Goal: Information Seeking & Learning: Learn about a topic

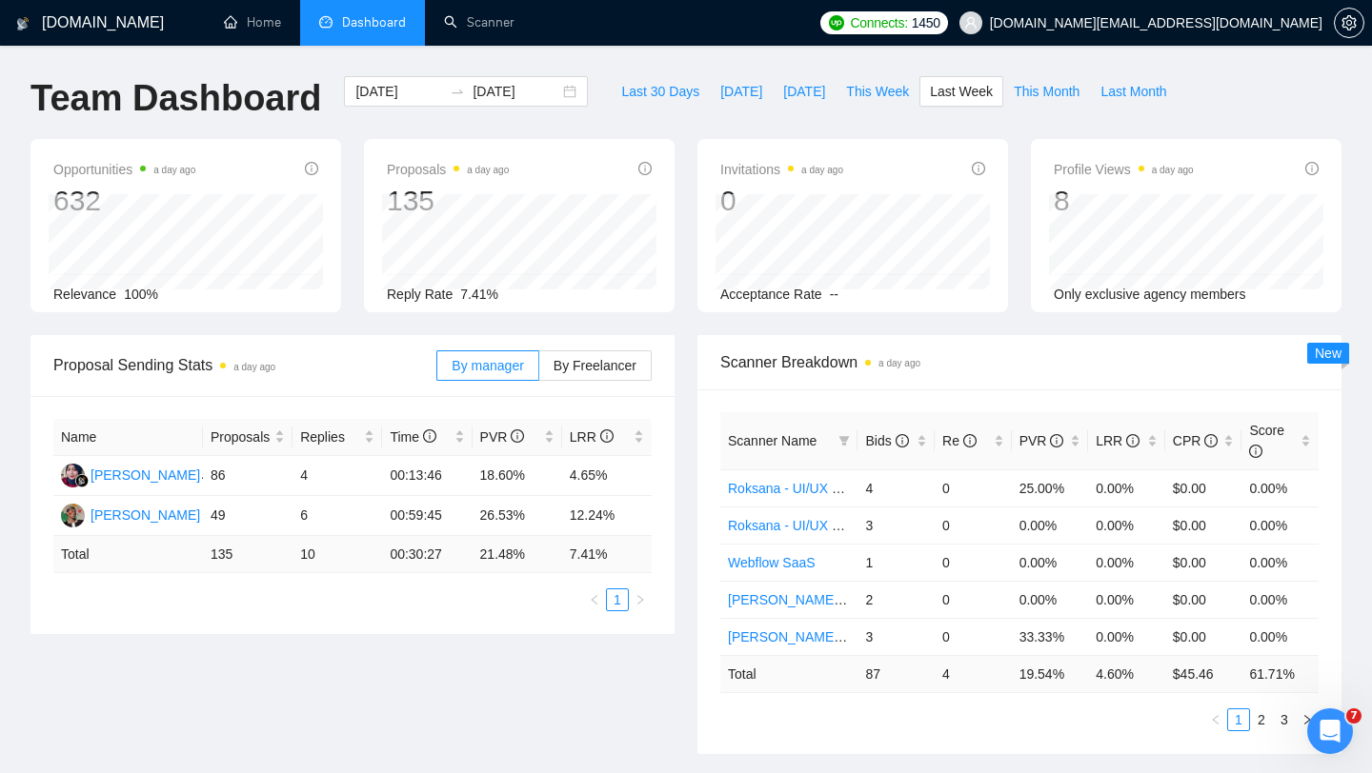
click at [1198, 10] on span "[DOMAIN_NAME][EMAIL_ADDRESS][DOMAIN_NAME]" at bounding box center [1141, 22] width 386 height 61
click at [1193, 23] on span "[DOMAIN_NAME][EMAIL_ADDRESS][DOMAIN_NAME]" at bounding box center [1156, 23] width 332 height 0
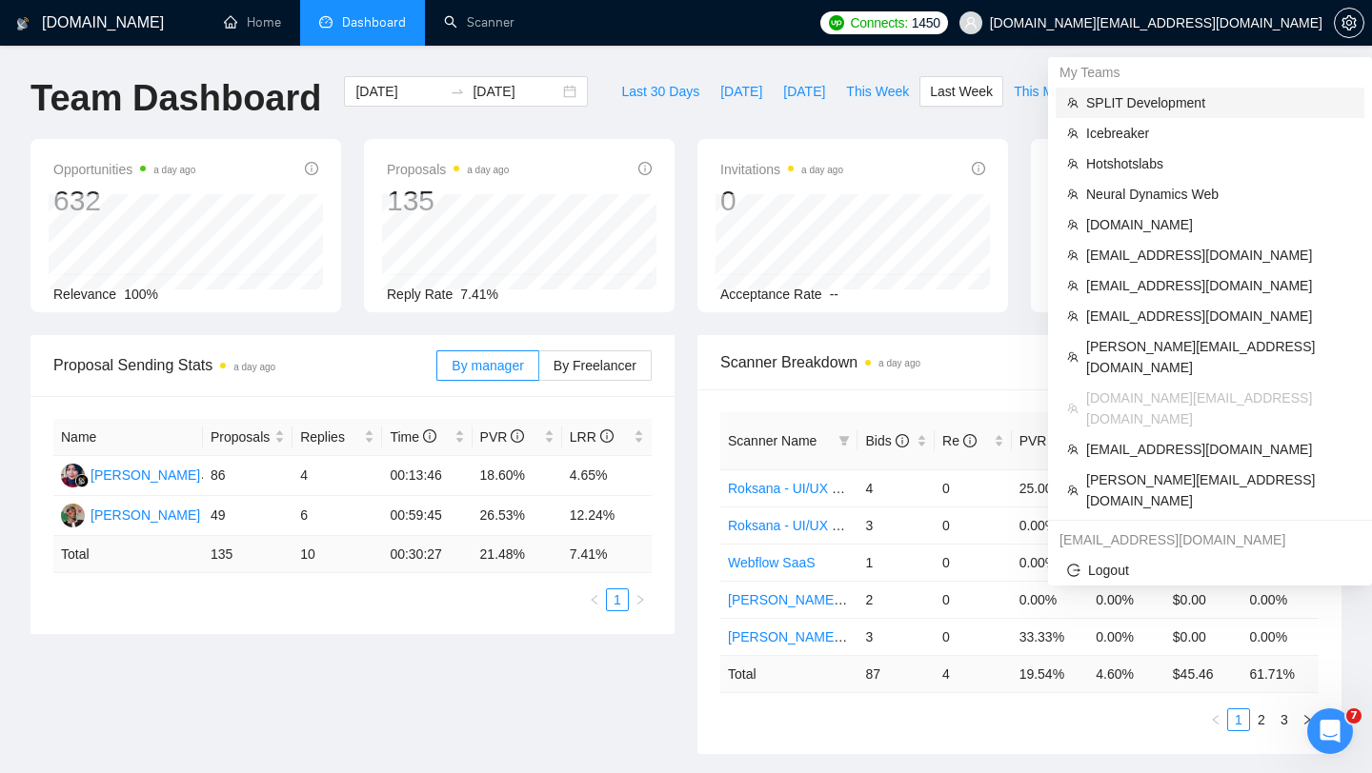
click at [1134, 102] on span "SPLIT Development" at bounding box center [1219, 102] width 267 height 21
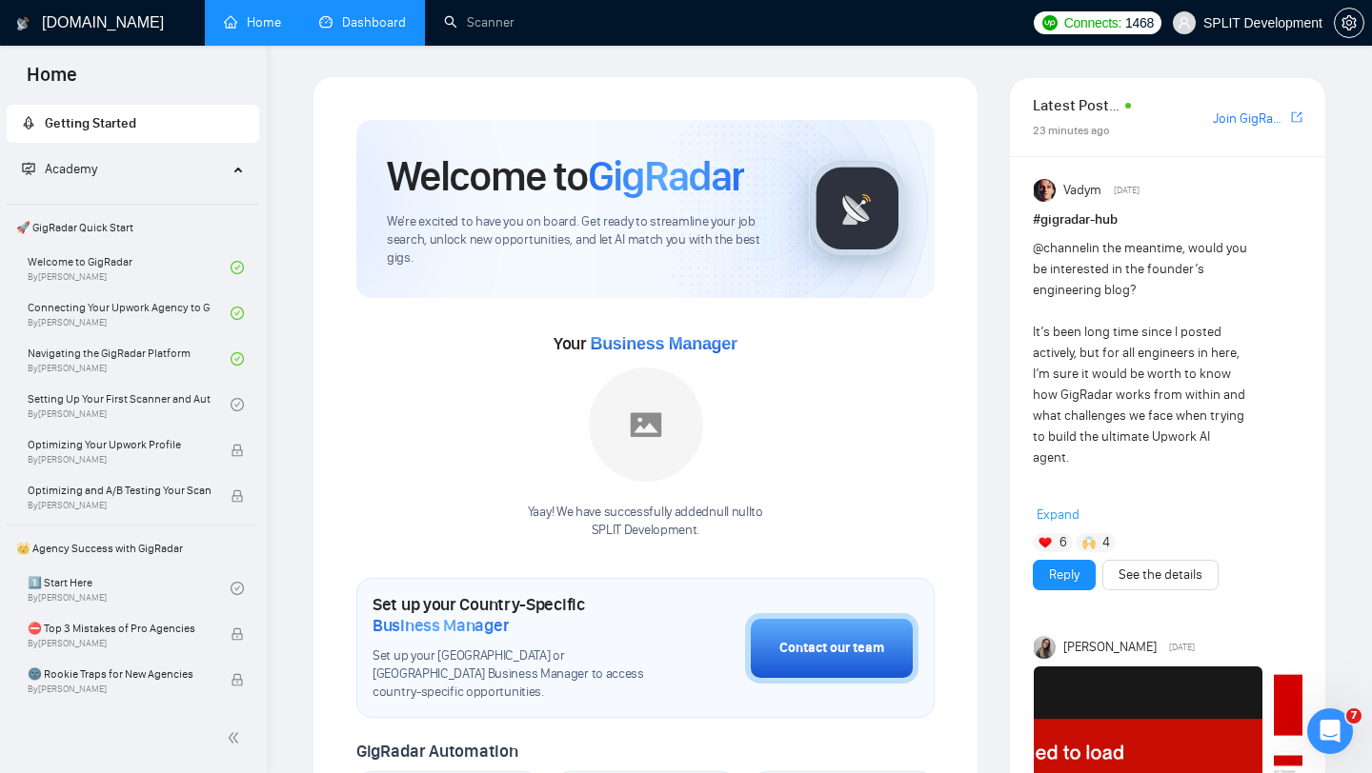
click at [406, 30] on link "Dashboard" at bounding box center [362, 22] width 87 height 16
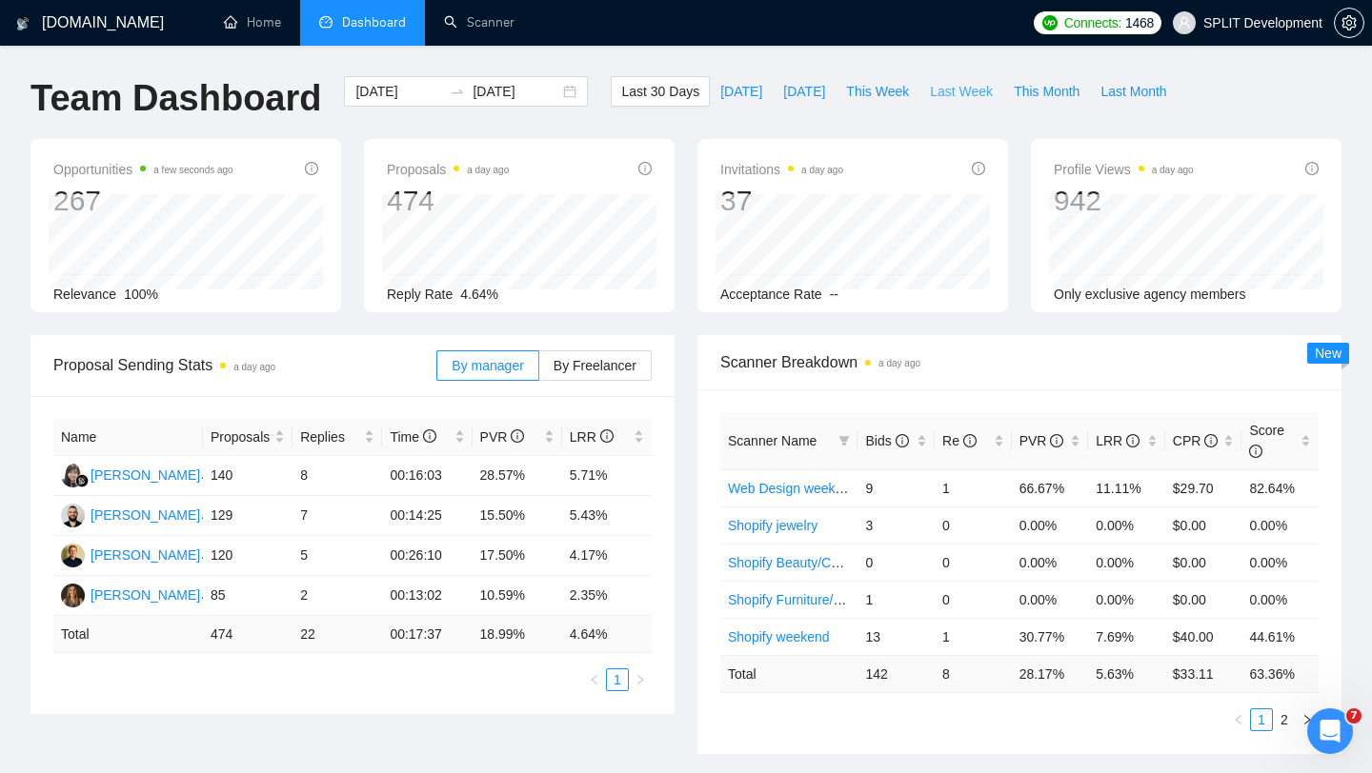
click at [965, 88] on span "Last Week" at bounding box center [961, 91] width 63 height 21
type input "[DATE]"
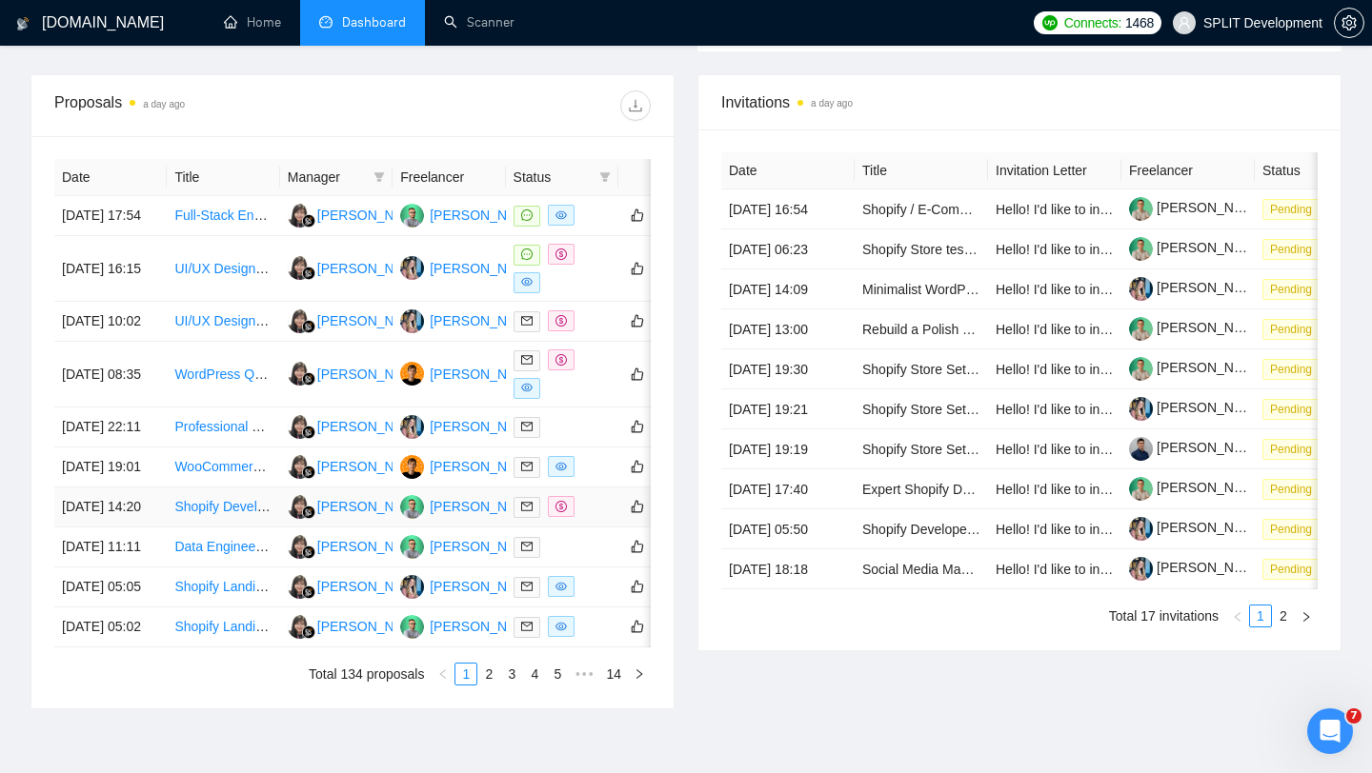
scroll to position [670, 0]
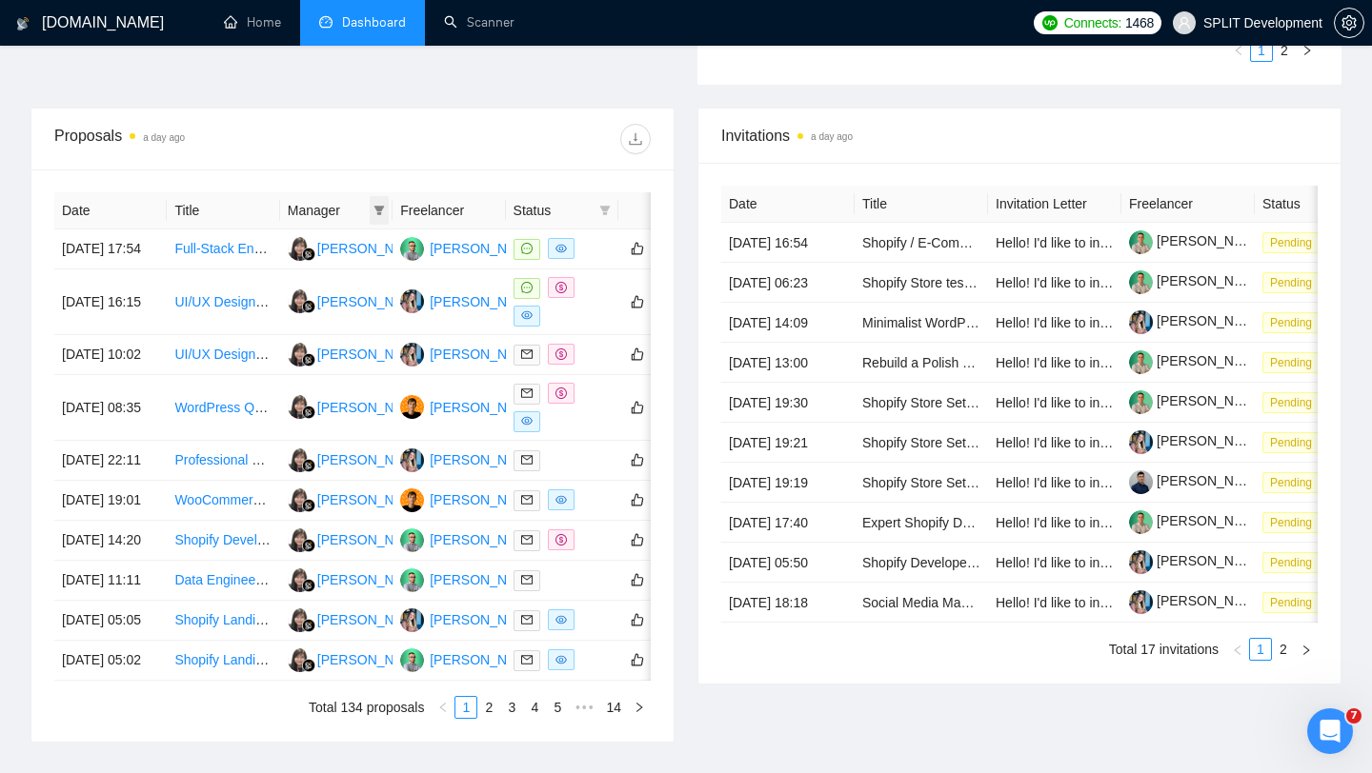
click at [379, 211] on icon "filter" at bounding box center [378, 210] width 11 height 11
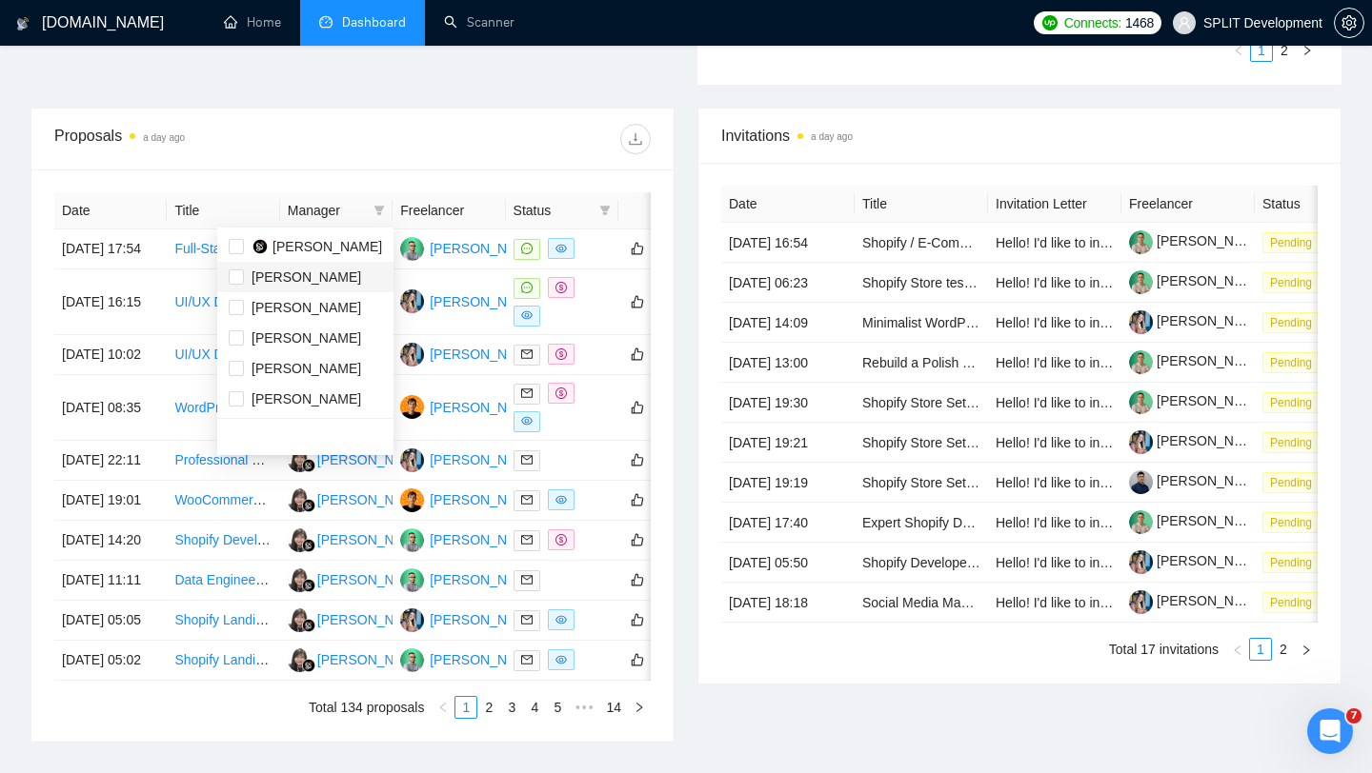
click at [291, 277] on span "[PERSON_NAME]" at bounding box center [306, 277] width 110 height 15
checkbox input "true"
click at [556, 133] on div at bounding box center [501, 139] width 298 height 30
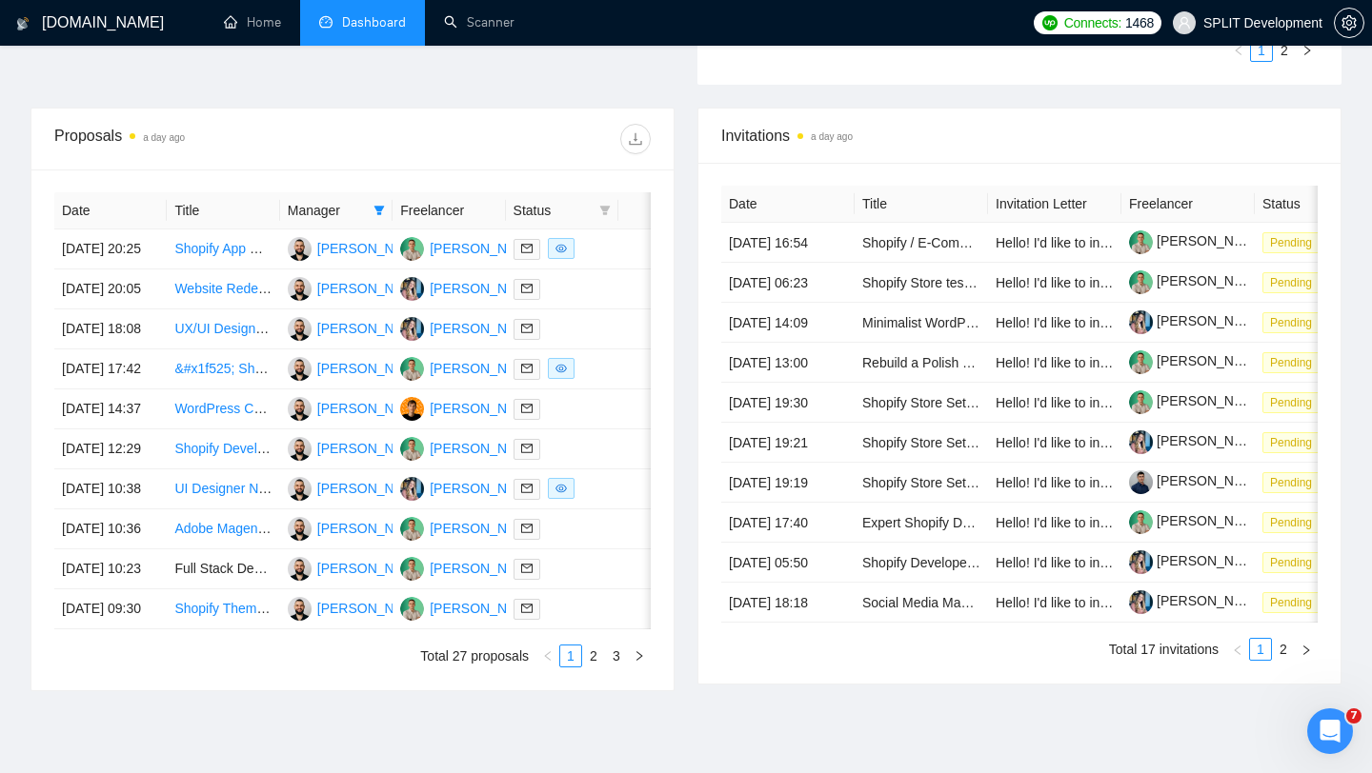
scroll to position [671, 0]
click at [608, 259] on div at bounding box center [561, 248] width 97 height 22
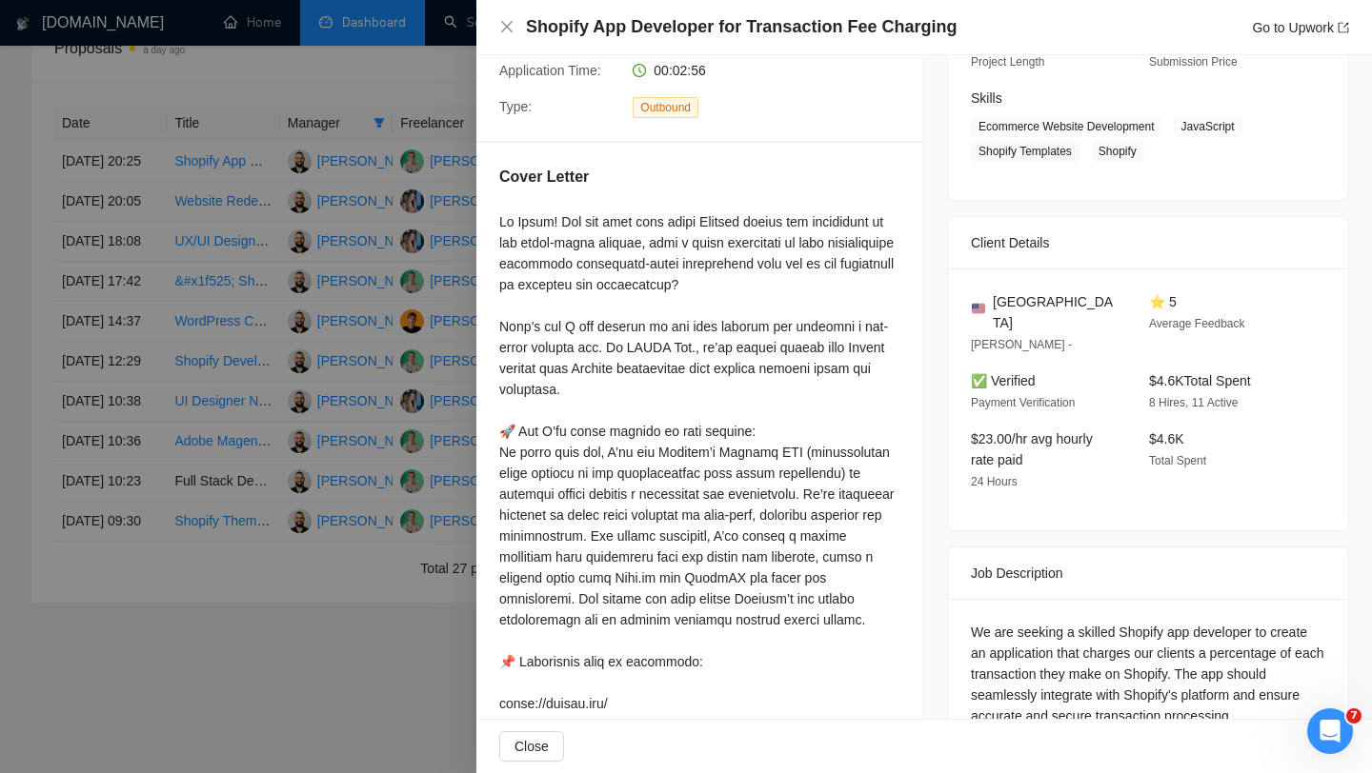
scroll to position [209, 0]
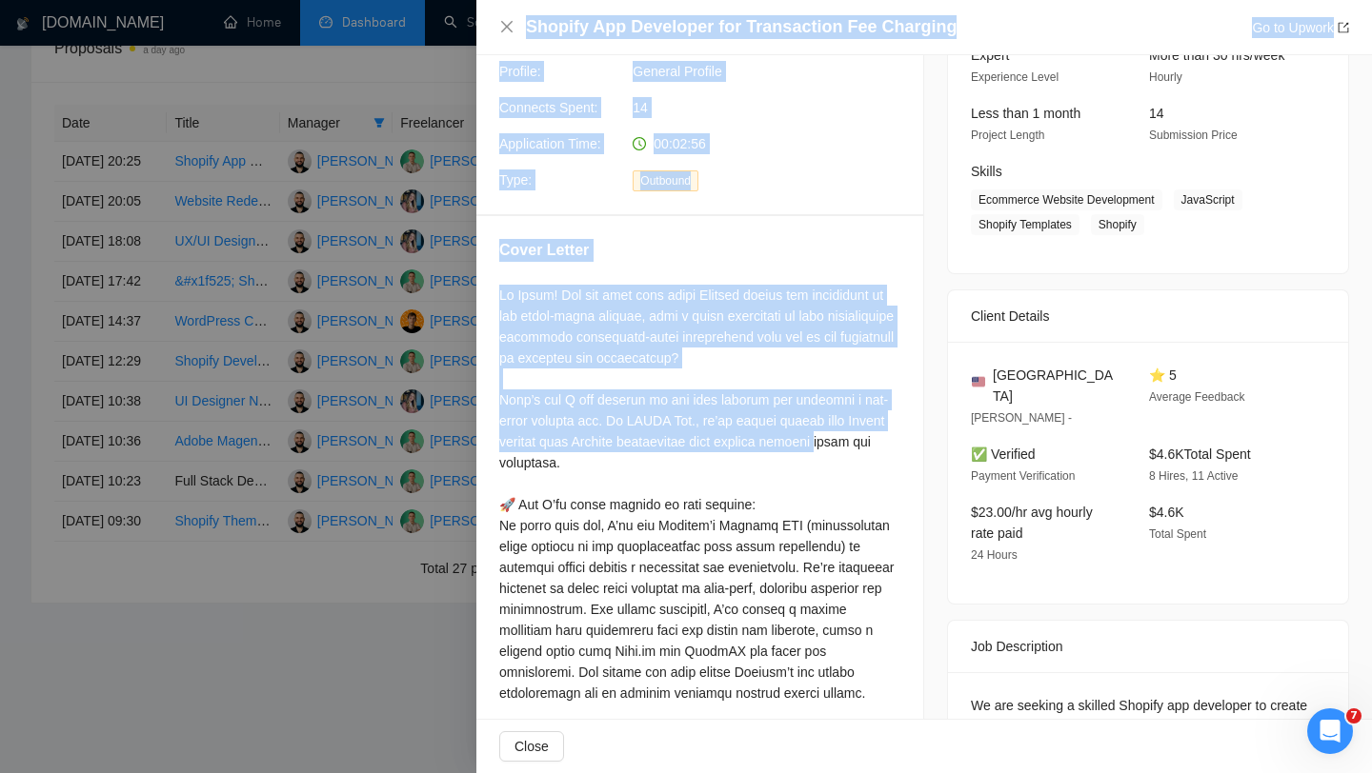
drag, startPoint x: 676, startPoint y: 359, endPoint x: 474, endPoint y: 295, distance: 211.8
click at [474, 295] on div "Shopify App Developer for Transaction Fee Charging Go to Upwork Proposal Detail…" at bounding box center [686, 386] width 1372 height 773
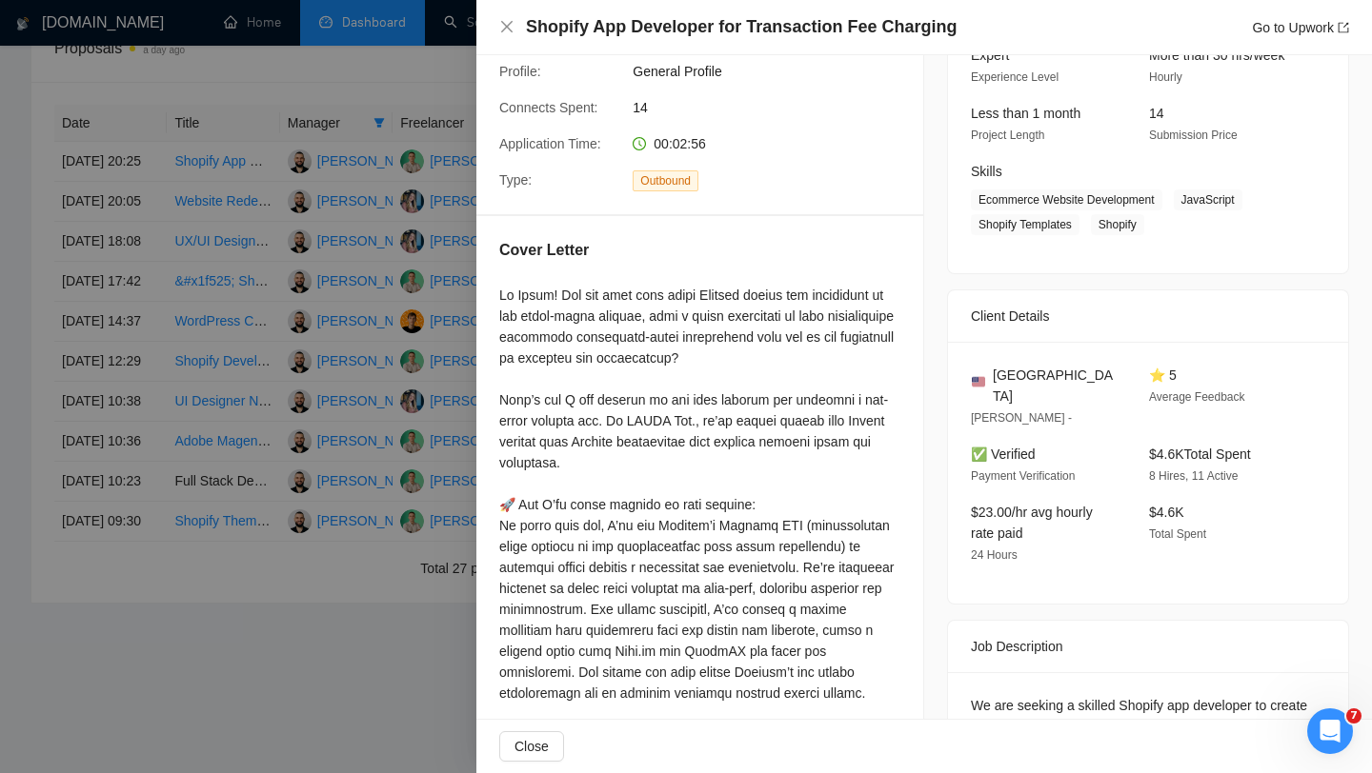
scroll to position [249, 0]
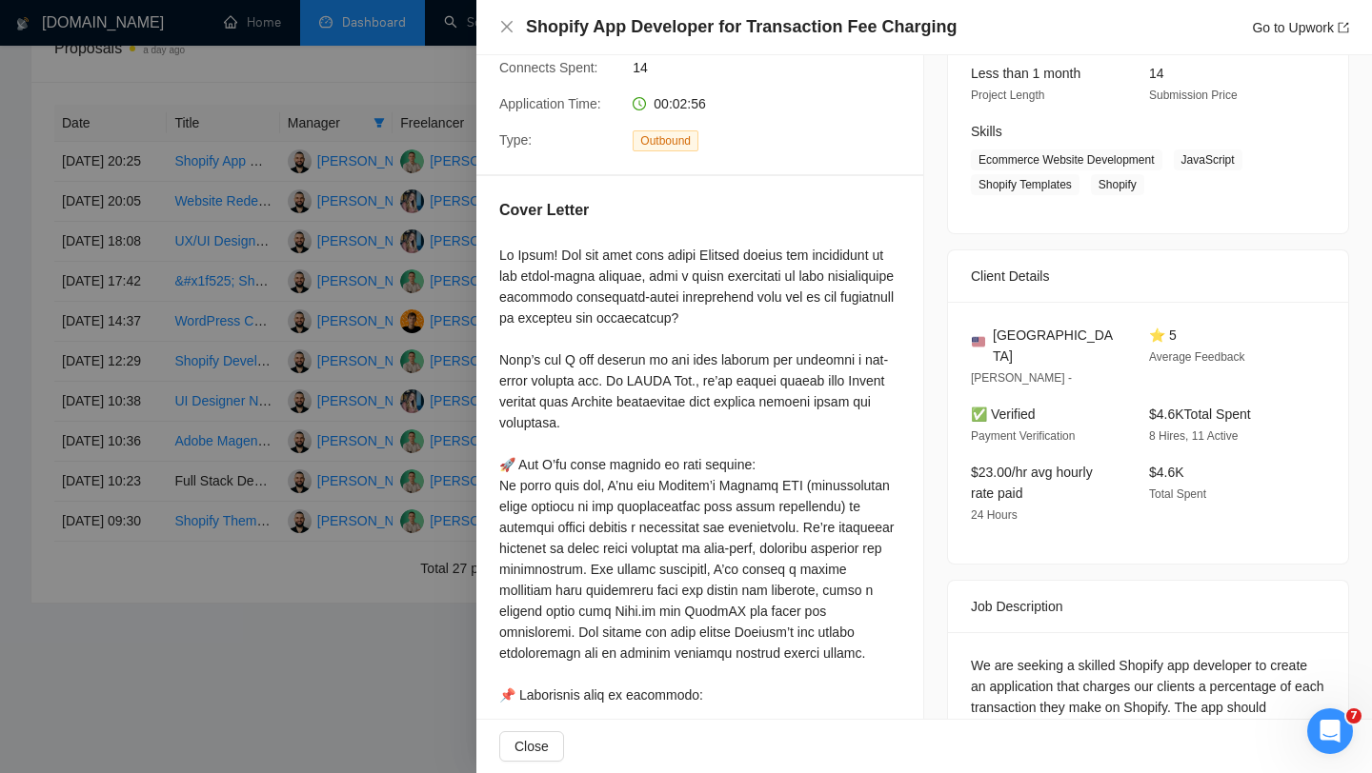
click at [343, 317] on div at bounding box center [686, 386] width 1372 height 773
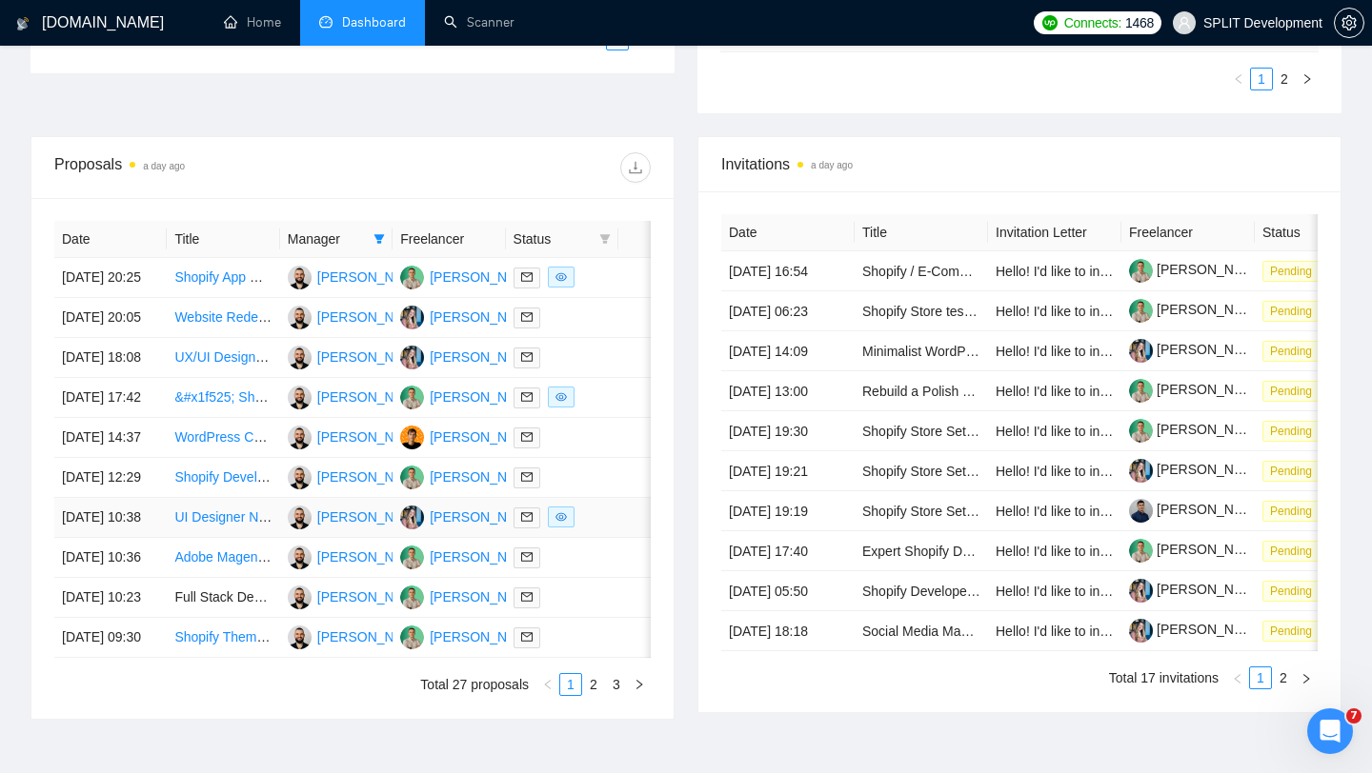
scroll to position [587, 0]
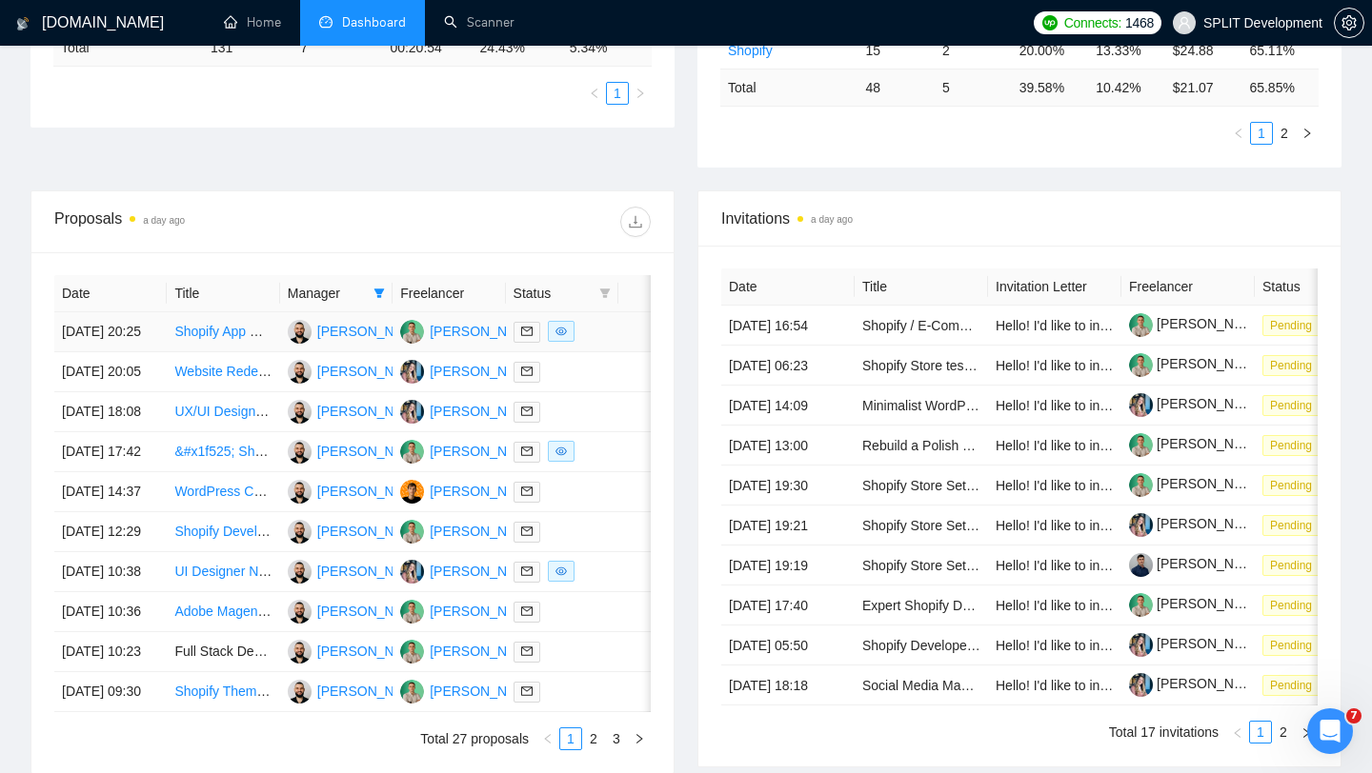
click at [613, 350] on td at bounding box center [562, 332] width 112 height 40
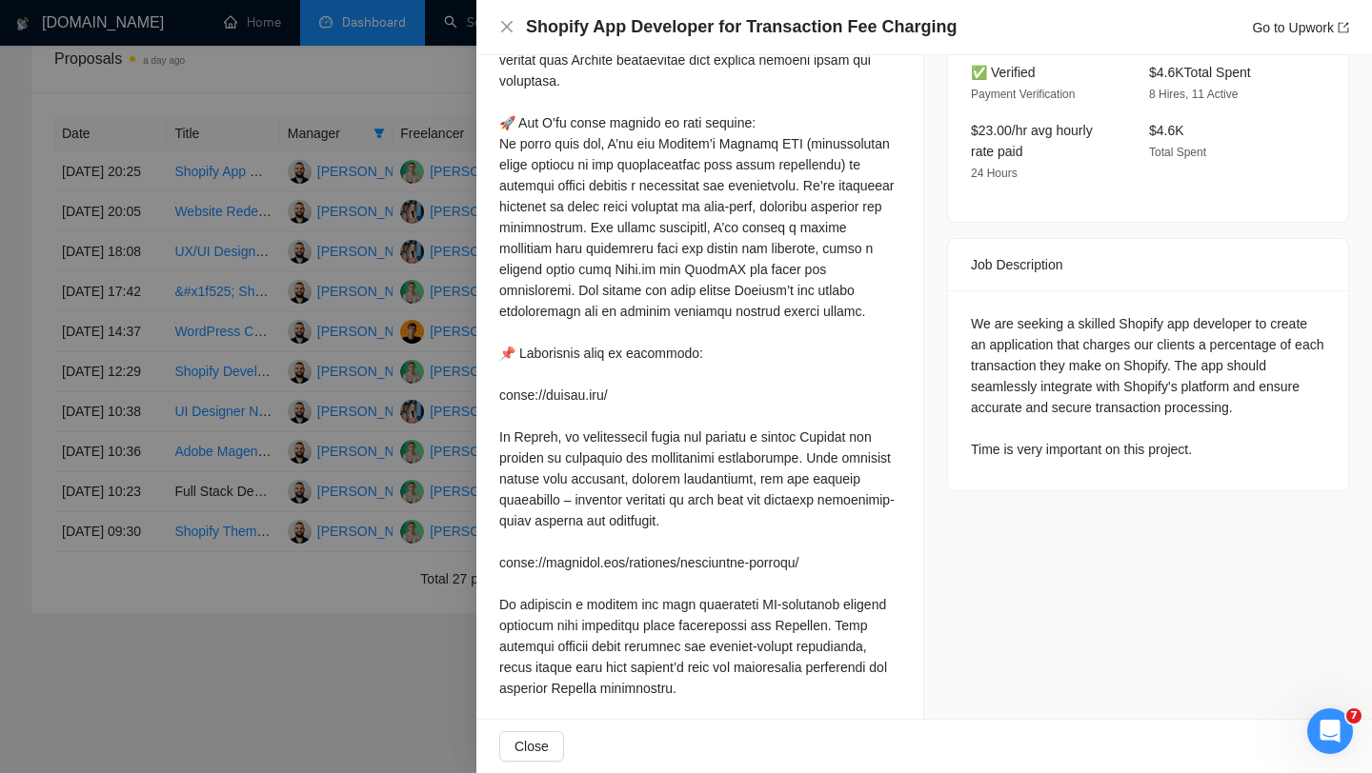
scroll to position [501, 0]
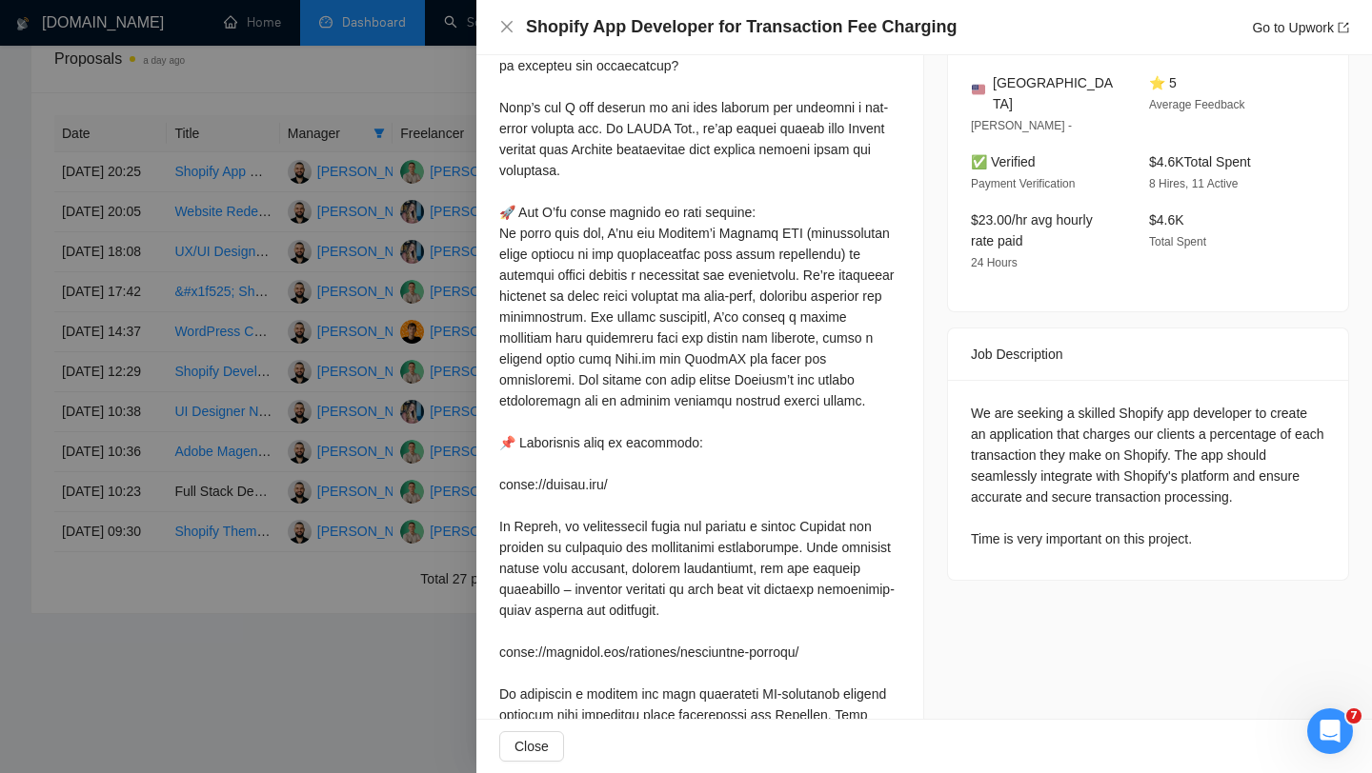
click at [203, 269] on div at bounding box center [686, 386] width 1372 height 773
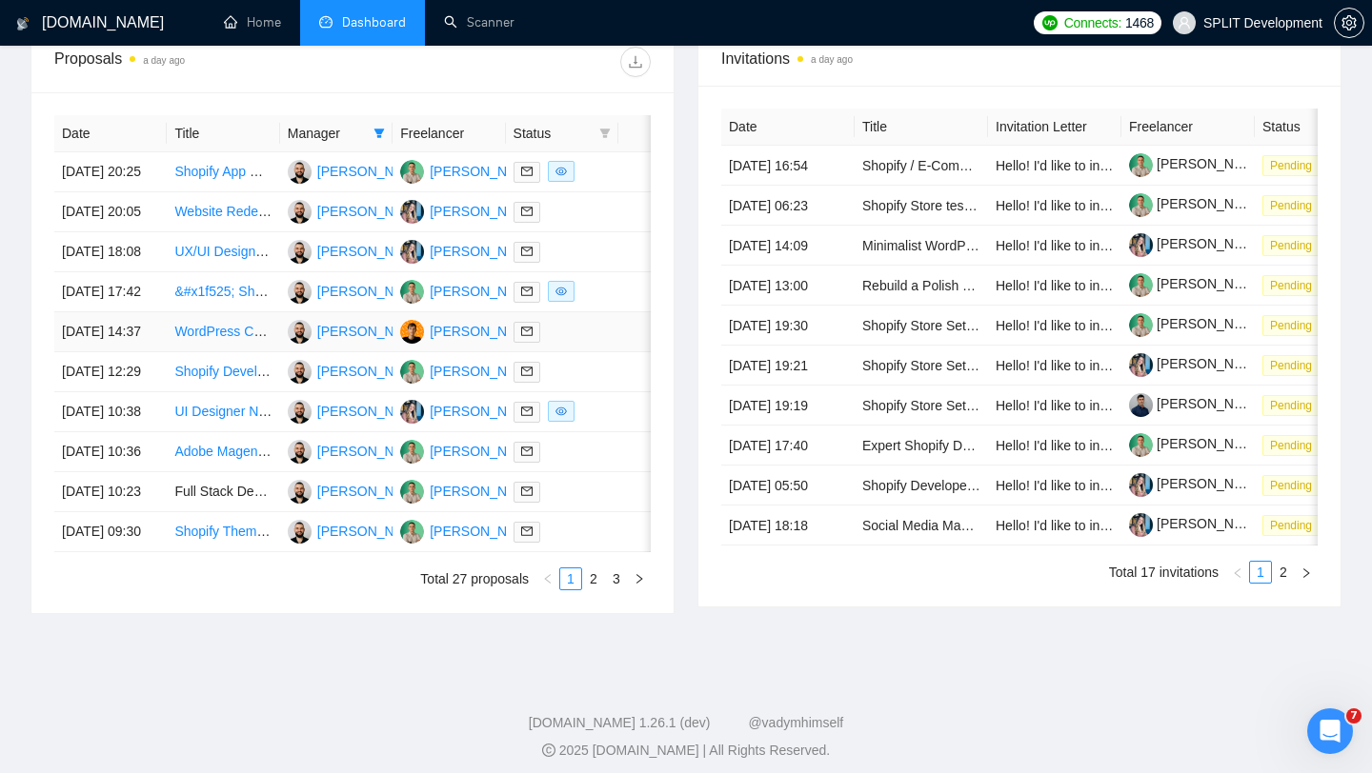
scroll to position [0, 0]
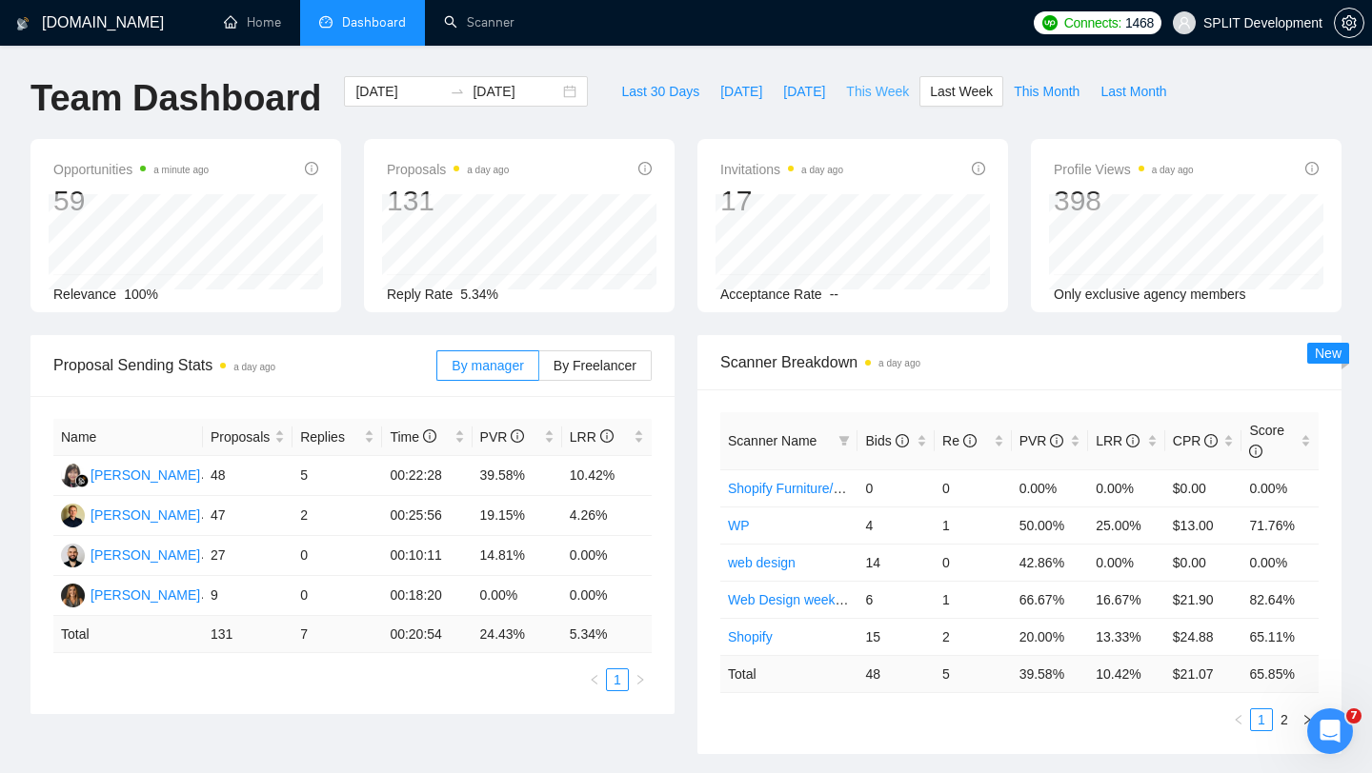
click at [894, 91] on span "This Week" at bounding box center [877, 91] width 63 height 21
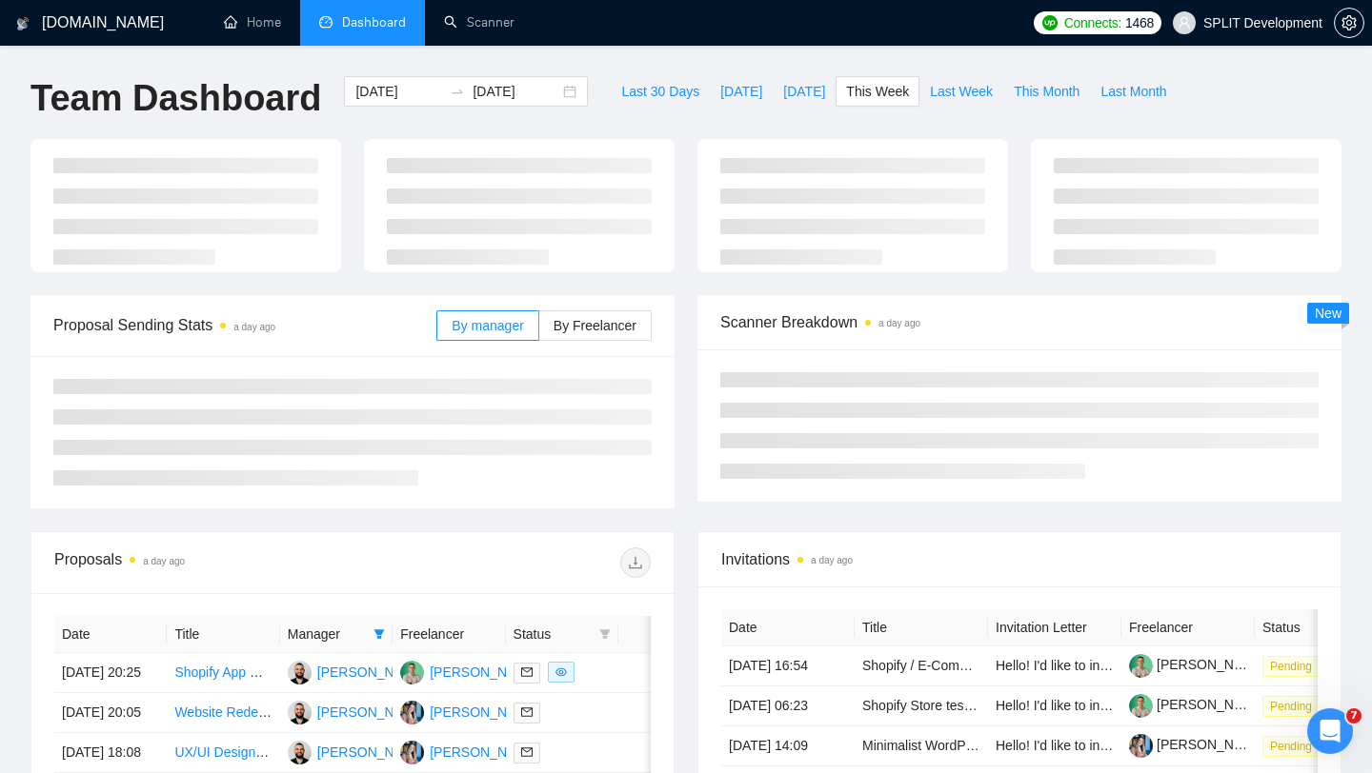
type input "[DATE]"
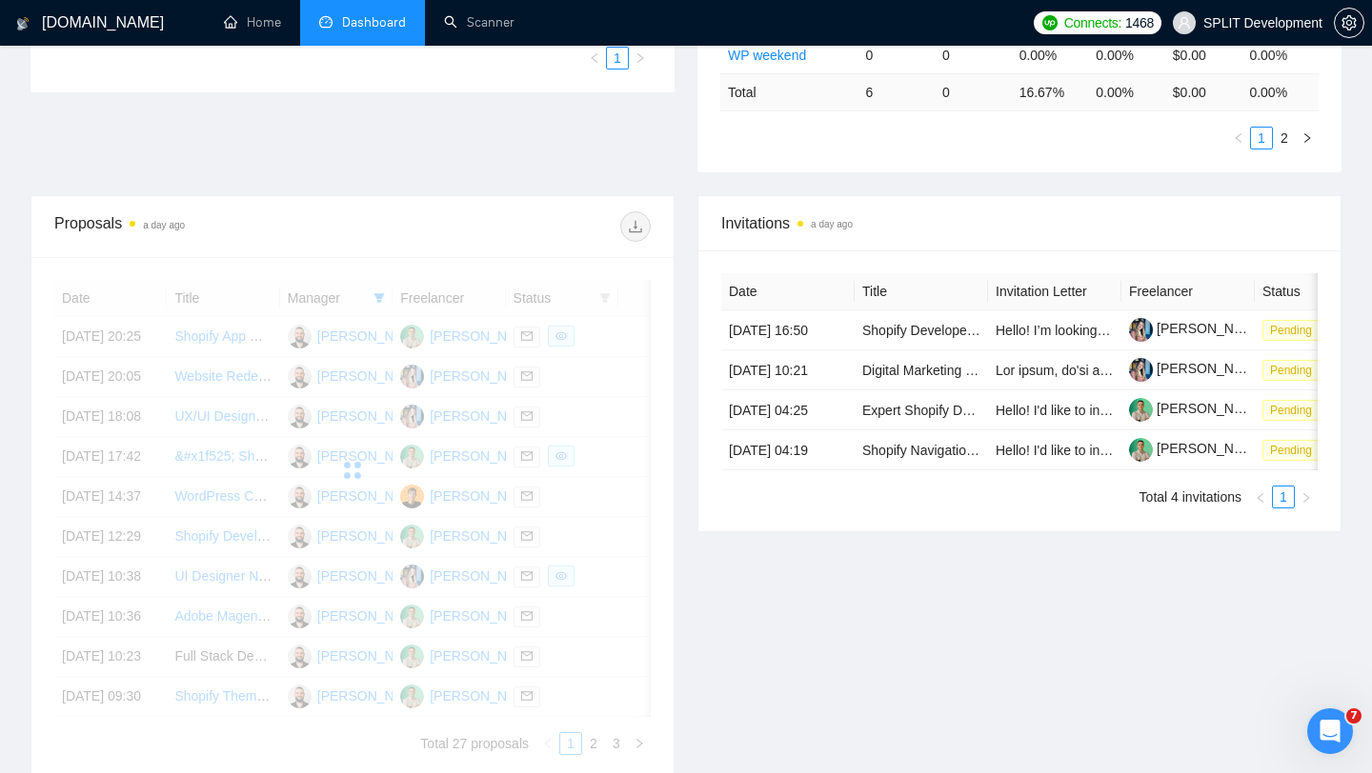
scroll to position [433, 0]
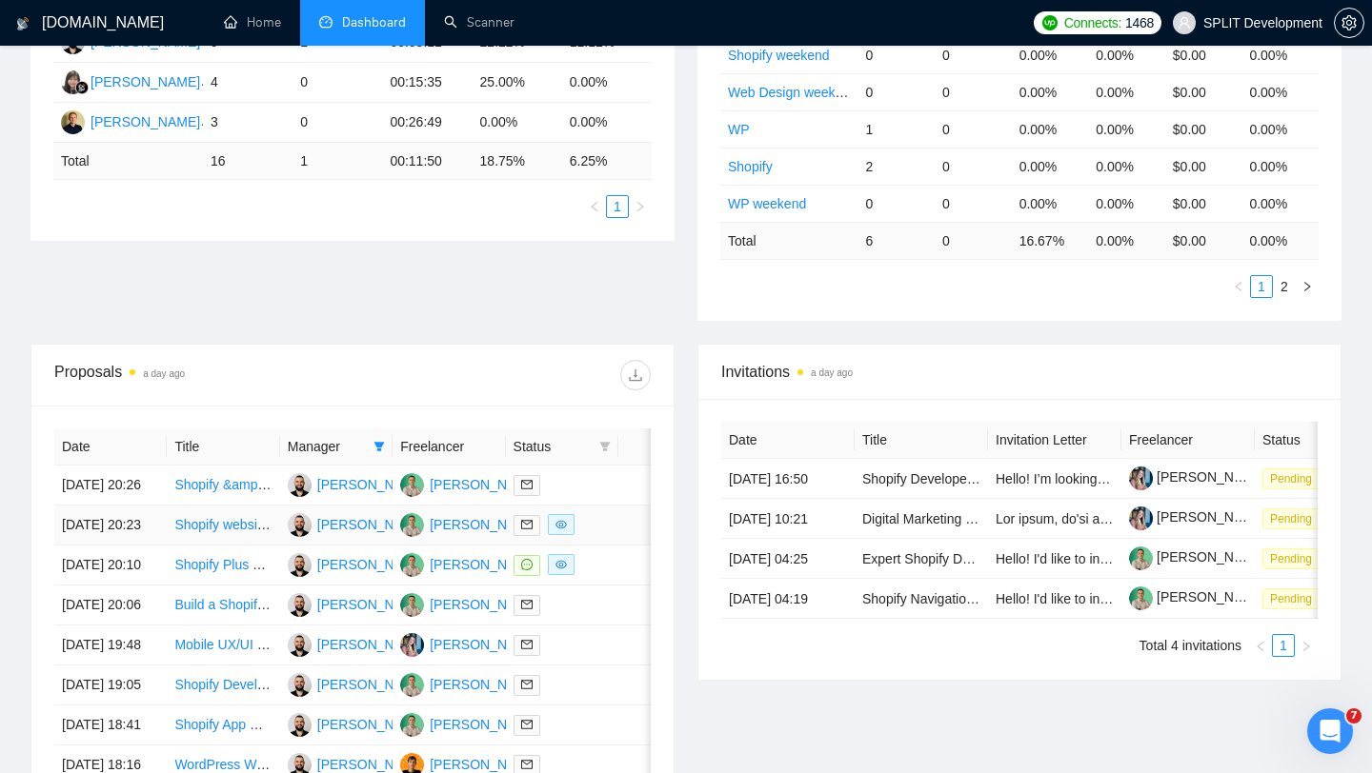
click at [618, 546] on td at bounding box center [650, 526] width 65 height 40
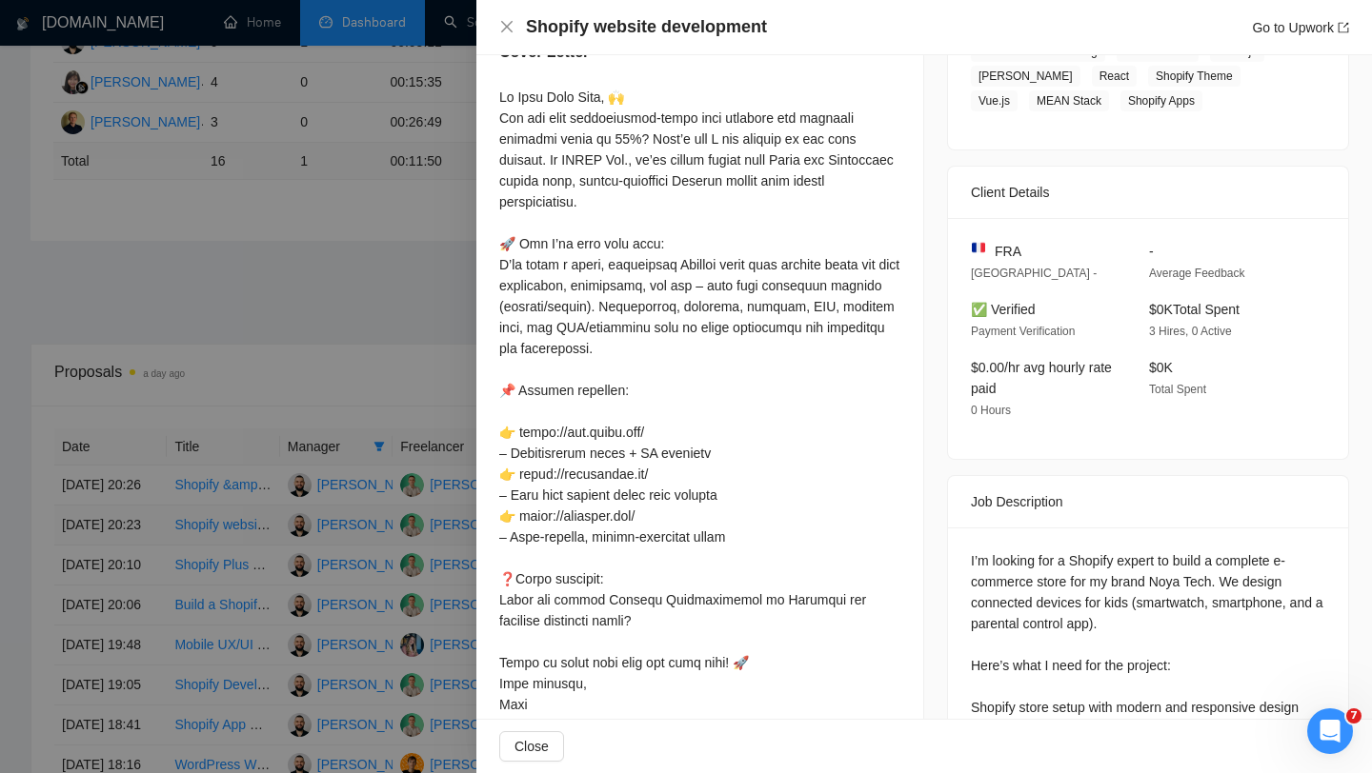
scroll to position [391, 0]
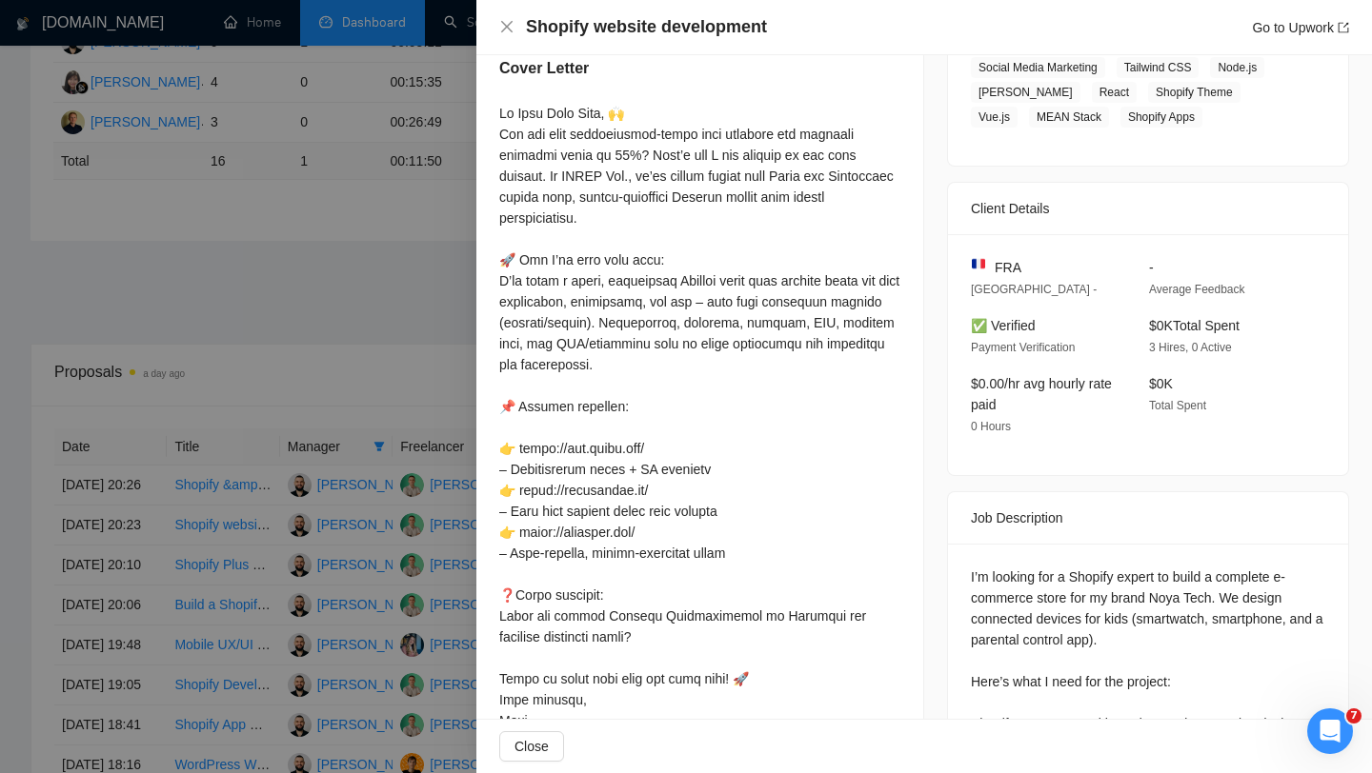
click at [451, 541] on div at bounding box center [686, 386] width 1372 height 773
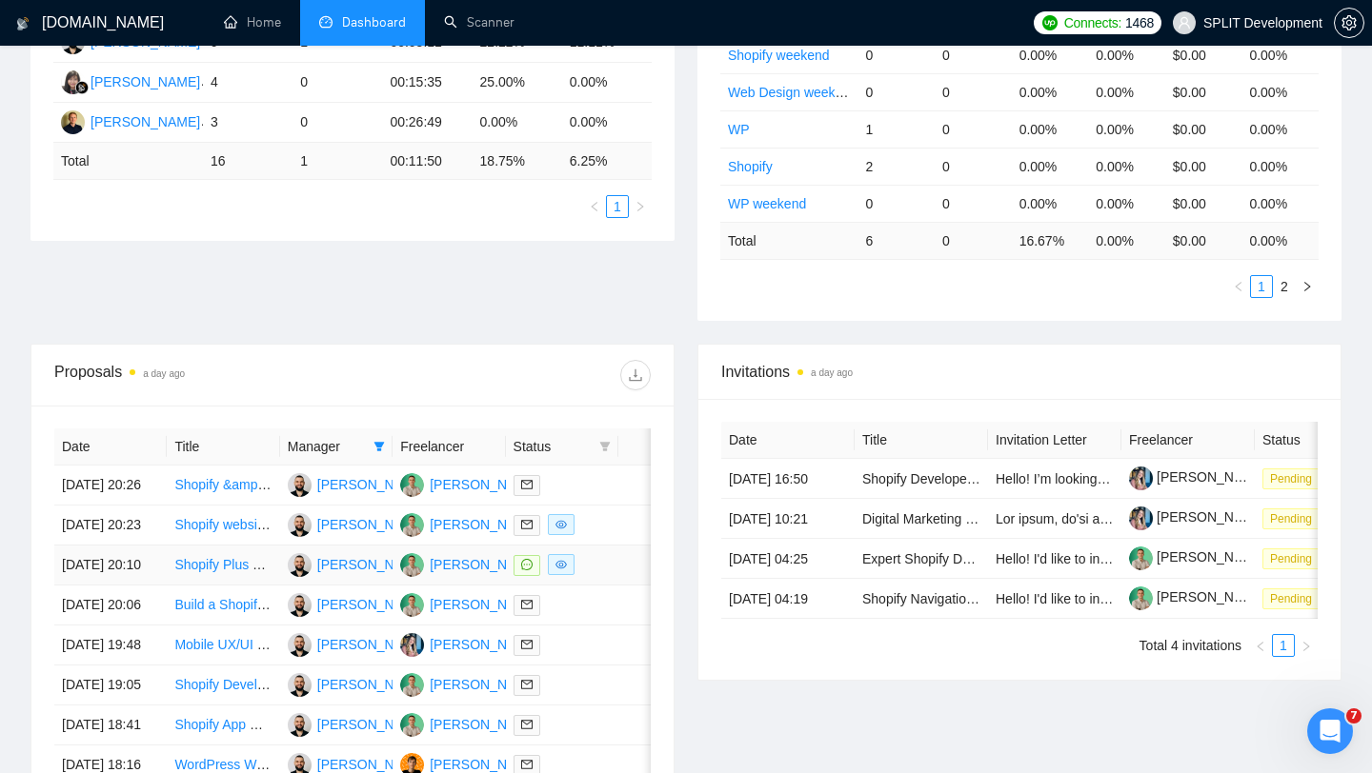
click at [635, 586] on td at bounding box center [650, 566] width 65 height 40
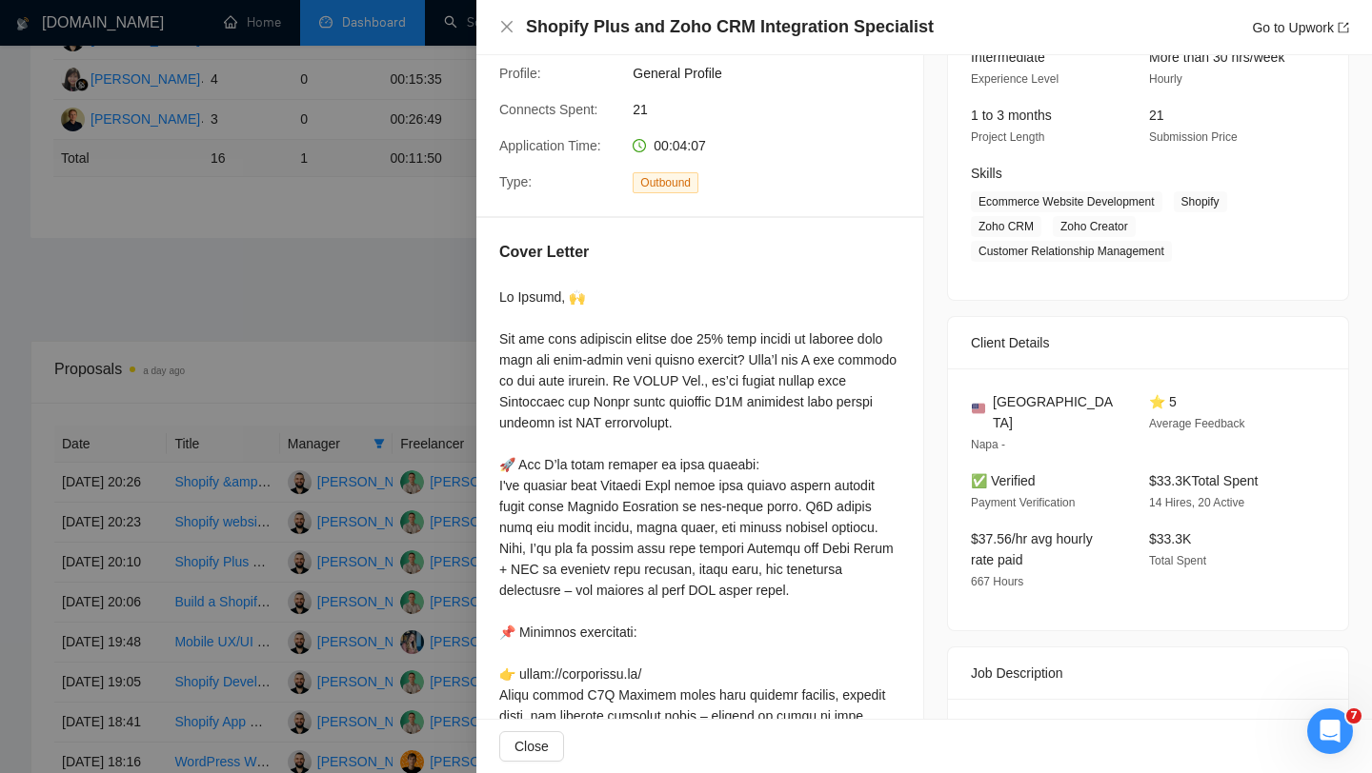
scroll to position [218, 0]
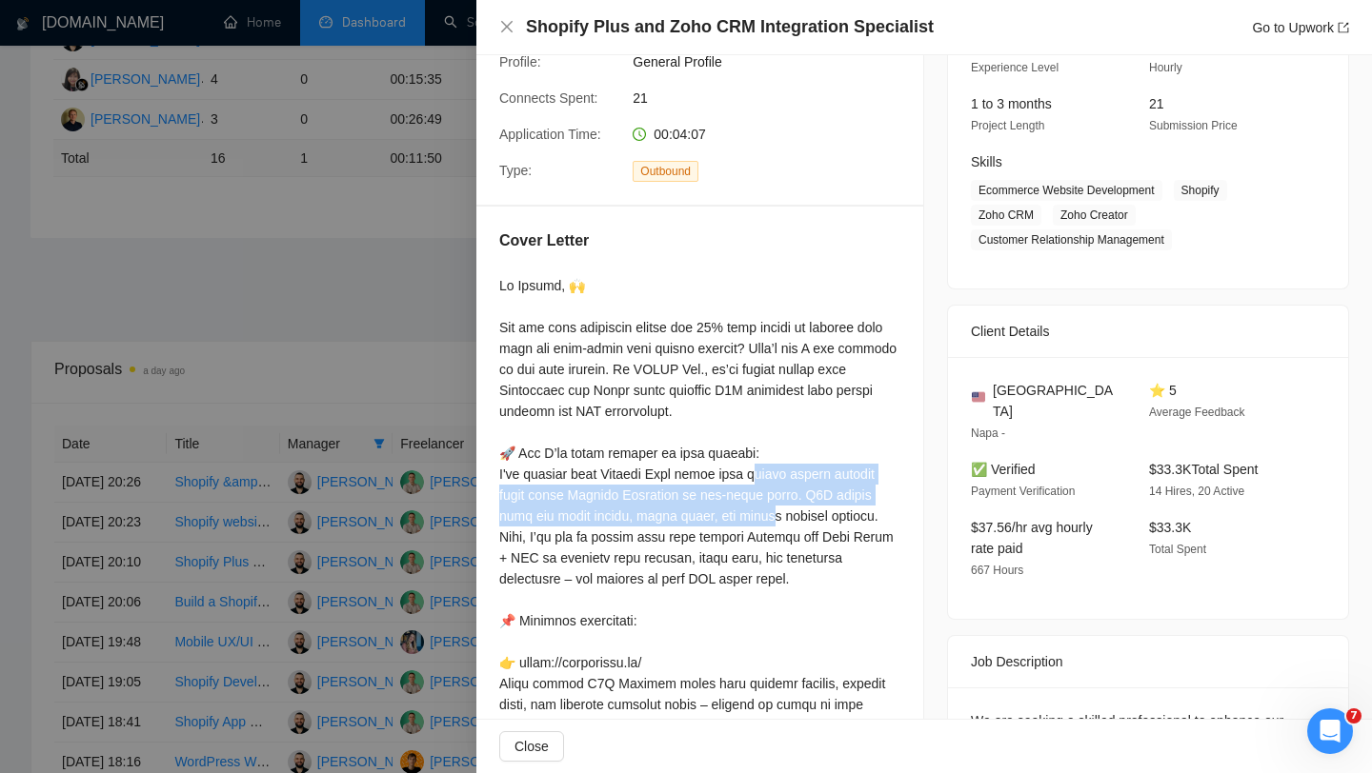
drag, startPoint x: 497, startPoint y: 446, endPoint x: 651, endPoint y: 496, distance: 161.5
click at [651, 496] on div "Cover Letter" at bounding box center [699, 675] width 447 height 937
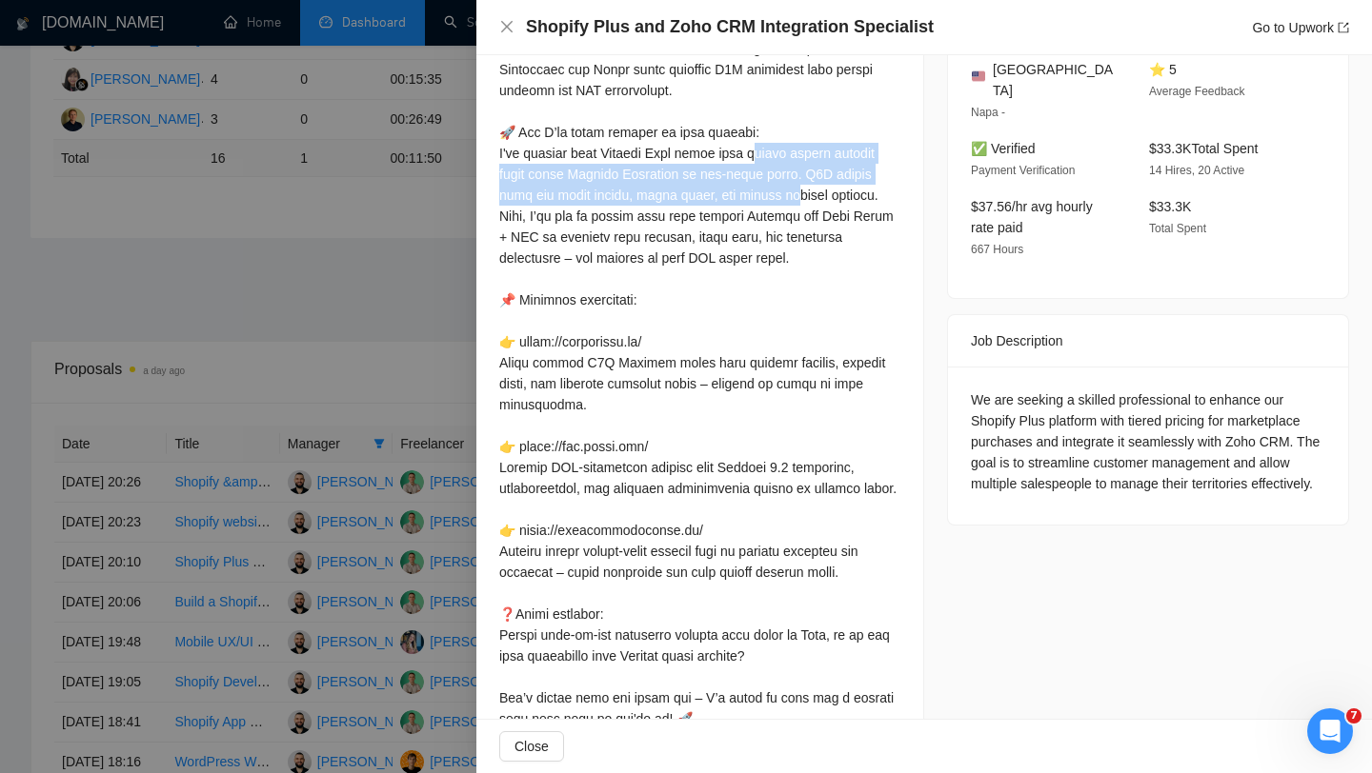
scroll to position [539, 0]
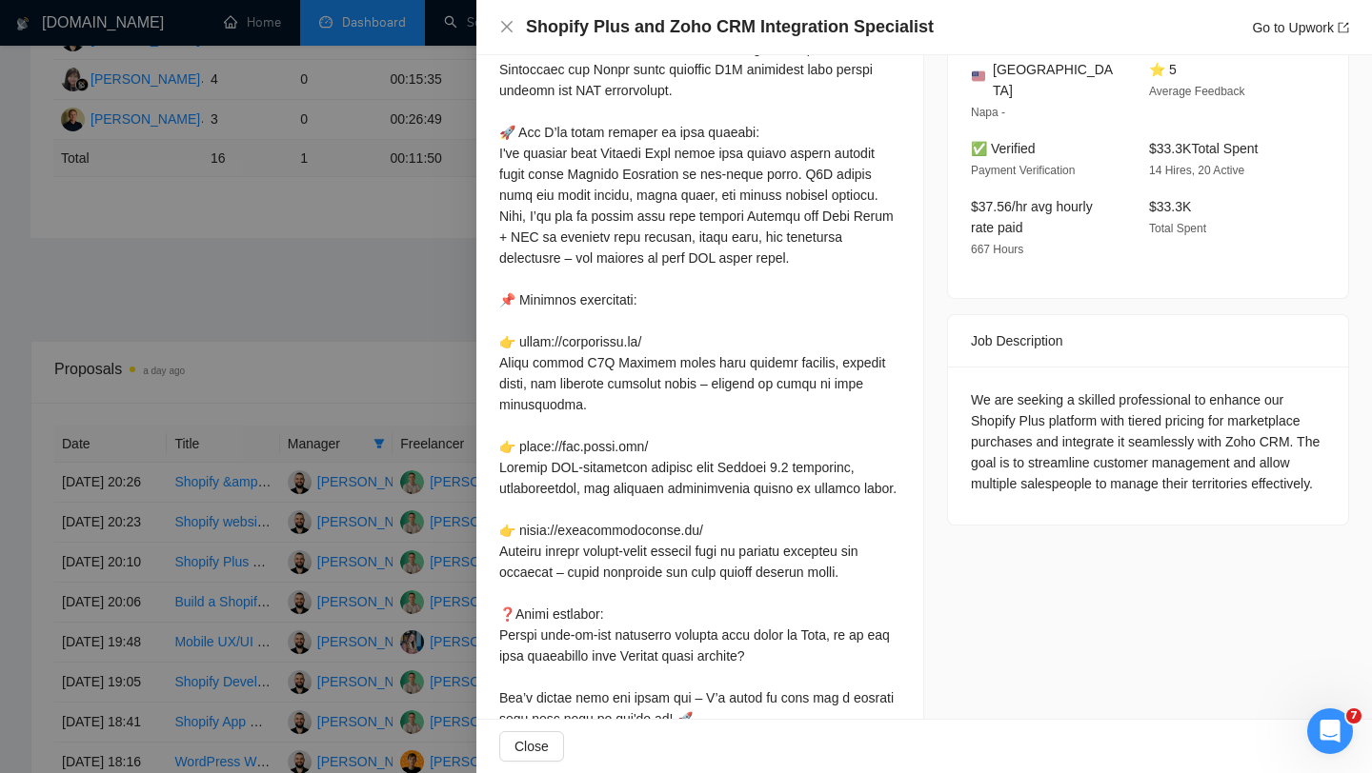
click at [621, 410] on div at bounding box center [699, 373] width 401 height 838
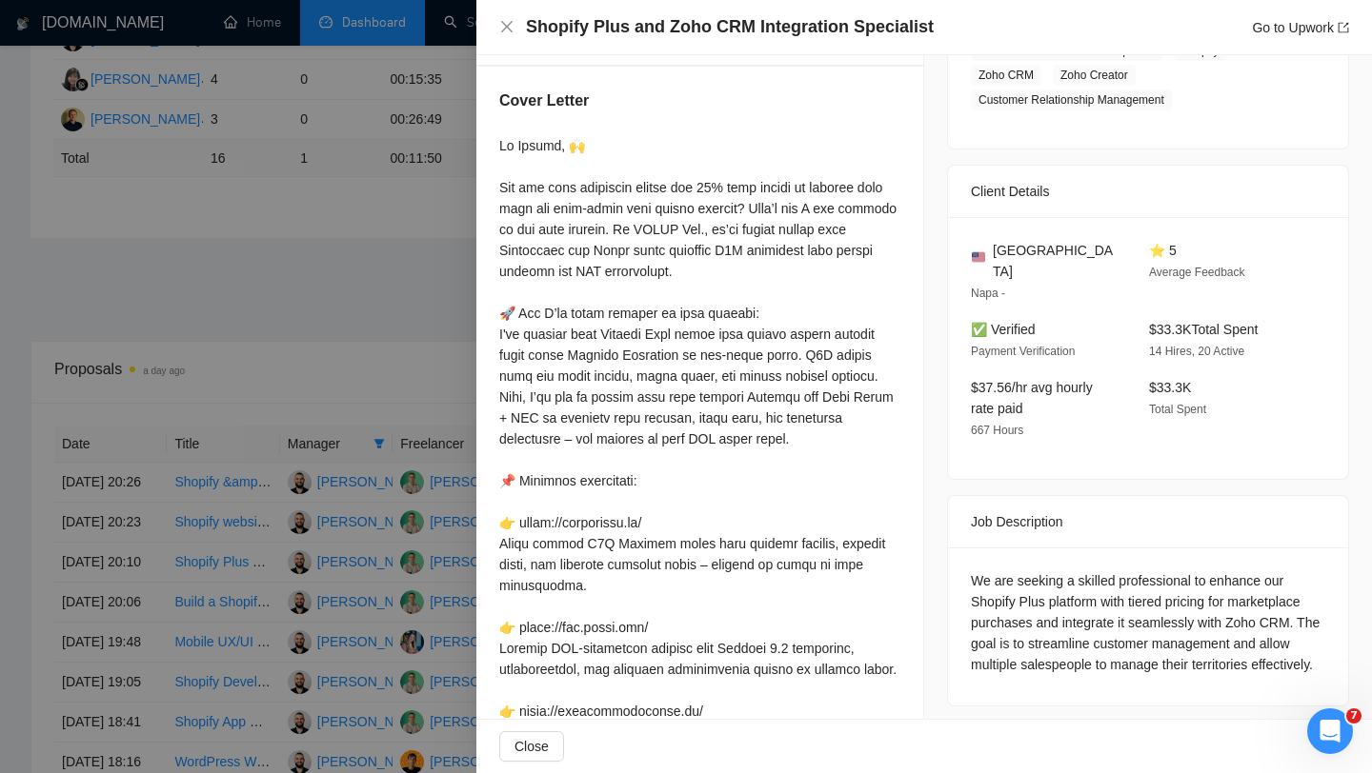
scroll to position [202, 0]
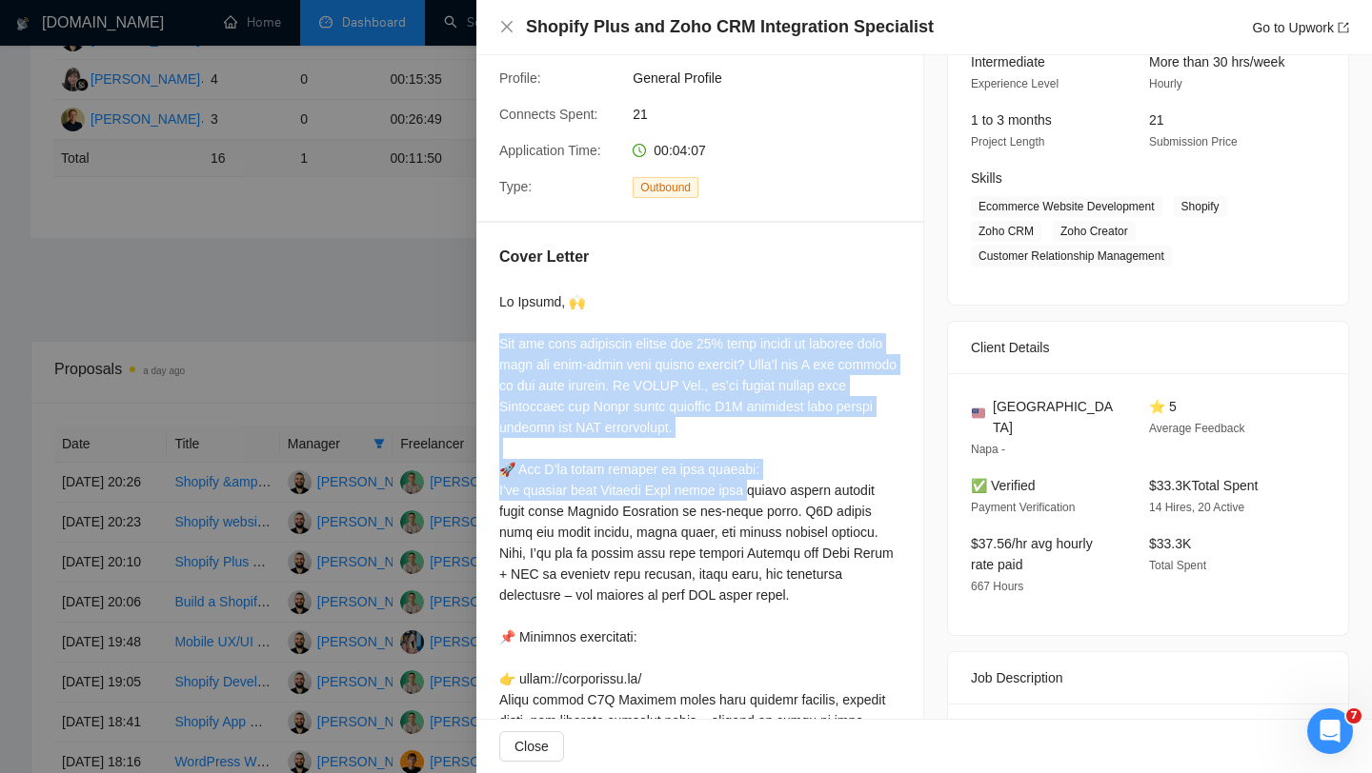
drag, startPoint x: 607, startPoint y: 373, endPoint x: 708, endPoint y: 441, distance: 121.5
click at [708, 441] on div "Cover Letter" at bounding box center [699, 691] width 447 height 937
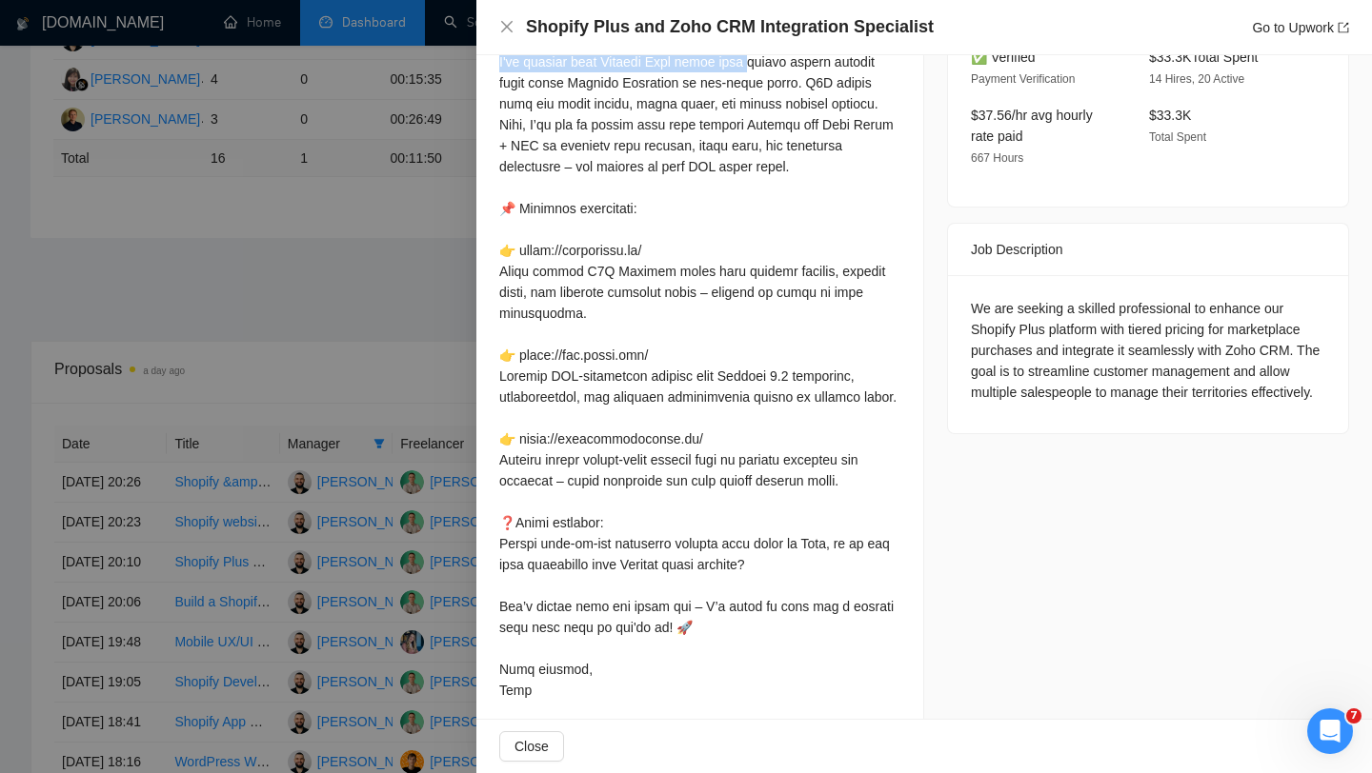
scroll to position [636, 0]
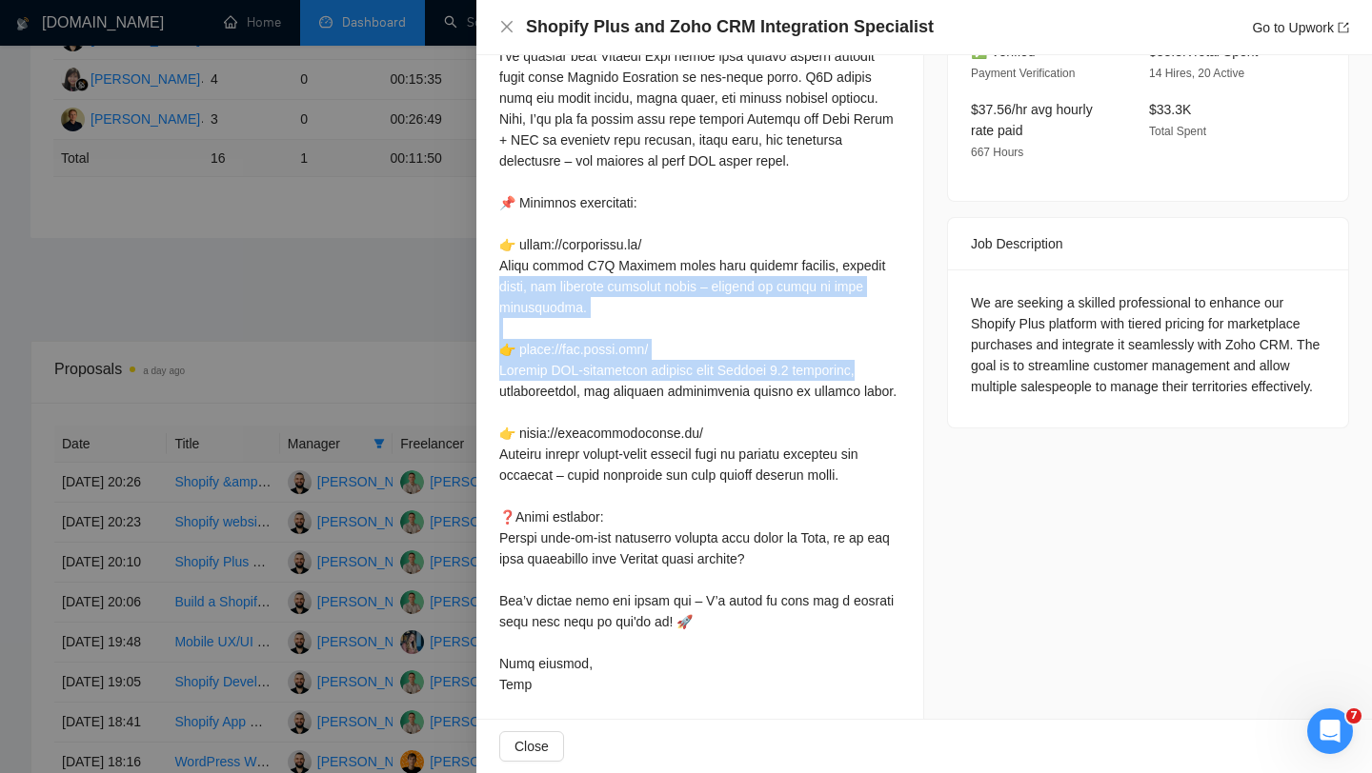
drag, startPoint x: 488, startPoint y: 247, endPoint x: 606, endPoint y: 307, distance: 132.5
click at [606, 308] on div "Cover Letter" at bounding box center [699, 257] width 447 height 937
click at [551, 305] on div at bounding box center [699, 276] width 401 height 838
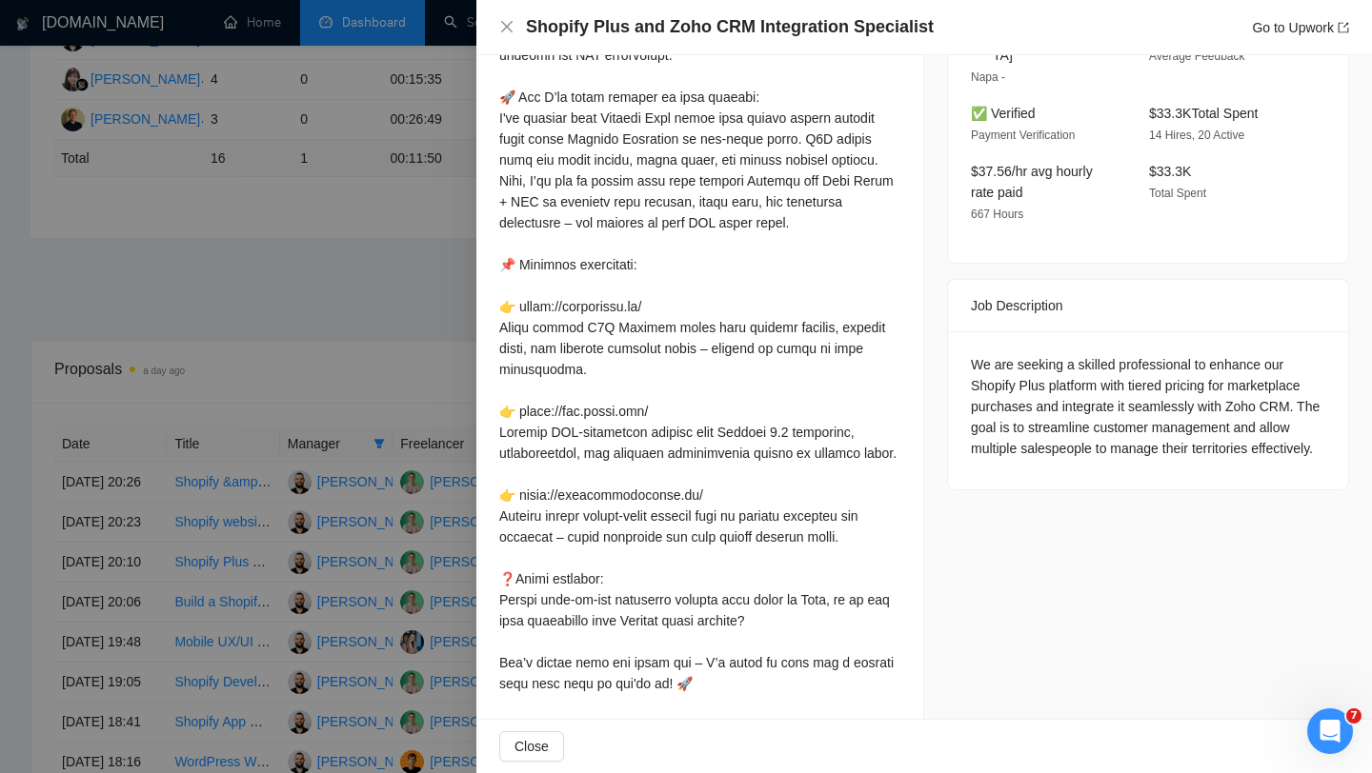
scroll to position [401, 0]
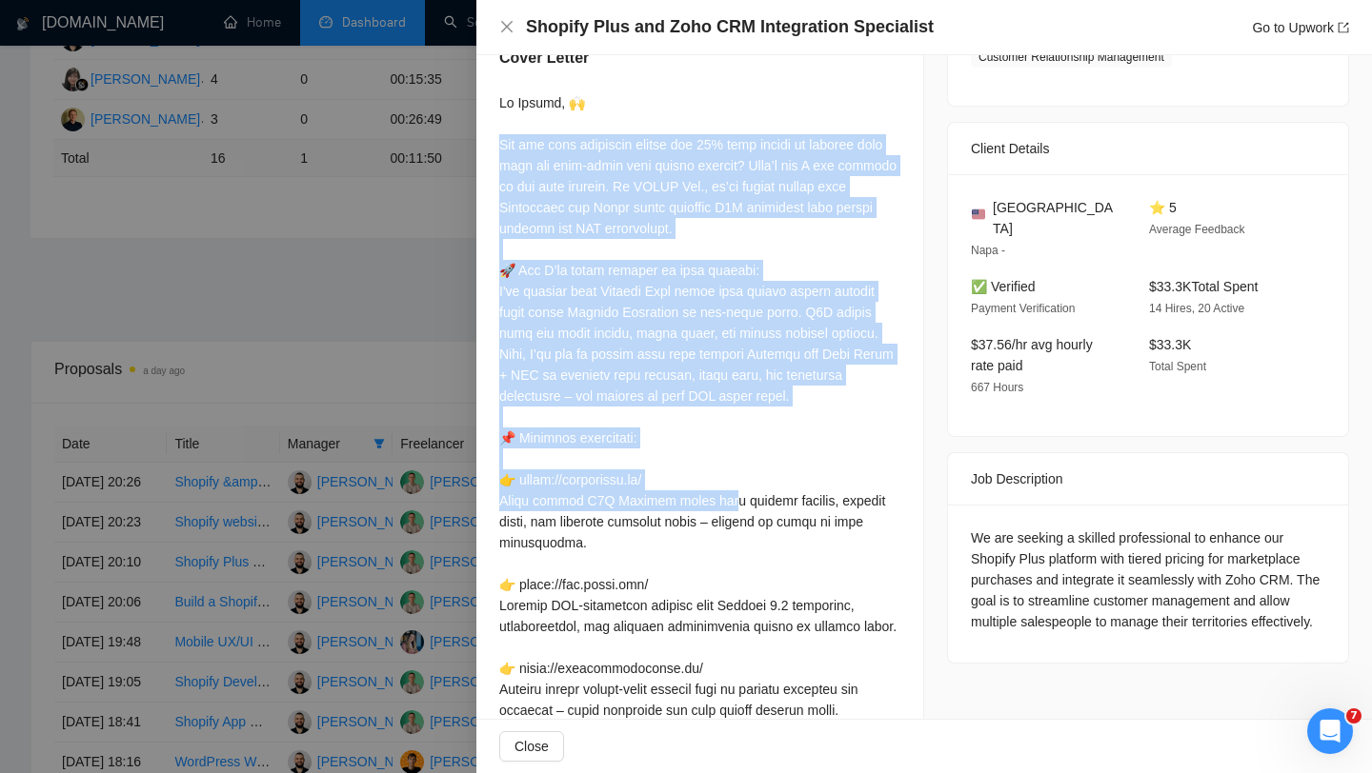
drag, startPoint x: 491, startPoint y: 145, endPoint x: 826, endPoint y: 412, distance: 429.0
click at [827, 413] on div "Cover Letter" at bounding box center [699, 492] width 447 height 937
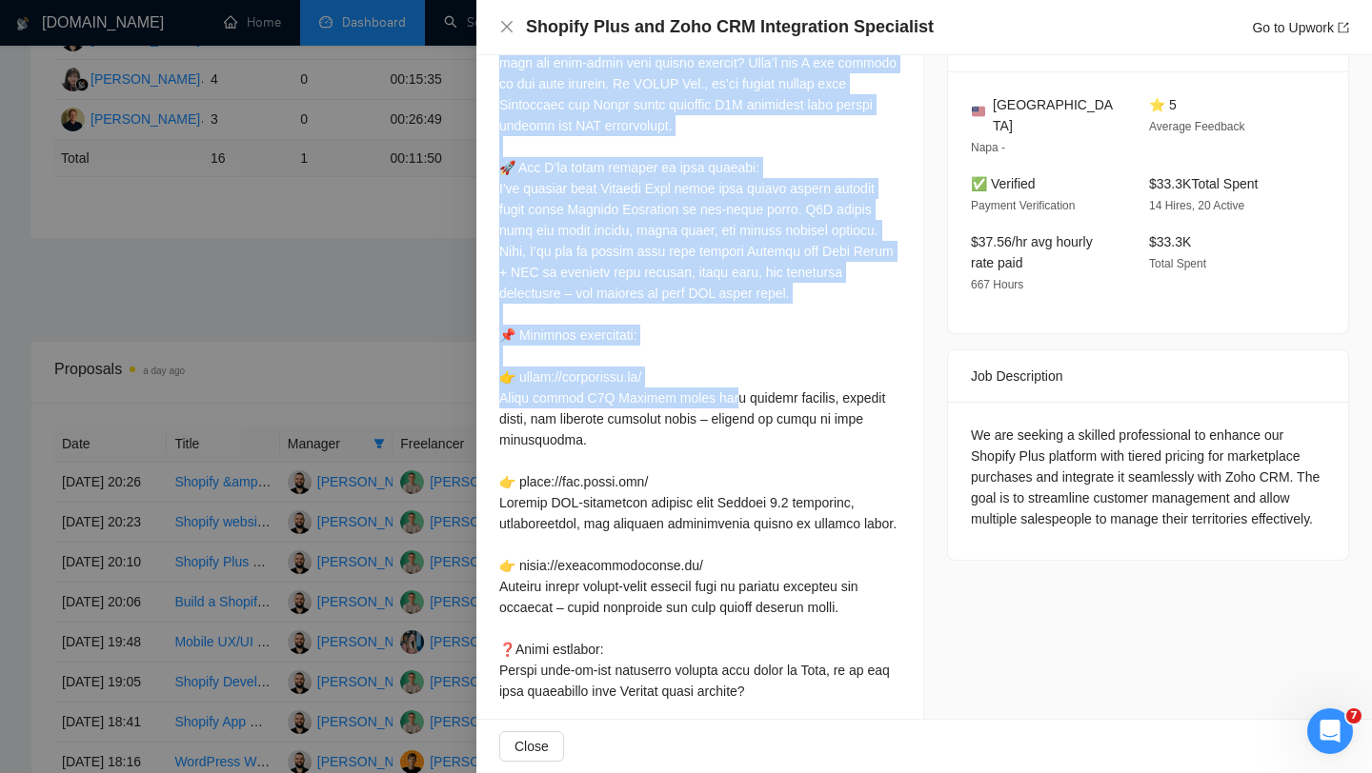
scroll to position [572, 0]
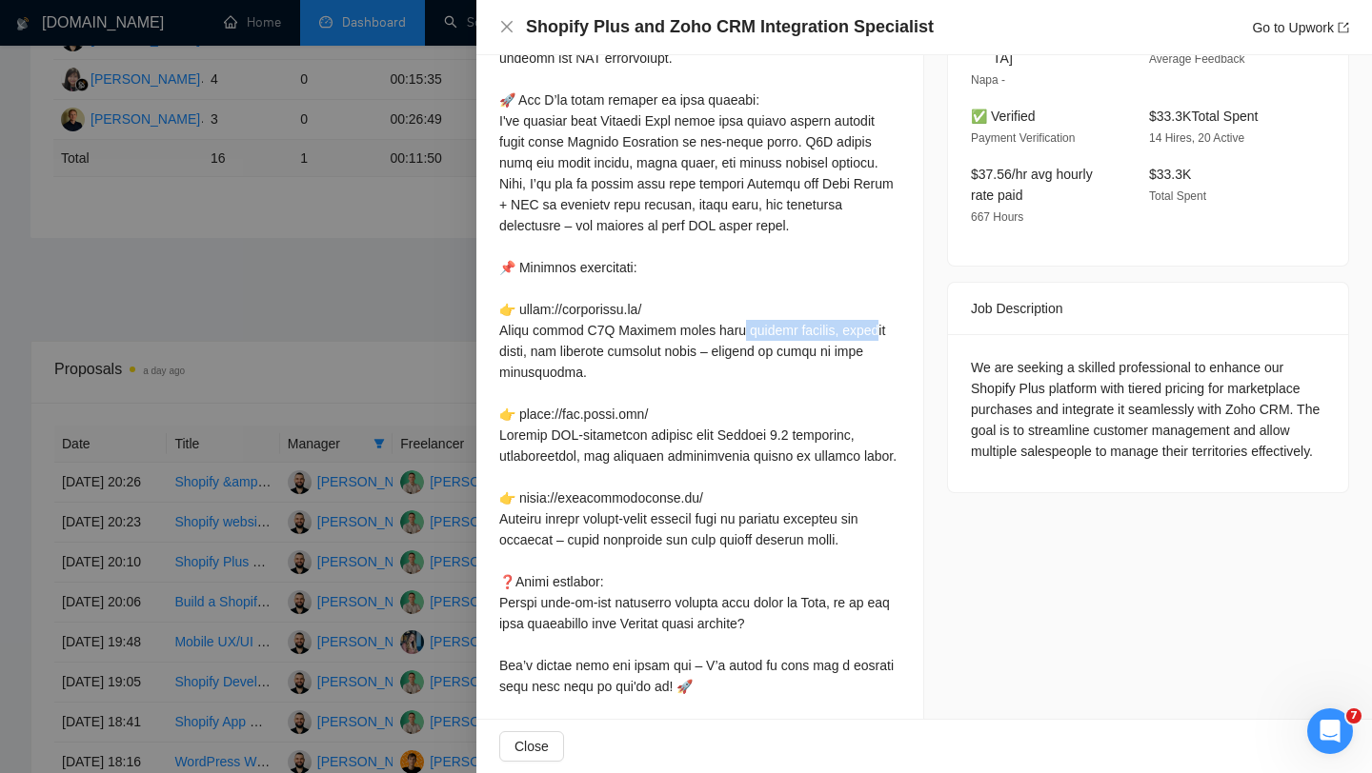
drag, startPoint x: 495, startPoint y: 263, endPoint x: 675, endPoint y: 275, distance: 180.5
click at [675, 276] on div "Cover Letter" at bounding box center [699, 321] width 447 height 937
click at [506, 265] on div at bounding box center [699, 341] width 401 height 838
drag, startPoint x: 485, startPoint y: 265, endPoint x: 685, endPoint y: 268, distance: 200.1
click at [686, 268] on div "Cover Letter" at bounding box center [699, 321] width 447 height 937
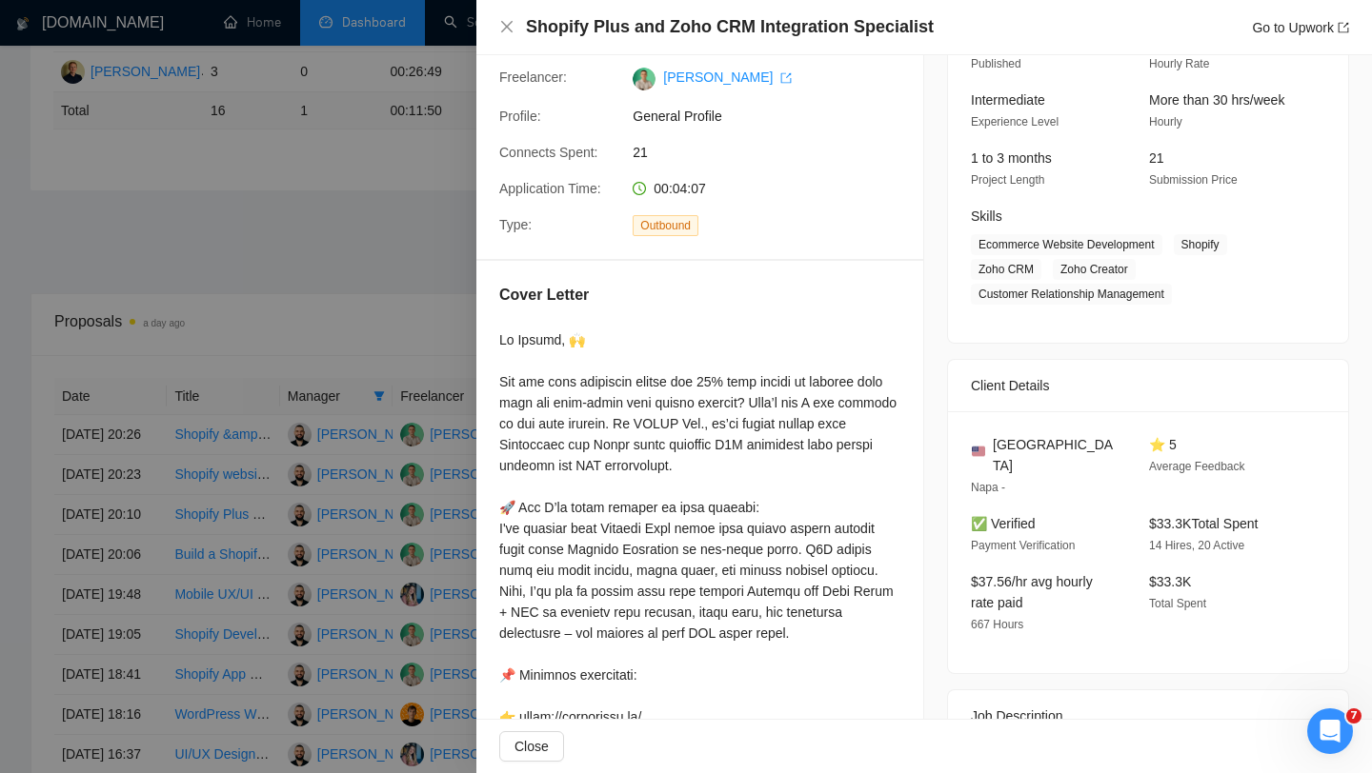
scroll to position [0, 0]
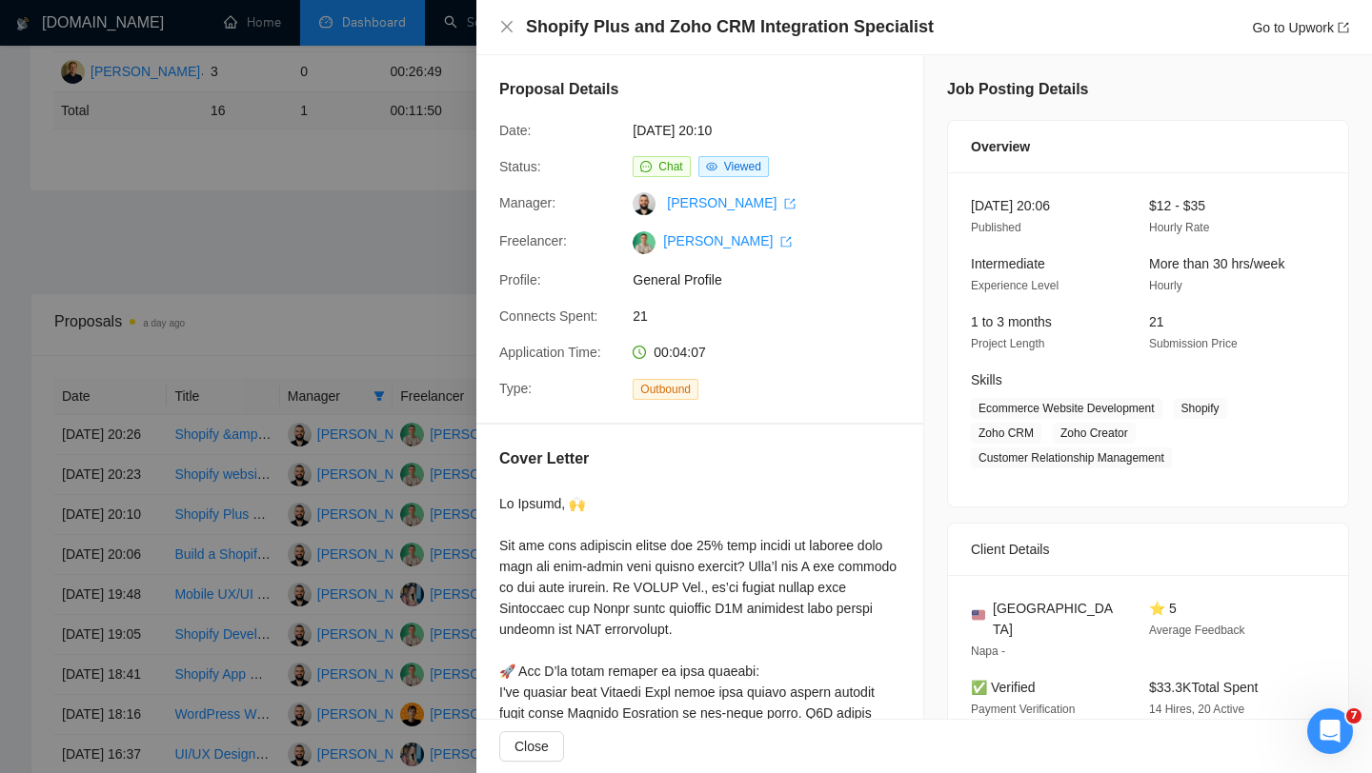
click at [333, 368] on div at bounding box center [686, 386] width 1372 height 773
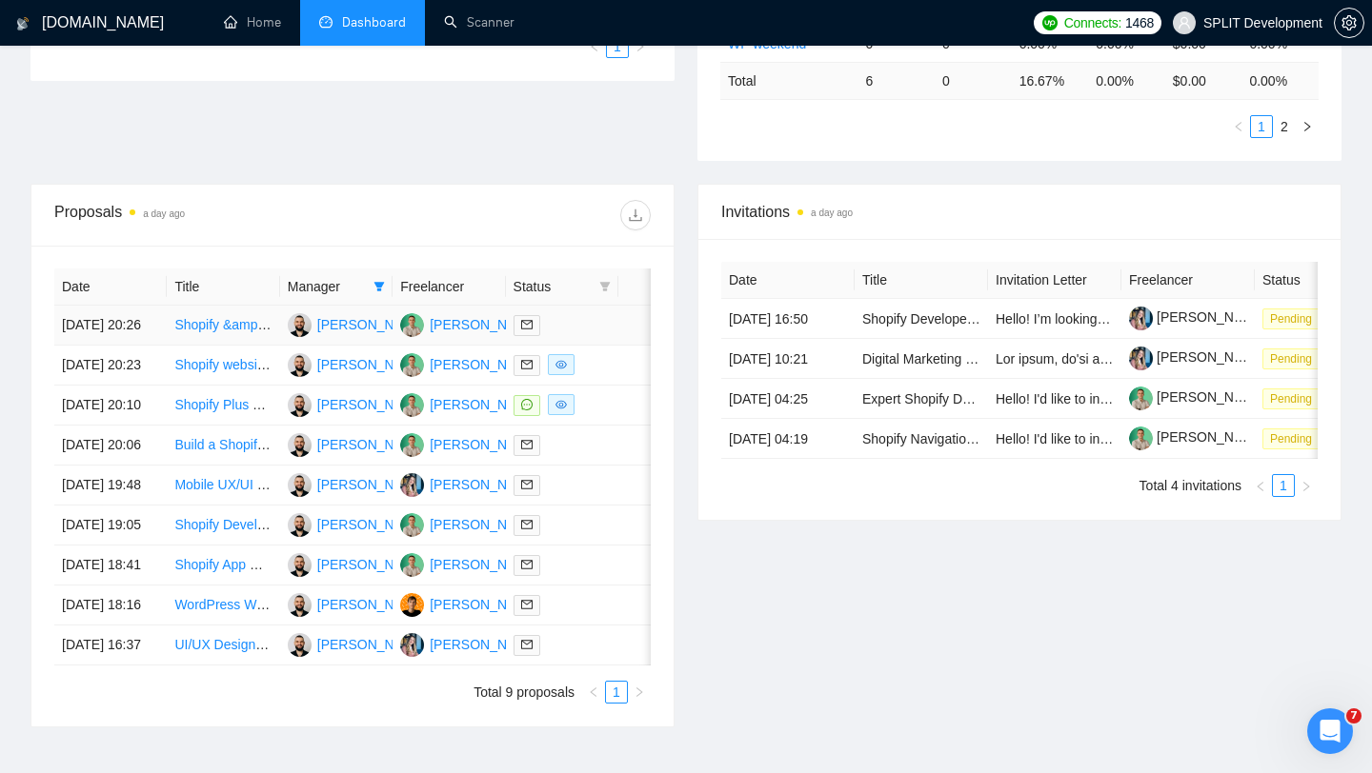
scroll to position [633, 0]
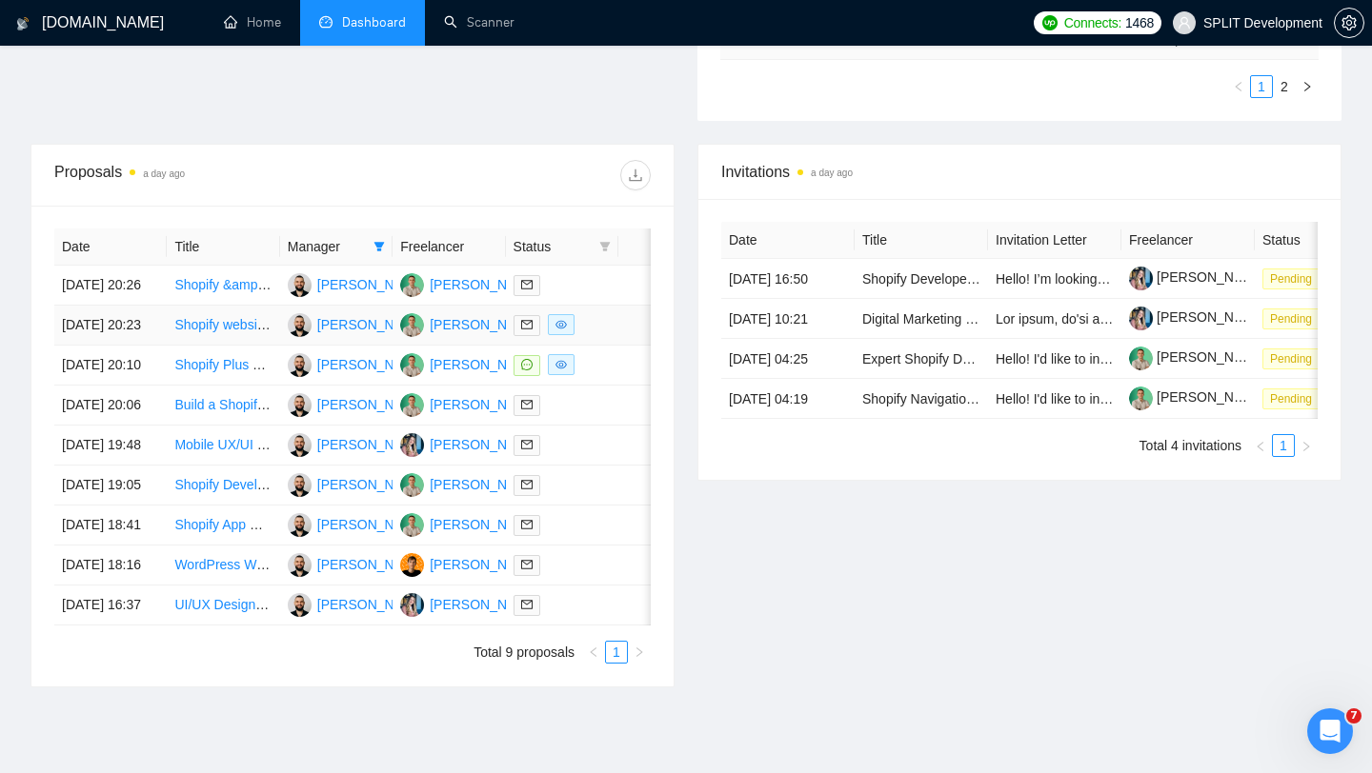
click at [589, 336] on div at bounding box center [561, 325] width 97 height 22
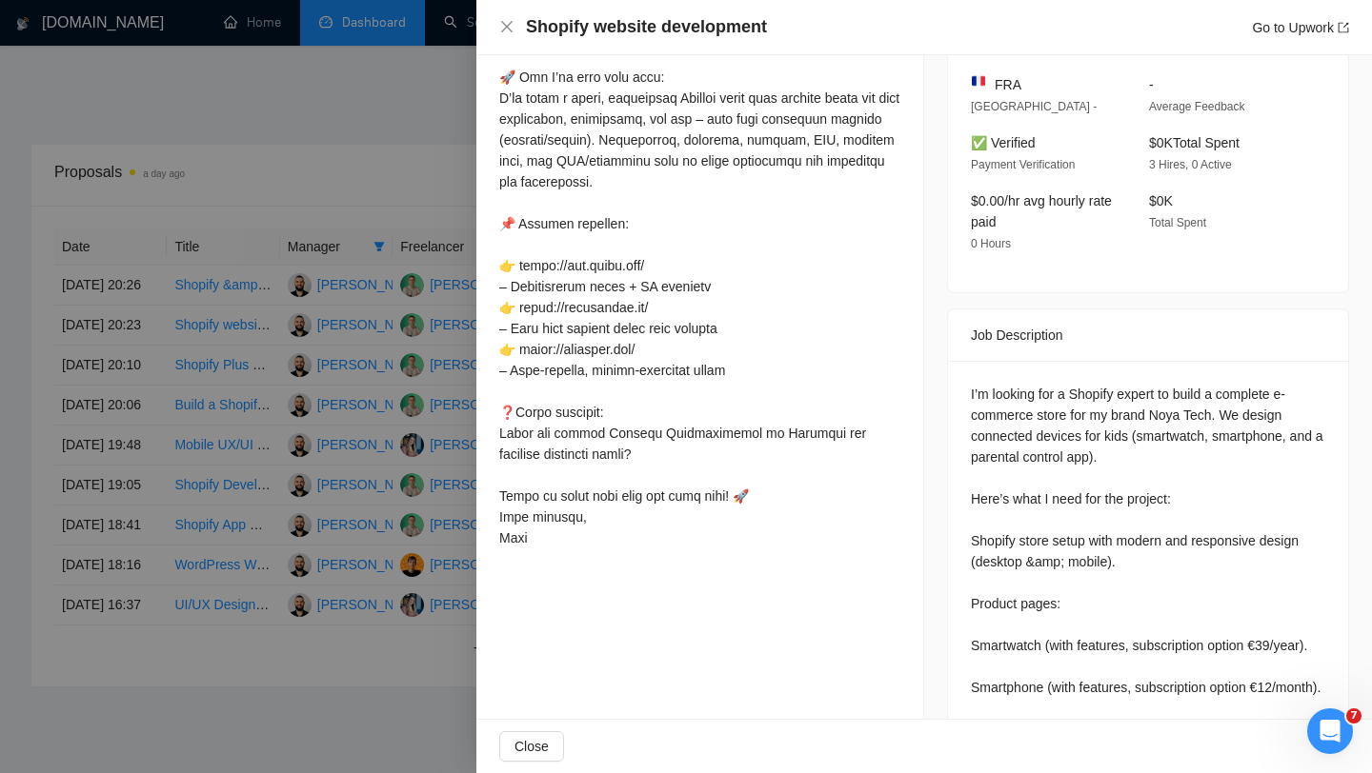
scroll to position [517, 0]
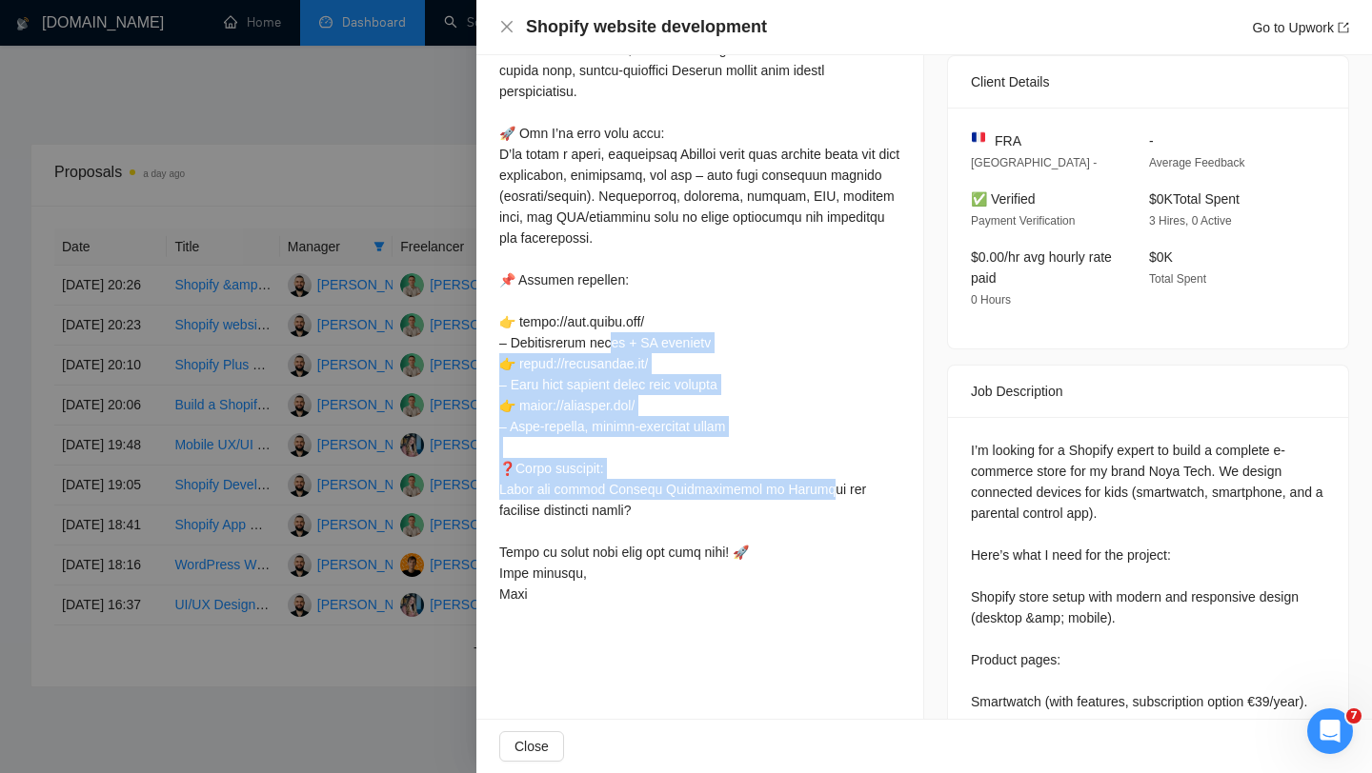
drag, startPoint x: 502, startPoint y: 276, endPoint x: 755, endPoint y: 434, distance: 298.7
click at [755, 434] on div at bounding box center [699, 290] width 401 height 629
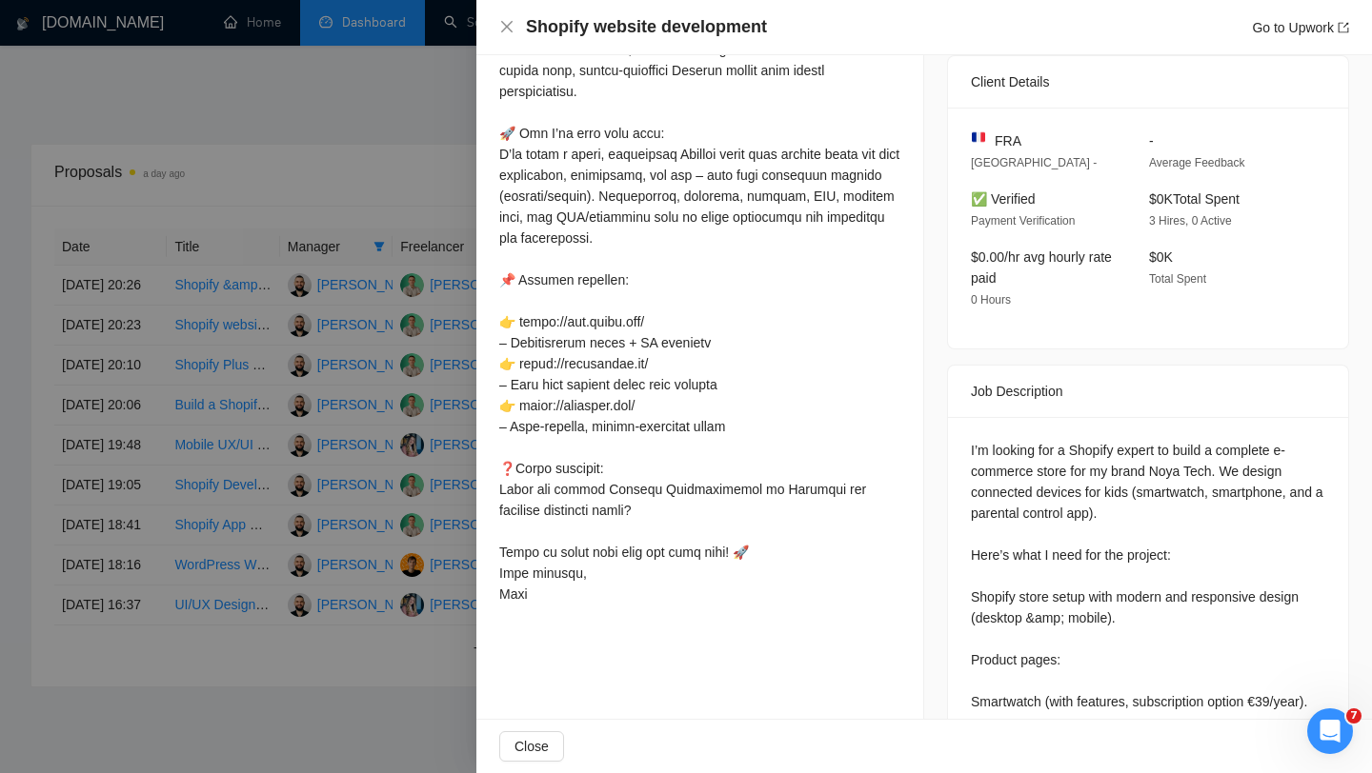
click at [350, 402] on div at bounding box center [686, 386] width 1372 height 773
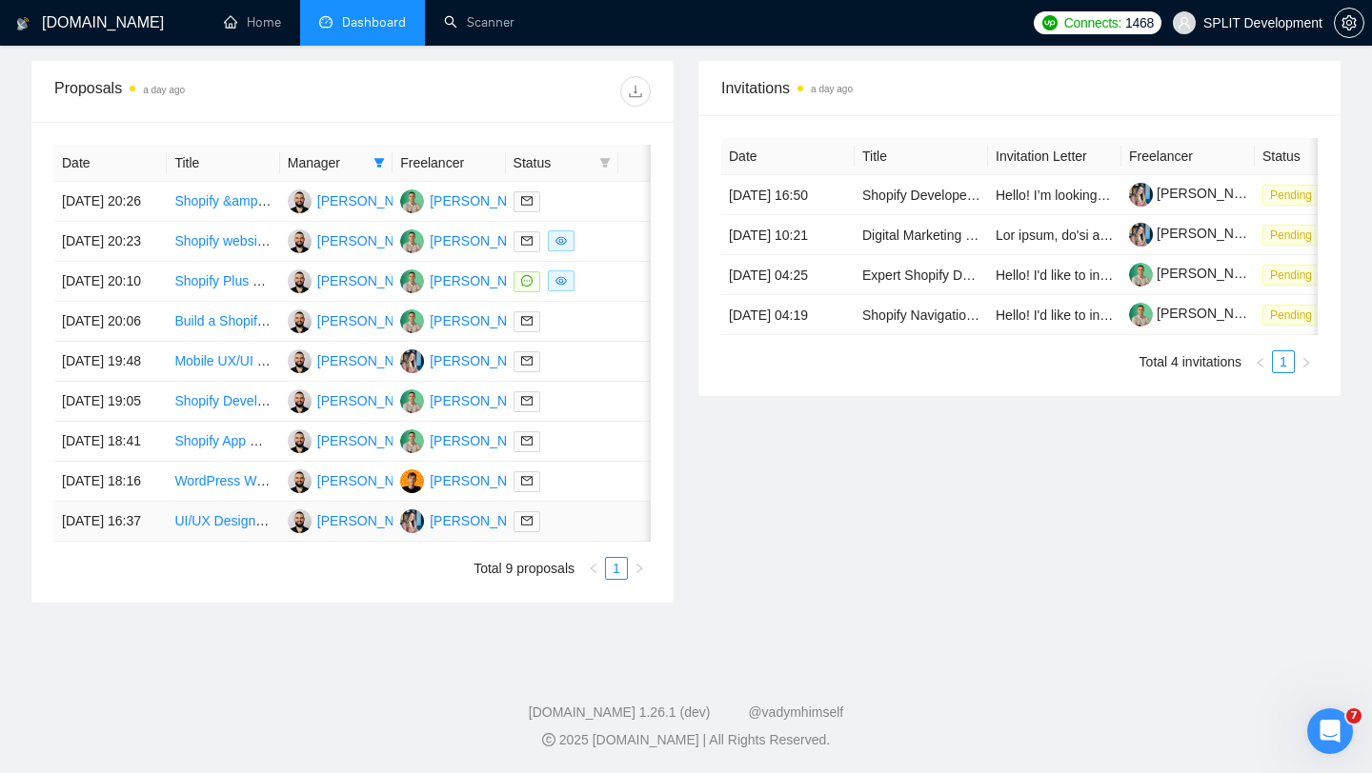
scroll to position [781, 0]
click at [572, 502] on td at bounding box center [562, 482] width 112 height 40
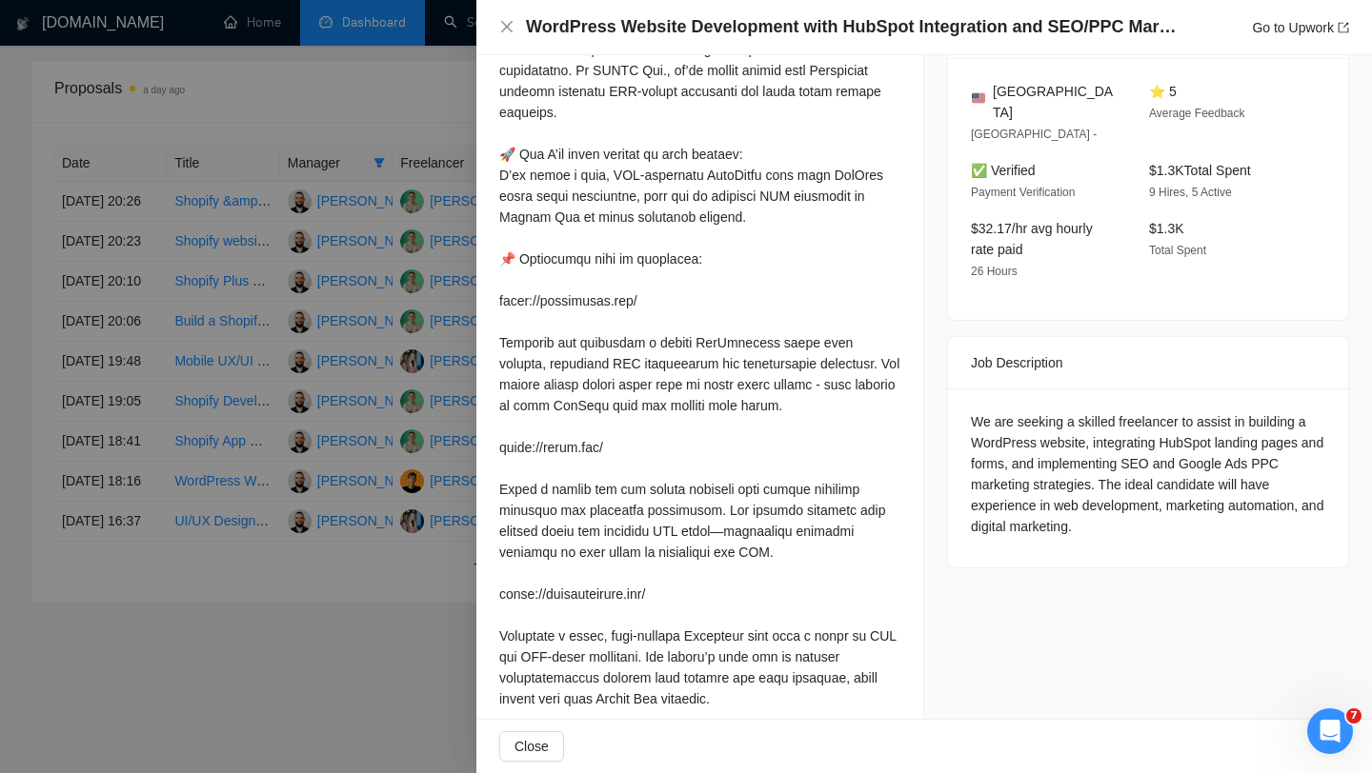
click at [301, 549] on div at bounding box center [686, 386] width 1372 height 773
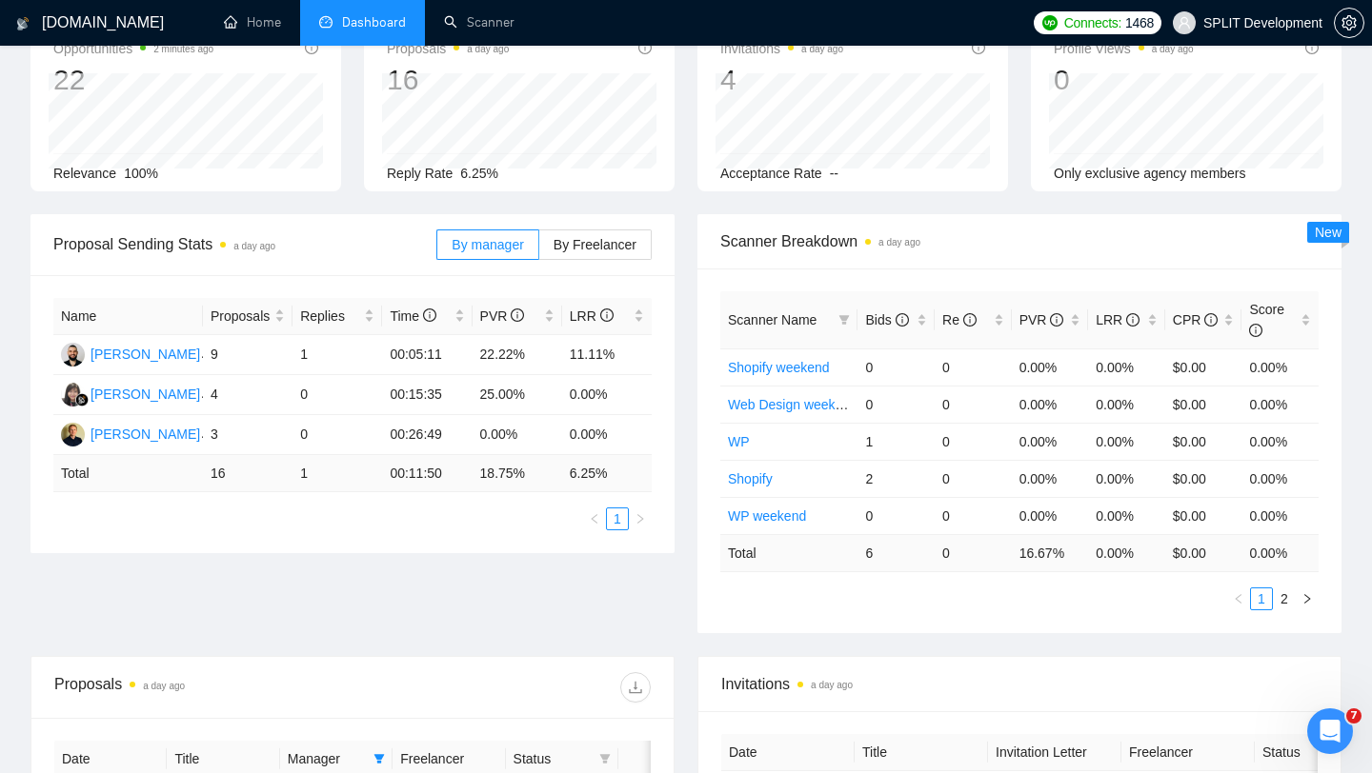
scroll to position [0, 0]
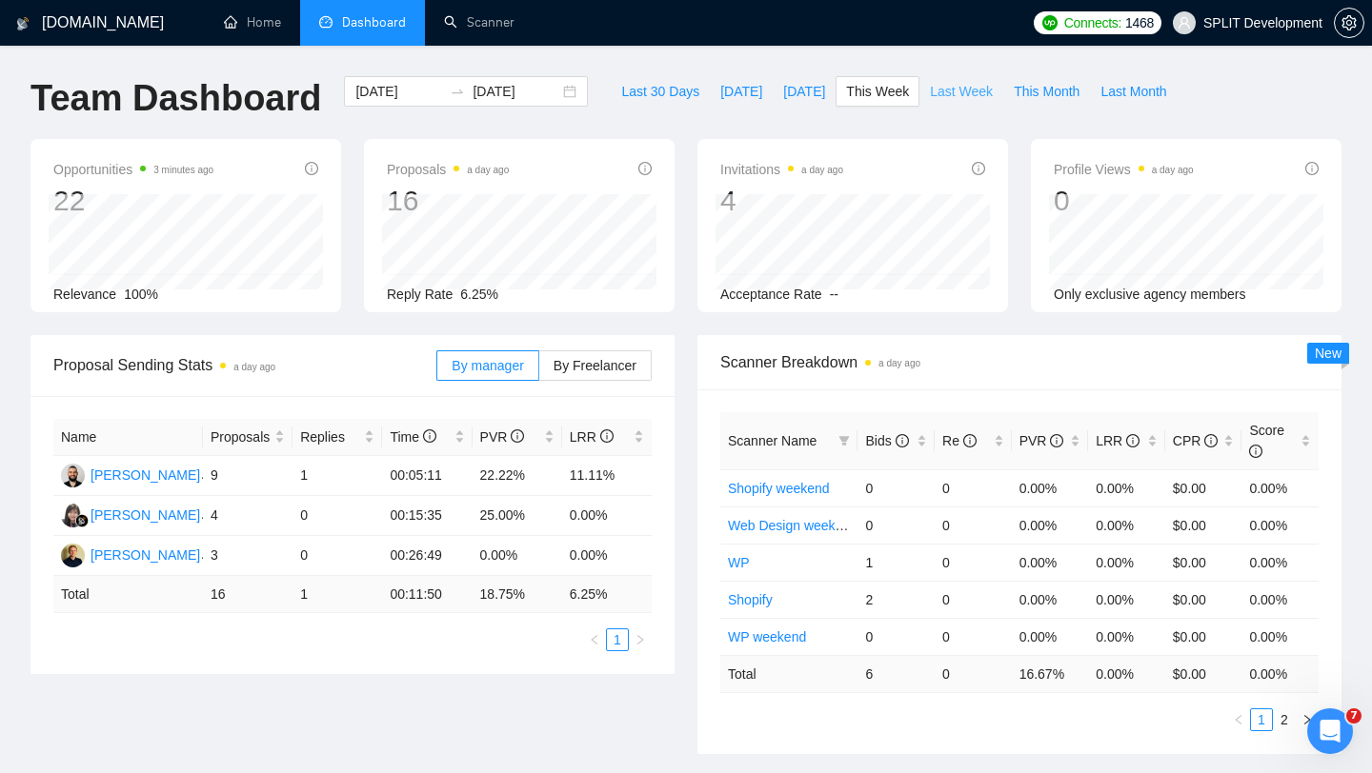
click at [974, 96] on span "Last Week" at bounding box center [961, 91] width 63 height 21
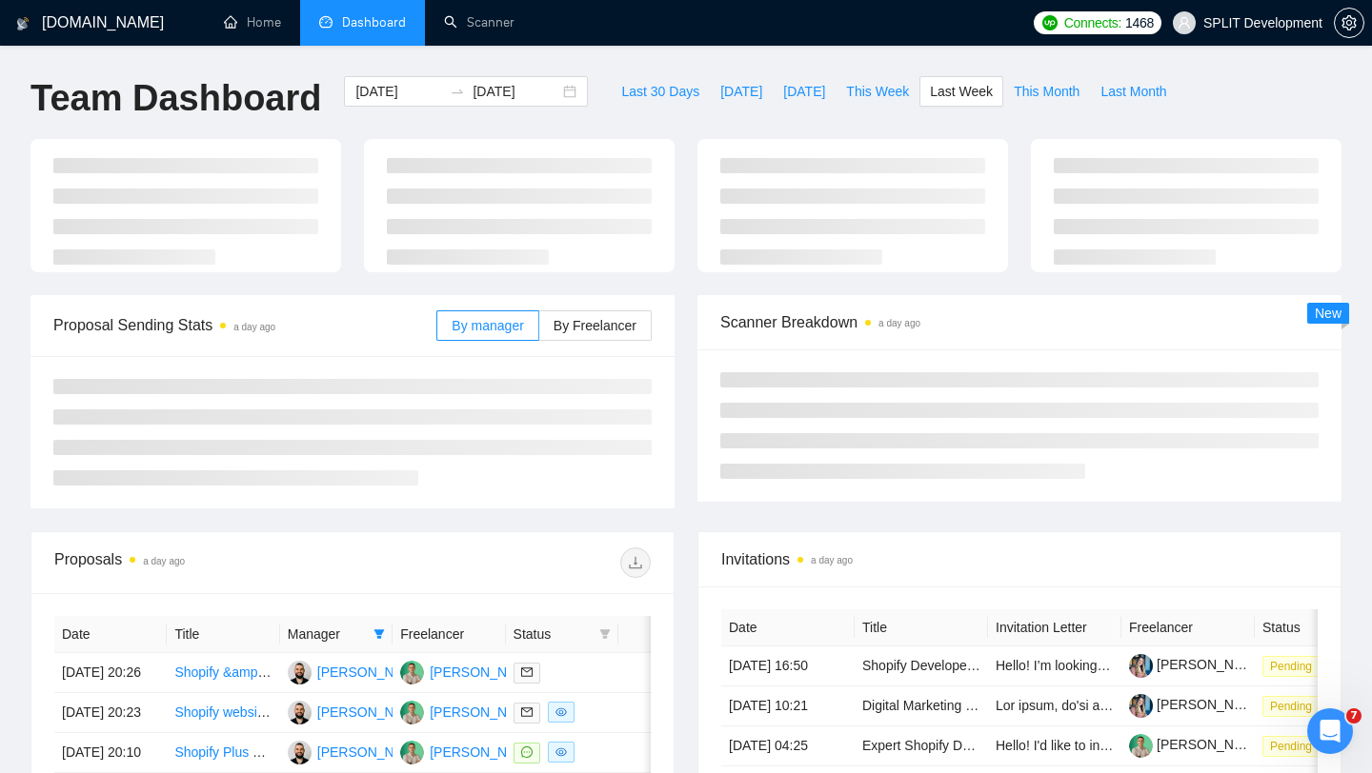
type input "[DATE]"
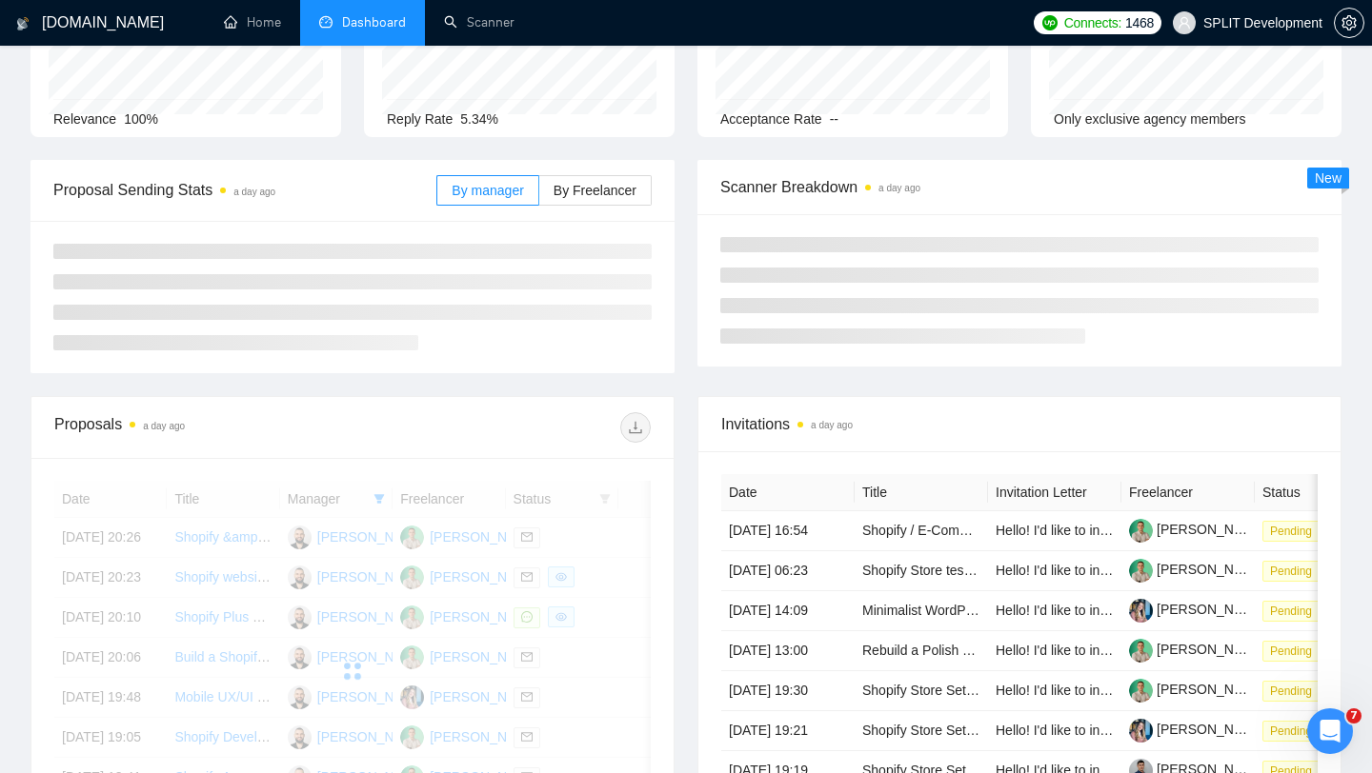
scroll to position [124, 0]
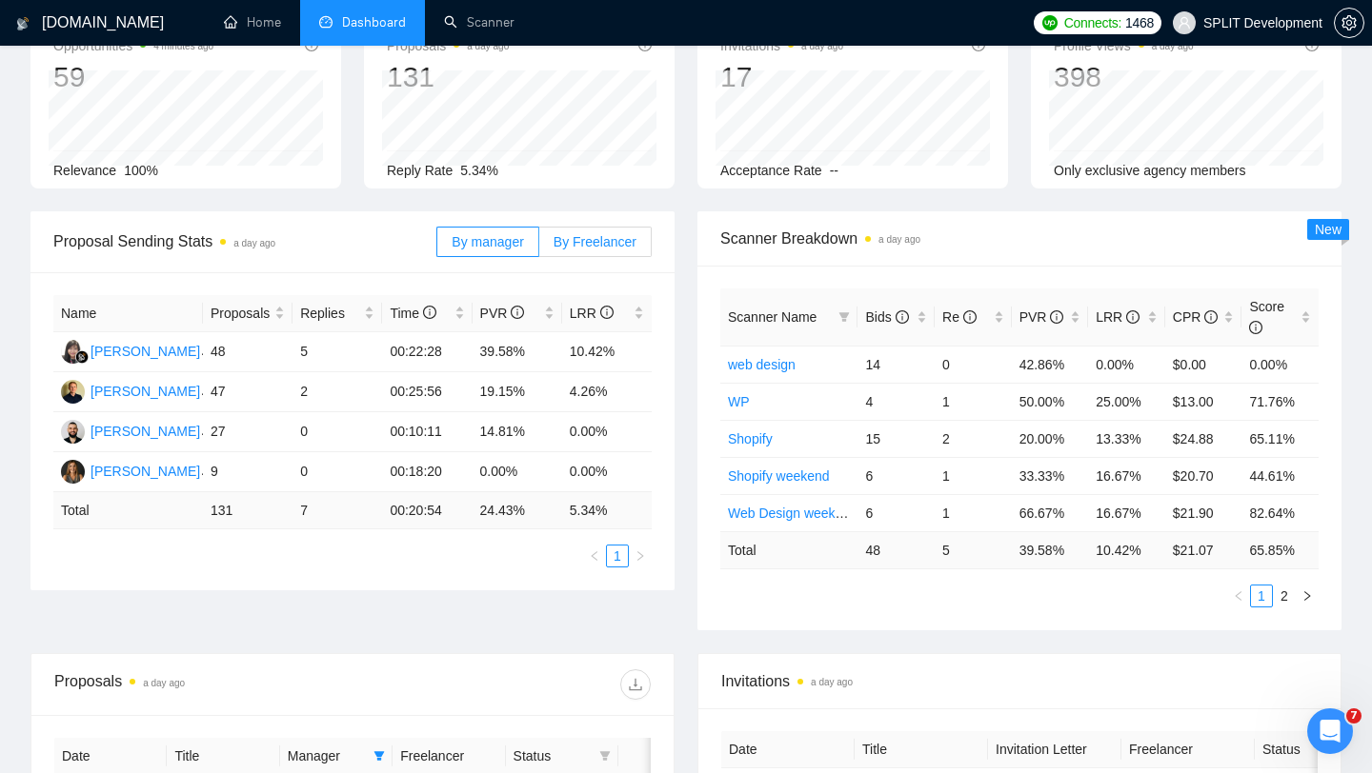
click at [591, 251] on label "By Freelancer" at bounding box center [595, 242] width 112 height 30
click at [539, 247] on input "By Freelancer" at bounding box center [539, 247] width 0 height 0
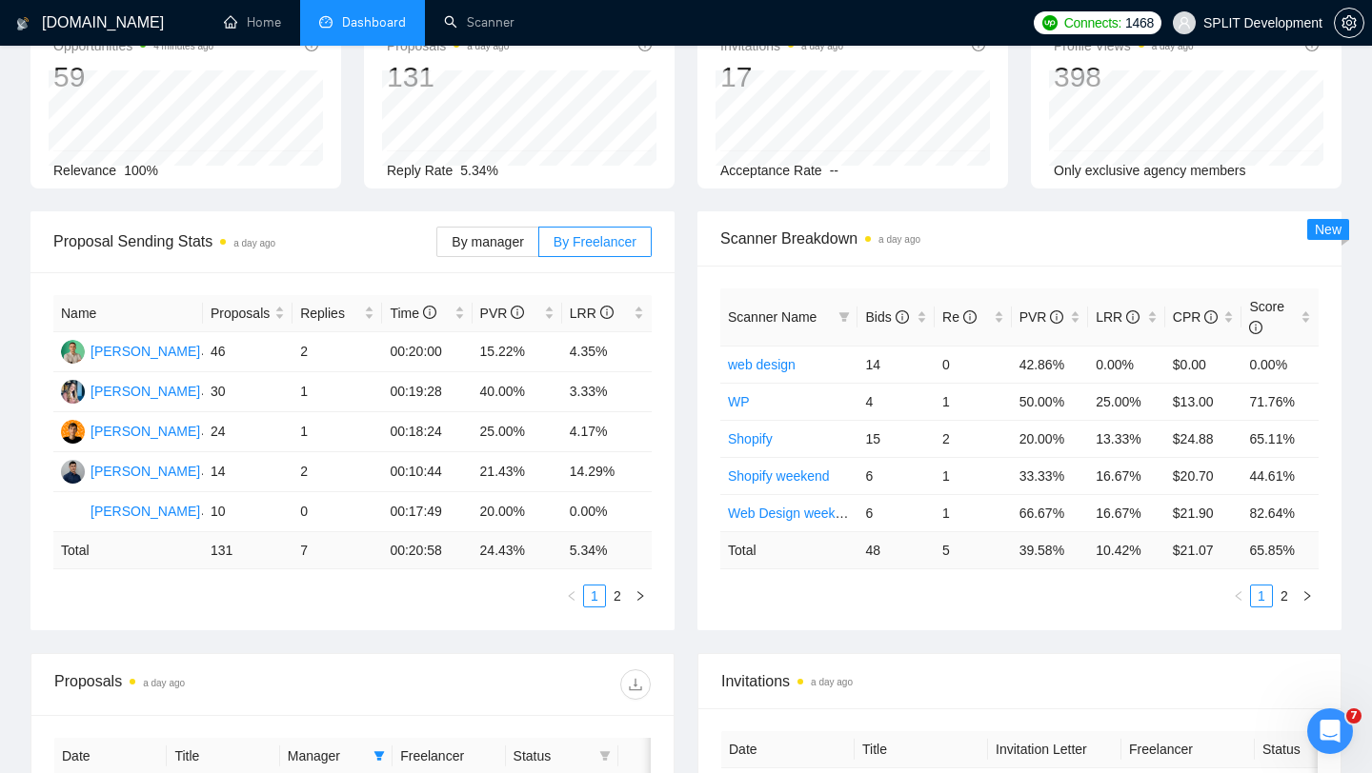
scroll to position [0, 0]
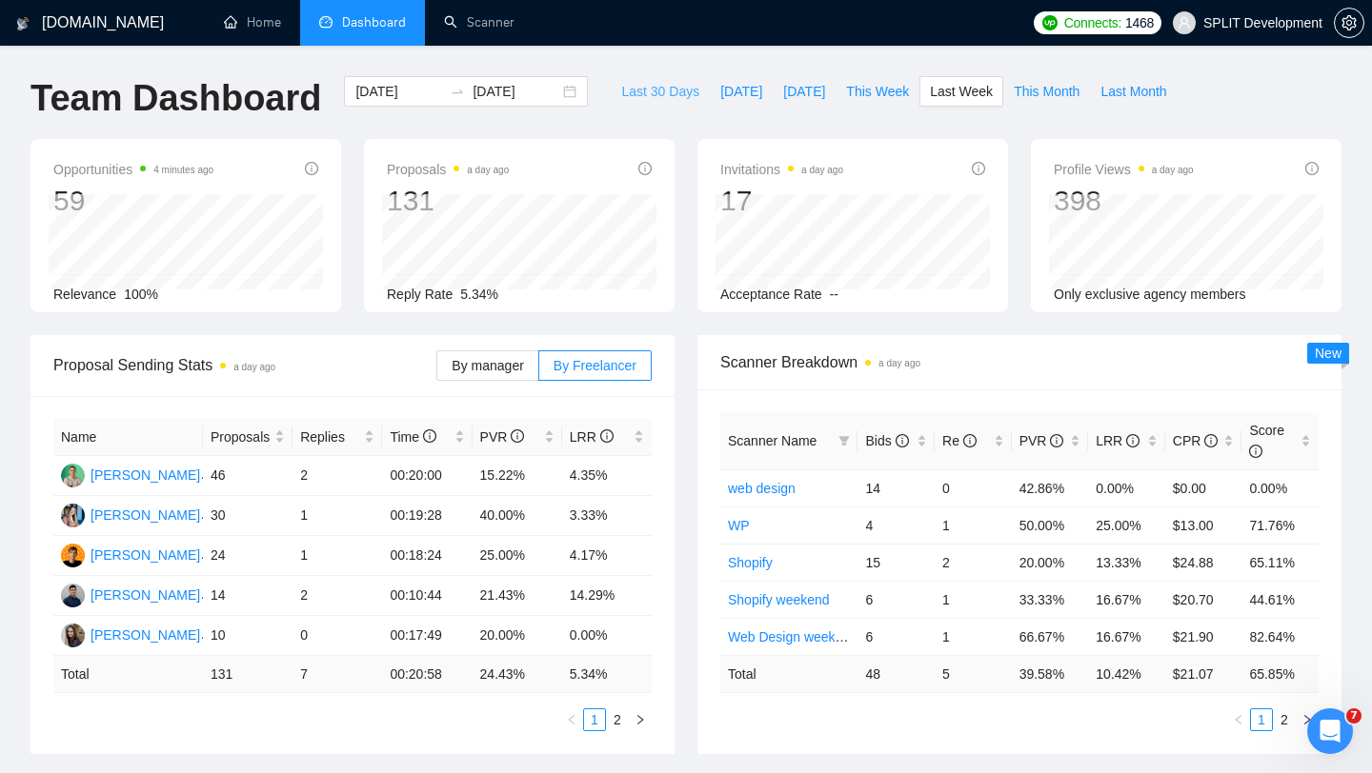
click at [644, 102] on button "Last 30 Days" at bounding box center [660, 91] width 99 height 30
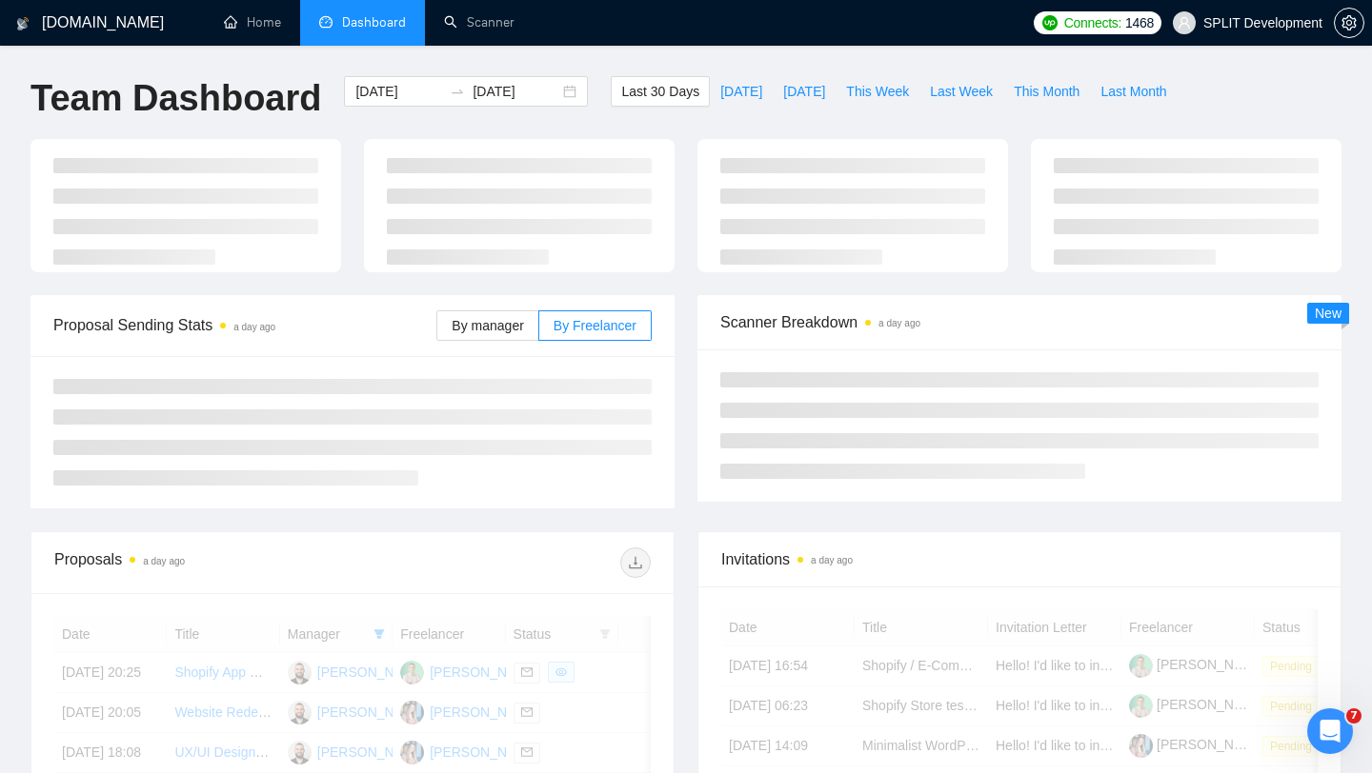
type input "[DATE]"
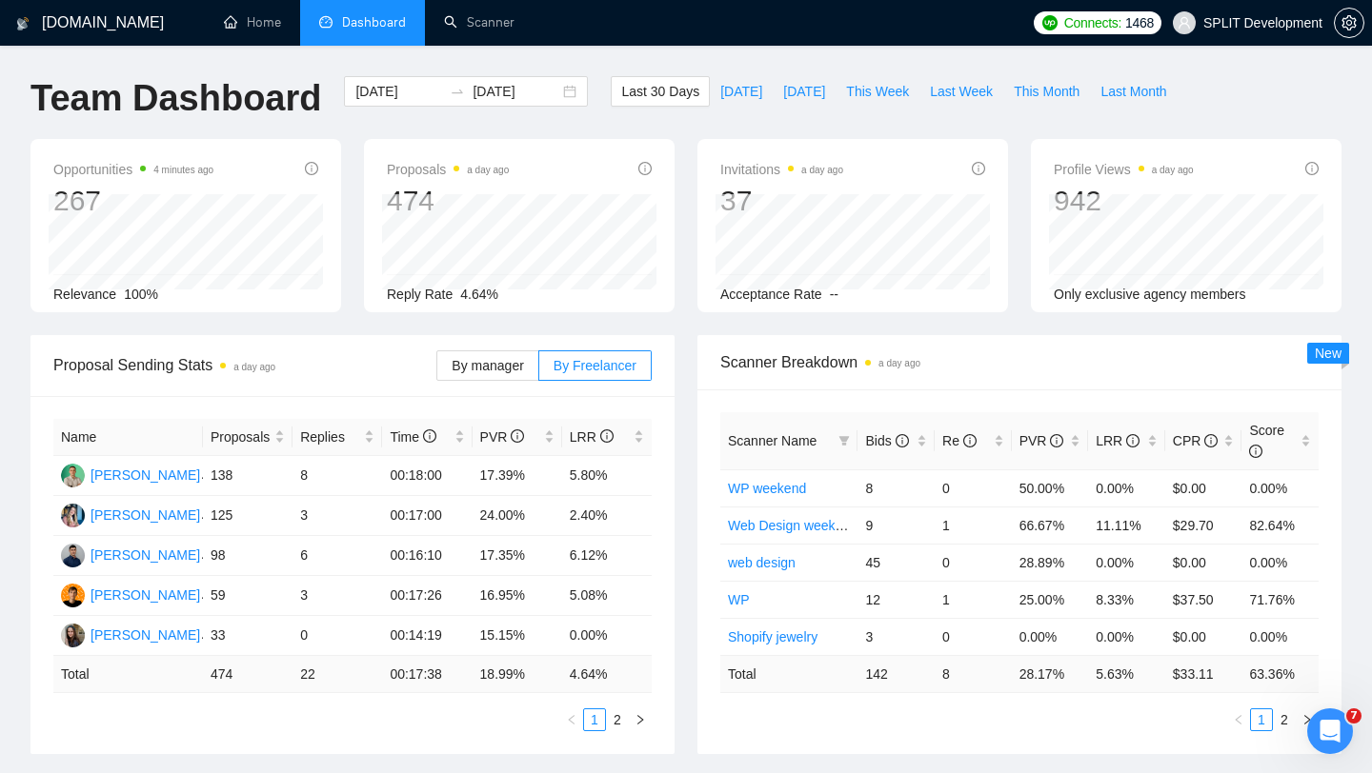
scroll to position [104, 0]
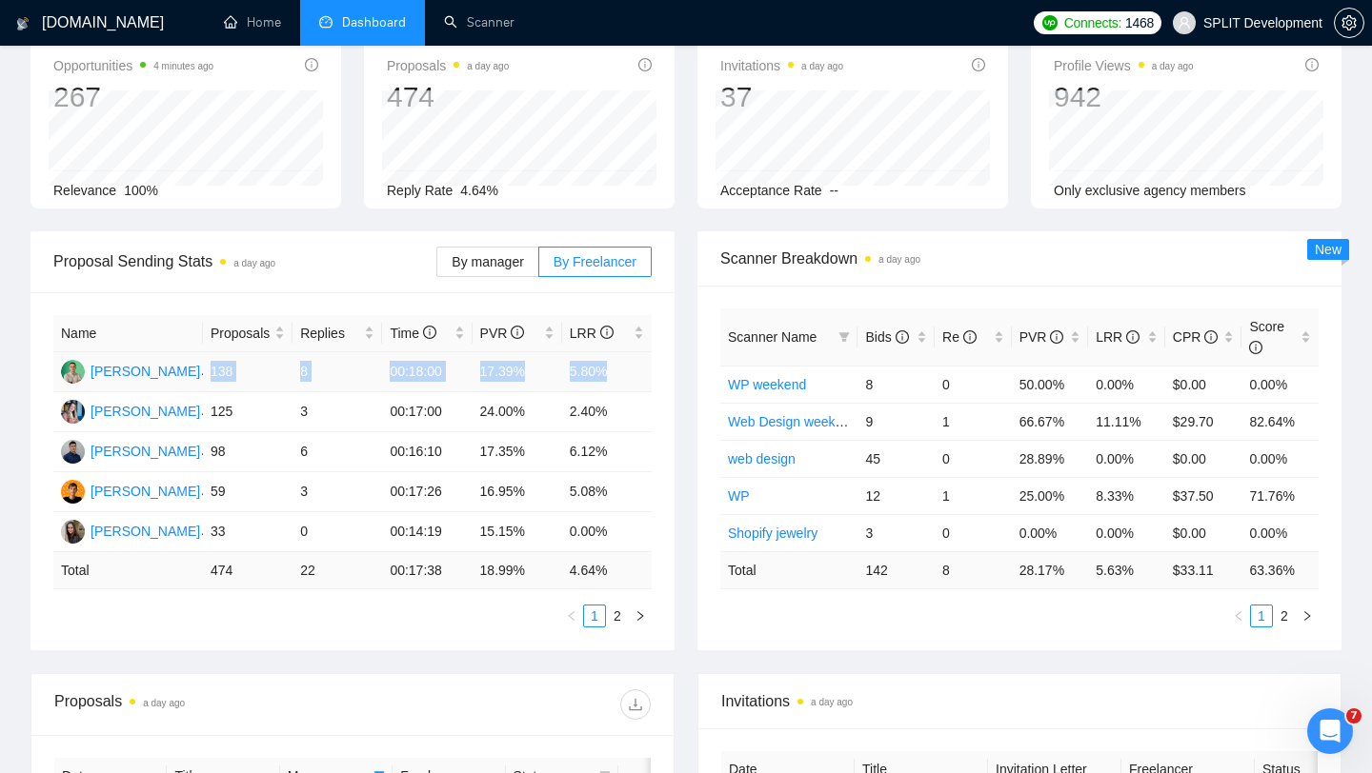
drag, startPoint x: 206, startPoint y: 371, endPoint x: 617, endPoint y: 362, distance: 411.6
click at [617, 362] on tr "[PERSON_NAME] 138 8 00:18:00 17.39% 5.80%" at bounding box center [352, 372] width 598 height 40
click at [586, 376] on td "5.80%" at bounding box center [607, 372] width 90 height 40
drag, startPoint x: 568, startPoint y: 372, endPoint x: 635, endPoint y: 369, distance: 67.7
click at [637, 372] on td "5.80%" at bounding box center [607, 372] width 90 height 40
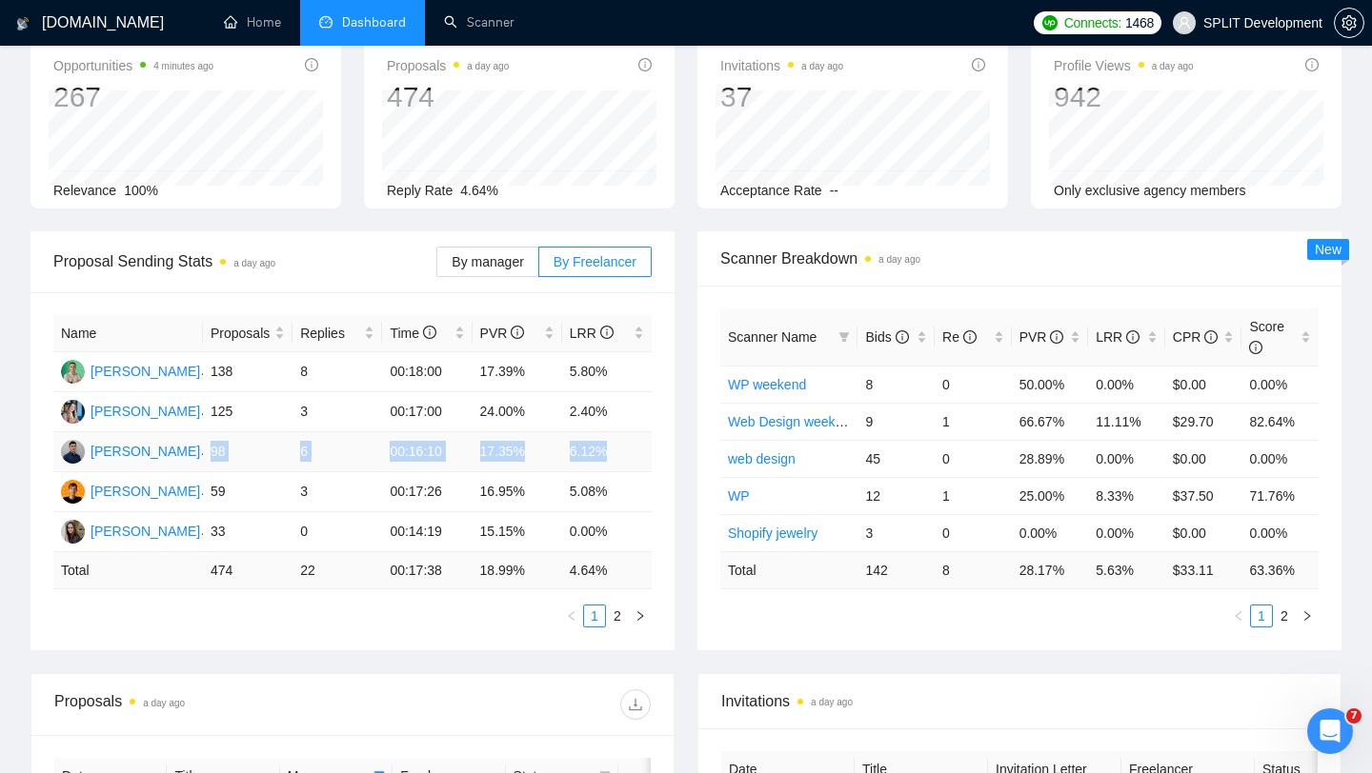
drag, startPoint x: 205, startPoint y: 453, endPoint x: 619, endPoint y: 454, distance: 414.4
click at [620, 454] on tr "[PERSON_NAME] 98 6 00:16:10 17.35% 6.12%" at bounding box center [352, 452] width 598 height 40
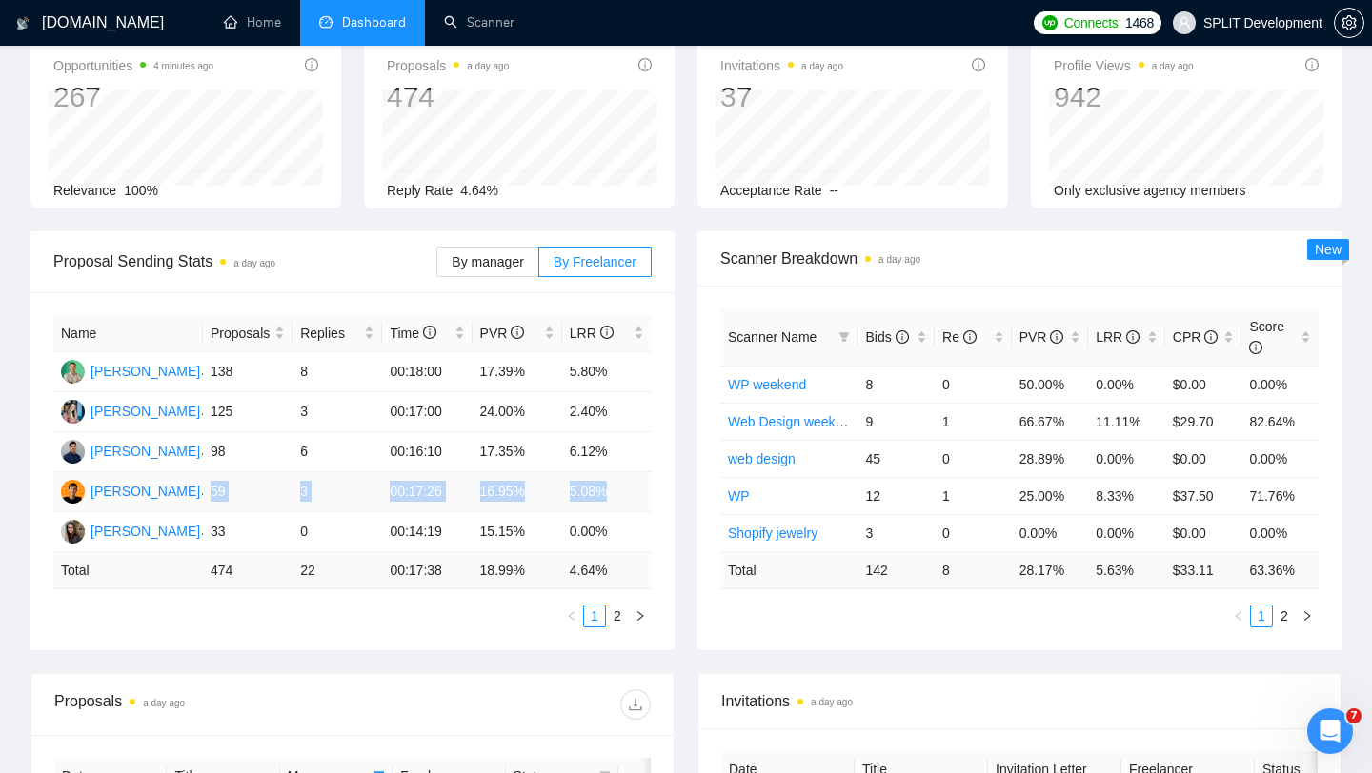
drag, startPoint x: 207, startPoint y: 485, endPoint x: 641, endPoint y: 492, distance: 434.4
click at [641, 492] on tr "[PERSON_NAME] 59 3 00:17:26 16.95% 5.08%" at bounding box center [352, 492] width 598 height 40
click at [558, 492] on td "16.95%" at bounding box center [517, 492] width 90 height 40
drag, startPoint x: 558, startPoint y: 492, endPoint x: 632, endPoint y: 492, distance: 73.4
click at [632, 492] on tr "[PERSON_NAME] 59 3 00:17:26 16.95% 5.08%" at bounding box center [352, 492] width 598 height 40
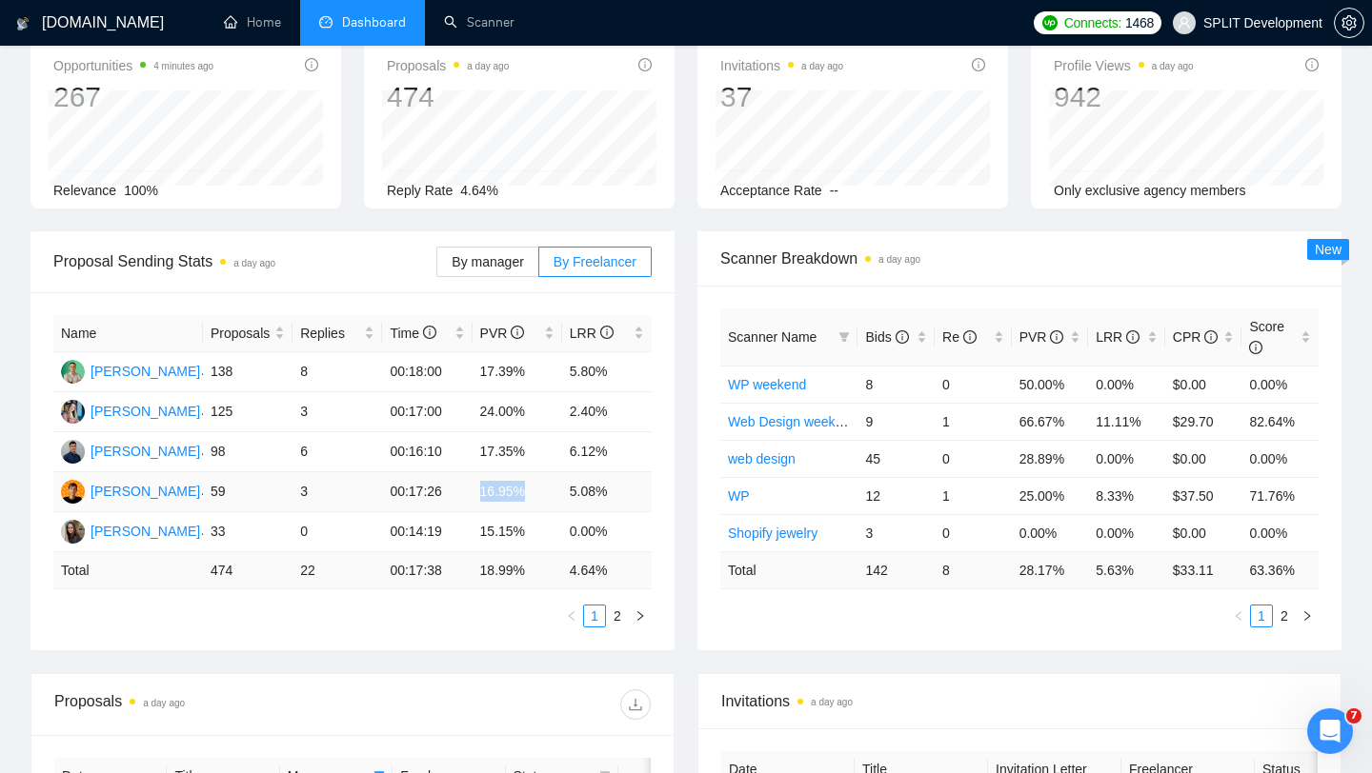
drag, startPoint x: 474, startPoint y: 491, endPoint x: 532, endPoint y: 491, distance: 57.2
click at [532, 491] on td "16.95%" at bounding box center [517, 492] width 90 height 40
drag, startPoint x: 197, startPoint y: 534, endPoint x: 626, endPoint y: 535, distance: 428.7
click at [623, 535] on tr "[PERSON_NAME] 33 0 00:14:19 15.15% 0.00%" at bounding box center [352, 532] width 598 height 40
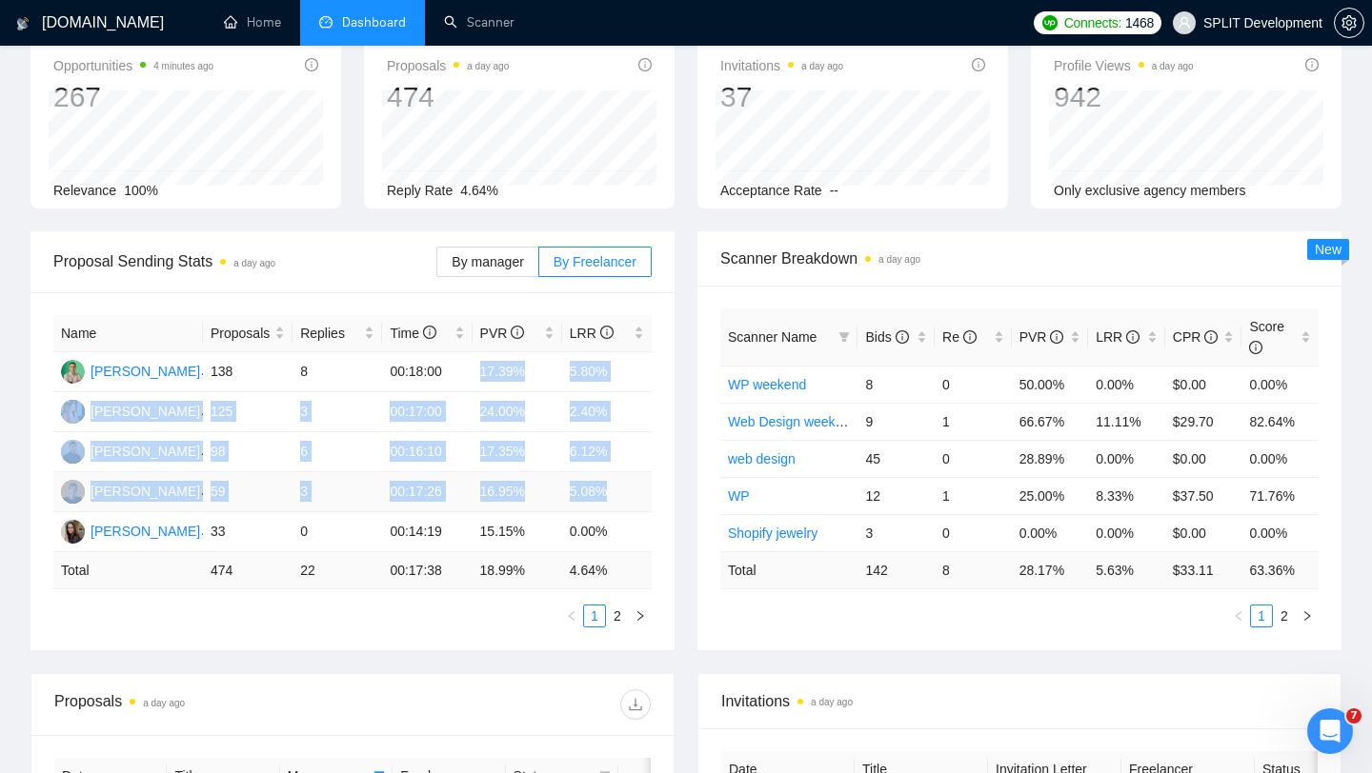
drag, startPoint x: 455, startPoint y: 372, endPoint x: 621, endPoint y: 508, distance: 214.5
click at [621, 508] on tbody "[PERSON_NAME] 138 8 00:18:00 17.39% 5.80% [PERSON_NAME] 125 3 00:17:00 24.00% 2…" at bounding box center [352, 452] width 598 height 200
click at [602, 414] on td "2.40%" at bounding box center [607, 412] width 90 height 40
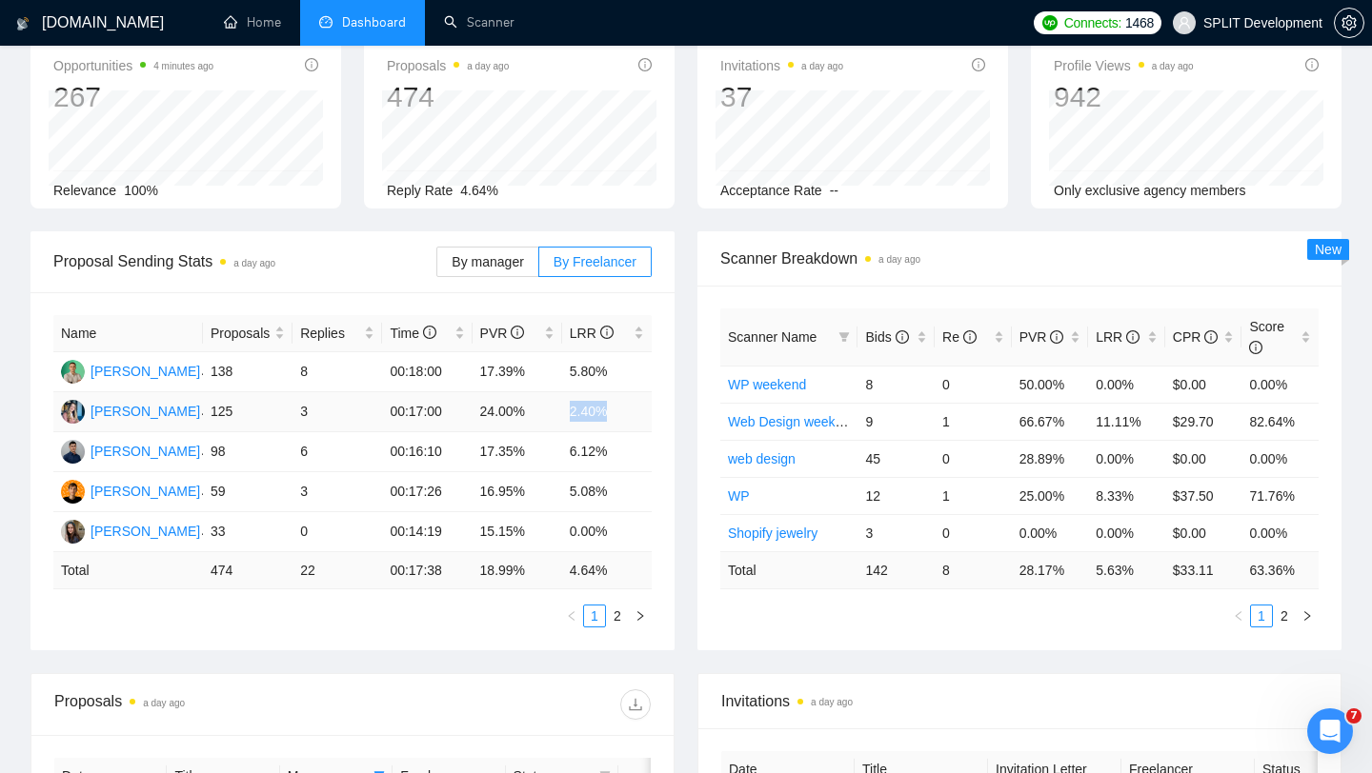
drag, startPoint x: 553, startPoint y: 411, endPoint x: 647, endPoint y: 414, distance: 93.4
click at [648, 415] on tr "[PERSON_NAME] 125 3 00:17:00 24.00% 2.40%" at bounding box center [352, 412] width 598 height 40
click at [565, 370] on td "5.80%" at bounding box center [607, 372] width 90 height 40
drag, startPoint x: 564, startPoint y: 411, endPoint x: 620, endPoint y: 408, distance: 56.3
click at [621, 409] on td "2.40%" at bounding box center [607, 412] width 90 height 40
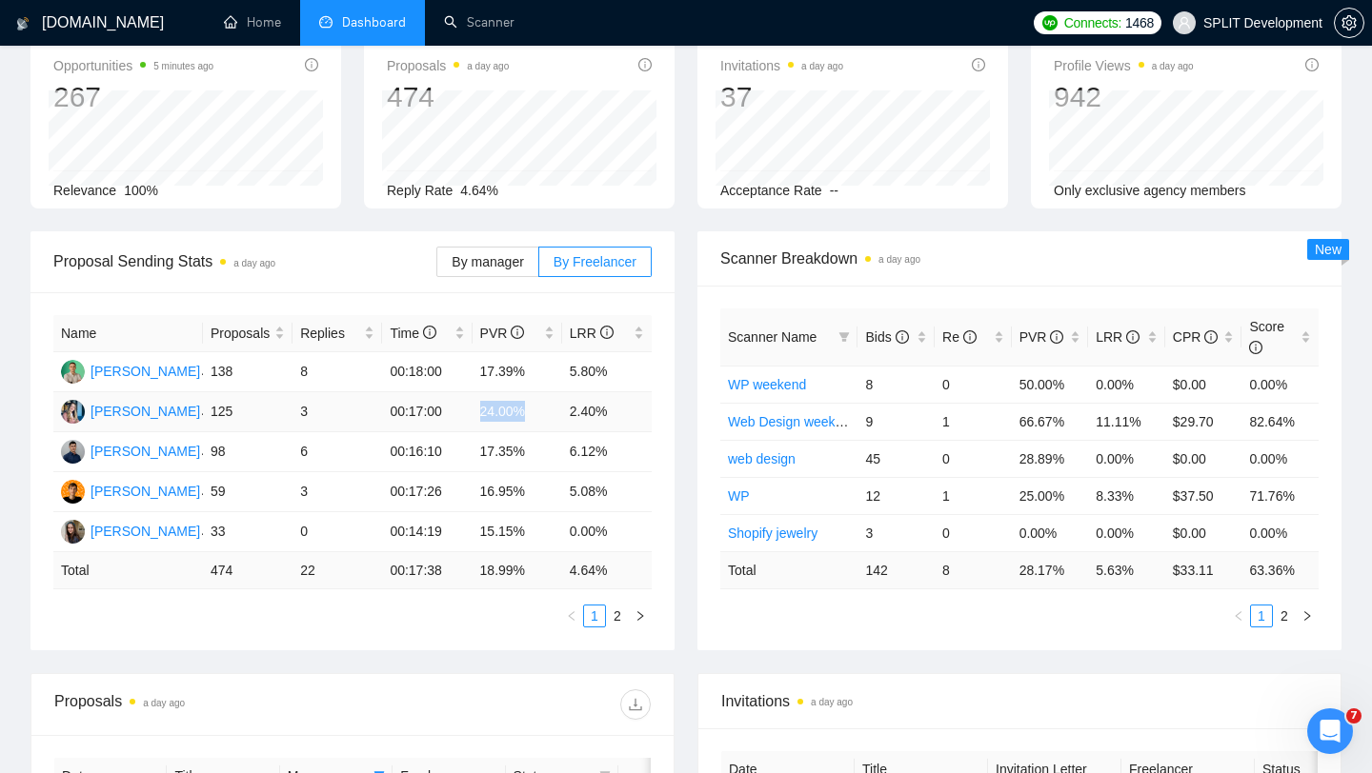
drag, startPoint x: 466, startPoint y: 409, endPoint x: 529, endPoint y: 406, distance: 62.9
click at [530, 407] on tr "[PERSON_NAME] 125 3 00:17:00 24.00% 2.40%" at bounding box center [352, 412] width 598 height 40
click at [510, 412] on td "24.00%" at bounding box center [517, 412] width 90 height 40
drag, startPoint x: 479, startPoint y: 367, endPoint x: 559, endPoint y: 364, distance: 80.1
click at [559, 365] on td "17.39%" at bounding box center [517, 372] width 90 height 40
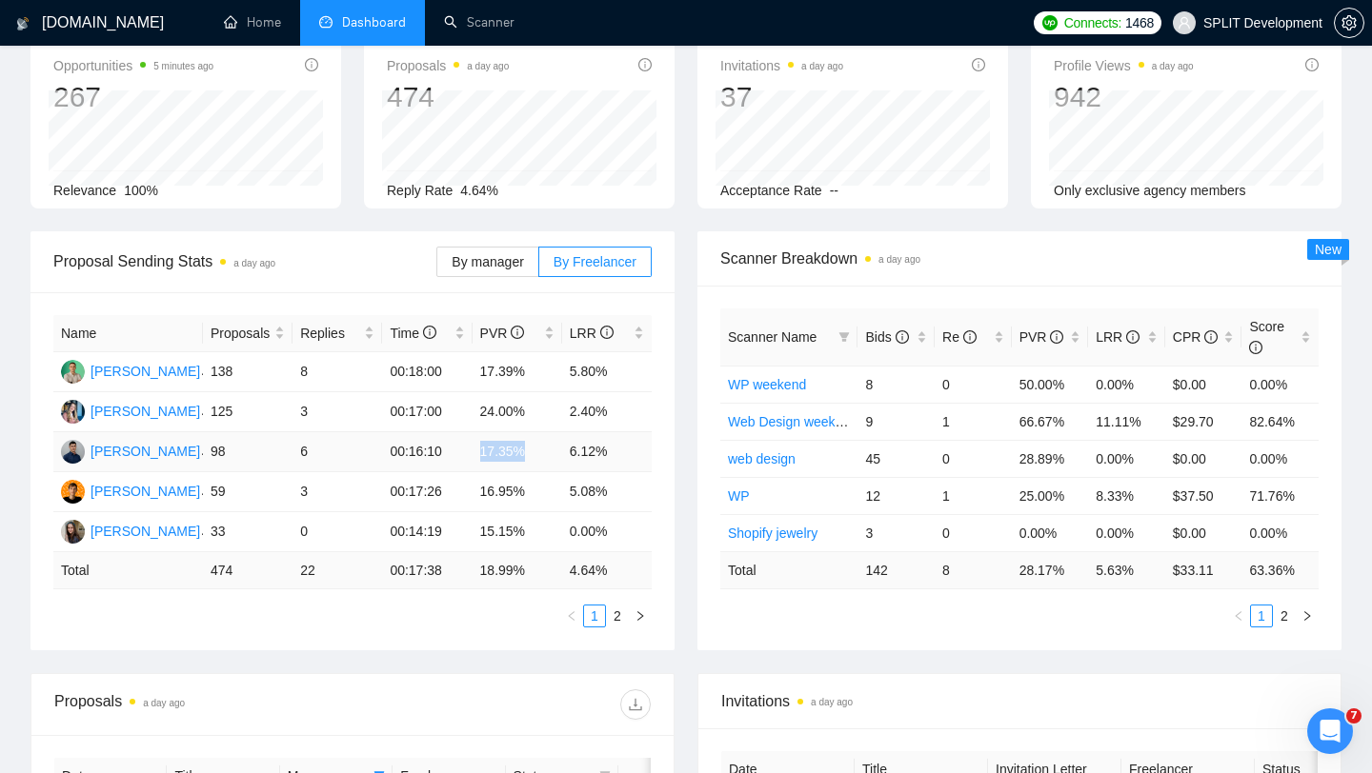
drag, startPoint x: 478, startPoint y: 448, endPoint x: 535, endPoint y: 444, distance: 57.3
click at [535, 444] on td "17.35%" at bounding box center [517, 452] width 90 height 40
drag, startPoint x: 476, startPoint y: 484, endPoint x: 534, endPoint y: 481, distance: 58.2
click at [535, 482] on td "16.95%" at bounding box center [517, 492] width 90 height 40
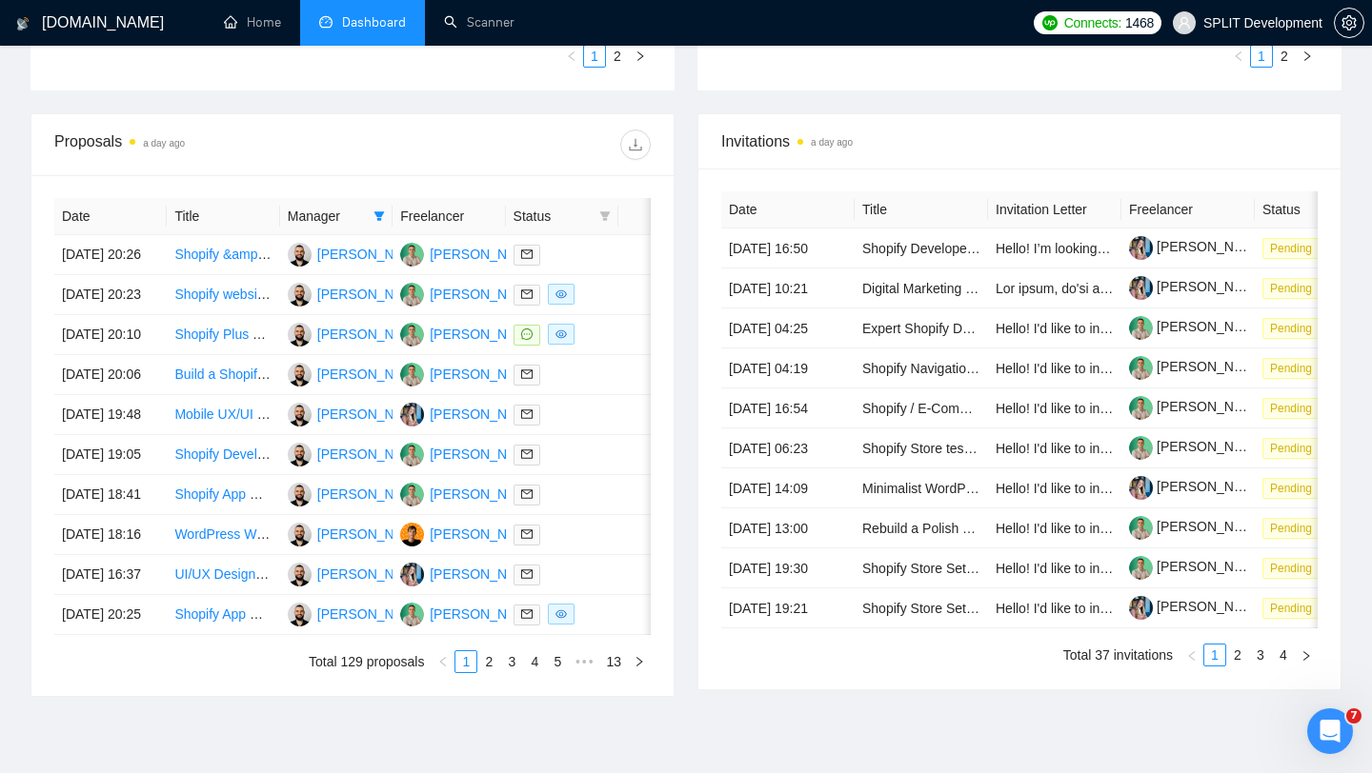
scroll to position [128, 0]
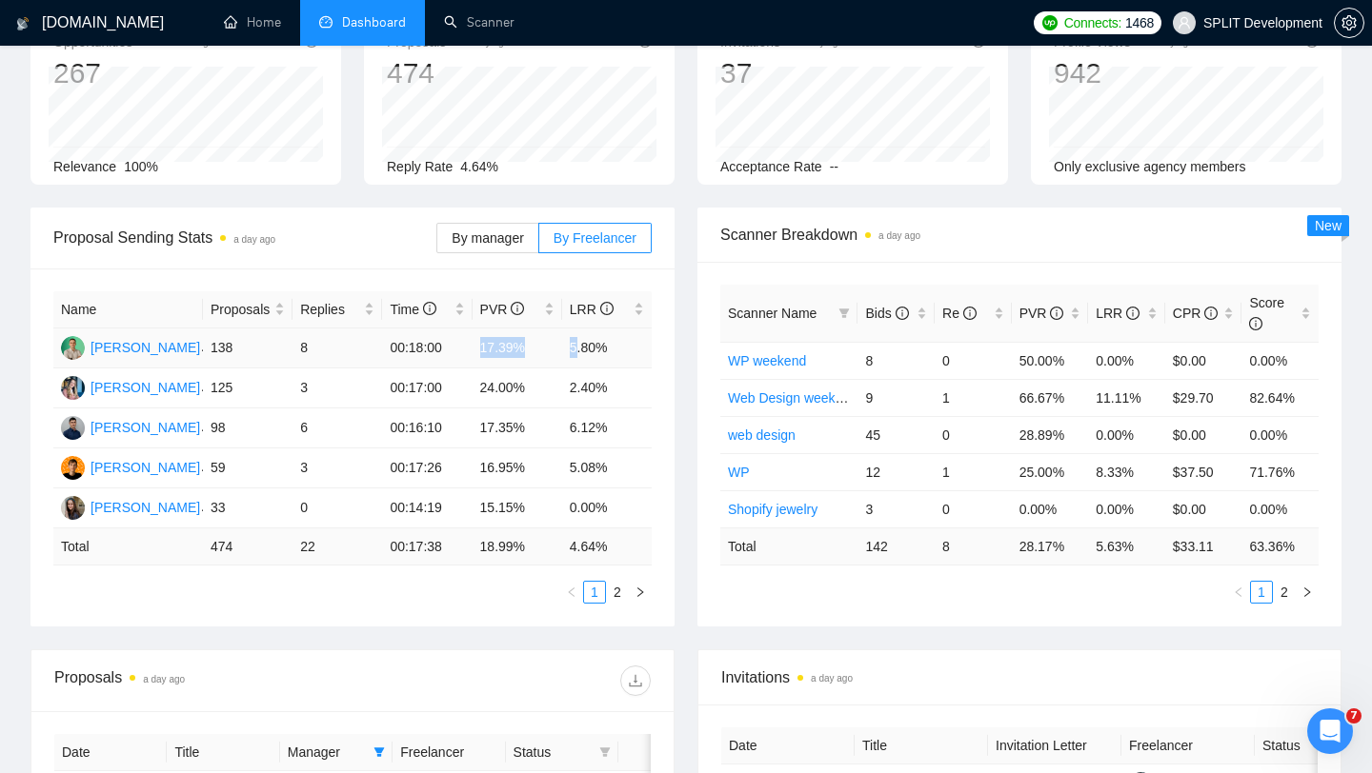
drag, startPoint x: 483, startPoint y: 347, endPoint x: 585, endPoint y: 348, distance: 101.9
click at [585, 348] on tr "[PERSON_NAME] 138 8 00:18:00 17.39% 5.80%" at bounding box center [352, 349] width 598 height 40
drag, startPoint x: 475, startPoint y: 427, endPoint x: 584, endPoint y: 426, distance: 108.6
click at [584, 426] on tr "[PERSON_NAME] 98 6 00:16:10 17.35% 6.12%" at bounding box center [352, 429] width 598 height 40
drag, startPoint x: 625, startPoint y: 436, endPoint x: 559, endPoint y: 429, distance: 66.2
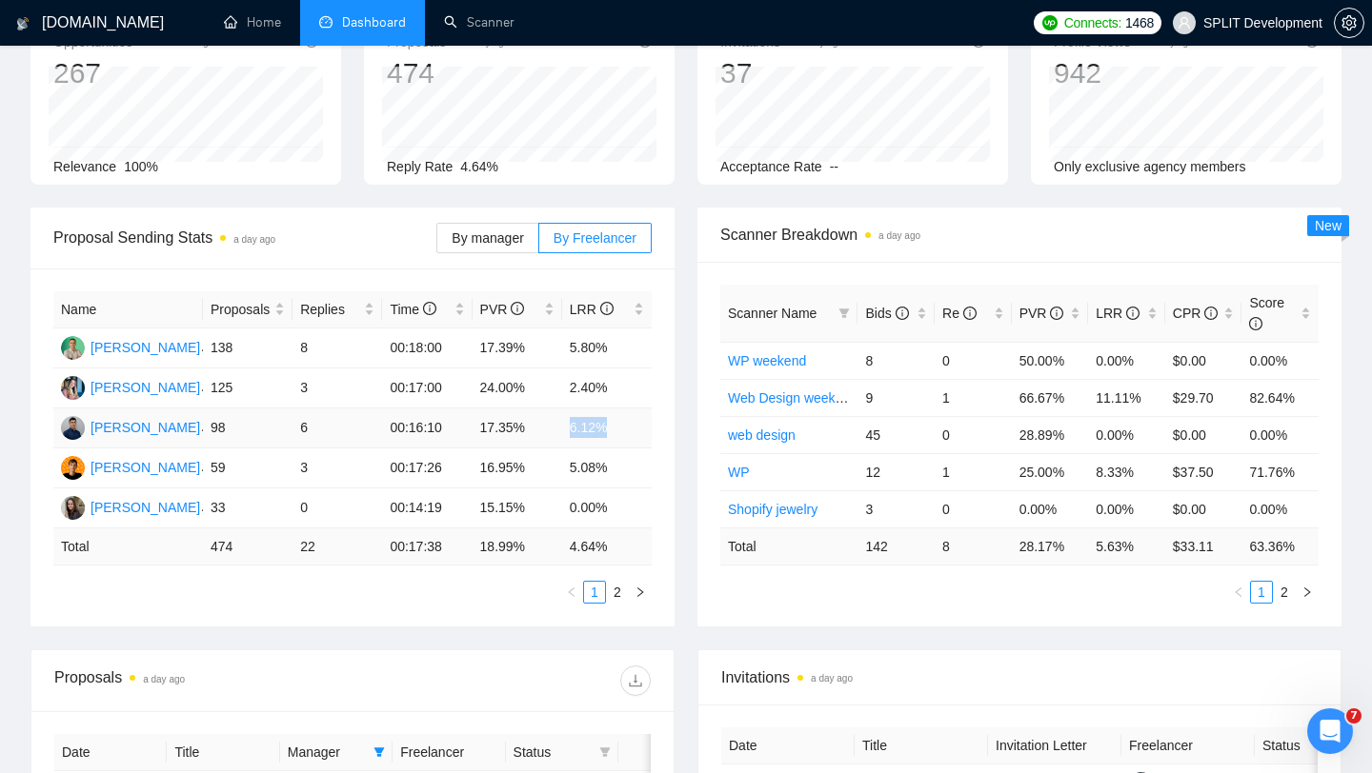
click at [559, 429] on tr "[PERSON_NAME] 98 6 00:16:10 17.35% 6.12%" at bounding box center [352, 429] width 598 height 40
drag, startPoint x: 628, startPoint y: 342, endPoint x: 564, endPoint y: 341, distance: 63.8
click at [564, 341] on td "5.80%" at bounding box center [607, 349] width 90 height 40
drag, startPoint x: 472, startPoint y: 469, endPoint x: 559, endPoint y: 474, distance: 87.8
click at [559, 474] on tr "[PERSON_NAME] 59 3 00:17:26 16.95% 5.08%" at bounding box center [352, 469] width 598 height 40
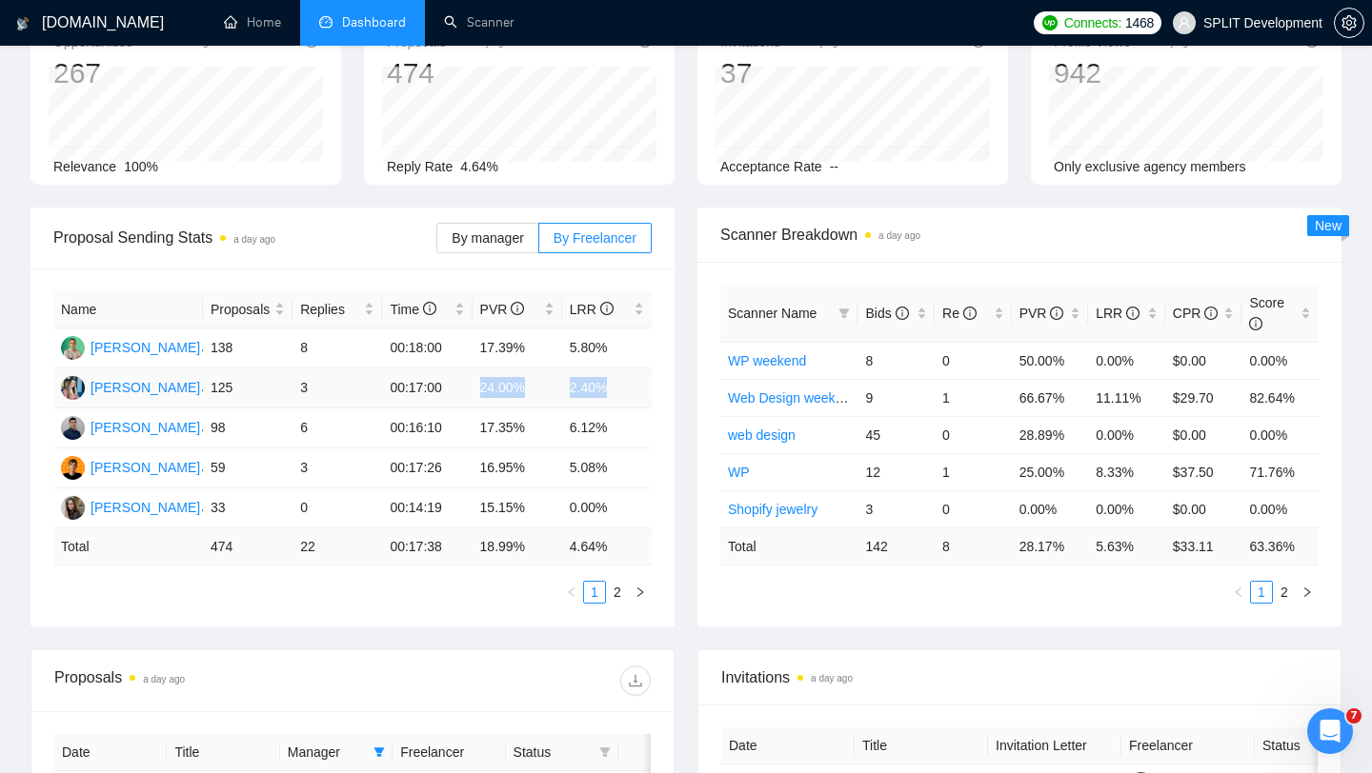
drag, startPoint x: 617, startPoint y: 383, endPoint x: 476, endPoint y: 385, distance: 141.0
click at [476, 385] on tr "[PERSON_NAME] 125 3 00:17:00 24.00% 2.40%" at bounding box center [352, 389] width 598 height 40
drag, startPoint x: 477, startPoint y: 389, endPoint x: 541, endPoint y: 388, distance: 63.8
click at [541, 389] on td "24.00%" at bounding box center [517, 389] width 90 height 40
drag, startPoint x: 560, startPoint y: 389, endPoint x: 615, endPoint y: 386, distance: 55.3
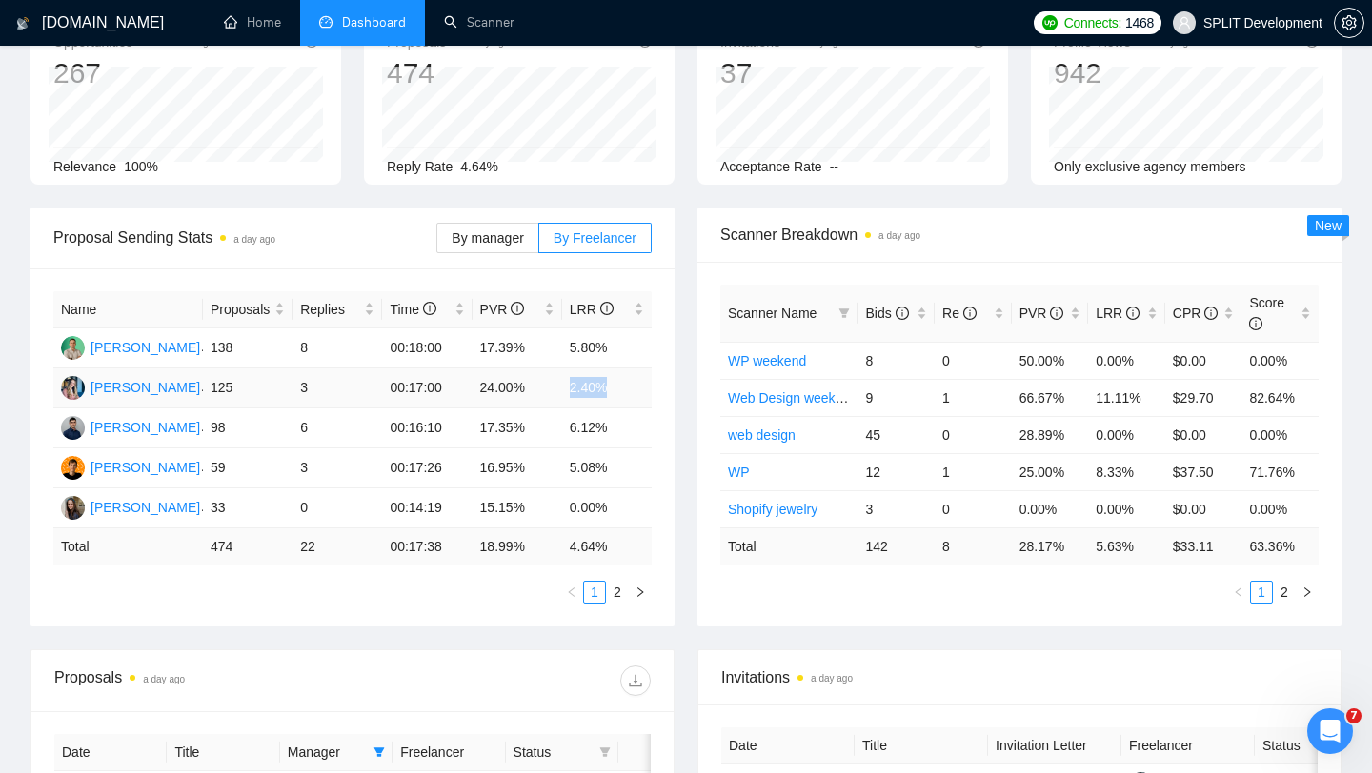
click at [615, 386] on tr "[PERSON_NAME] 125 3 00:17:00 24.00% 2.40%" at bounding box center [352, 389] width 598 height 40
drag, startPoint x: 567, startPoint y: 354, endPoint x: 631, endPoint y: 352, distance: 63.9
click at [631, 352] on td "5.80%" at bounding box center [607, 349] width 90 height 40
drag, startPoint x: 567, startPoint y: 422, endPoint x: 637, endPoint y: 421, distance: 70.5
click at [637, 422] on td "6.12%" at bounding box center [607, 429] width 90 height 40
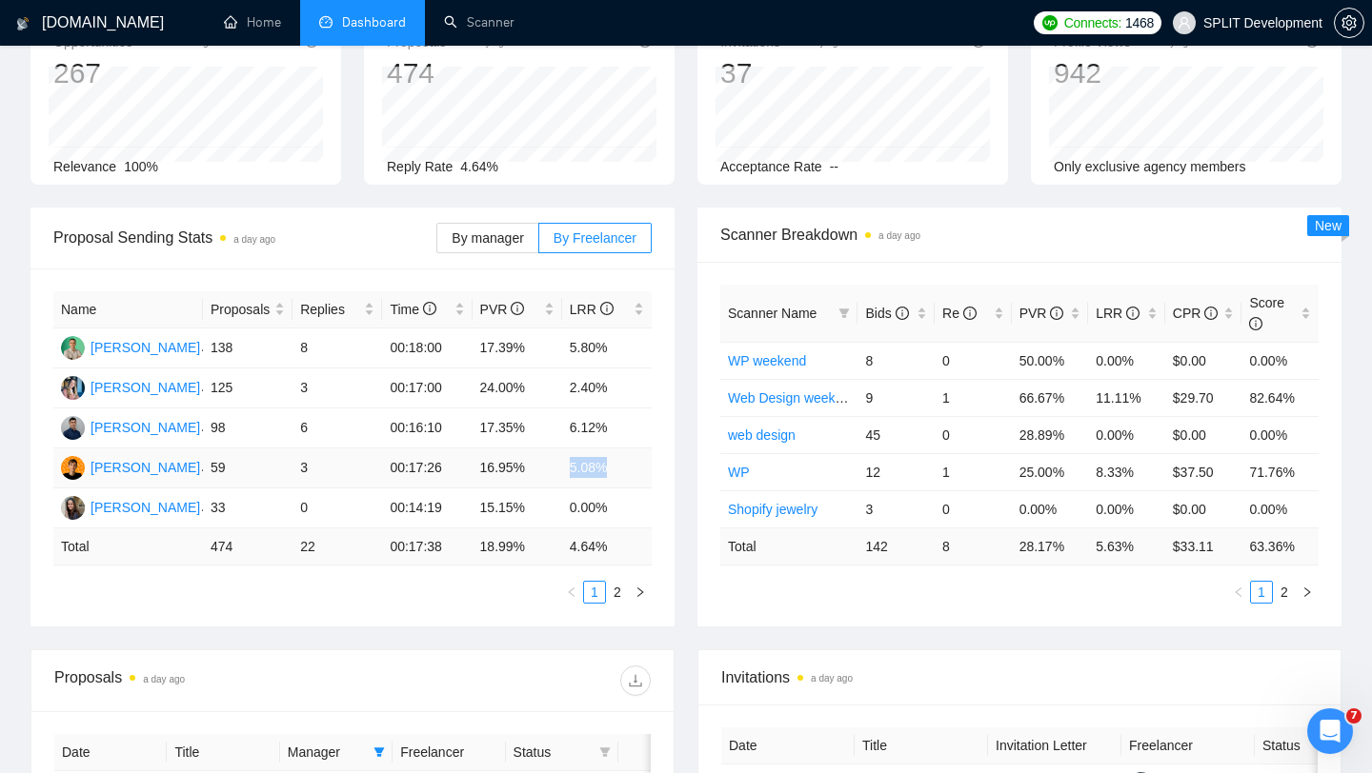
drag, startPoint x: 560, startPoint y: 461, endPoint x: 605, endPoint y: 466, distance: 45.0
click at [605, 466] on tr "[PERSON_NAME] 59 3 00:17:26 16.95% 5.08%" at bounding box center [352, 469] width 598 height 40
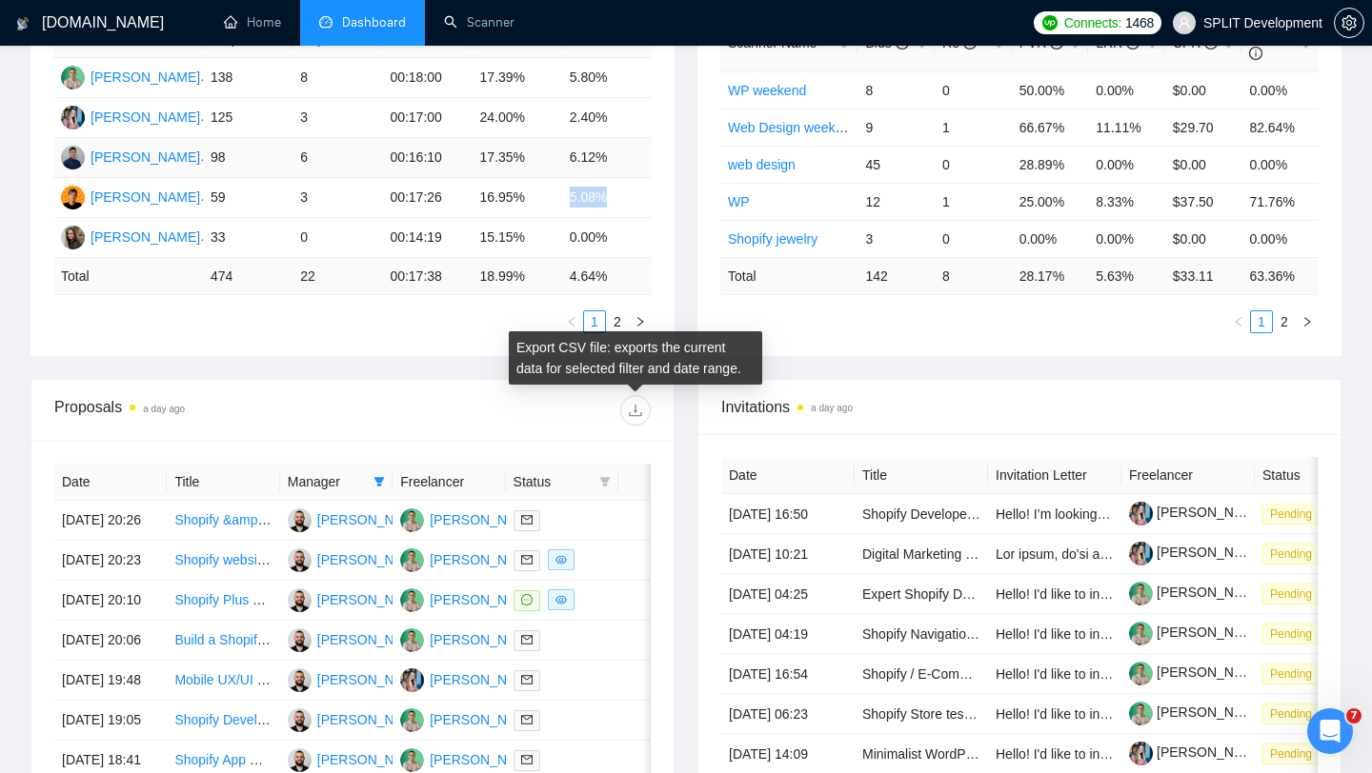
scroll to position [405, 0]
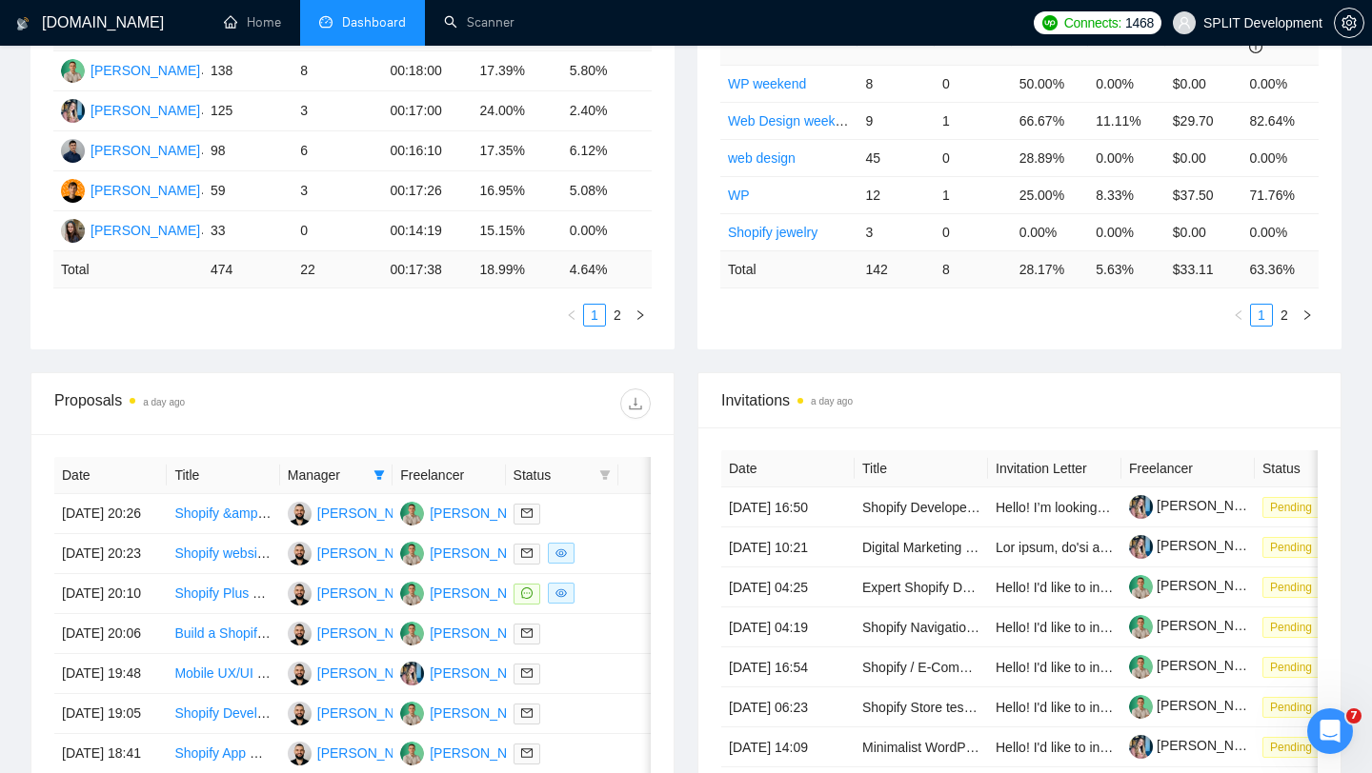
click at [422, 480] on th "Freelancer" at bounding box center [448, 475] width 112 height 37
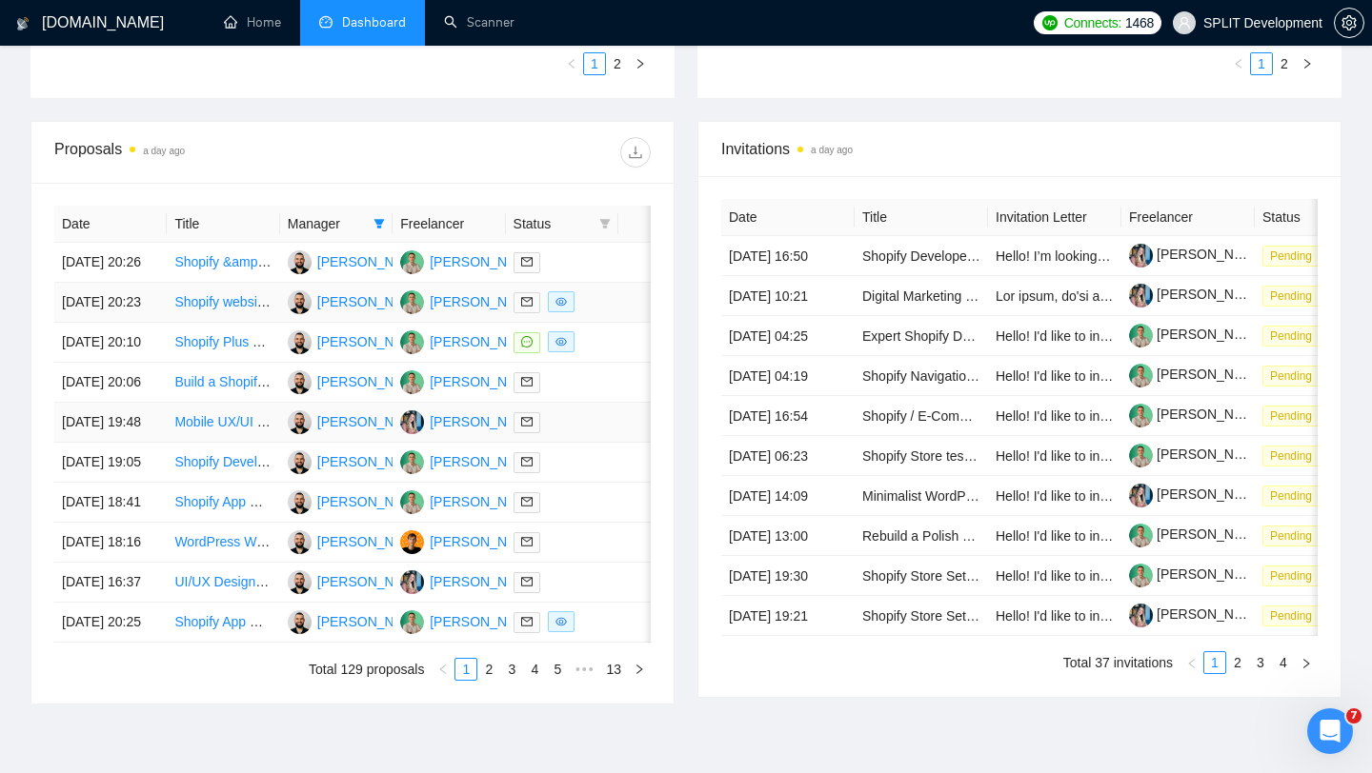
scroll to position [667, 0]
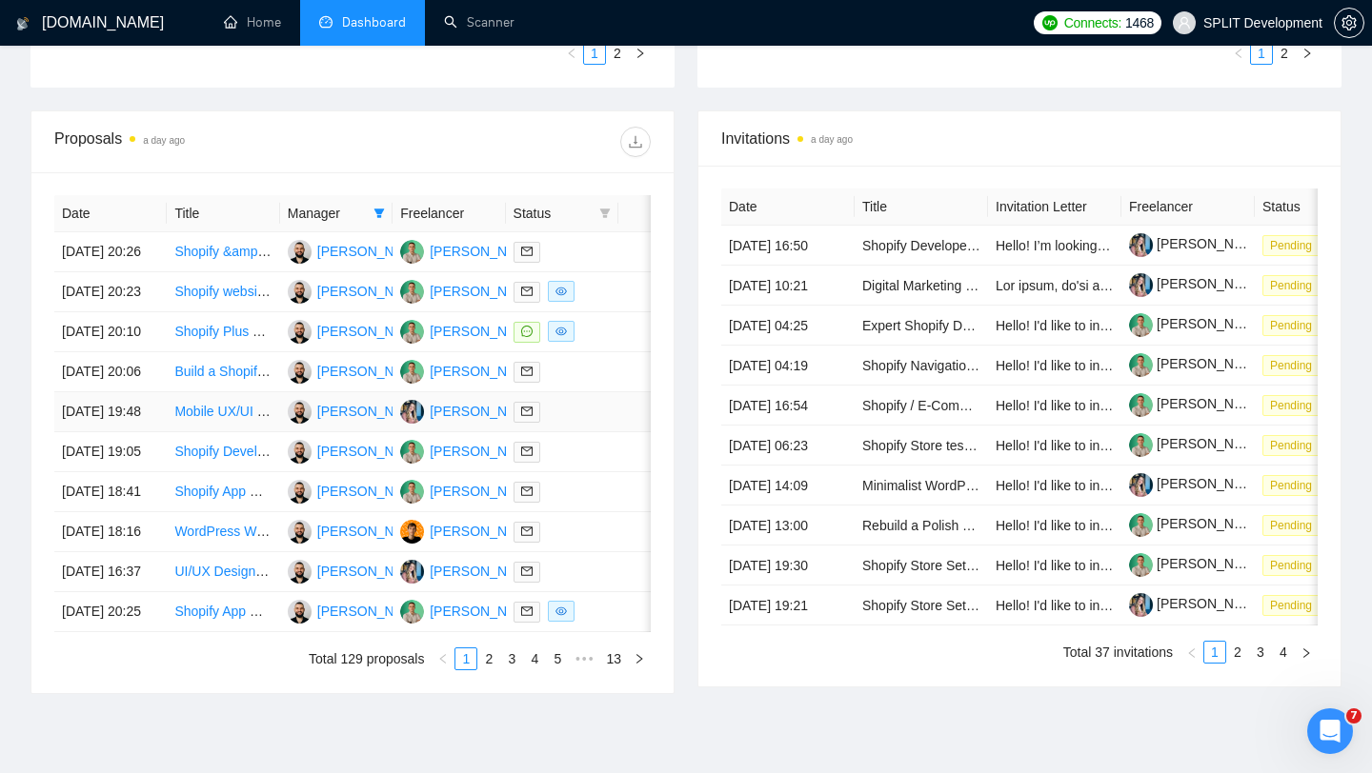
click at [587, 432] on td at bounding box center [562, 412] width 112 height 40
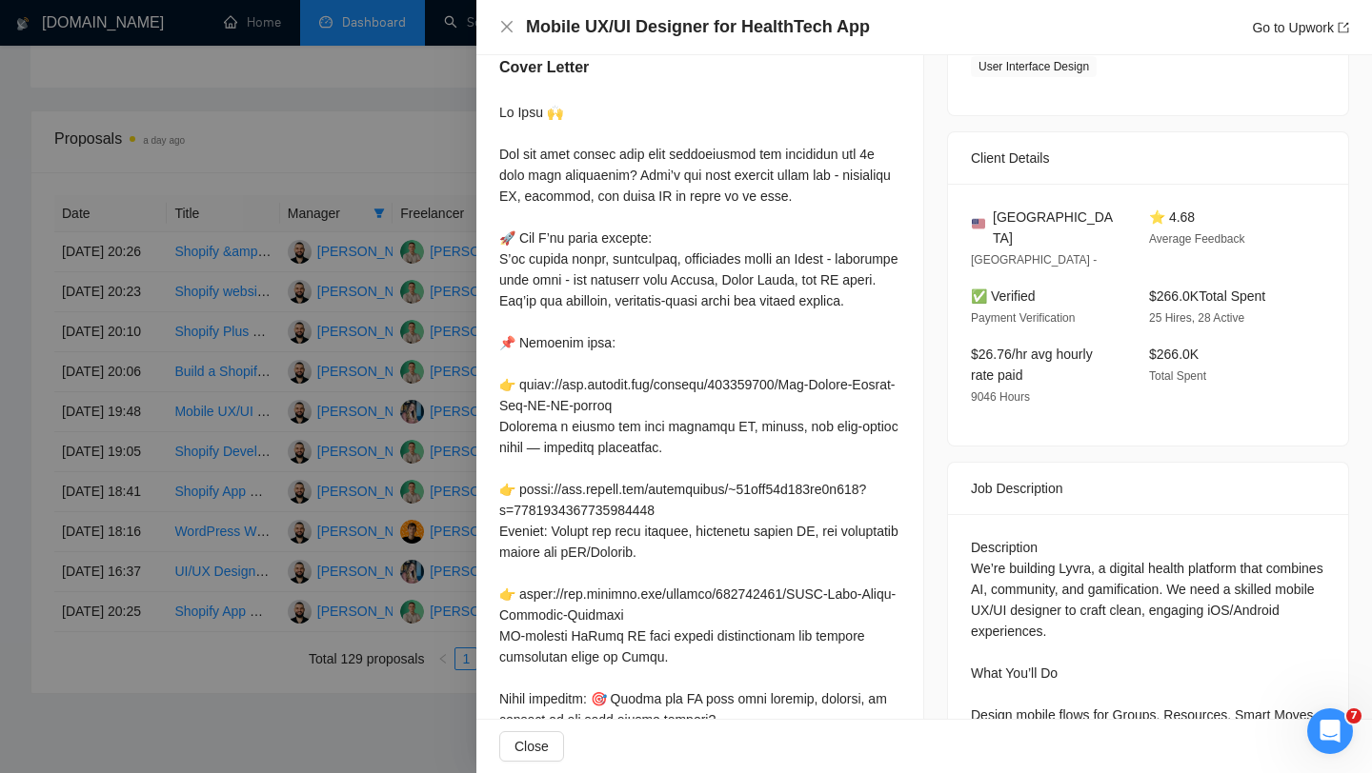
scroll to position [385, 0]
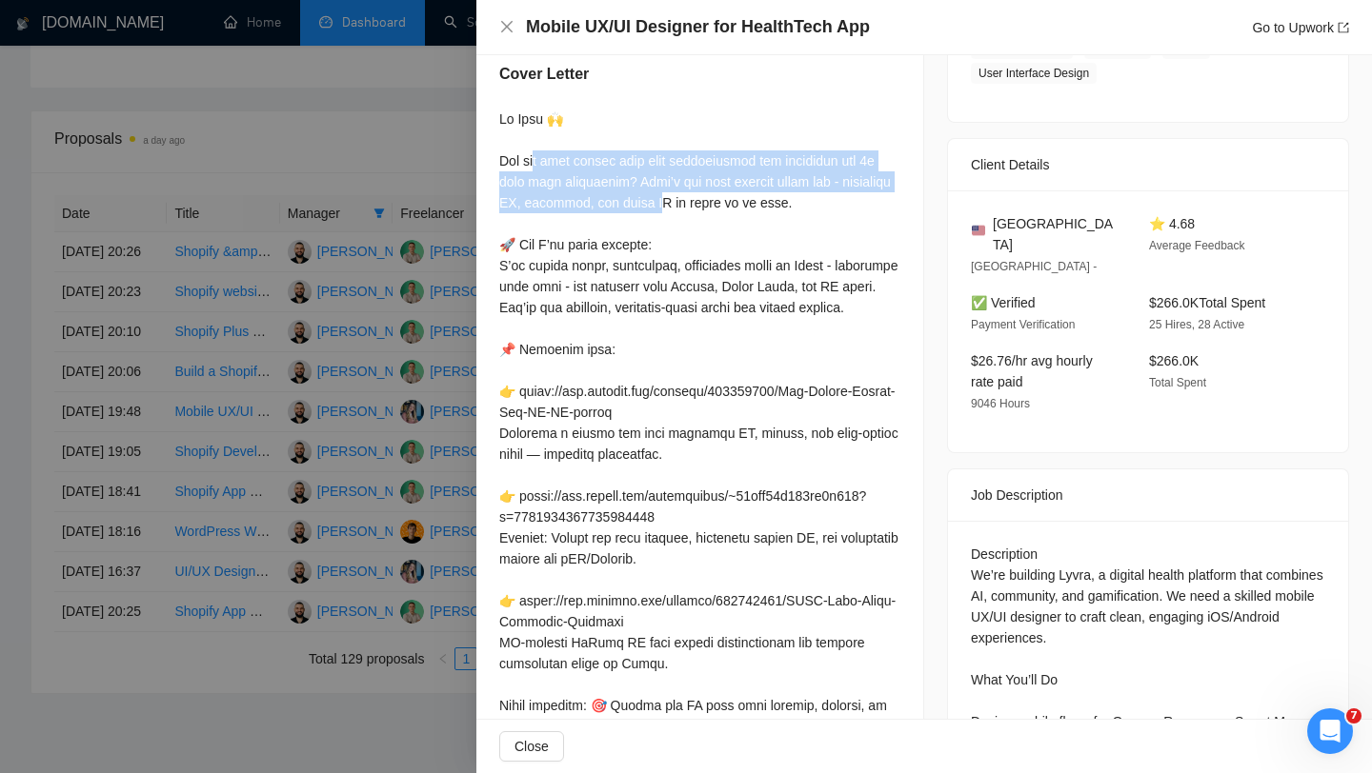
drag, startPoint x: 641, startPoint y: 186, endPoint x: 517, endPoint y: 169, distance: 125.0
click at [517, 169] on div at bounding box center [699, 486] width 401 height 754
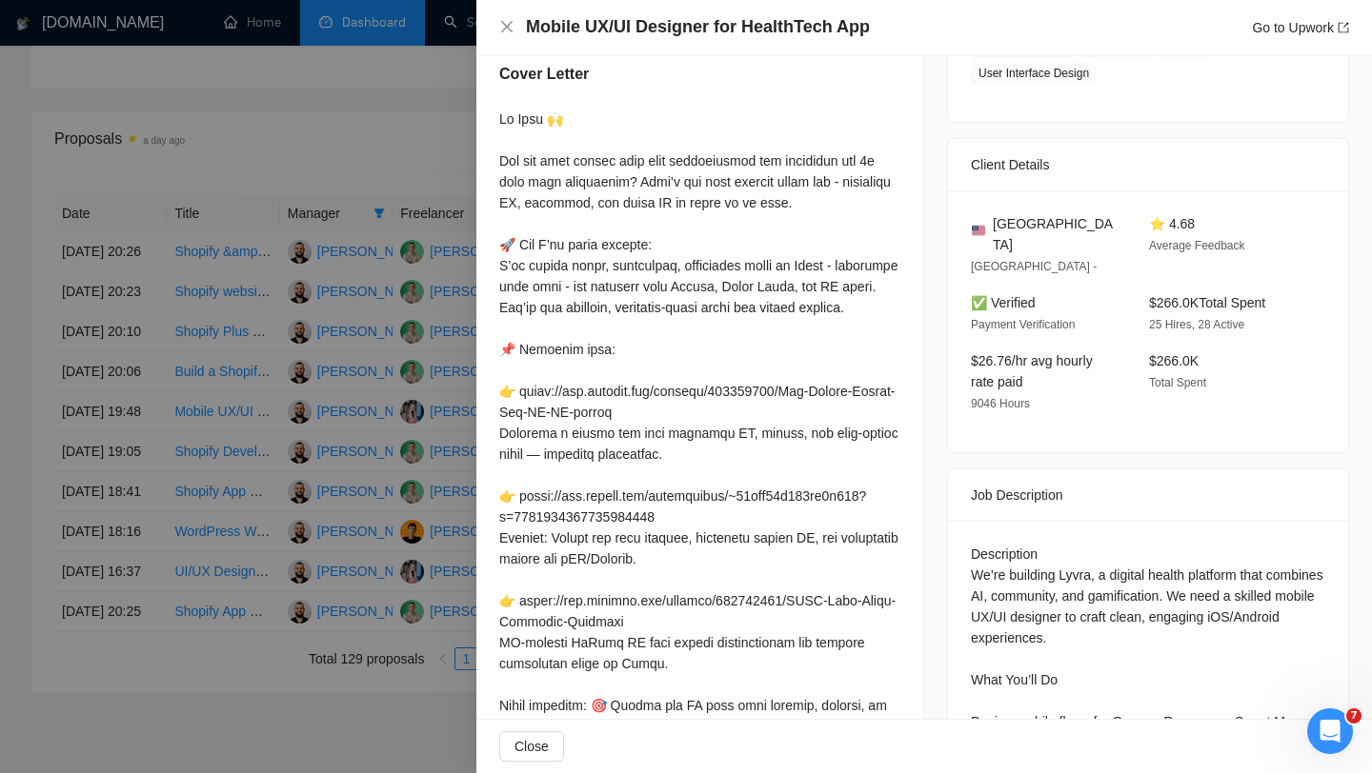
click at [657, 237] on div at bounding box center [699, 486] width 401 height 754
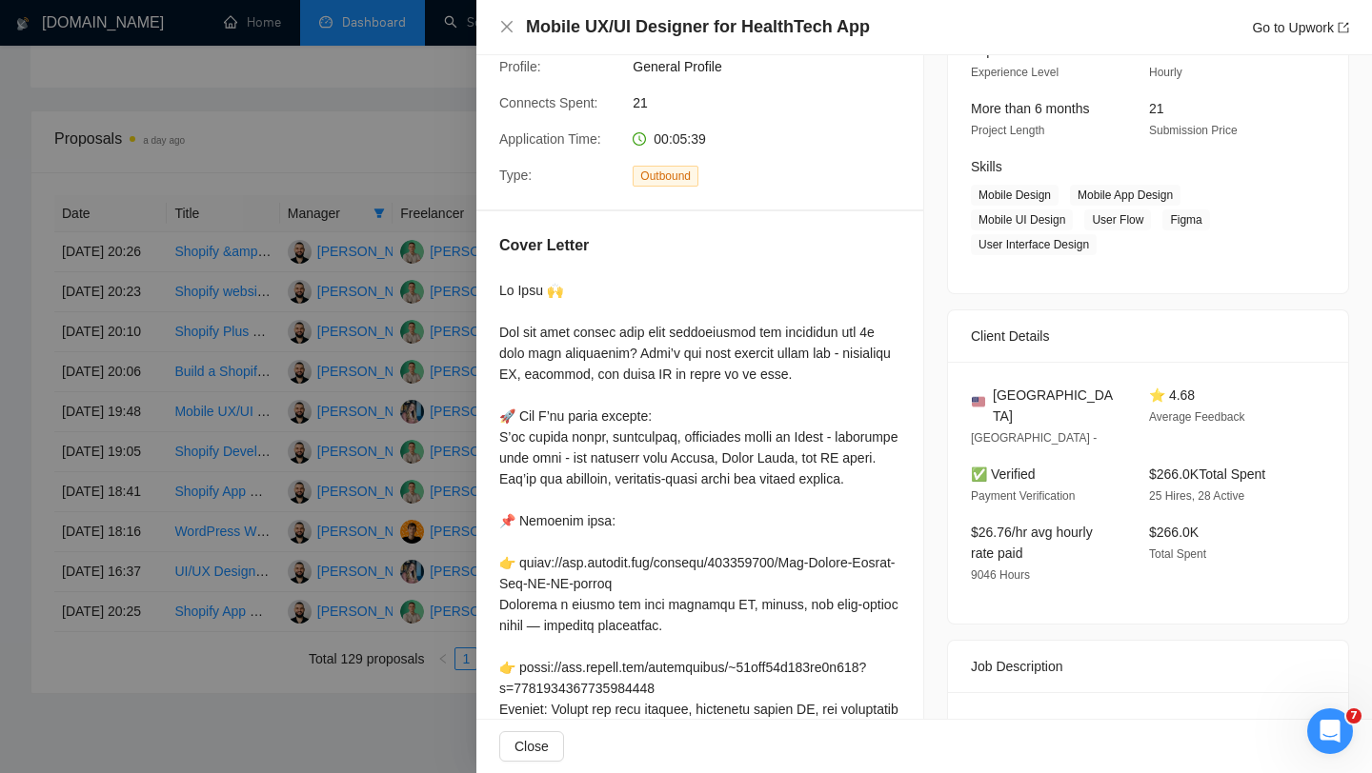
scroll to position [237, 0]
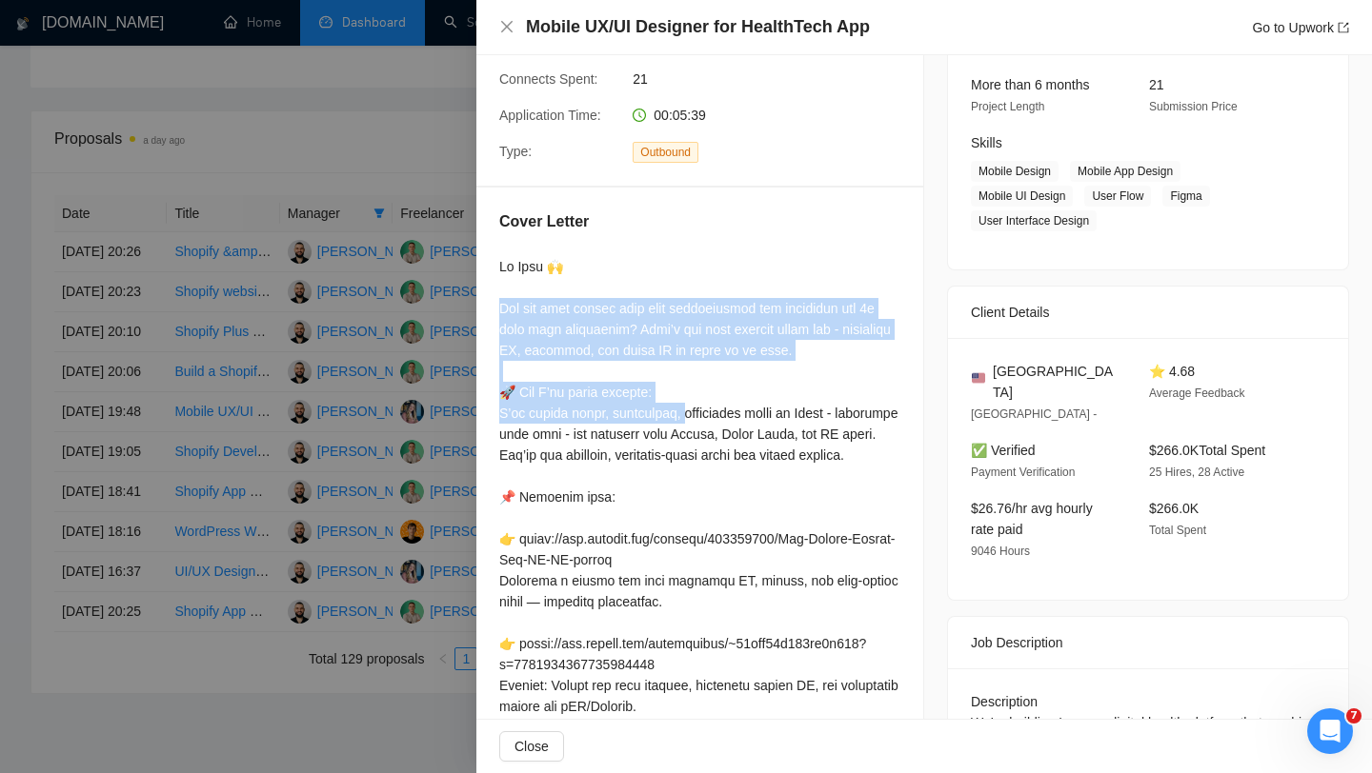
drag, startPoint x: 490, startPoint y: 298, endPoint x: 781, endPoint y: 340, distance: 294.5
click at [781, 340] on div "Cover Letter" at bounding box center [699, 615] width 447 height 854
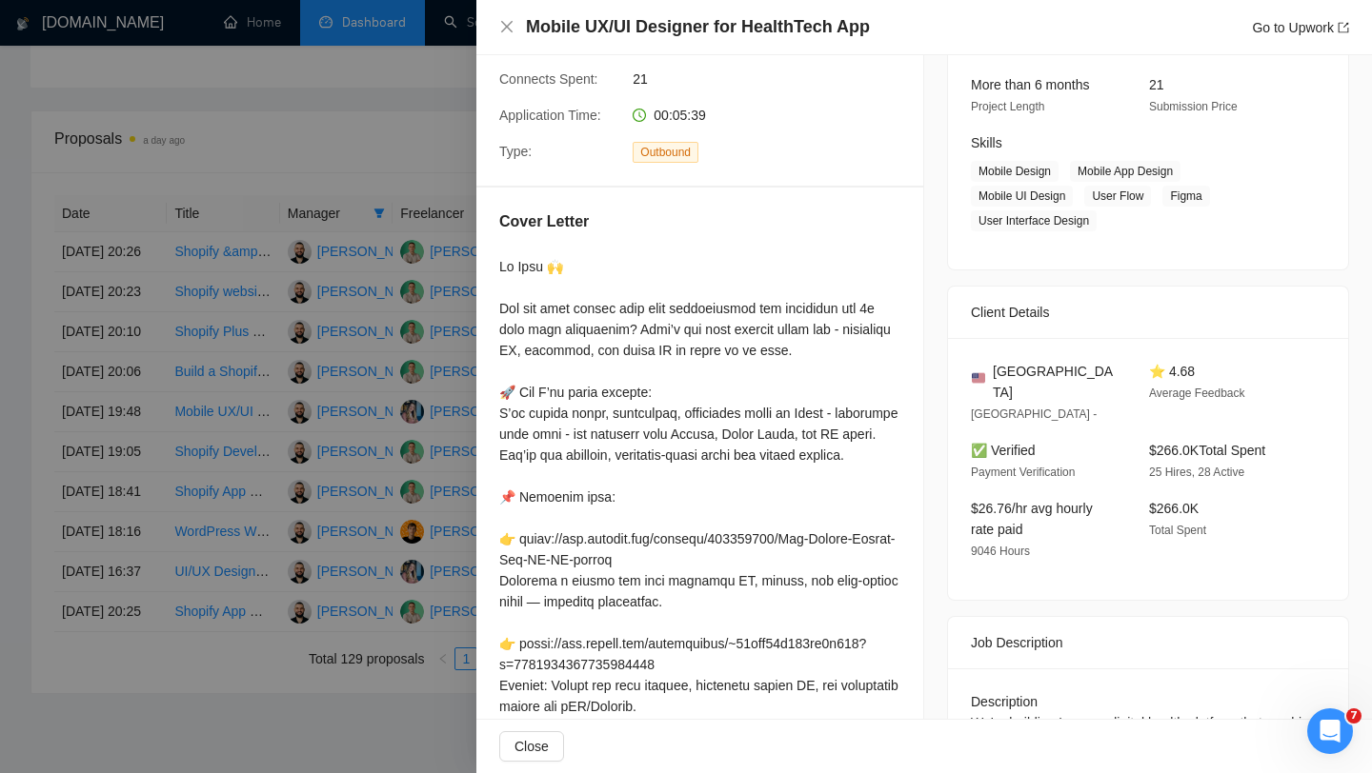
click at [361, 360] on div at bounding box center [686, 386] width 1372 height 773
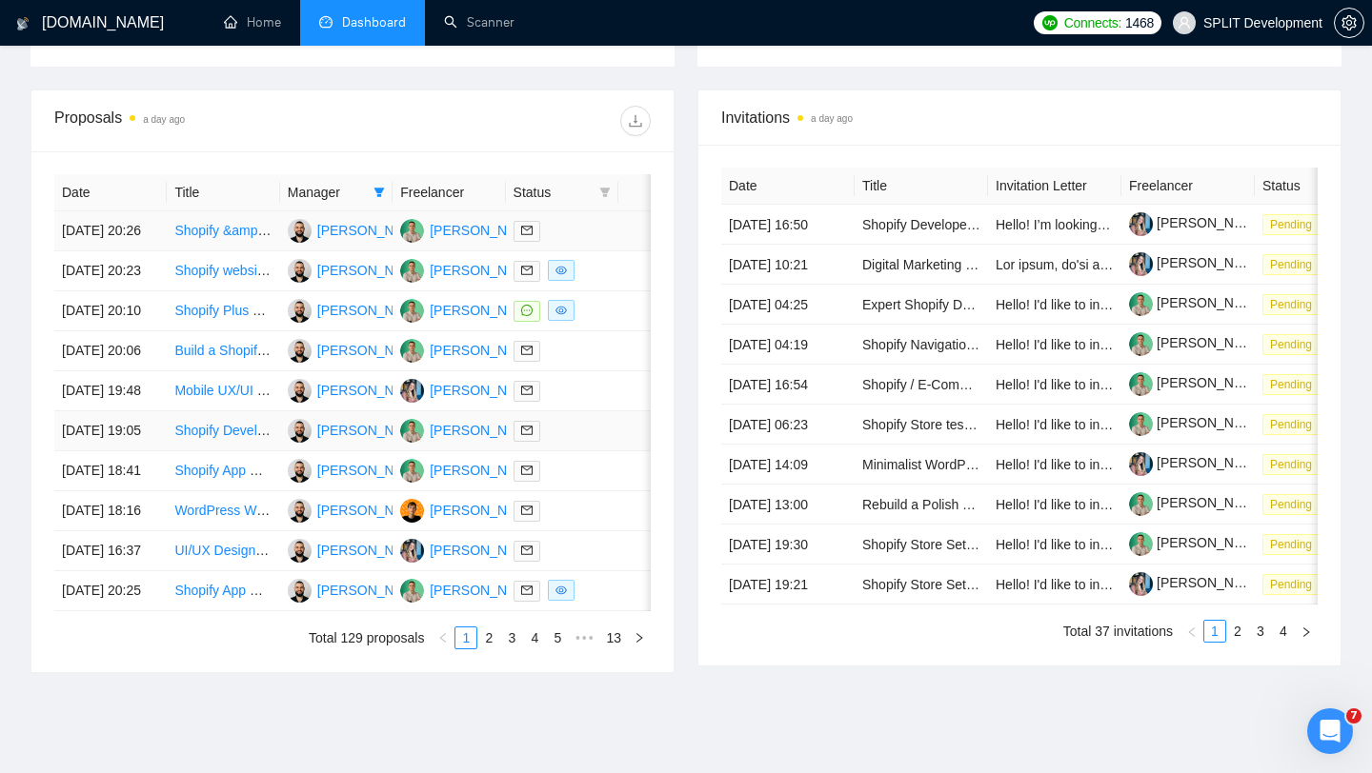
scroll to position [647, 0]
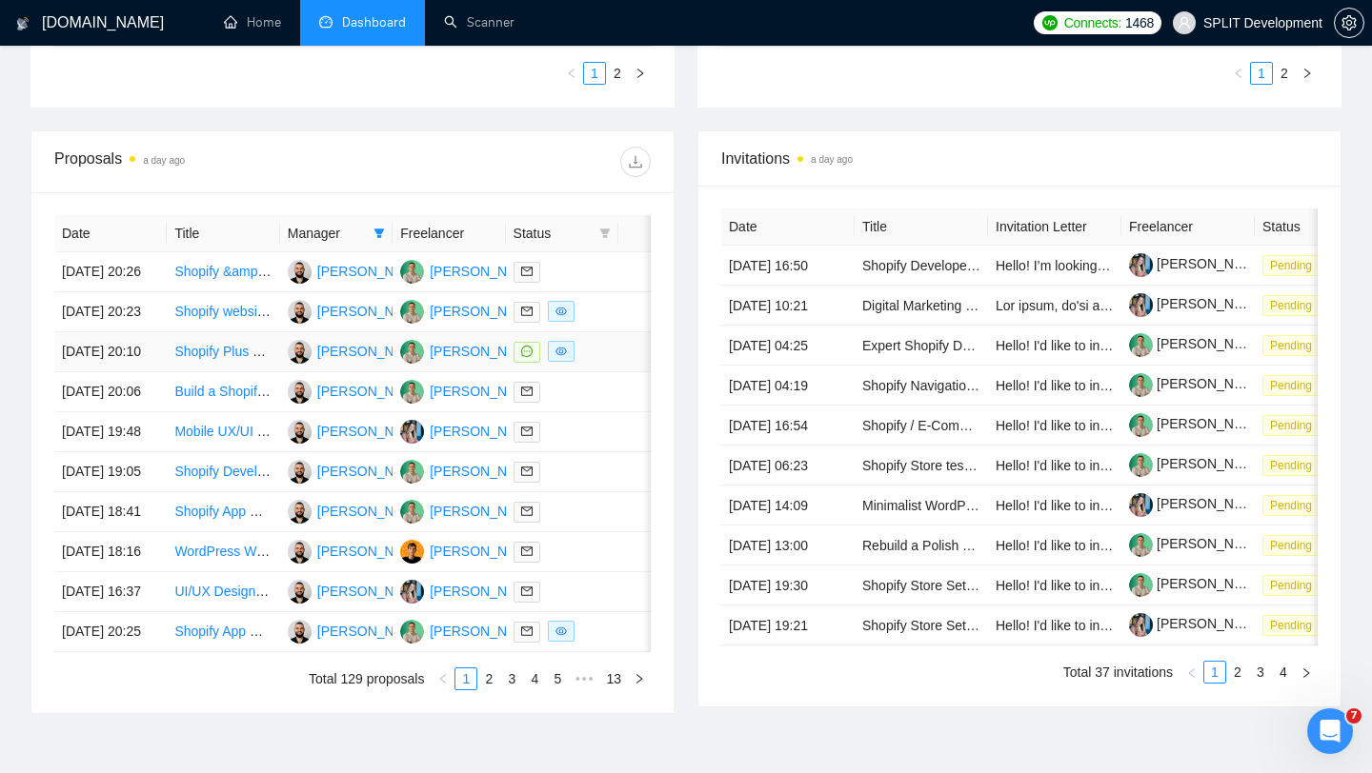
click at [592, 363] on div at bounding box center [561, 352] width 97 height 22
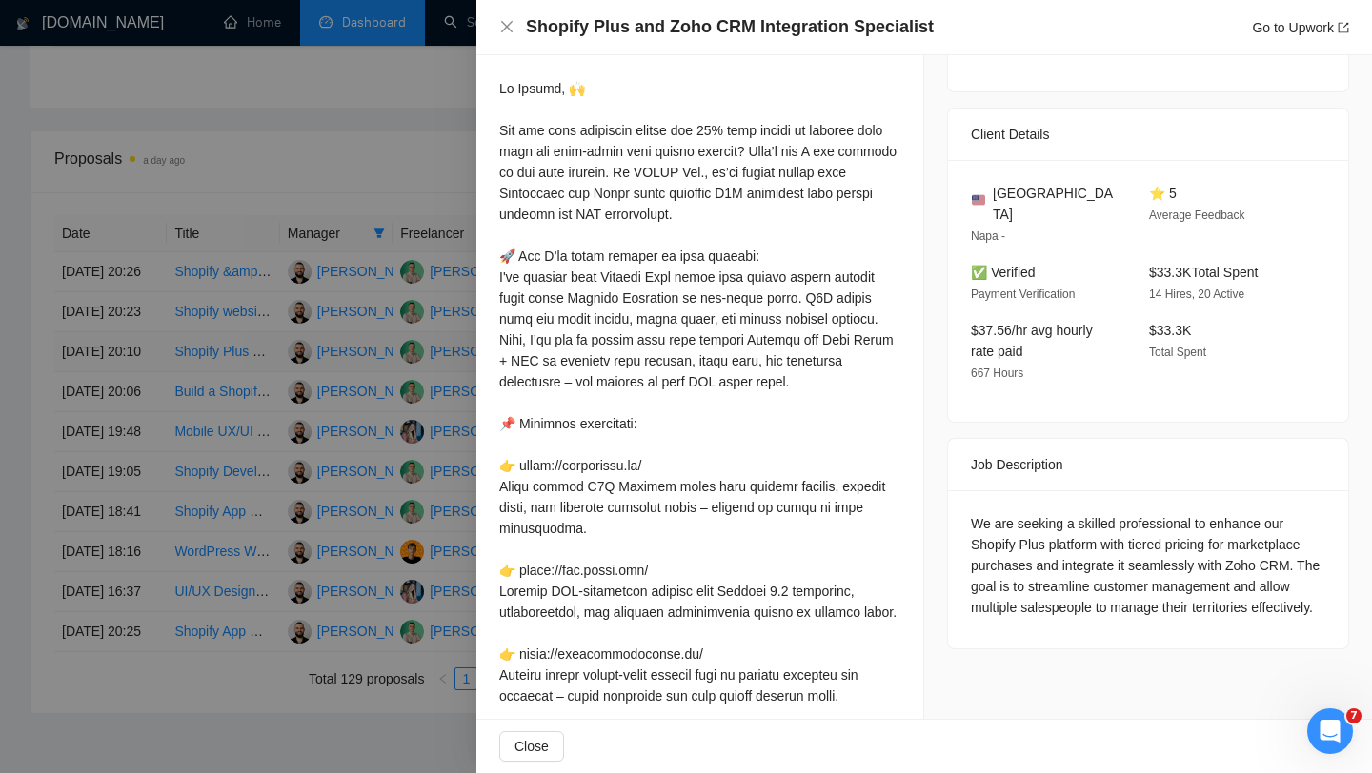
scroll to position [416, 0]
click at [336, 413] on div at bounding box center [686, 386] width 1372 height 773
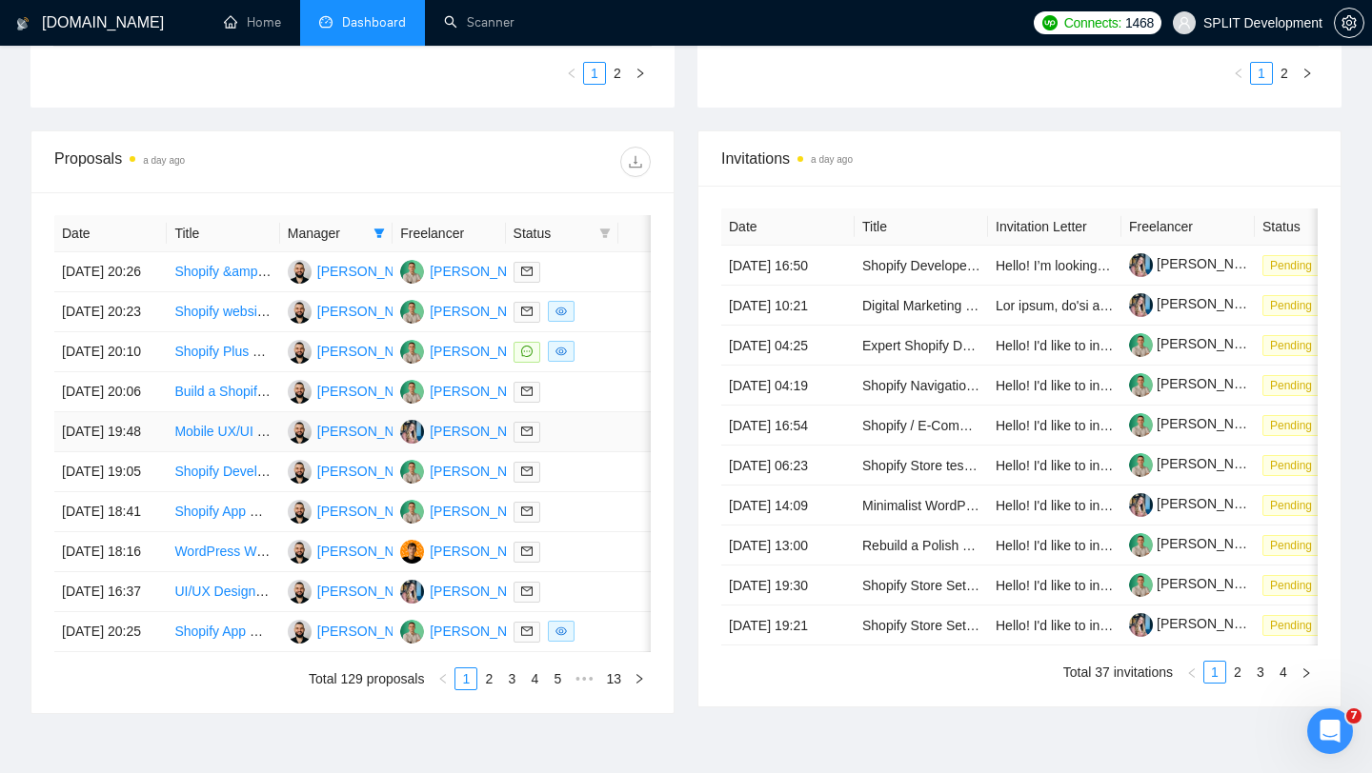
click at [572, 443] on div at bounding box center [561, 432] width 97 height 22
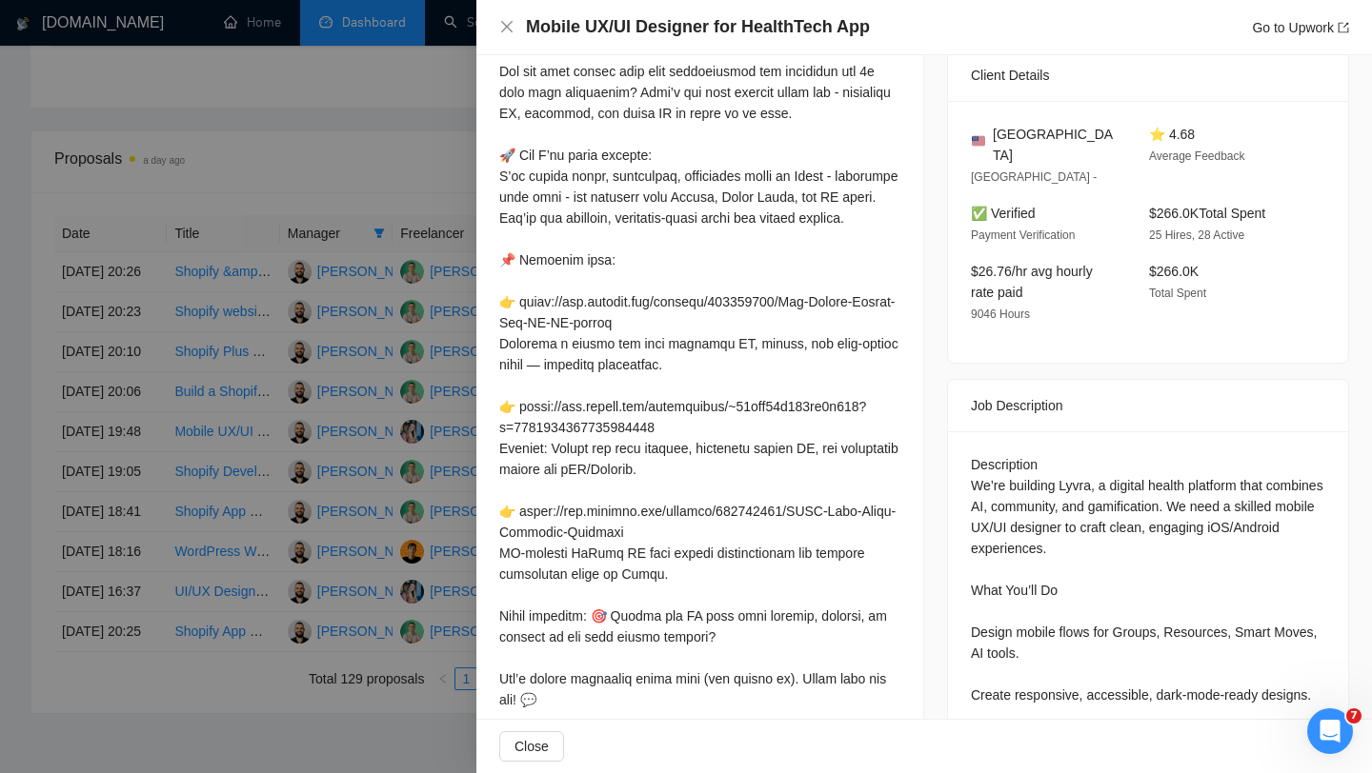
scroll to position [376, 0]
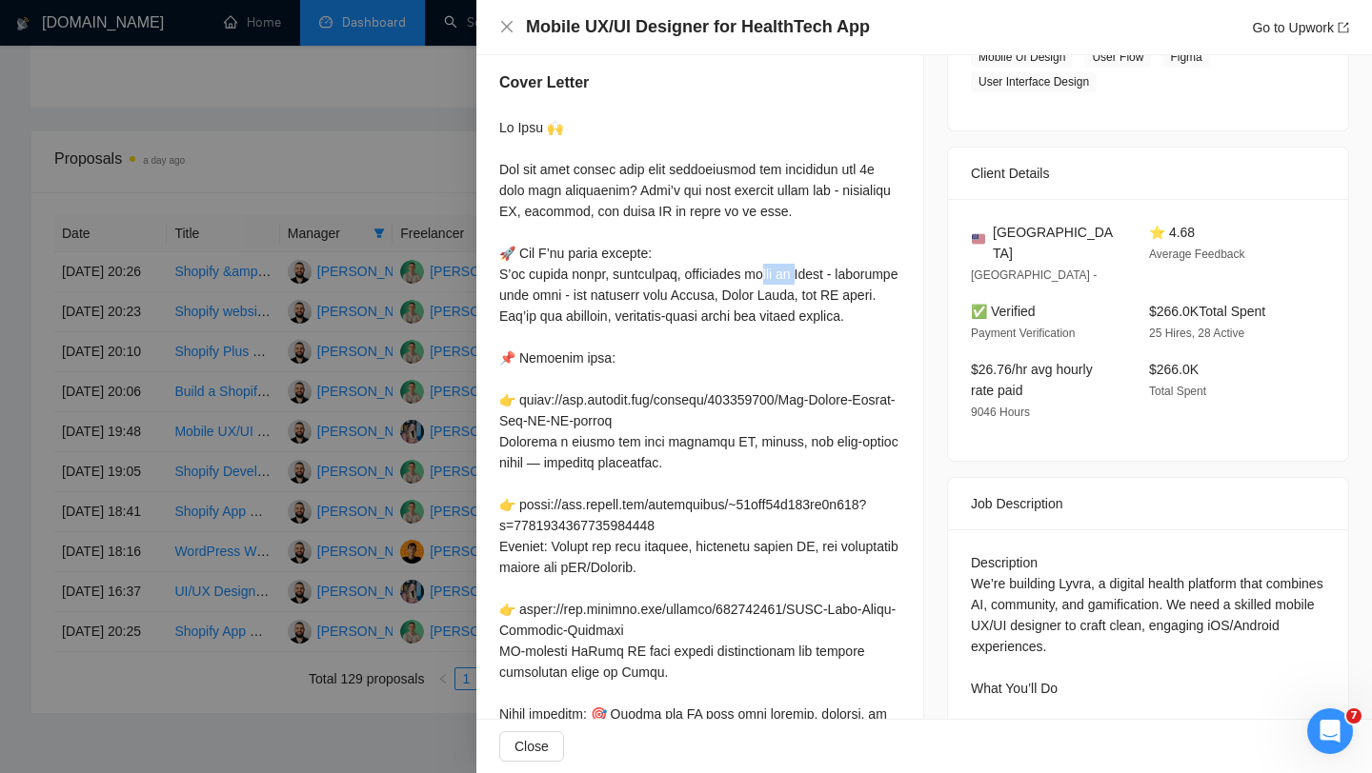
drag, startPoint x: 498, startPoint y: 244, endPoint x: 549, endPoint y: 252, distance: 51.2
click at [548, 252] on div "Cover Letter" at bounding box center [699, 476] width 447 height 854
click at [501, 251] on div at bounding box center [699, 494] width 401 height 754
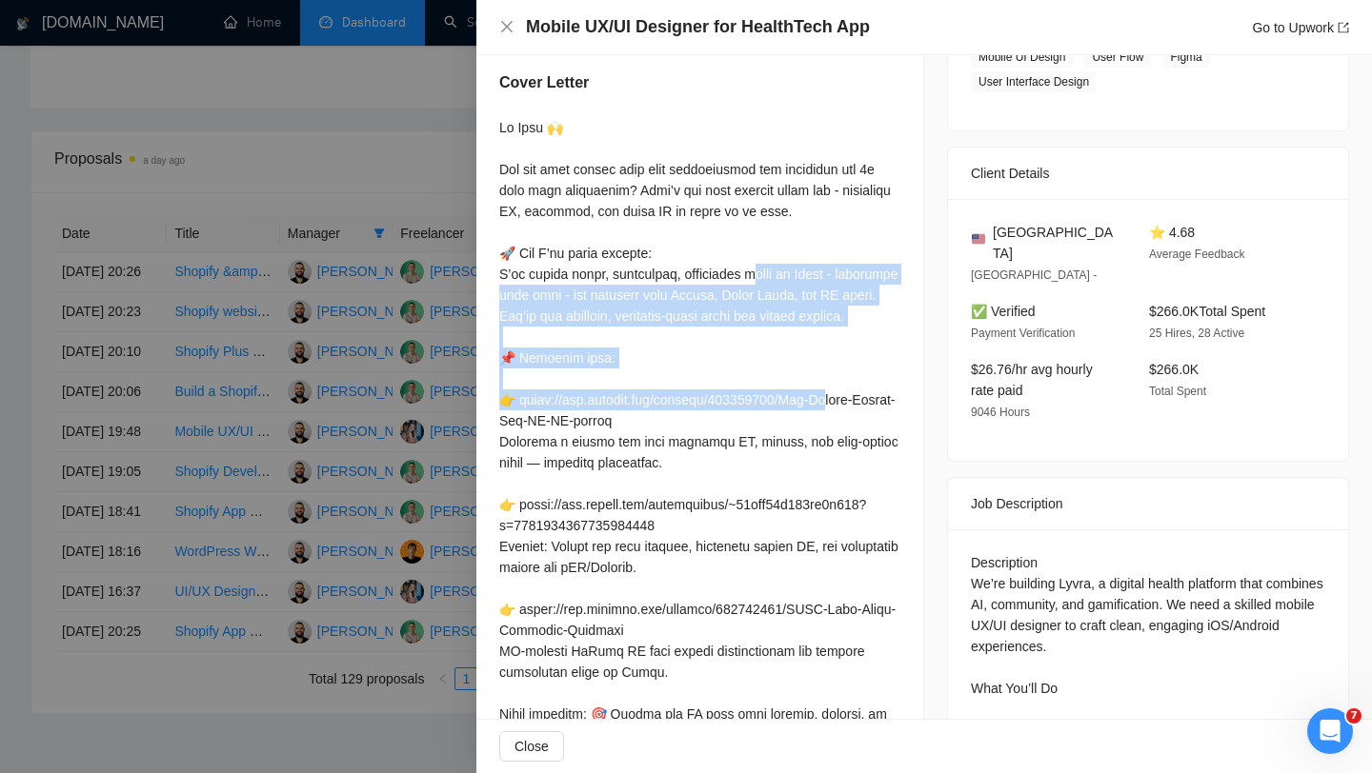
drag, startPoint x: 501, startPoint y: 251, endPoint x: 594, endPoint y: 332, distance: 124.2
click at [594, 332] on div at bounding box center [699, 494] width 401 height 754
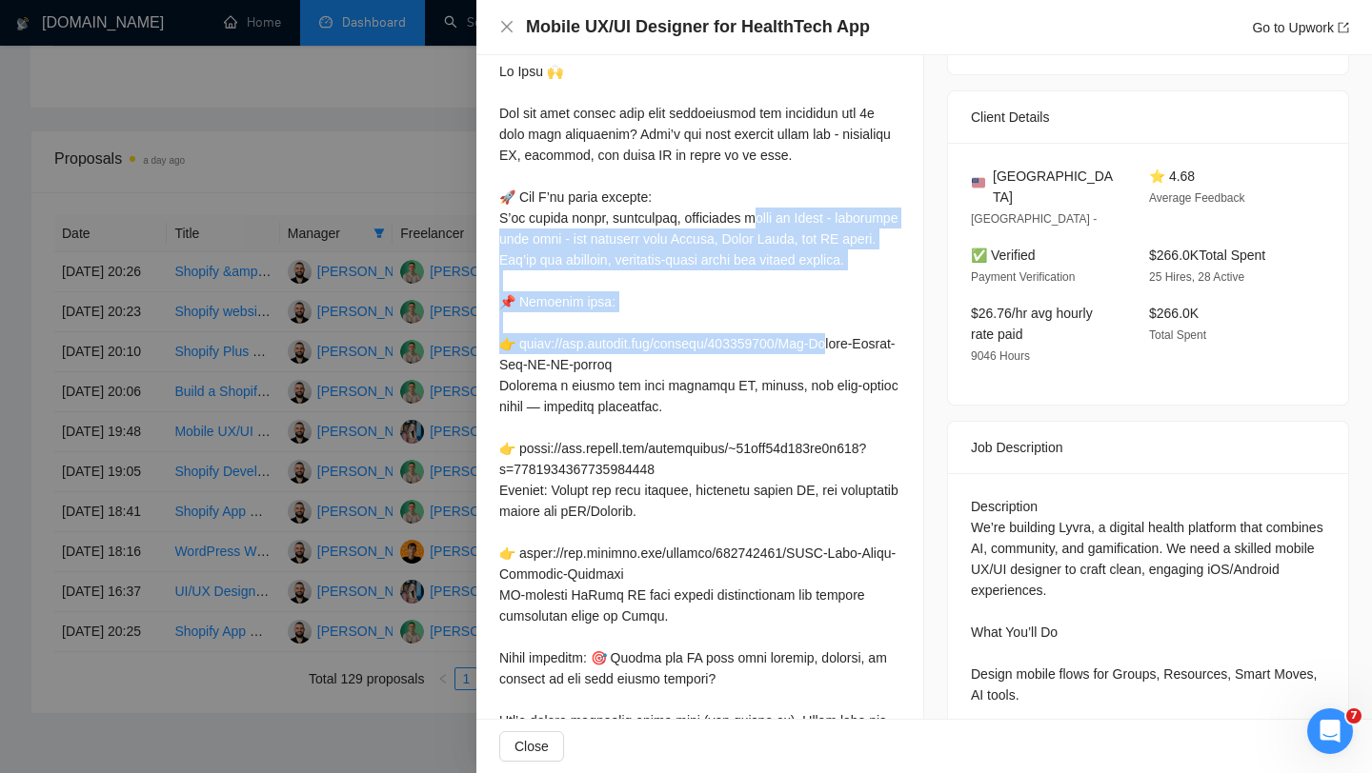
scroll to position [470, 0]
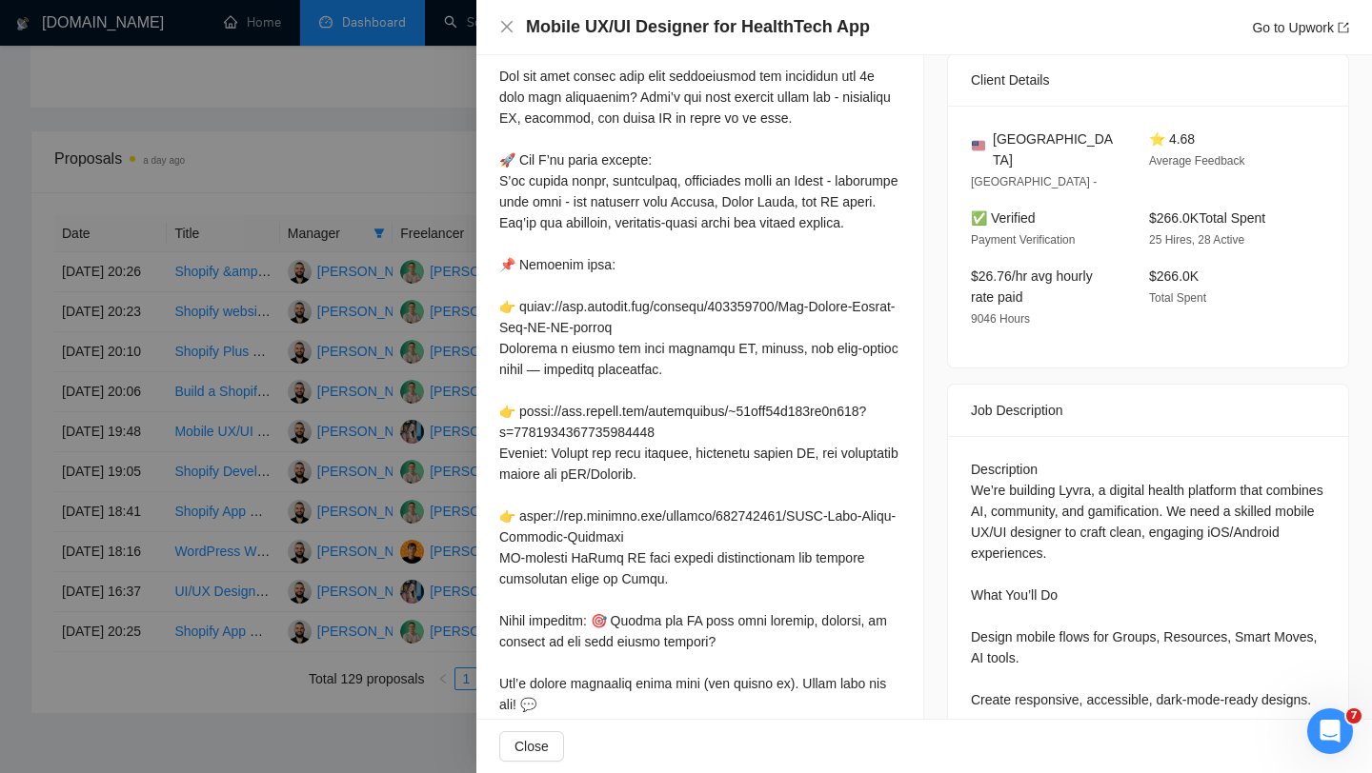
click at [517, 359] on div at bounding box center [699, 401] width 401 height 754
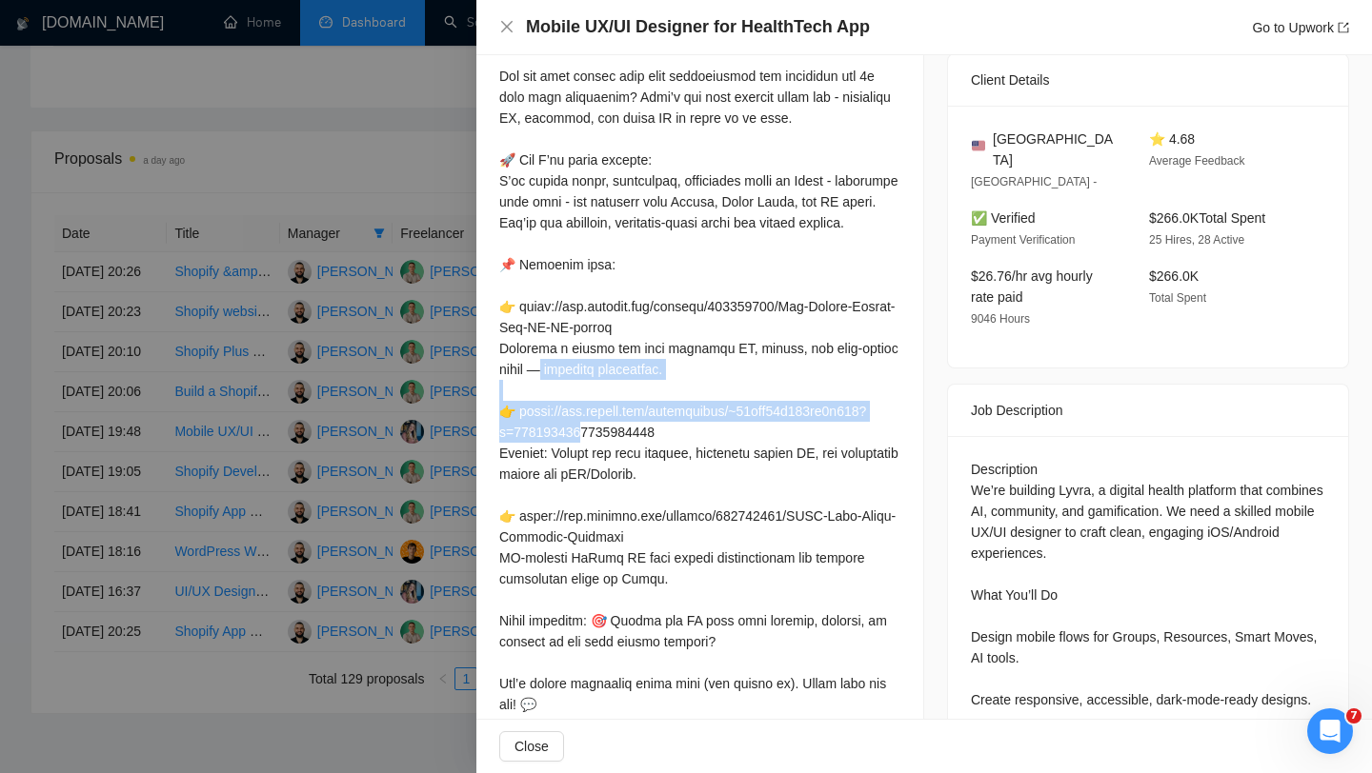
drag, startPoint x: 499, startPoint y: 362, endPoint x: 744, endPoint y: 389, distance: 246.3
click at [744, 390] on div at bounding box center [699, 401] width 401 height 754
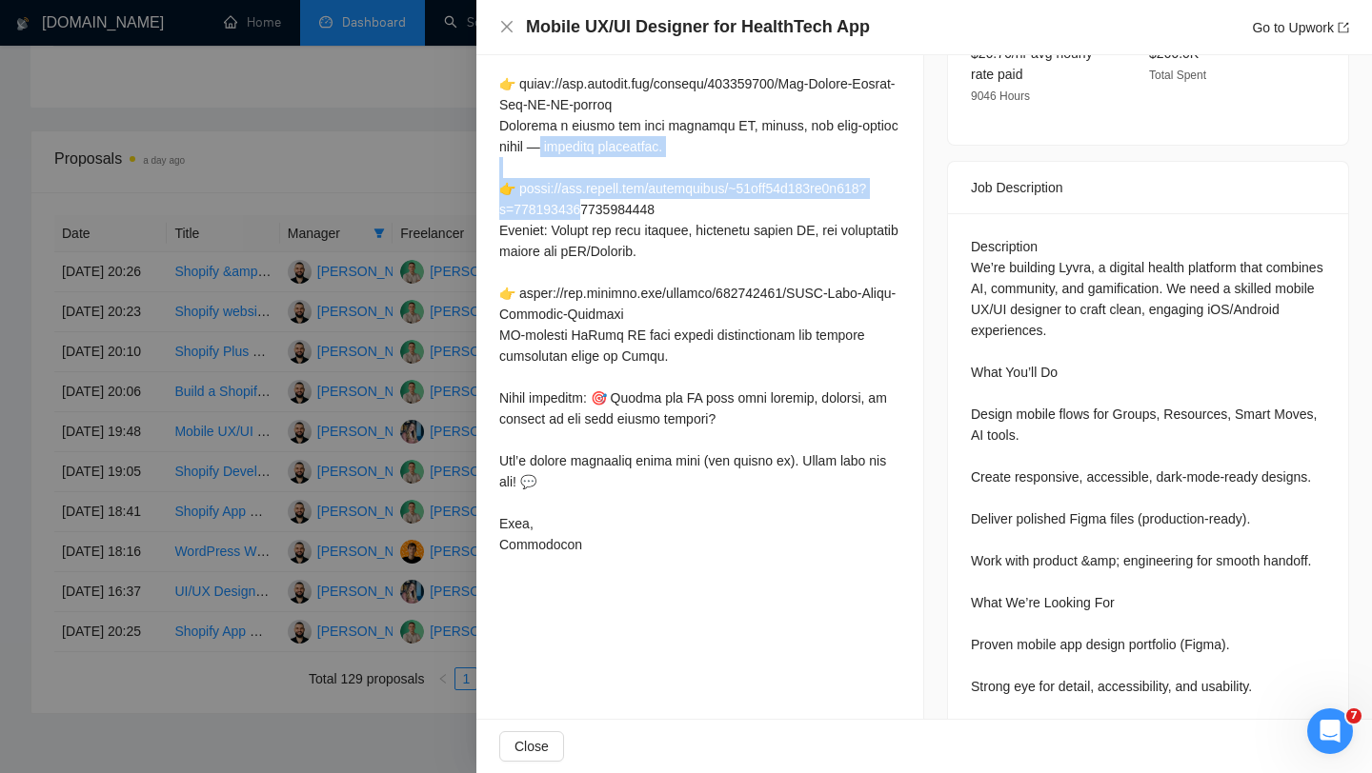
scroll to position [683, 0]
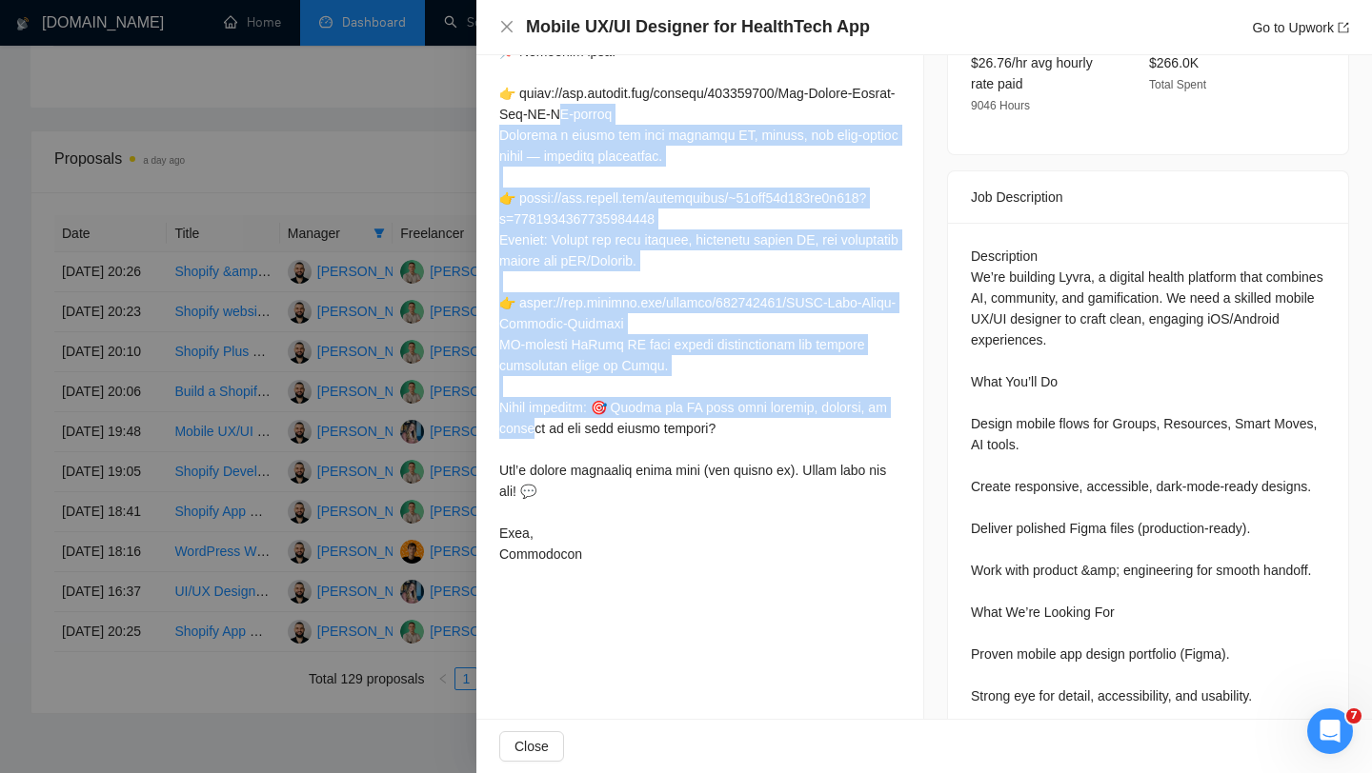
drag, startPoint x: 669, startPoint y: 401, endPoint x: 494, endPoint y: 120, distance: 330.7
click at [494, 120] on div "Cover Letter" at bounding box center [699, 169] width 447 height 854
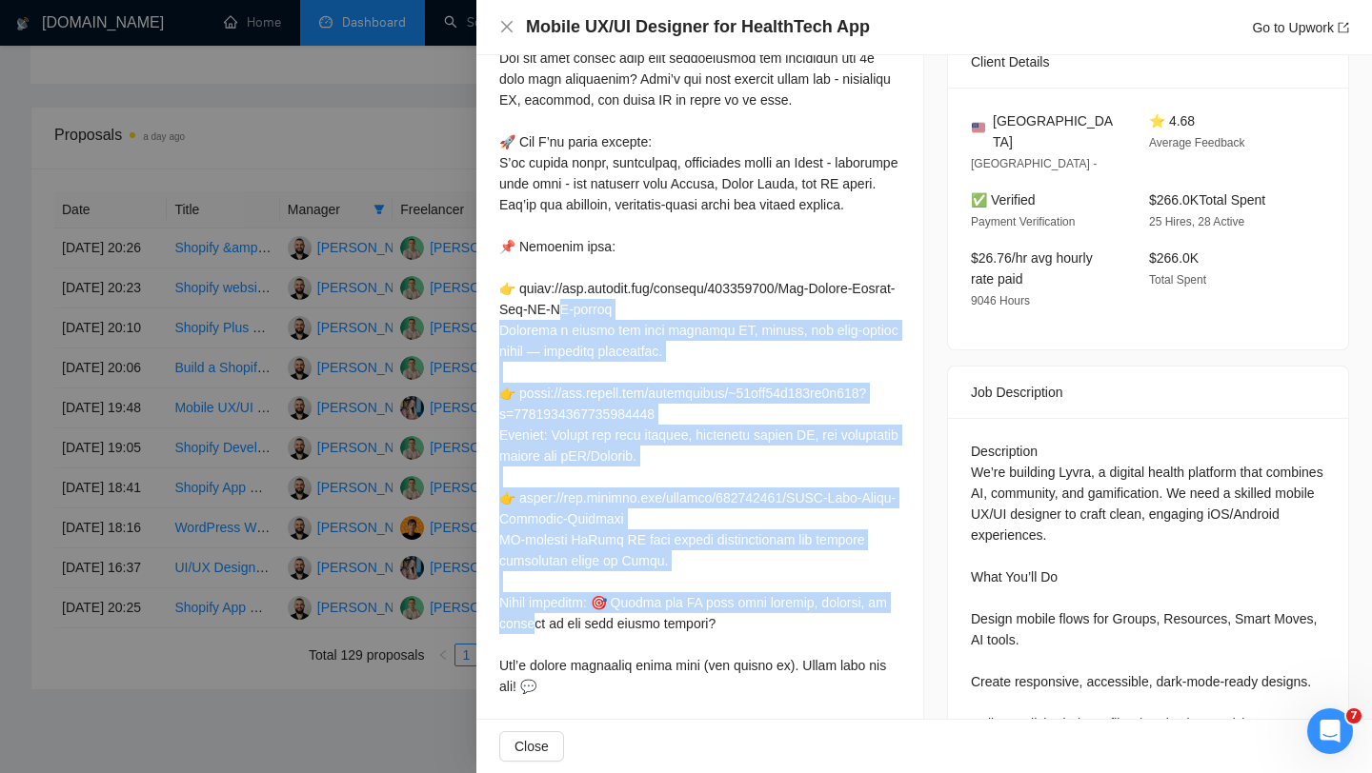
scroll to position [456, 0]
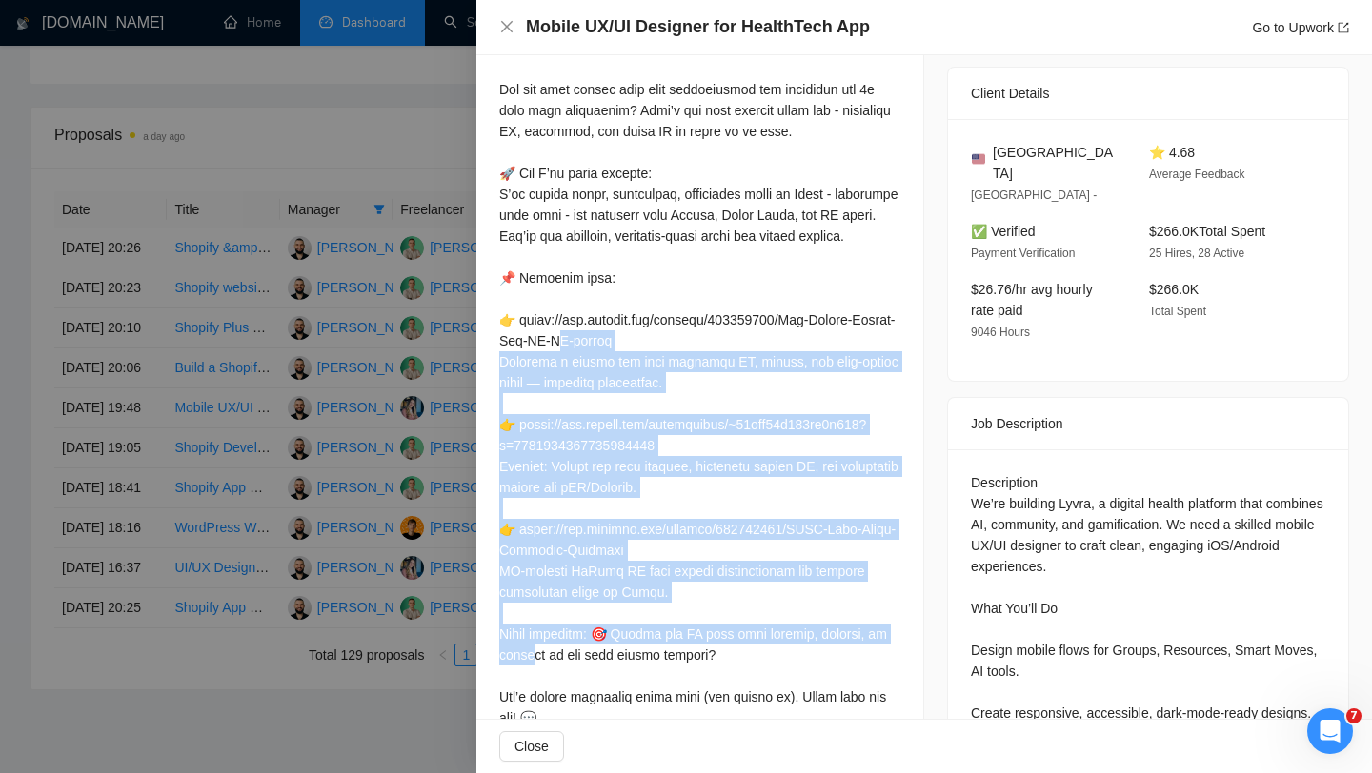
click at [630, 391] on div at bounding box center [699, 414] width 401 height 754
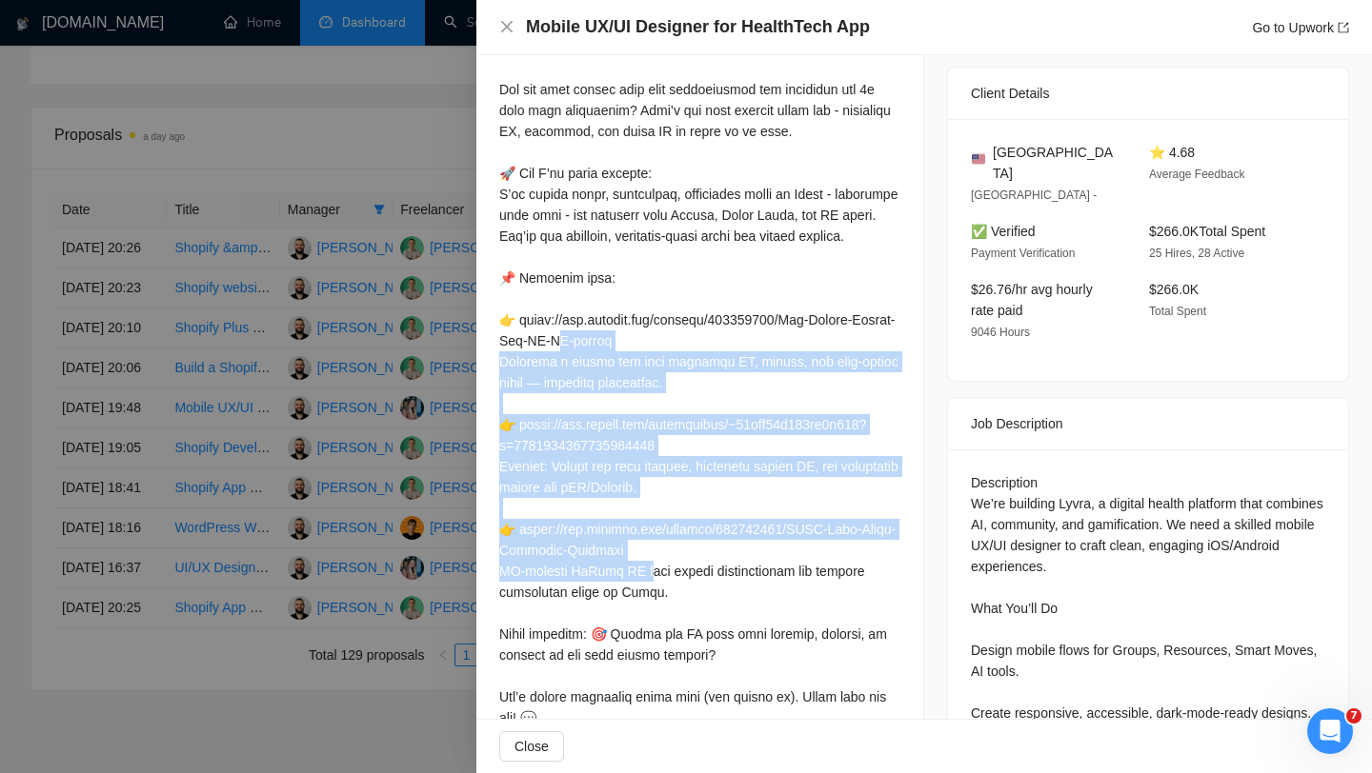
drag, startPoint x: 490, startPoint y: 334, endPoint x: 697, endPoint y: 588, distance: 327.6
click at [693, 574] on div "Cover Letter" at bounding box center [699, 396] width 447 height 854
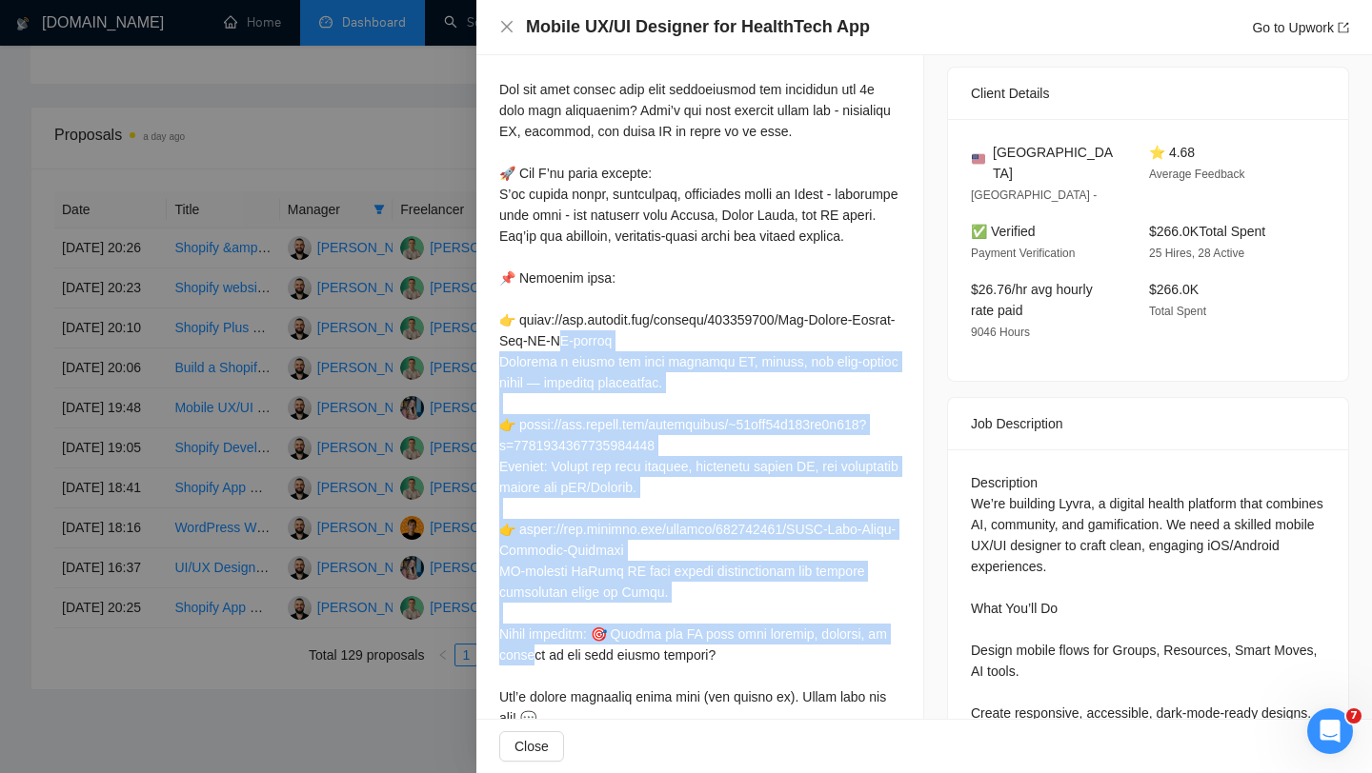
drag, startPoint x: 666, startPoint y: 635, endPoint x: 493, endPoint y: 340, distance: 341.9
click at [493, 340] on div "Cover Letter" at bounding box center [699, 396] width 447 height 854
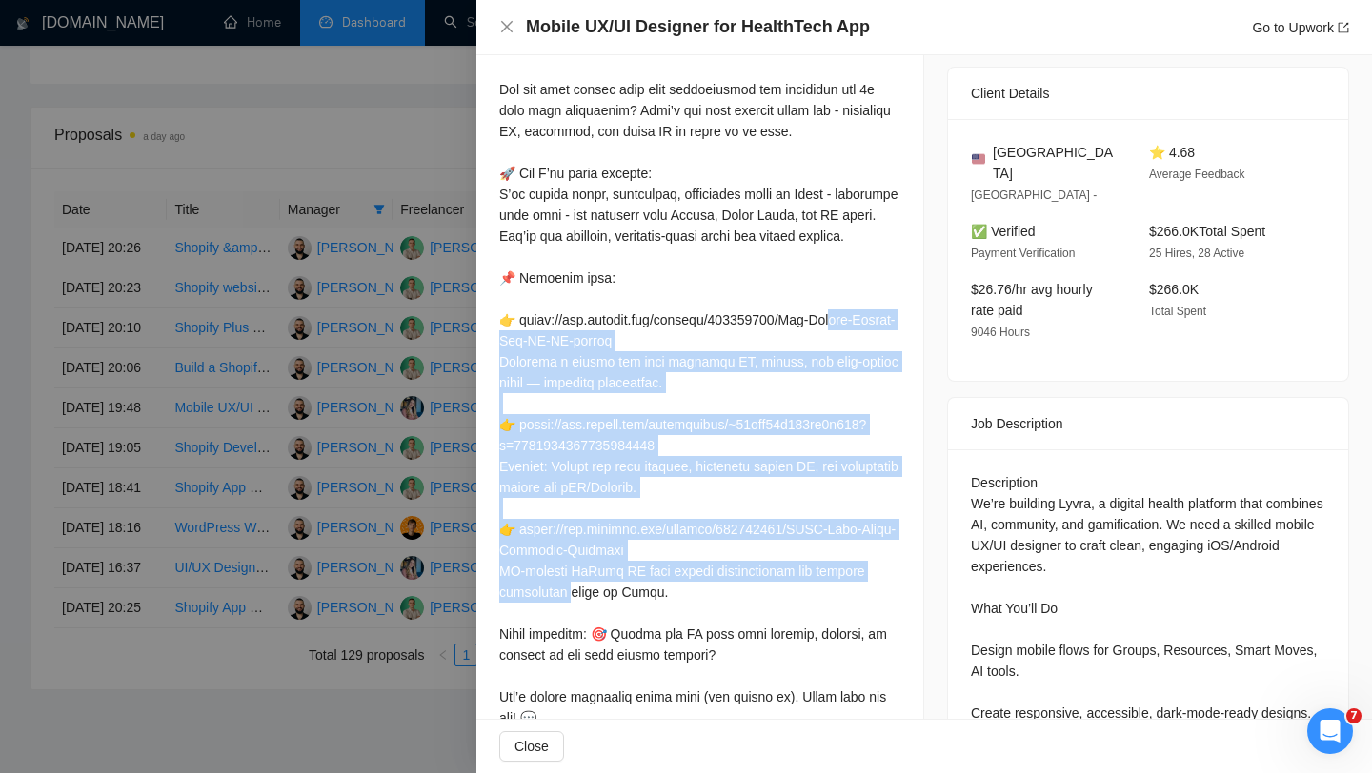
drag, startPoint x: 501, startPoint y: 295, endPoint x: 648, endPoint y: 675, distance: 407.4
click at [654, 580] on div at bounding box center [699, 414] width 401 height 754
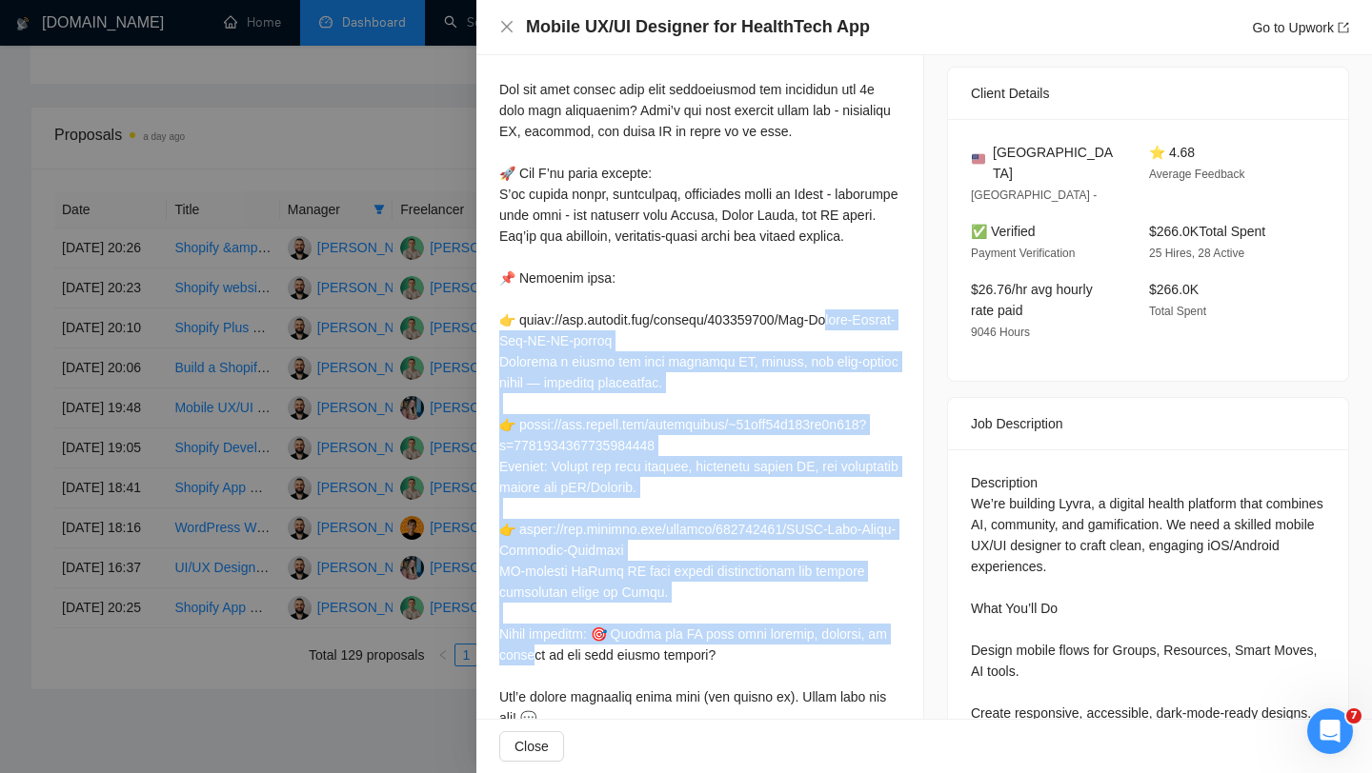
drag, startPoint x: 666, startPoint y: 633, endPoint x: 499, endPoint y: 284, distance: 387.3
click at [499, 284] on div at bounding box center [699, 414] width 401 height 754
click at [503, 292] on div at bounding box center [699, 414] width 401 height 754
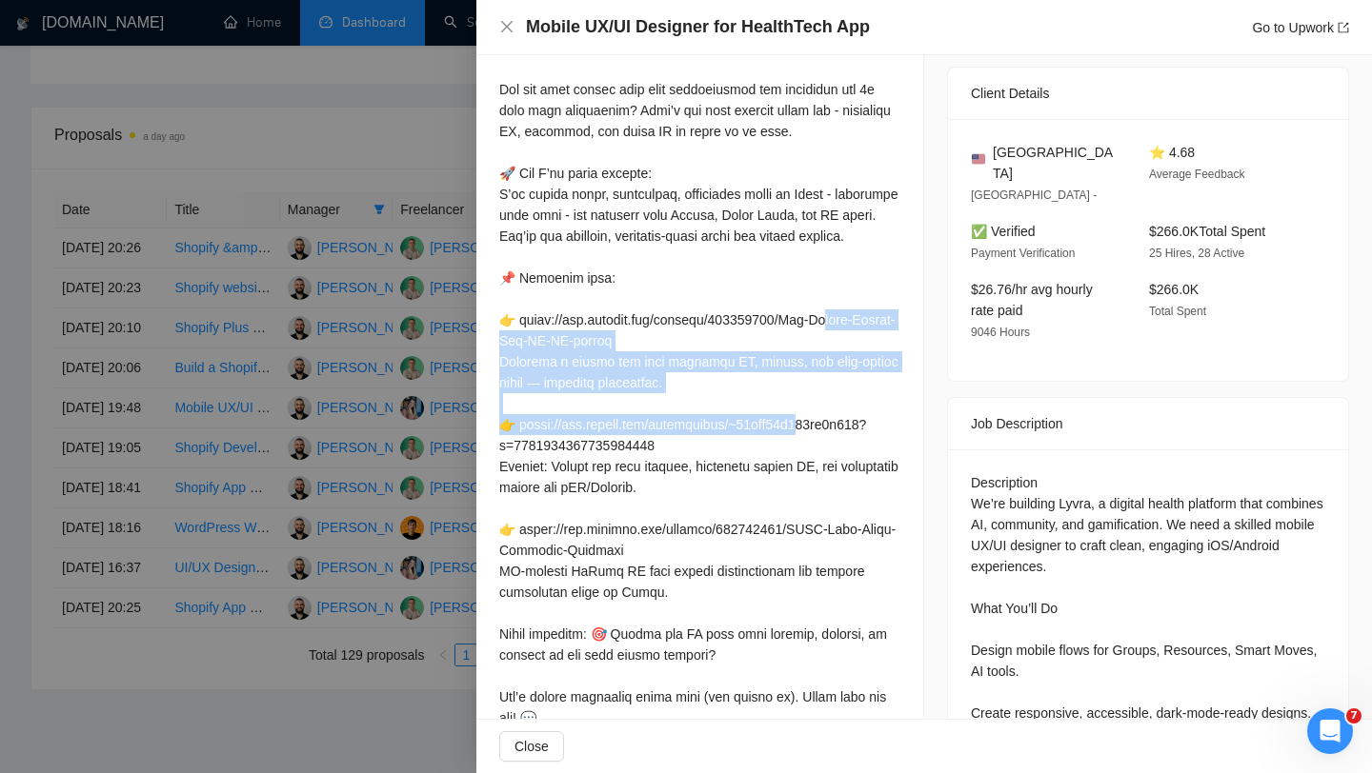
drag, startPoint x: 502, startPoint y: 292, endPoint x: 578, endPoint y: 403, distance: 134.2
click at [578, 403] on div at bounding box center [699, 414] width 401 height 754
click at [500, 293] on div at bounding box center [699, 414] width 401 height 754
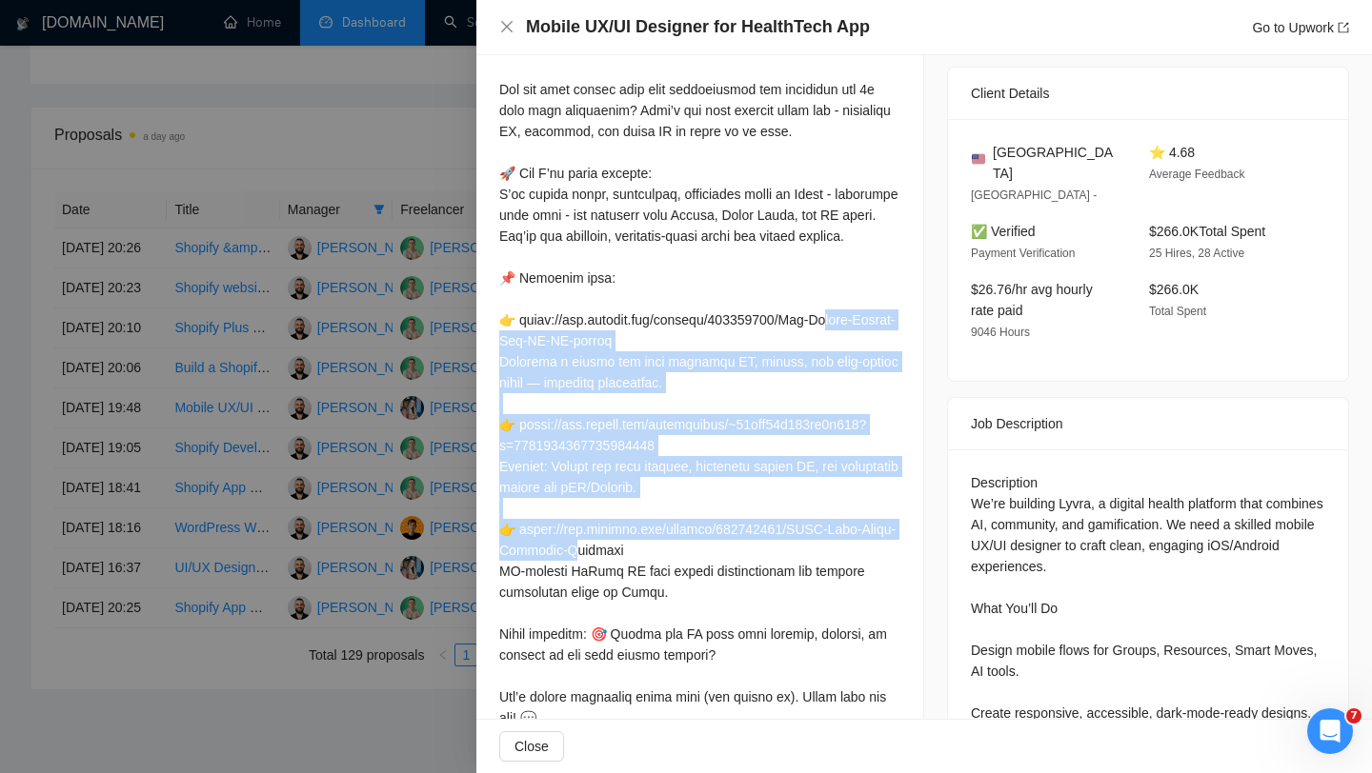
drag, startPoint x: 500, startPoint y: 293, endPoint x: 666, endPoint y: 603, distance: 351.2
click at [661, 590] on div at bounding box center [699, 414] width 401 height 754
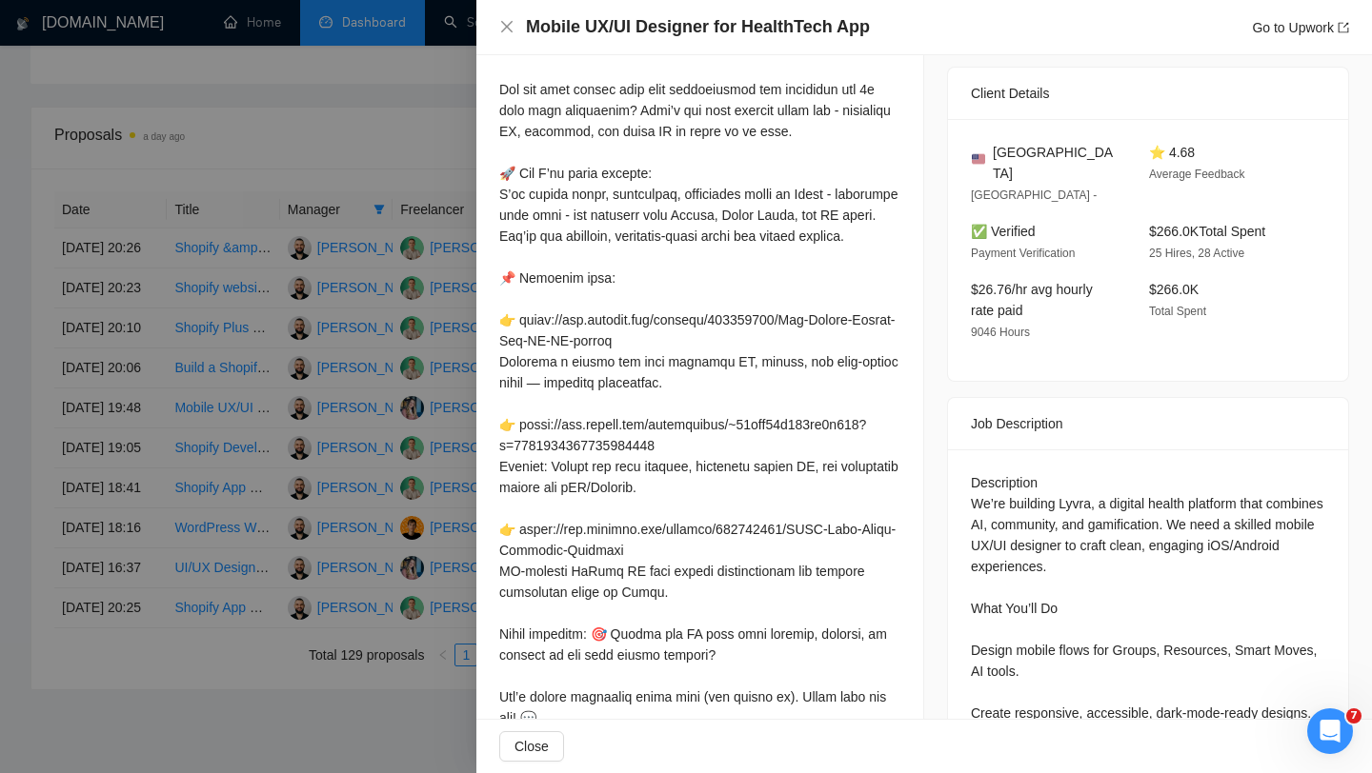
click at [413, 36] on div at bounding box center [686, 386] width 1372 height 773
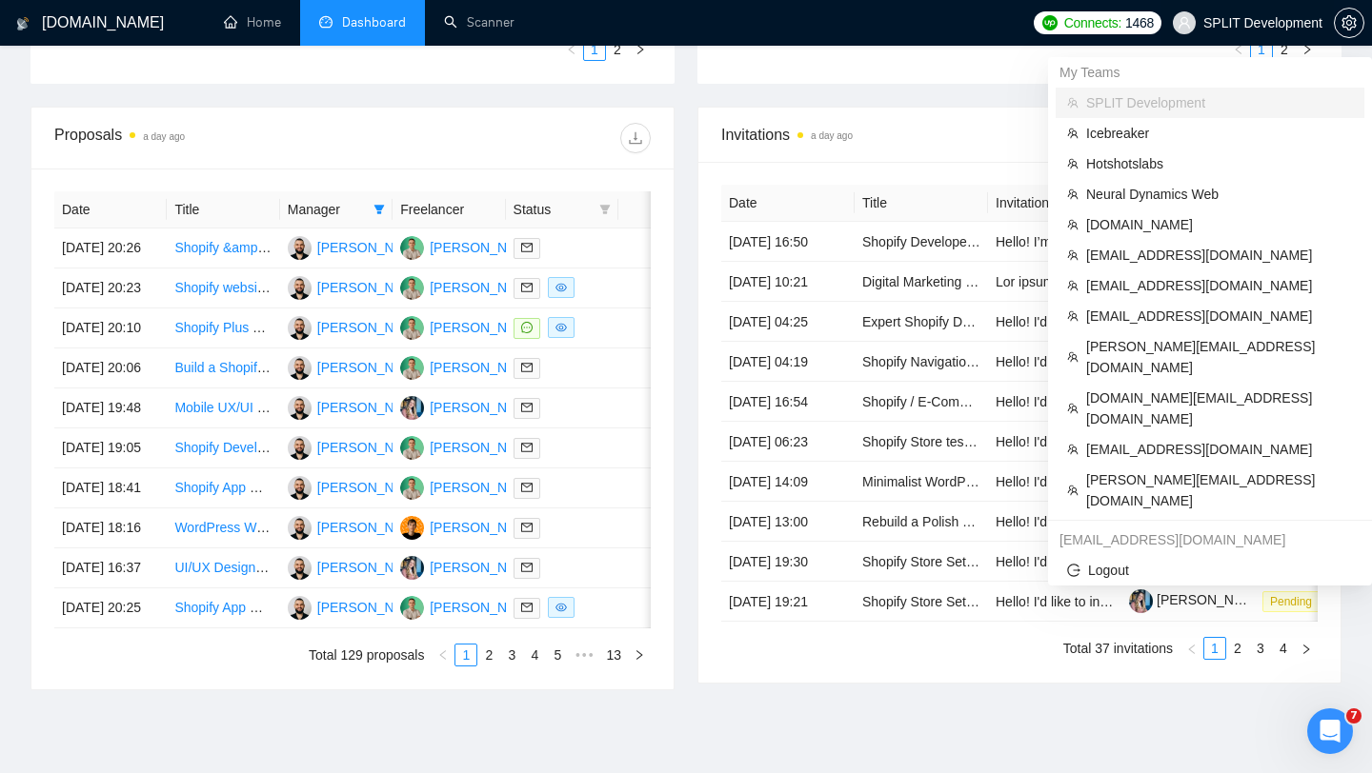
click at [1265, 13] on span "SPLIT Development" at bounding box center [1247, 22] width 172 height 61
click at [1152, 388] on span "[DOMAIN_NAME][EMAIL_ADDRESS][DOMAIN_NAME]" at bounding box center [1219, 409] width 267 height 42
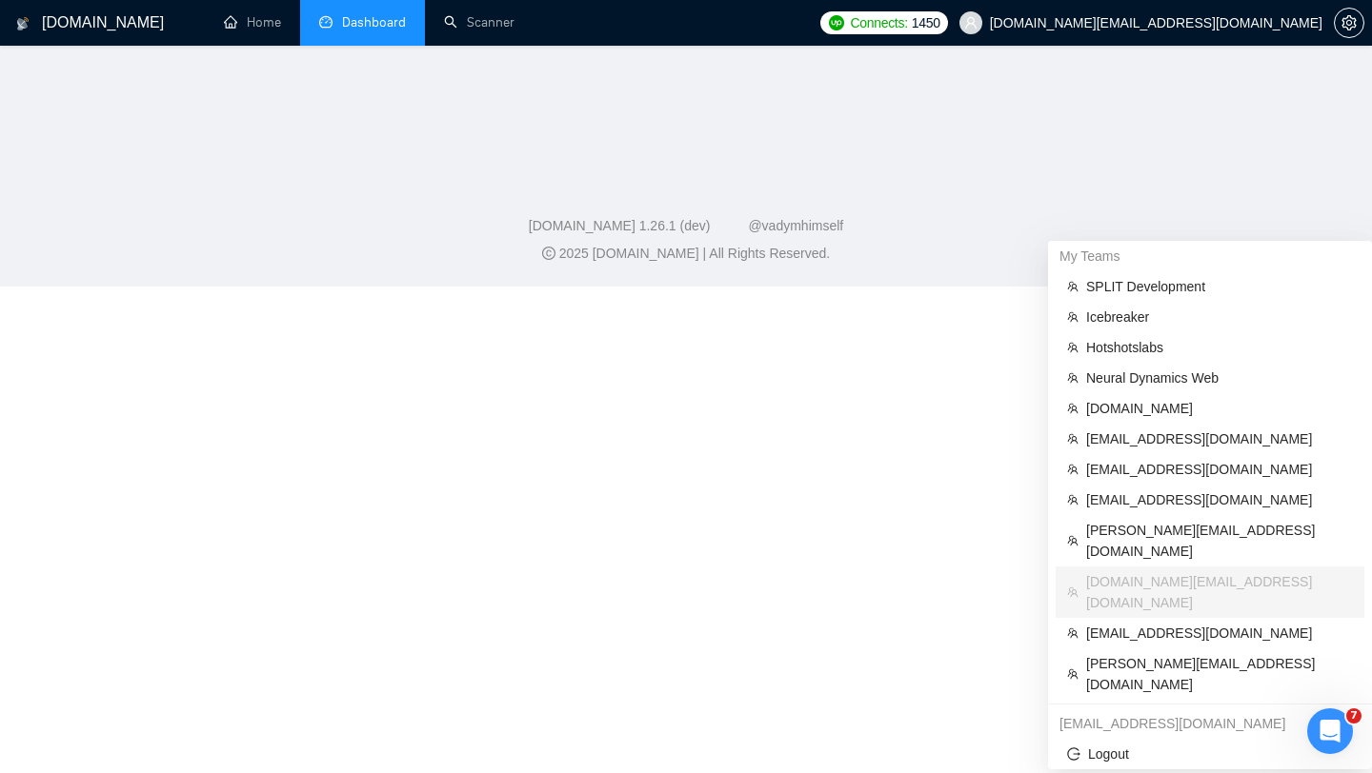
scroll to position [842, 0]
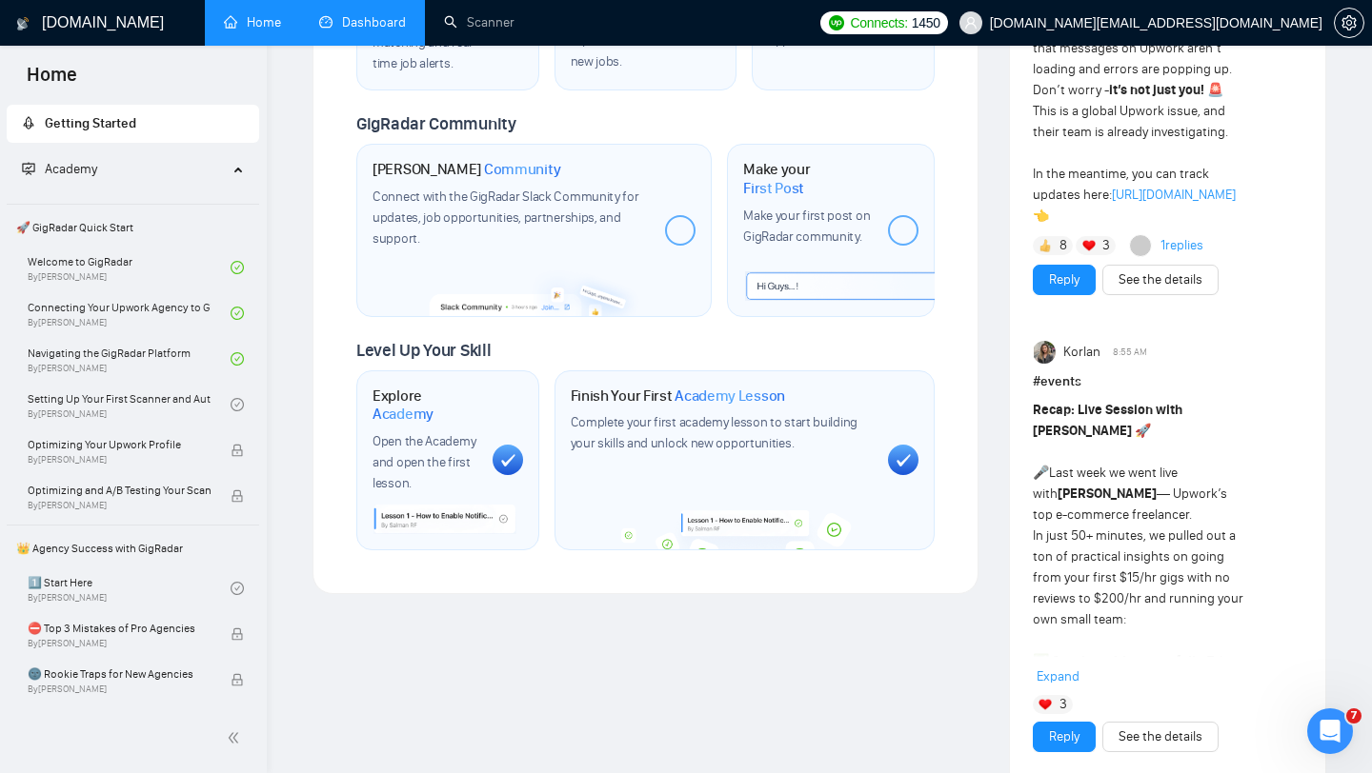
click at [353, 30] on link "Dashboard" at bounding box center [362, 22] width 87 height 16
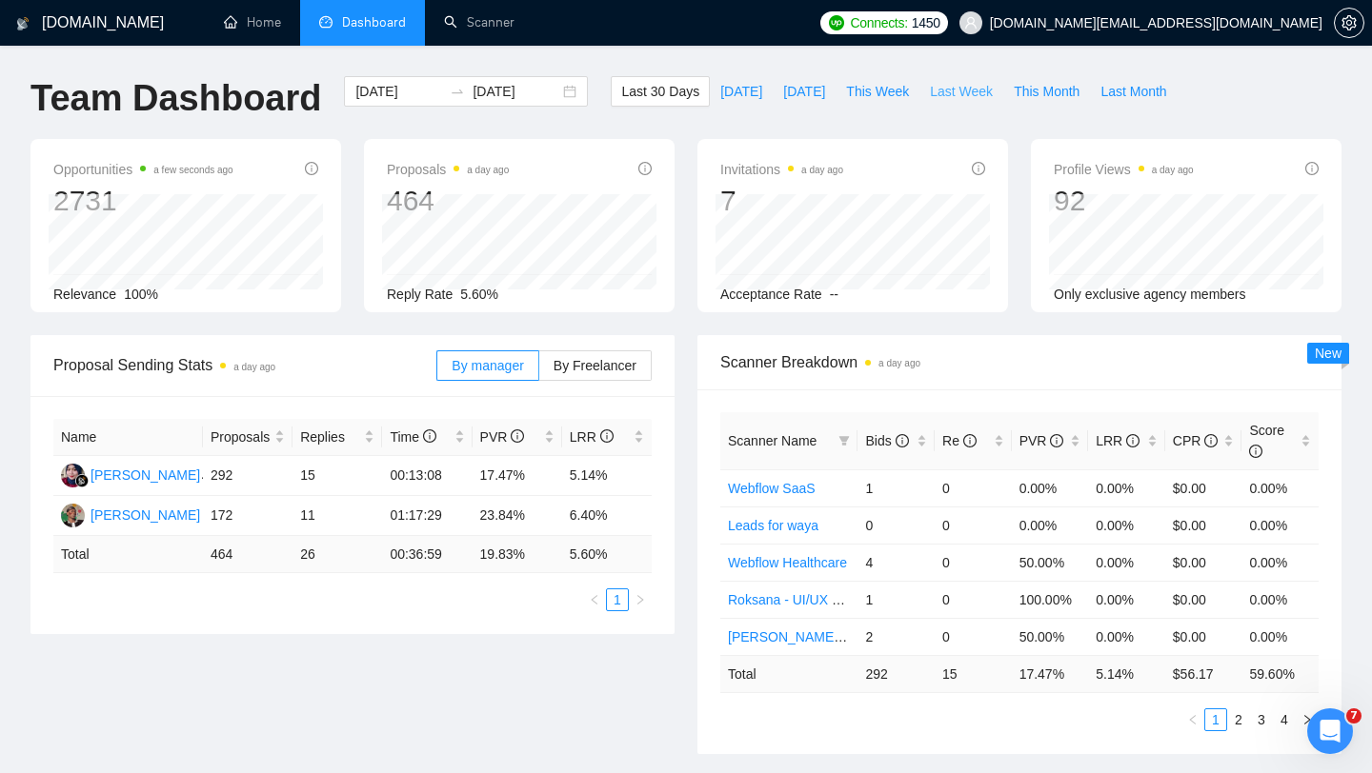
click at [951, 91] on span "Last Week" at bounding box center [961, 91] width 63 height 21
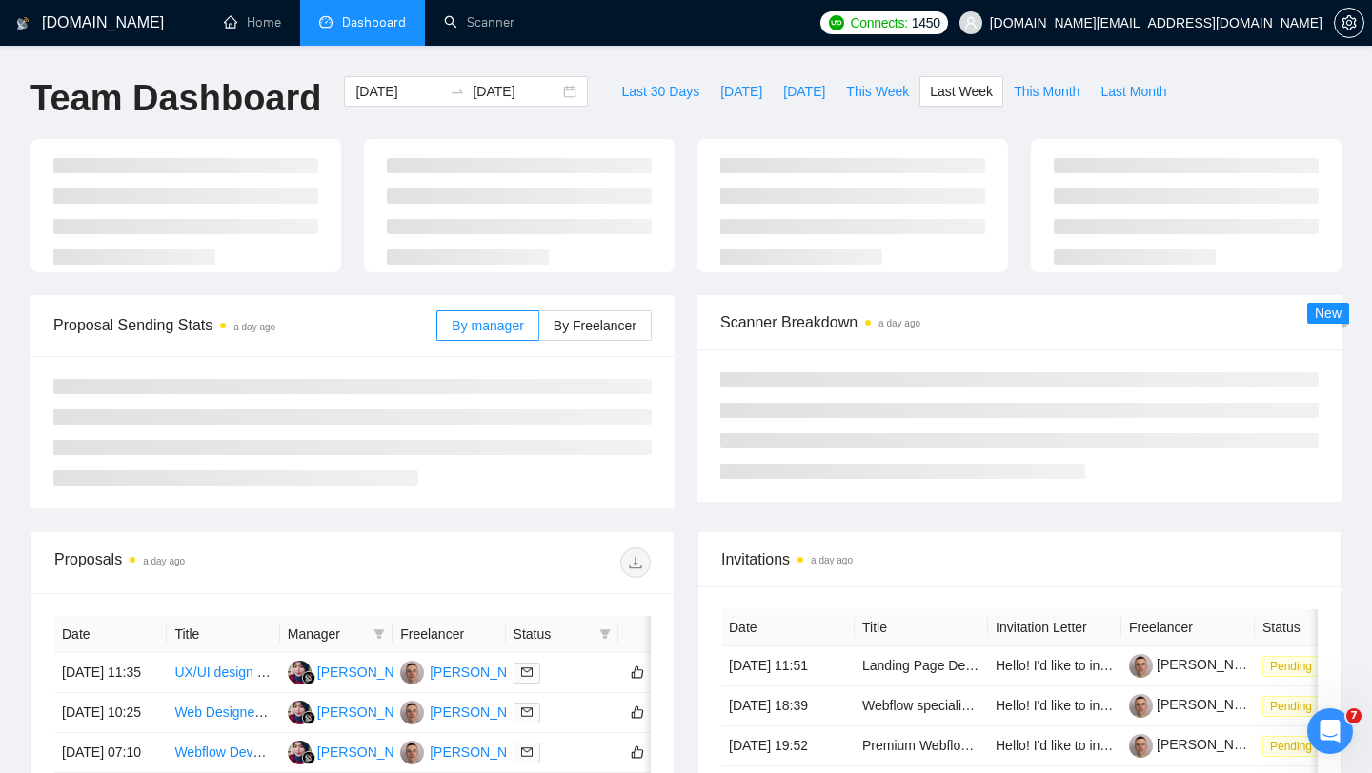
type input "[DATE]"
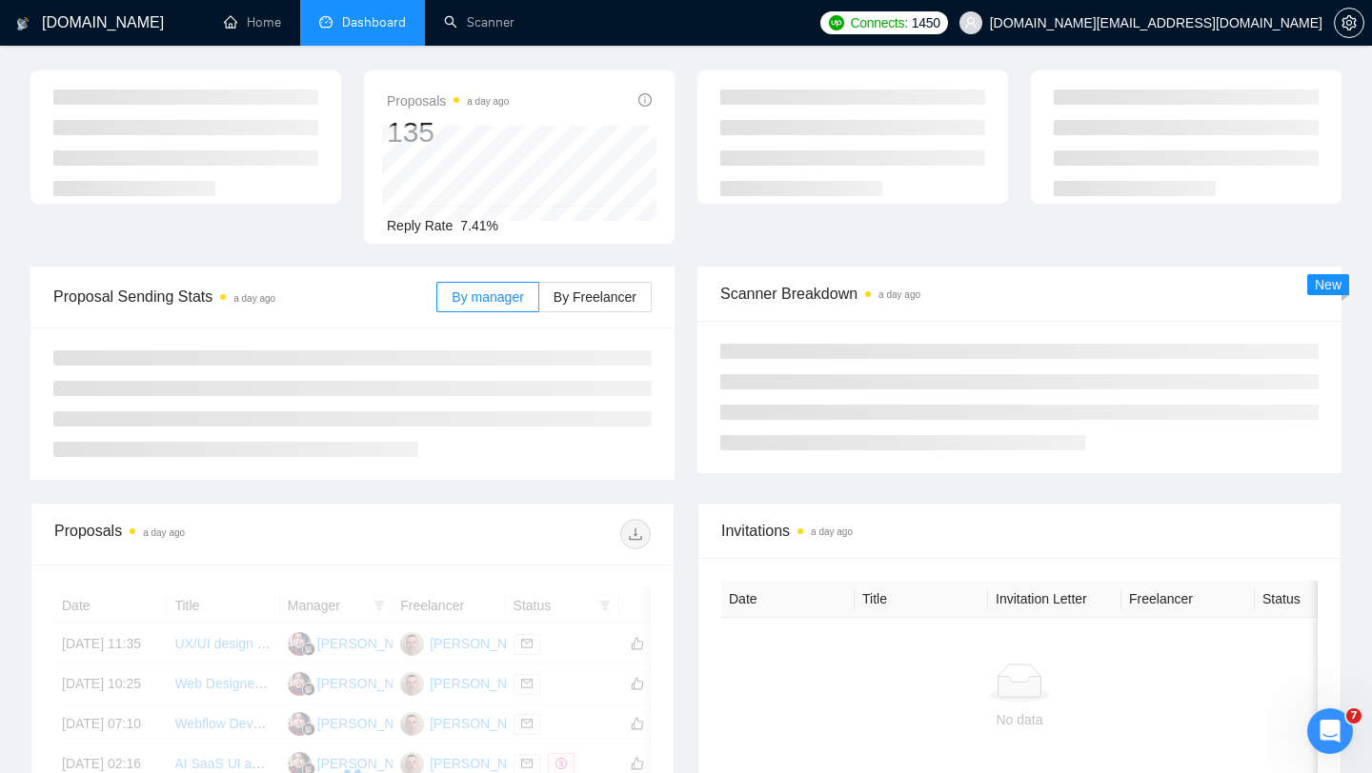
scroll to position [74, 0]
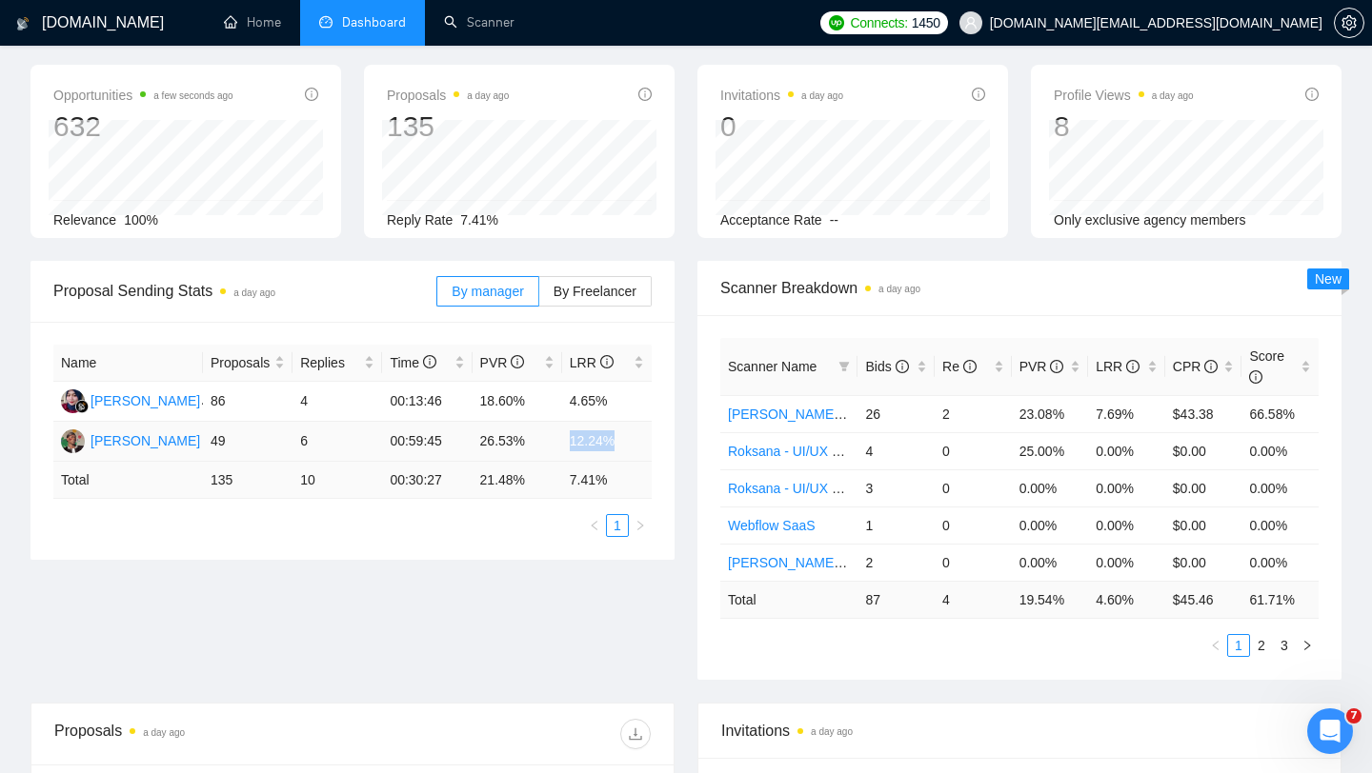
drag, startPoint x: 572, startPoint y: 432, endPoint x: 623, endPoint y: 432, distance: 50.5
click at [623, 432] on td "12.24%" at bounding box center [607, 442] width 90 height 40
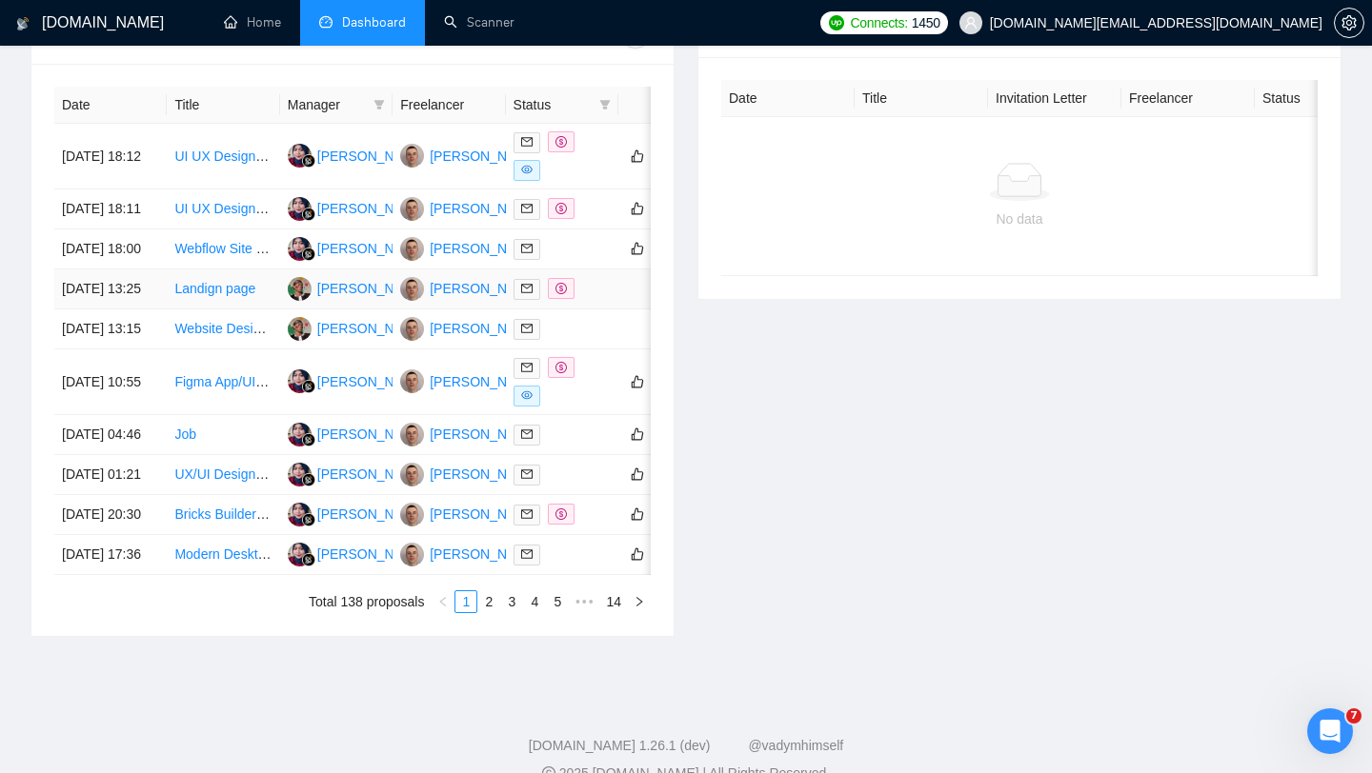
scroll to position [802, 0]
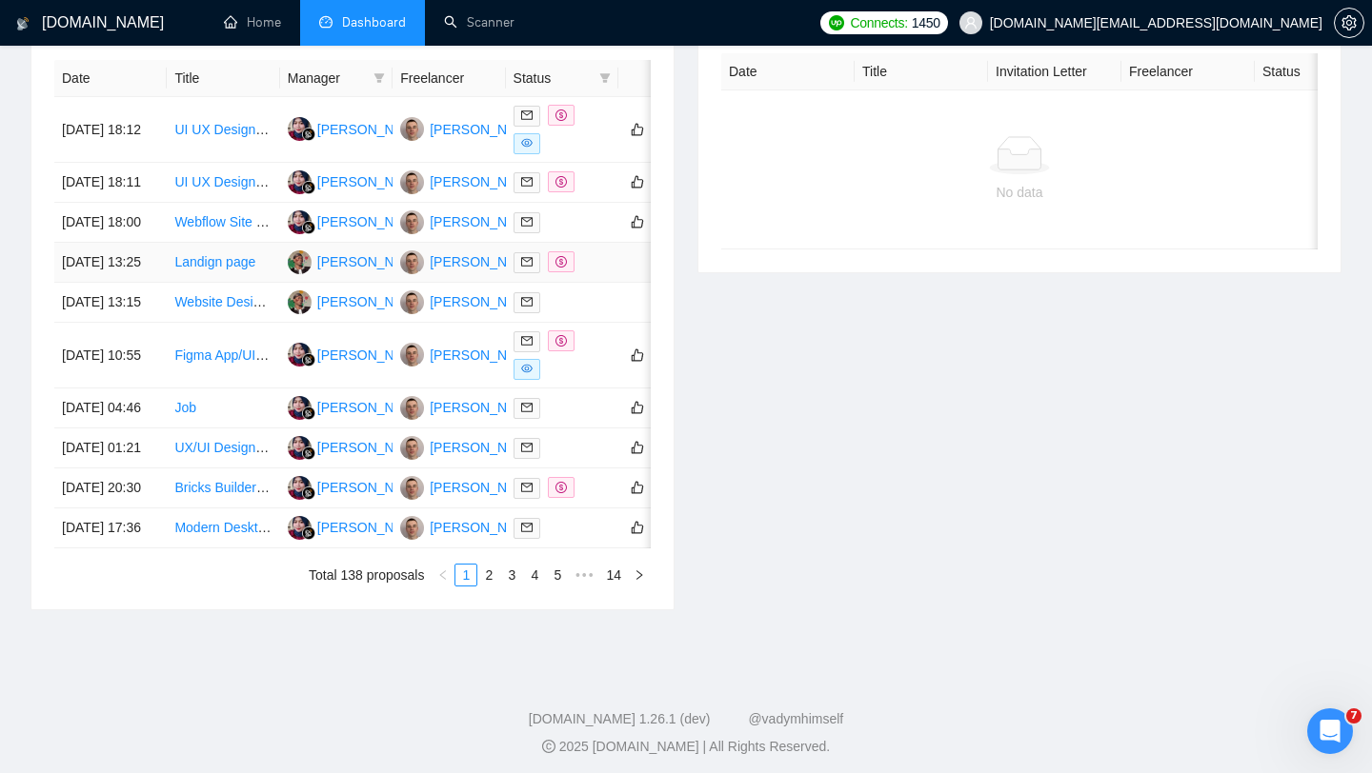
click at [609, 273] on div at bounding box center [561, 262] width 97 height 22
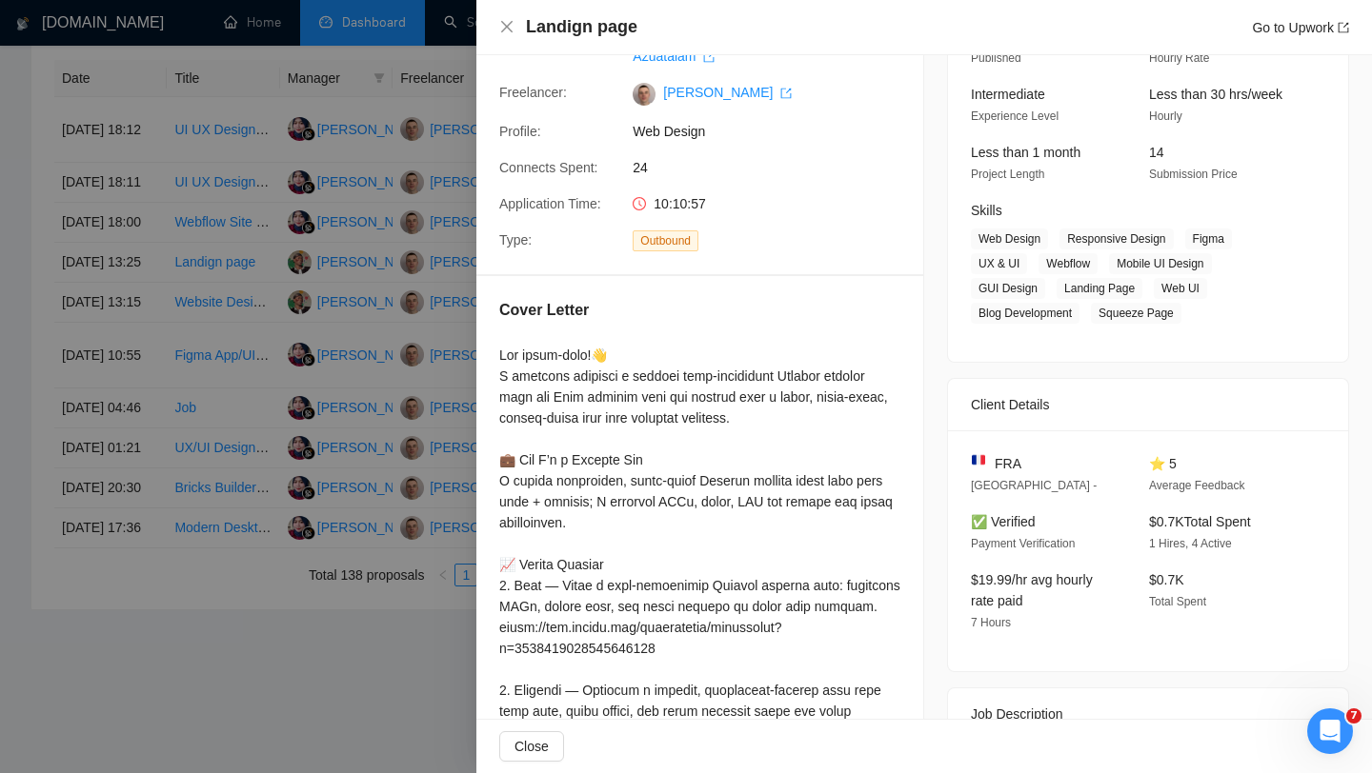
scroll to position [172, 0]
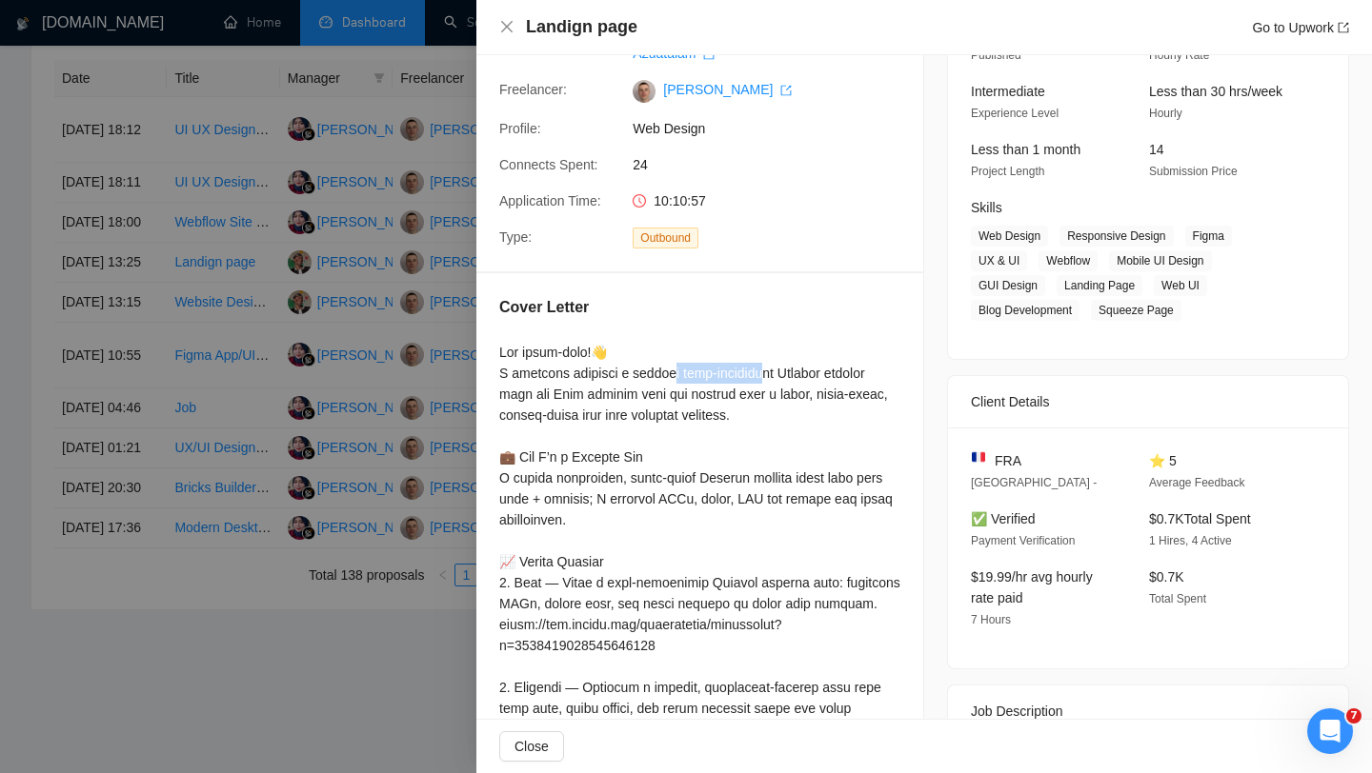
drag, startPoint x: 663, startPoint y: 346, endPoint x: 754, endPoint y: 342, distance: 91.5
click at [755, 342] on div at bounding box center [699, 708] width 401 height 733
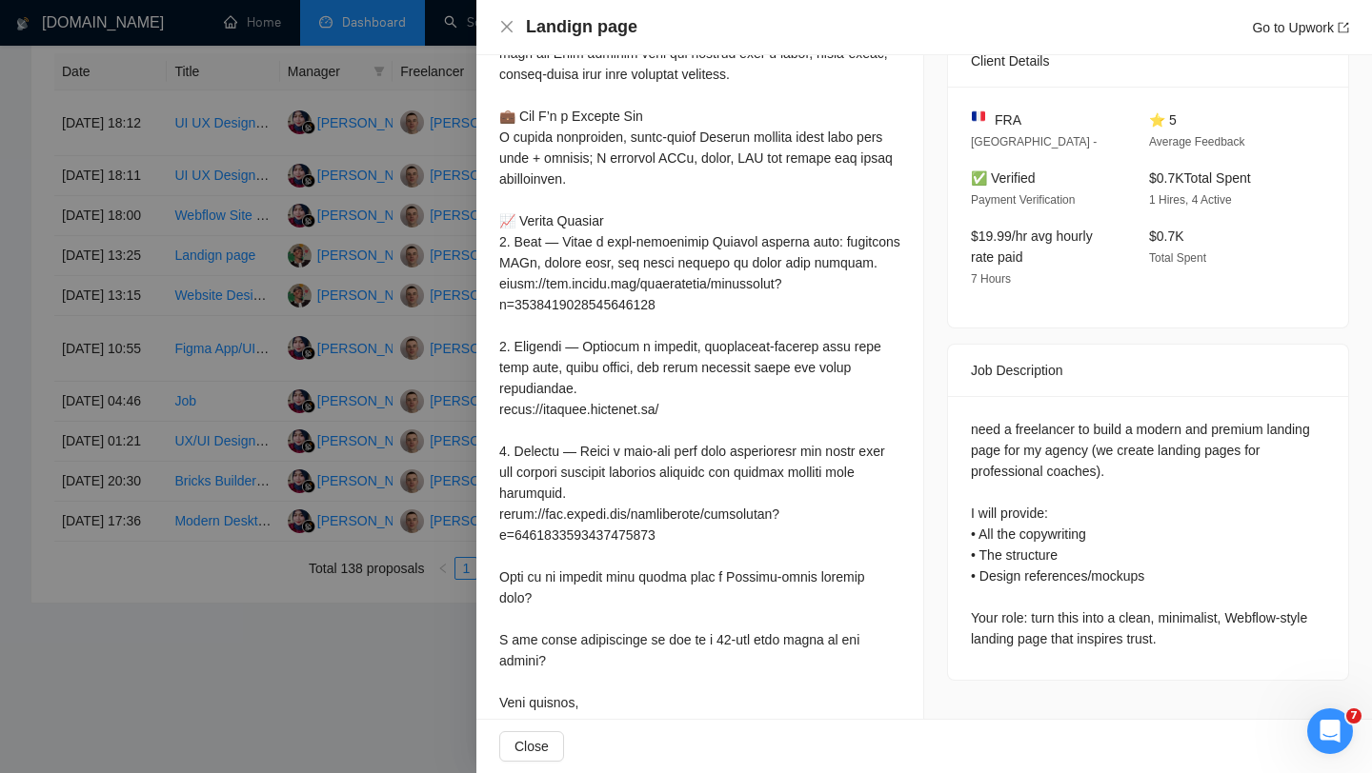
scroll to position [0, 0]
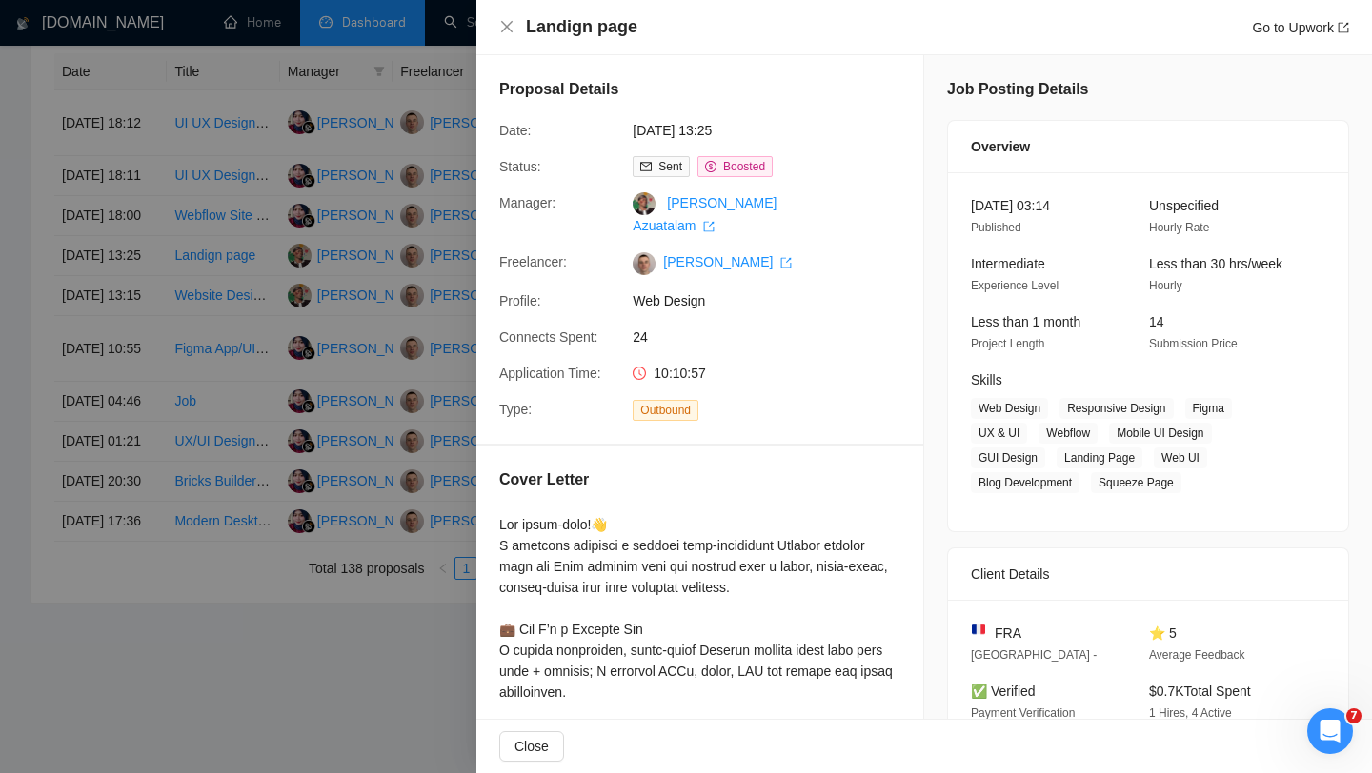
click at [438, 293] on div at bounding box center [686, 386] width 1372 height 773
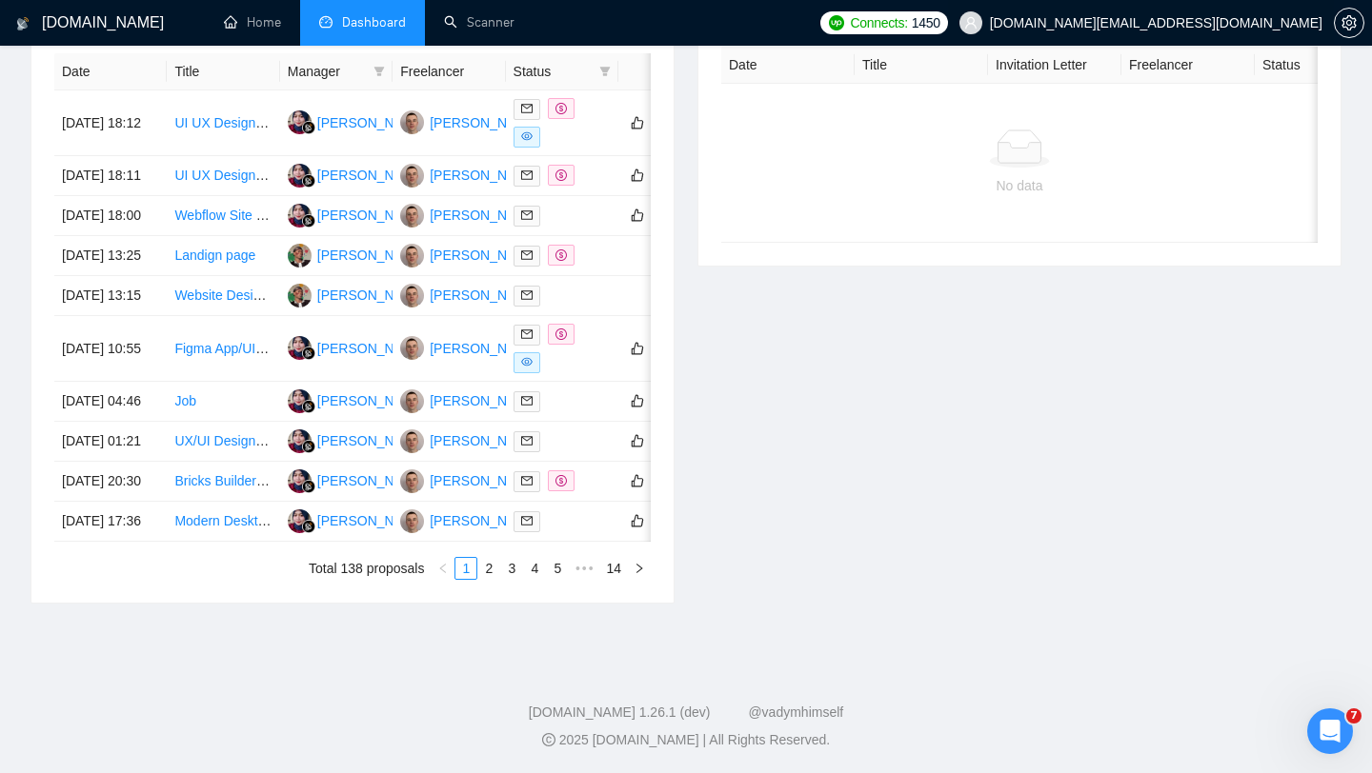
click at [1179, 23] on span "[DOMAIN_NAME][EMAIL_ADDRESS][DOMAIN_NAME]" at bounding box center [1156, 23] width 332 height 0
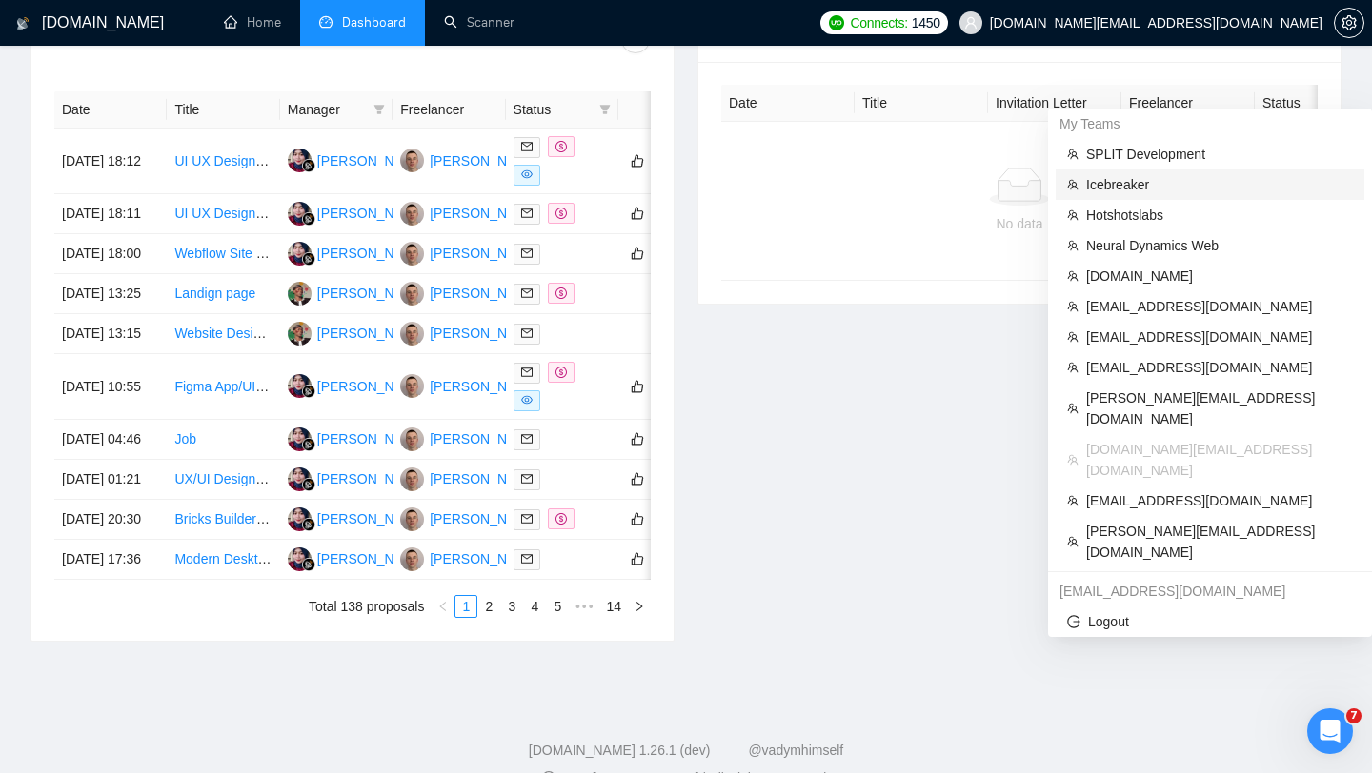
scroll to position [730, 0]
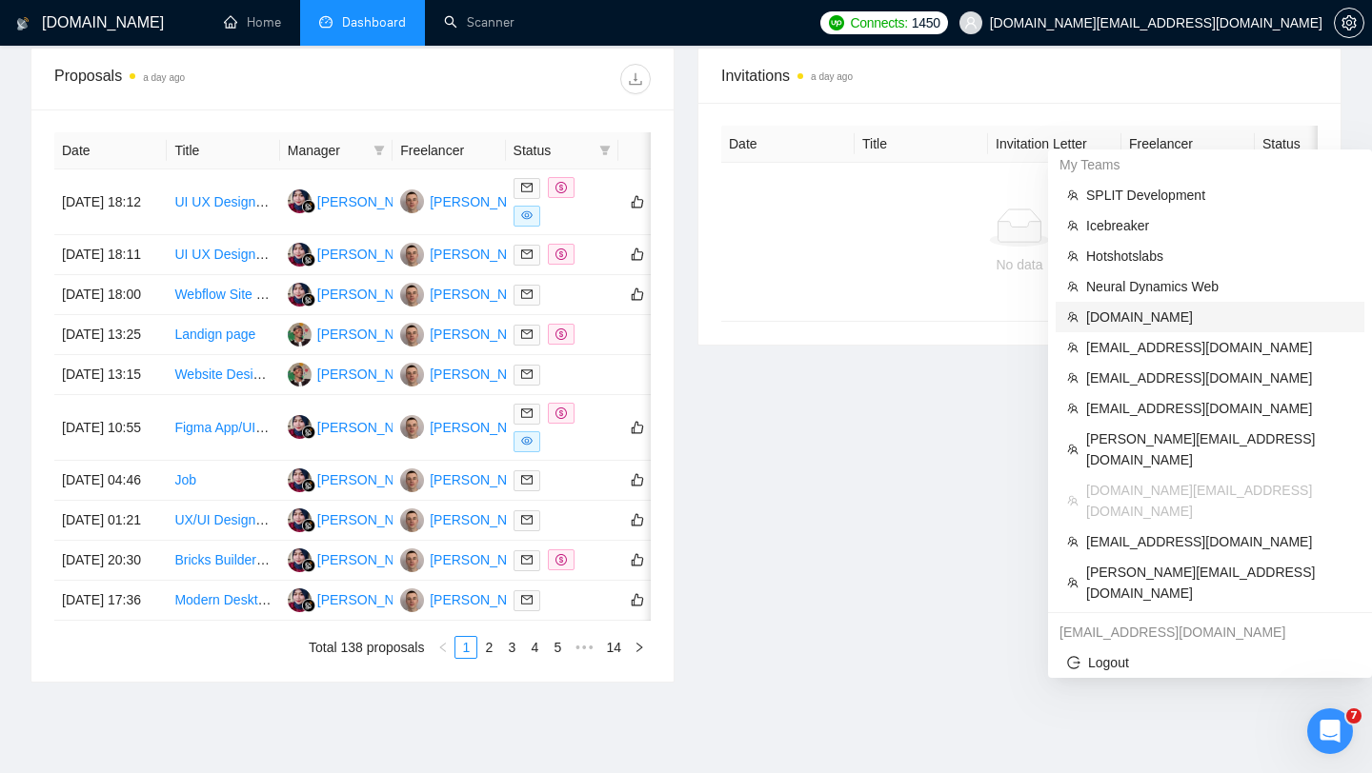
click at [1153, 306] on li "[DOMAIN_NAME]" at bounding box center [1209, 317] width 309 height 30
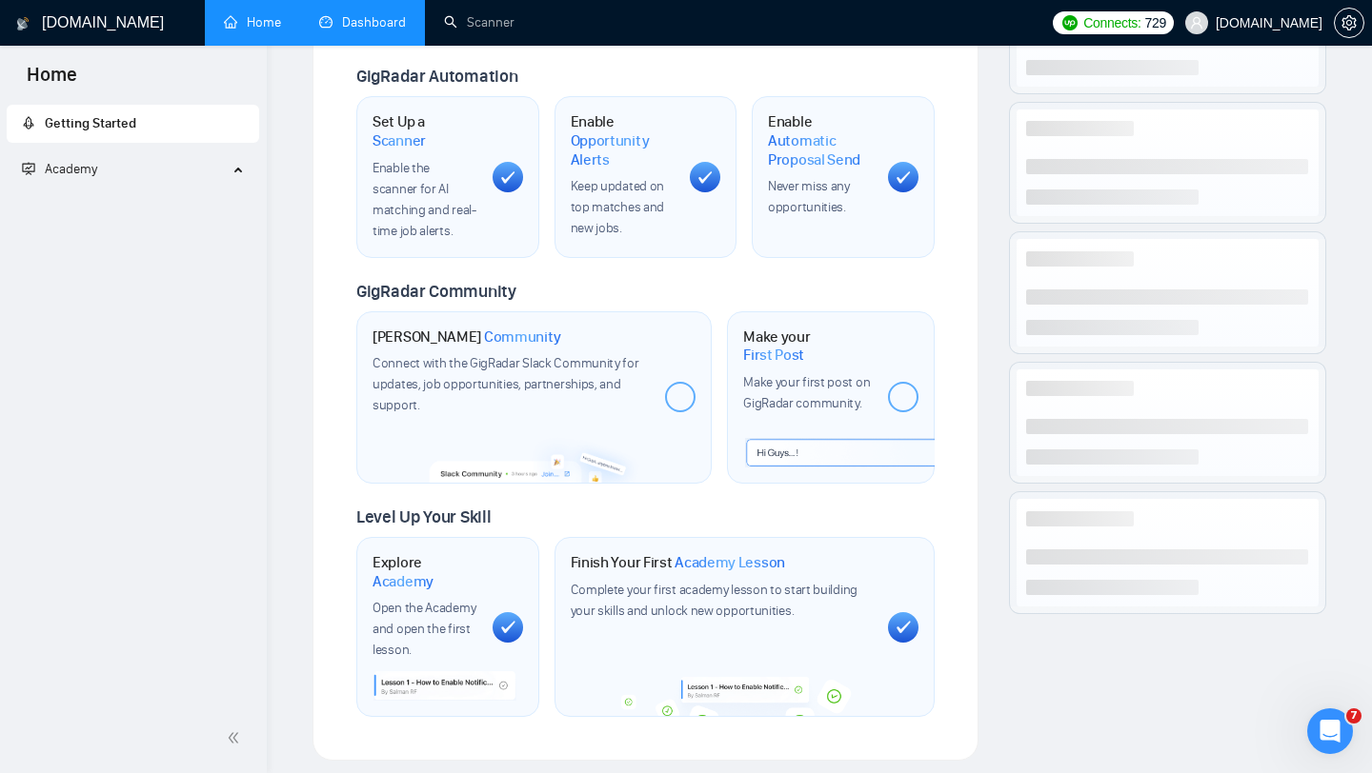
scroll to position [842, 0]
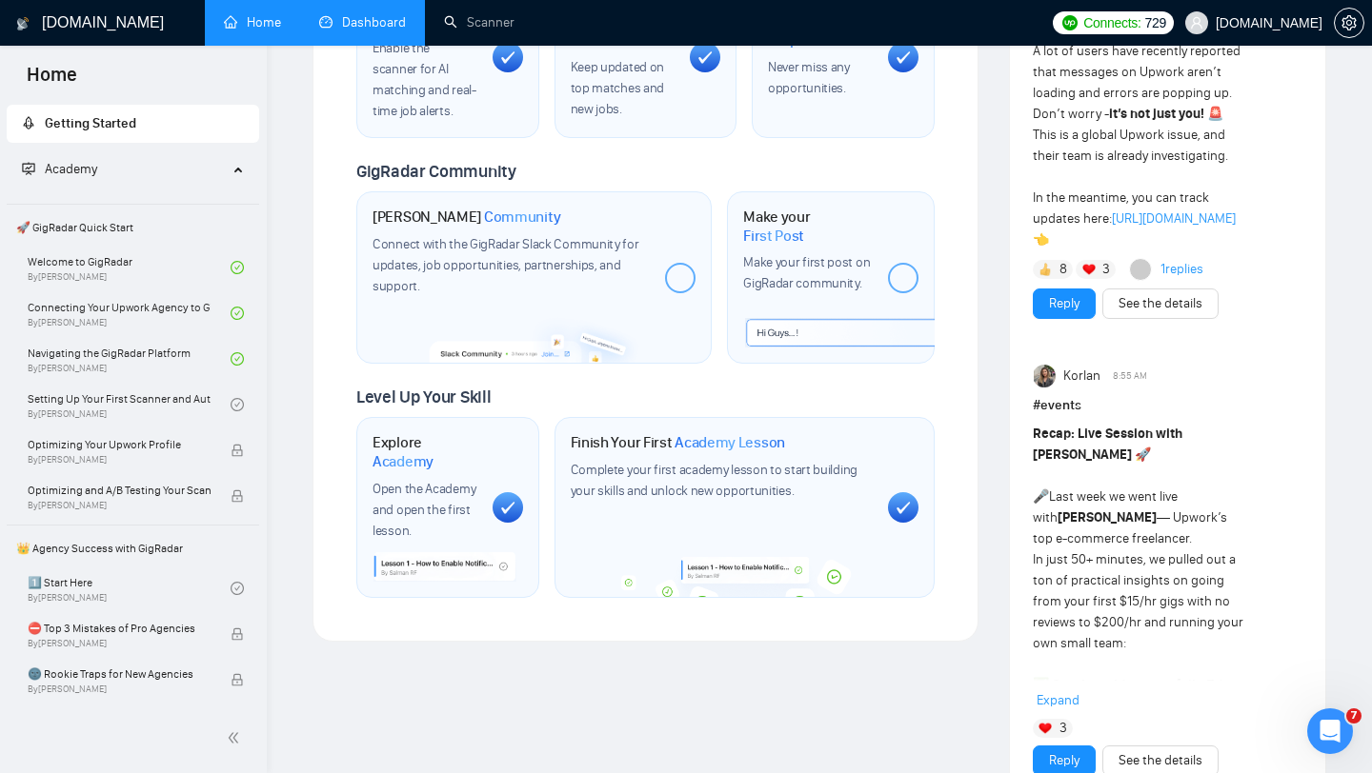
click at [406, 26] on link "Dashboard" at bounding box center [362, 22] width 87 height 16
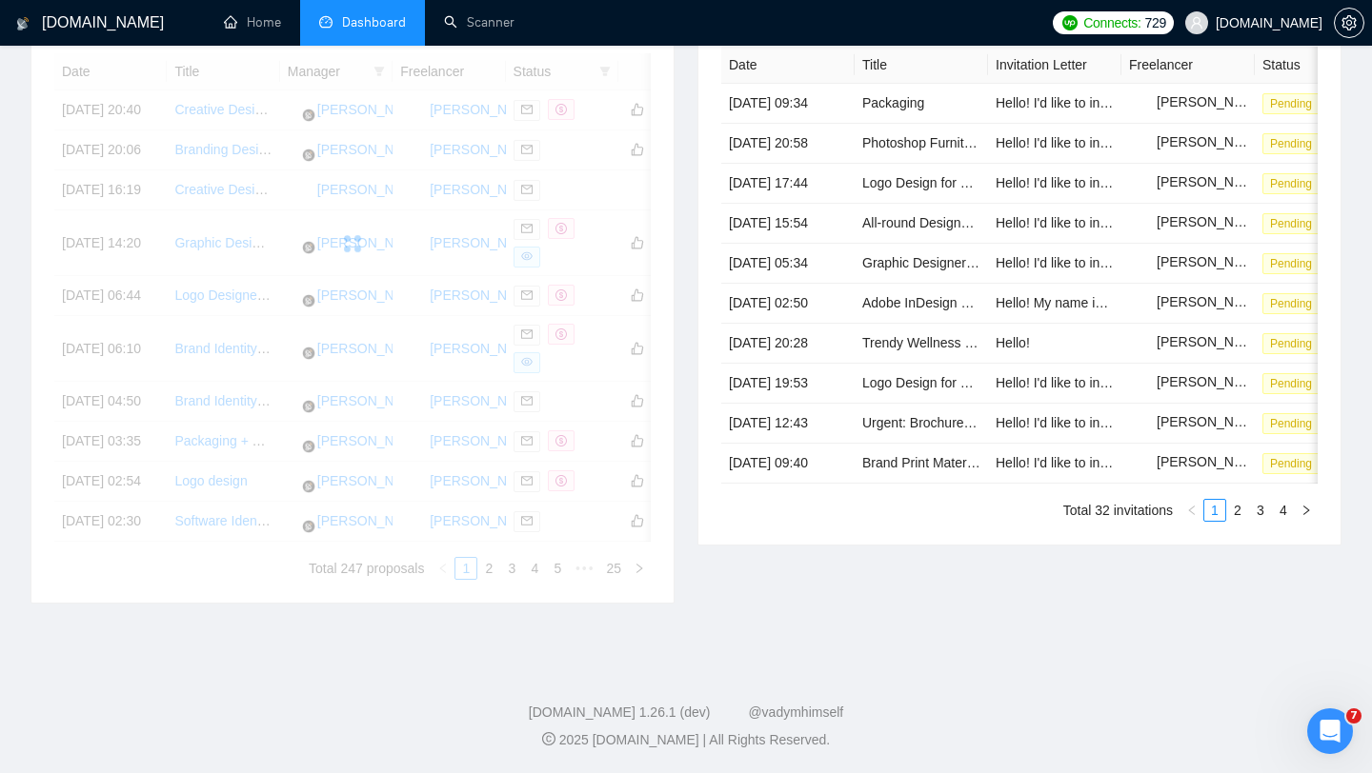
scroll to position [819, 0]
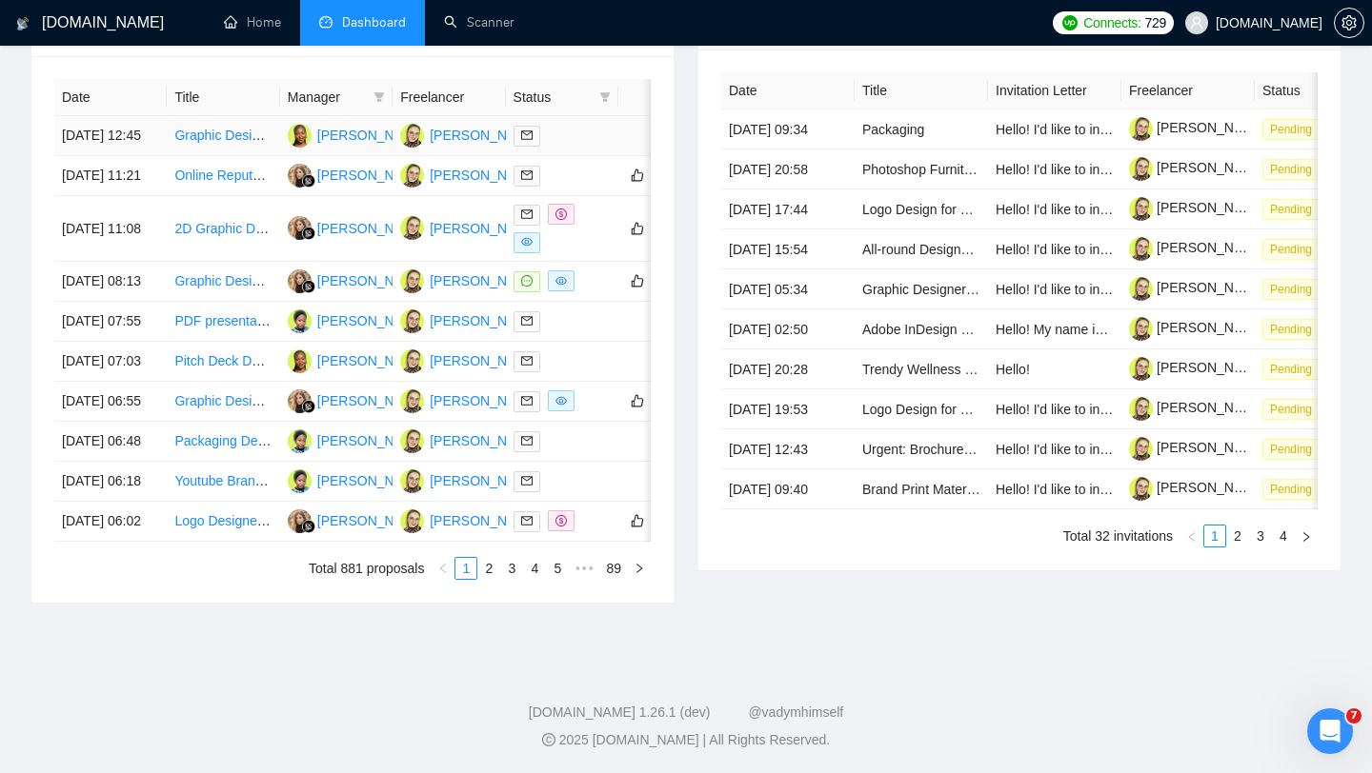
click at [590, 125] on div at bounding box center [561, 136] width 97 height 22
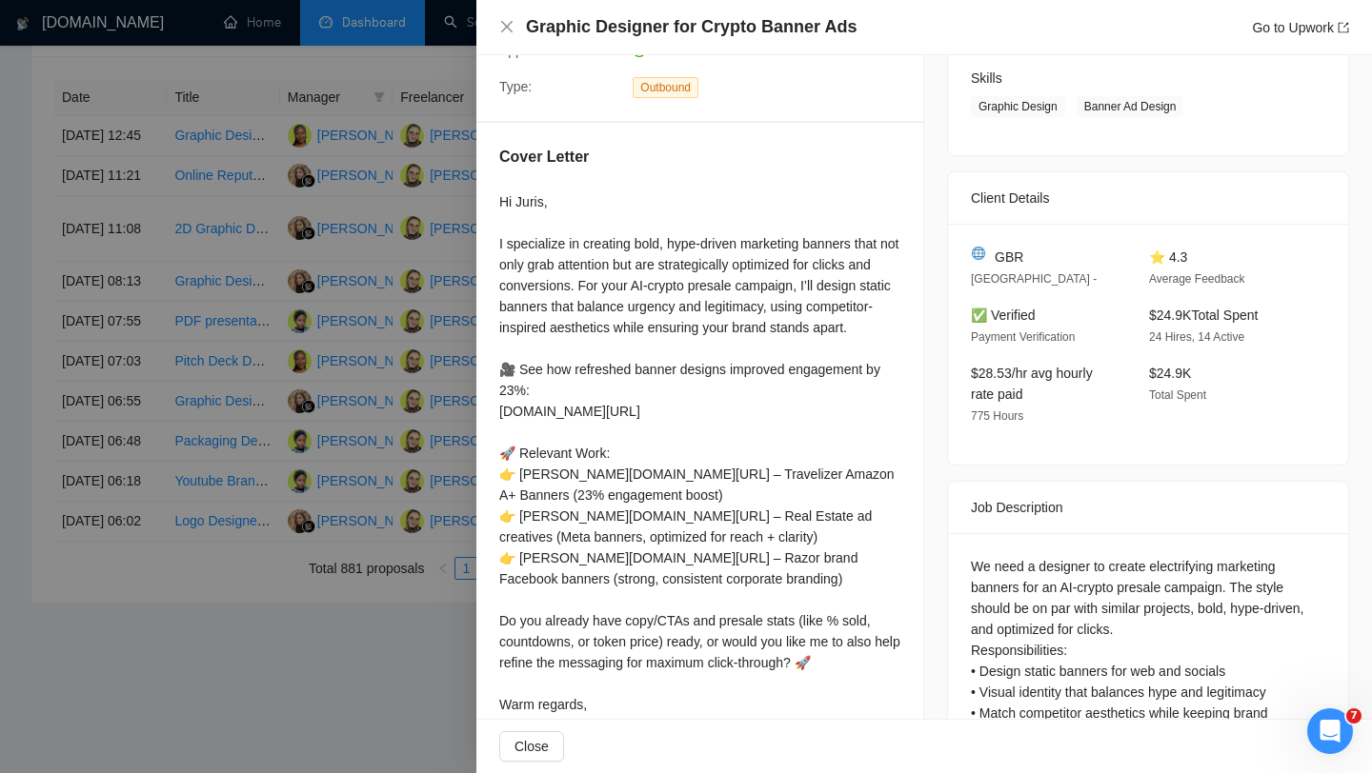
scroll to position [353, 0]
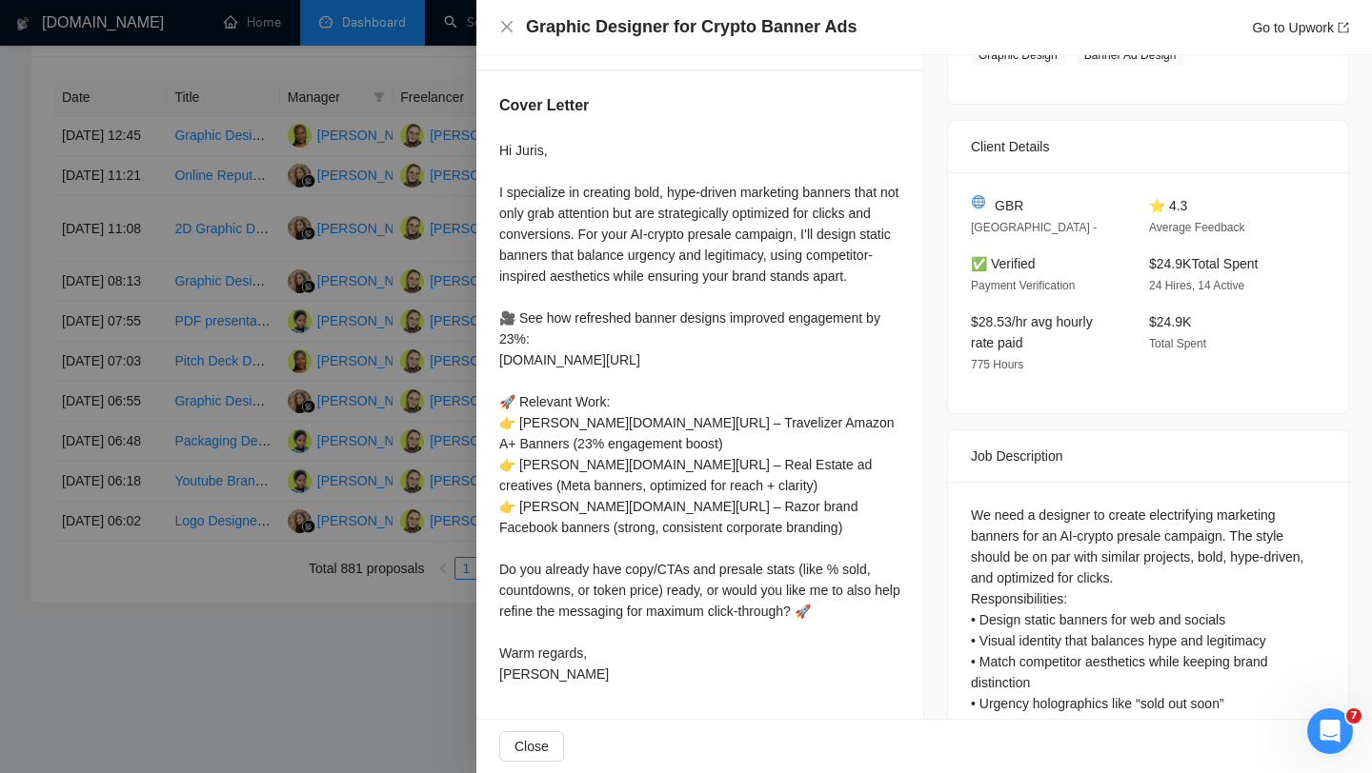
click at [375, 304] on div at bounding box center [686, 386] width 1372 height 773
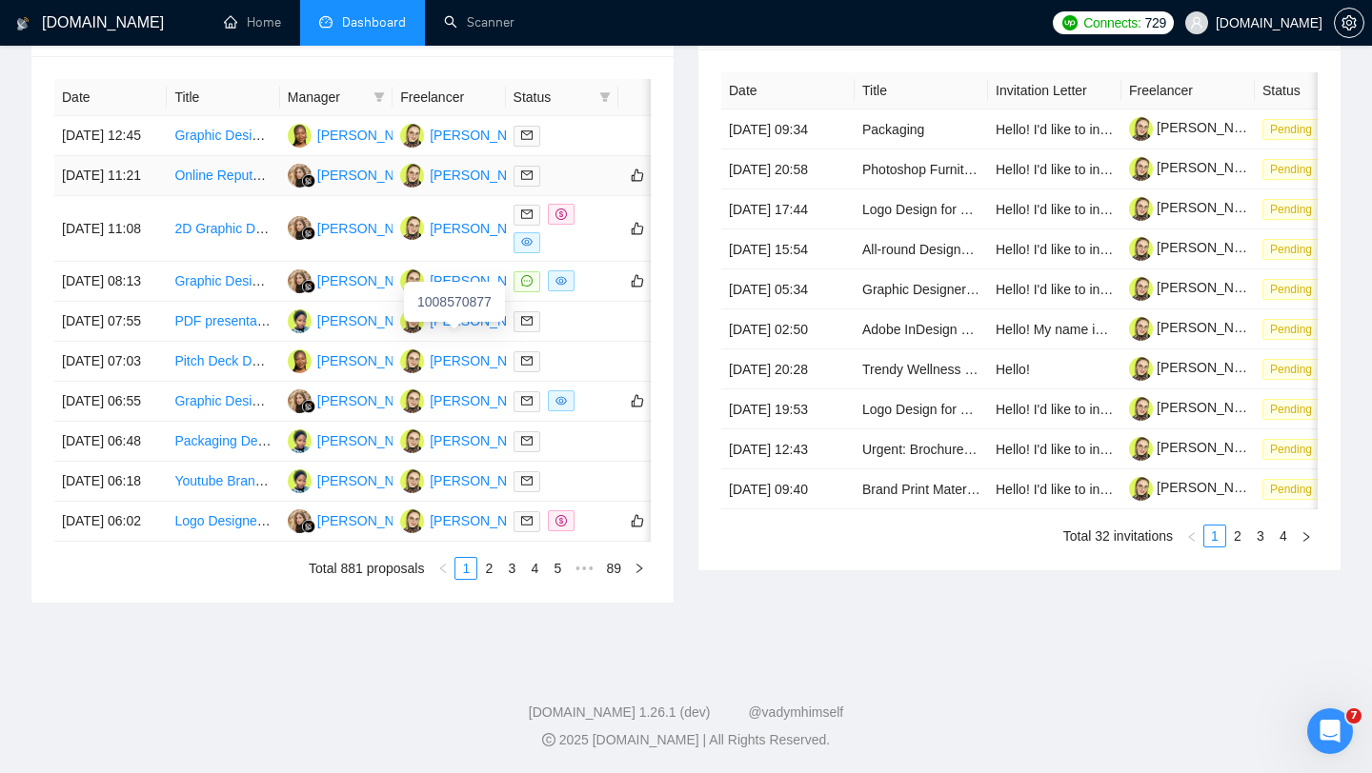
scroll to position [773, 0]
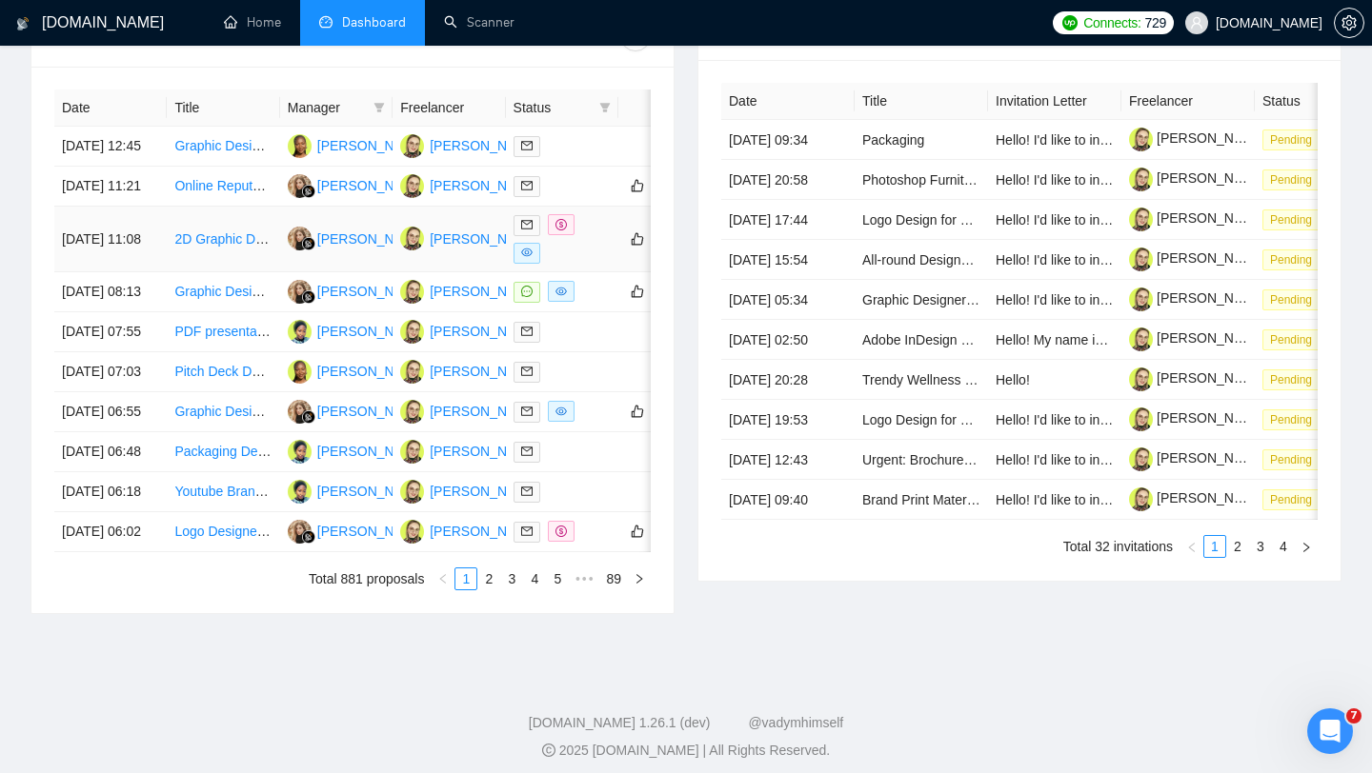
click at [577, 264] on div at bounding box center [561, 239] width 97 height 50
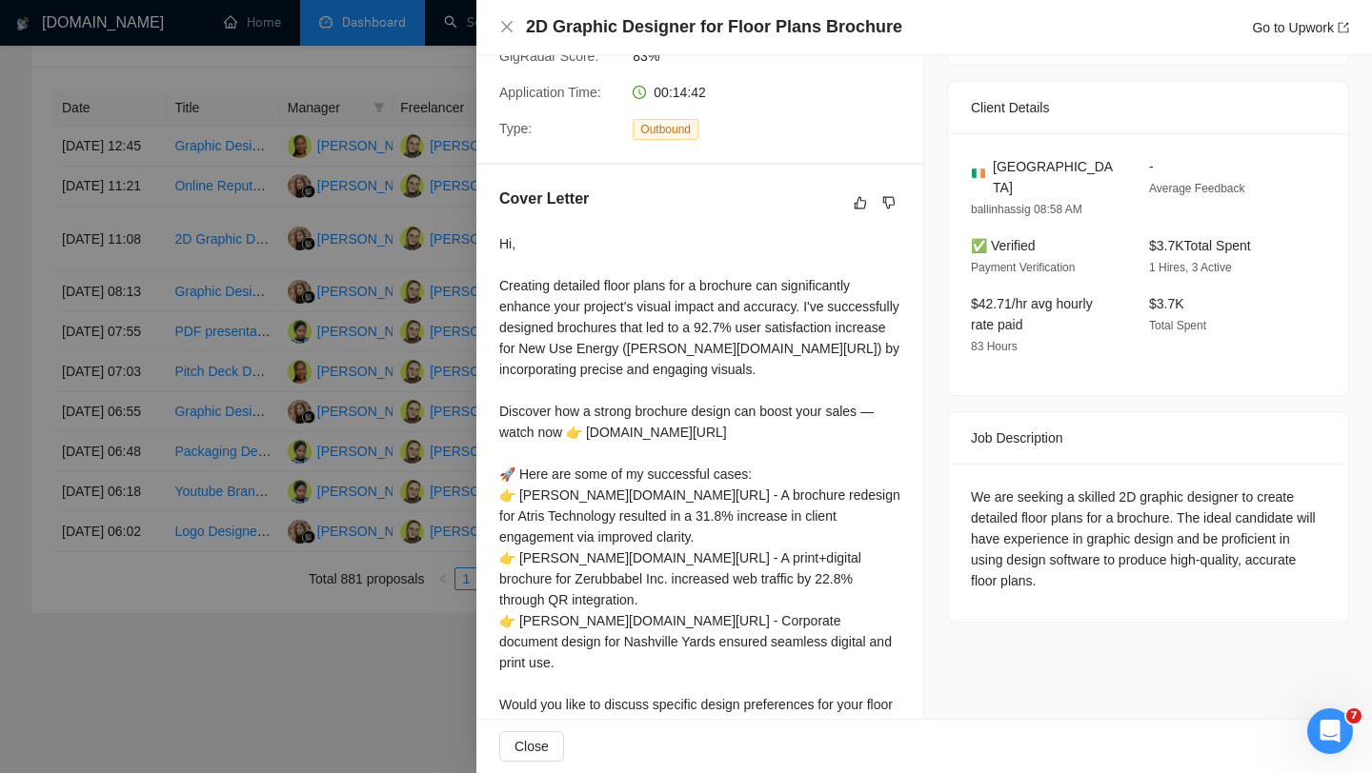
scroll to position [506, 0]
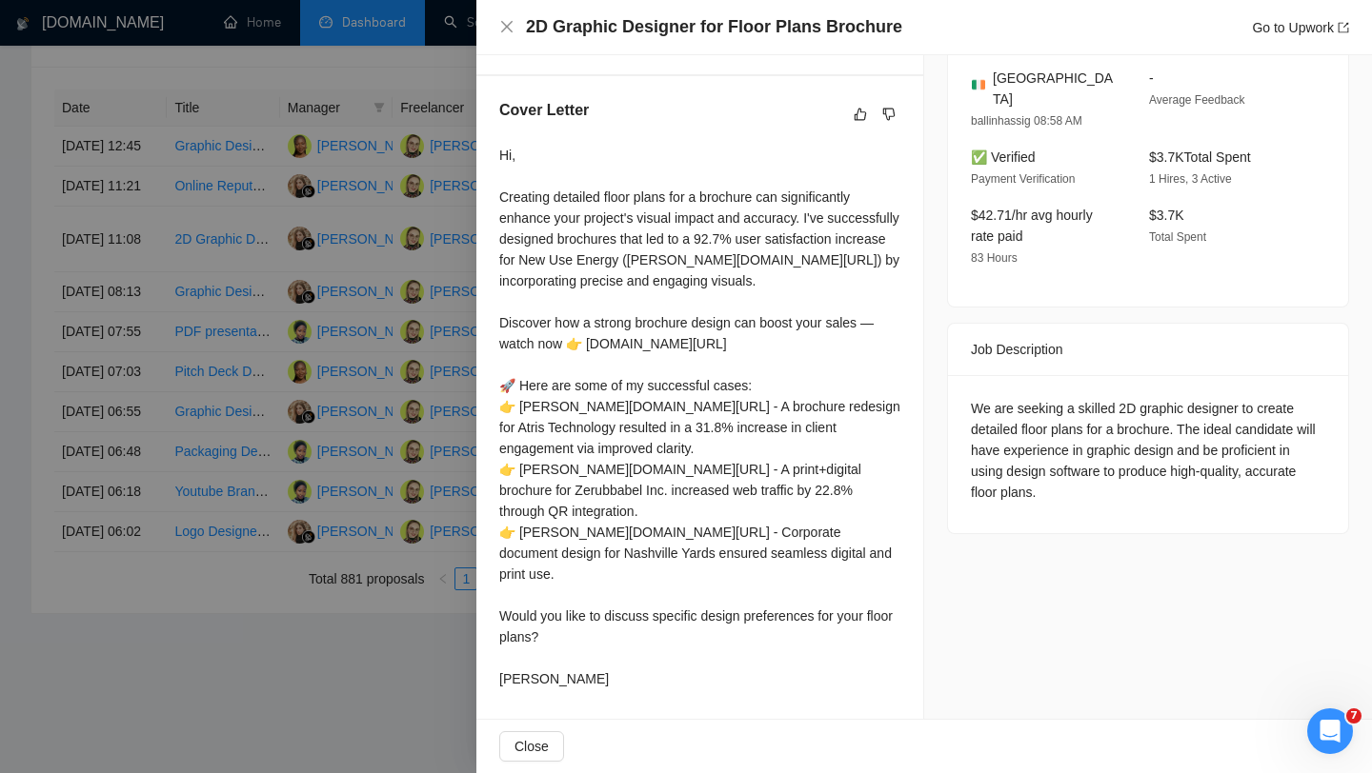
click at [409, 405] on div at bounding box center [686, 386] width 1372 height 773
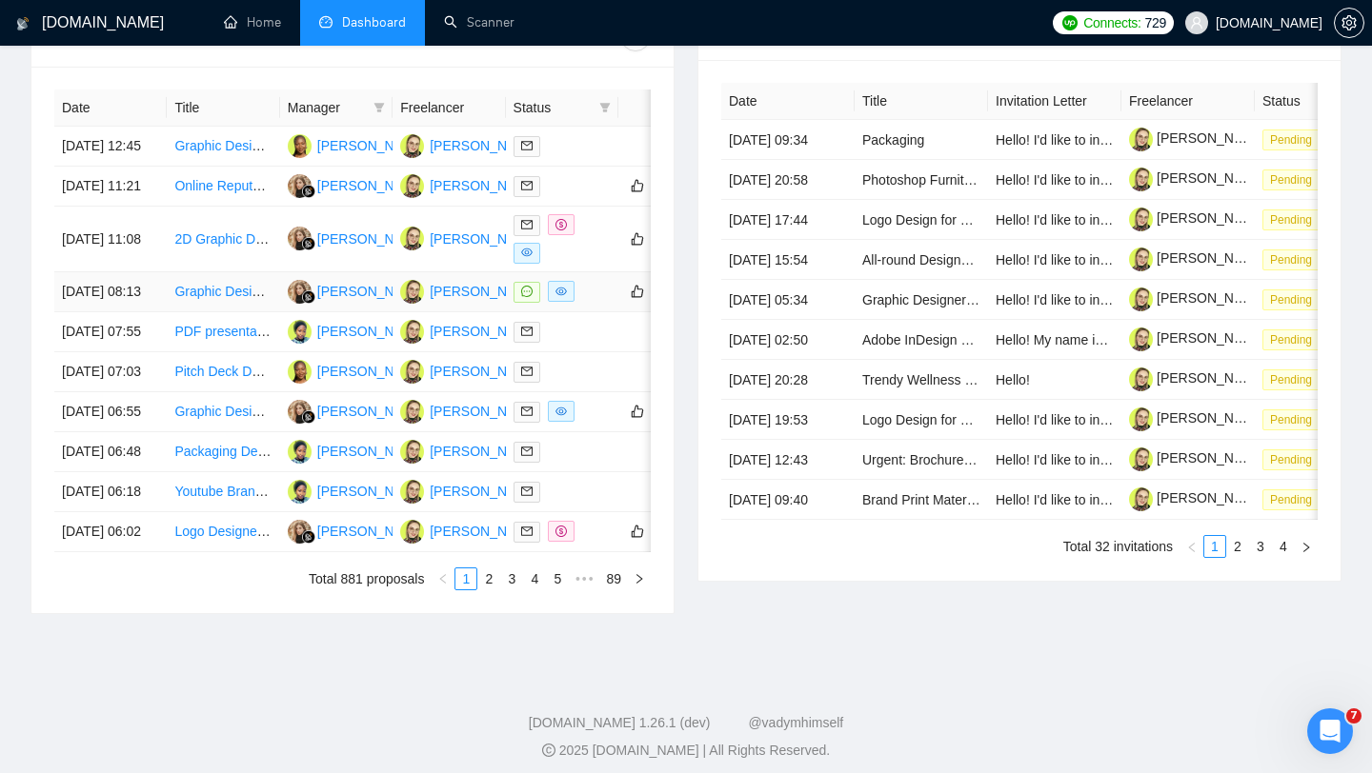
click at [603, 312] on td at bounding box center [562, 292] width 112 height 40
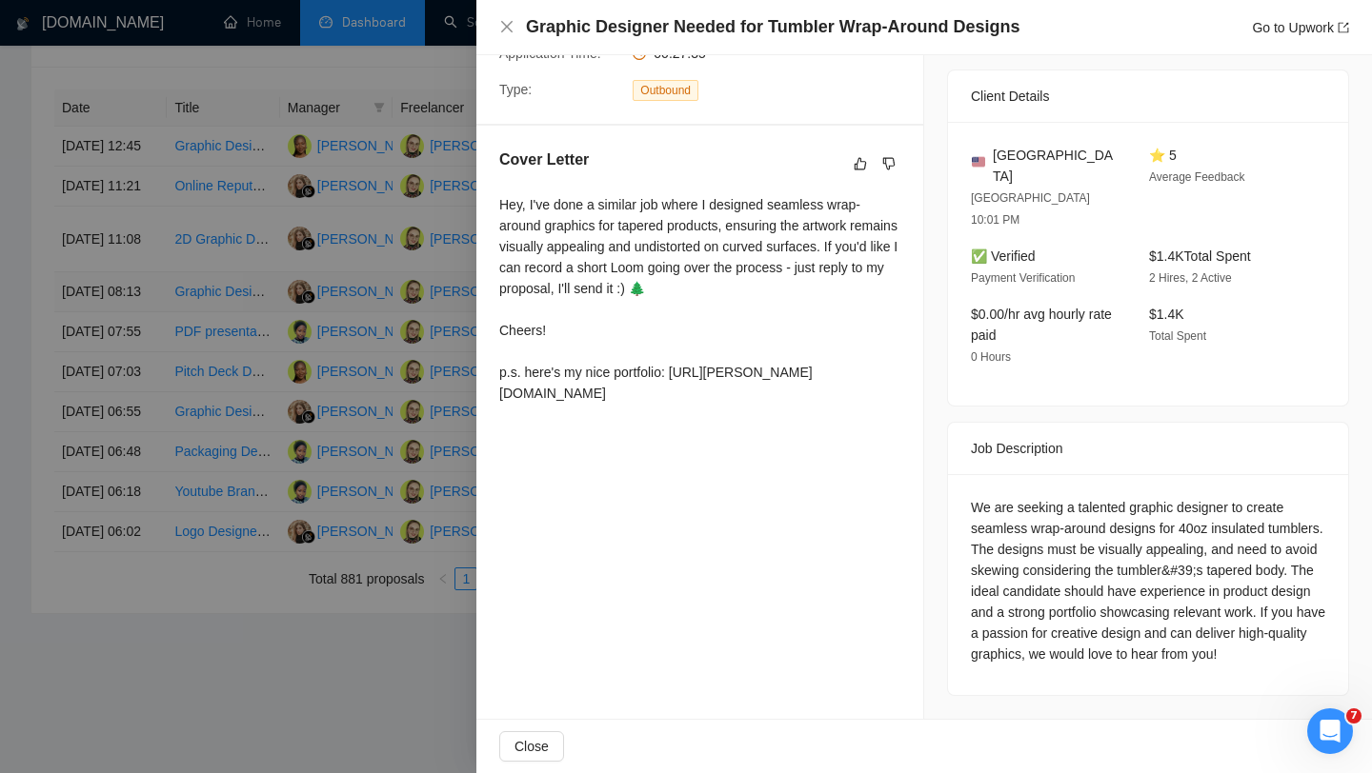
scroll to position [404, 0]
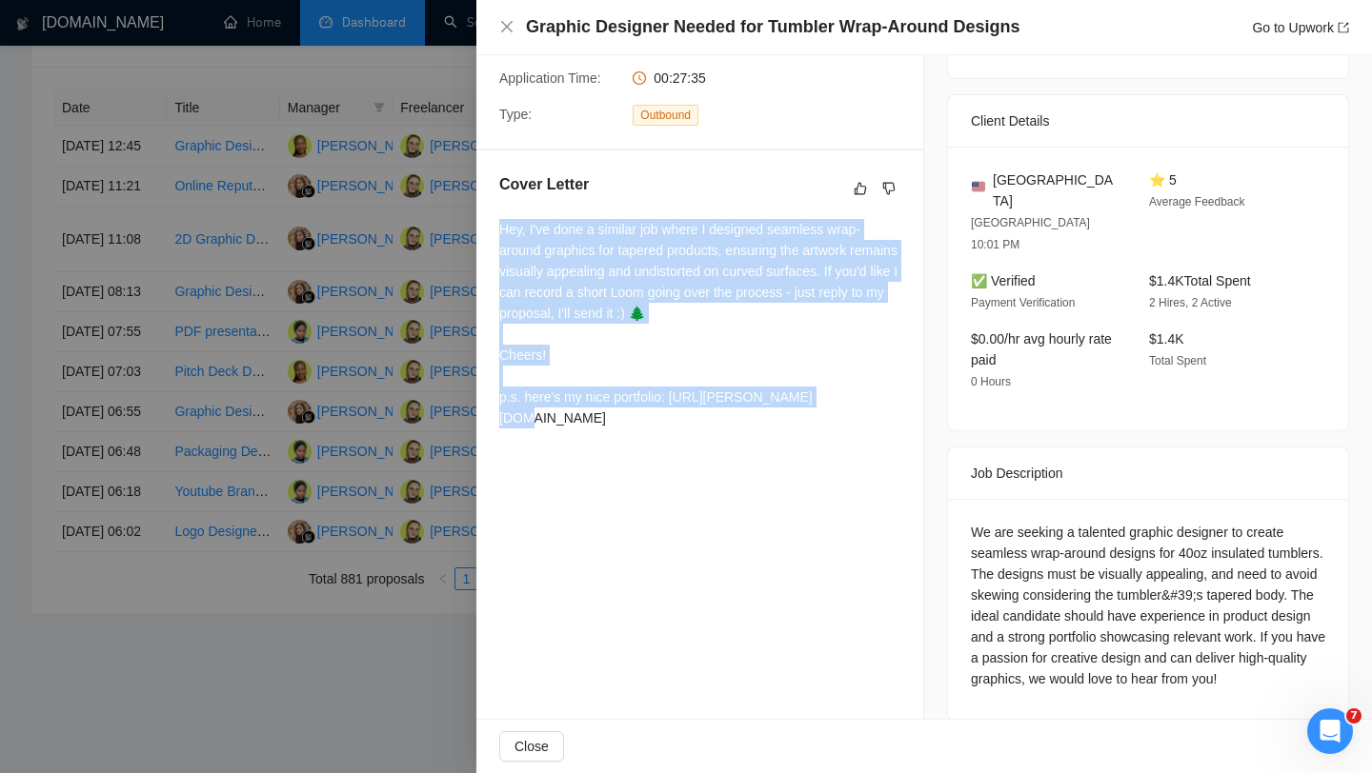
drag, startPoint x: 499, startPoint y: 234, endPoint x: 813, endPoint y: 407, distance: 357.7
click at [813, 407] on div "Hey, I've done a similar job where I designed seamless wrap-around graphics for…" at bounding box center [699, 324] width 401 height 210
copy div "Hey, I've done a similar job where I designed seamless wrap-around graphics for…"
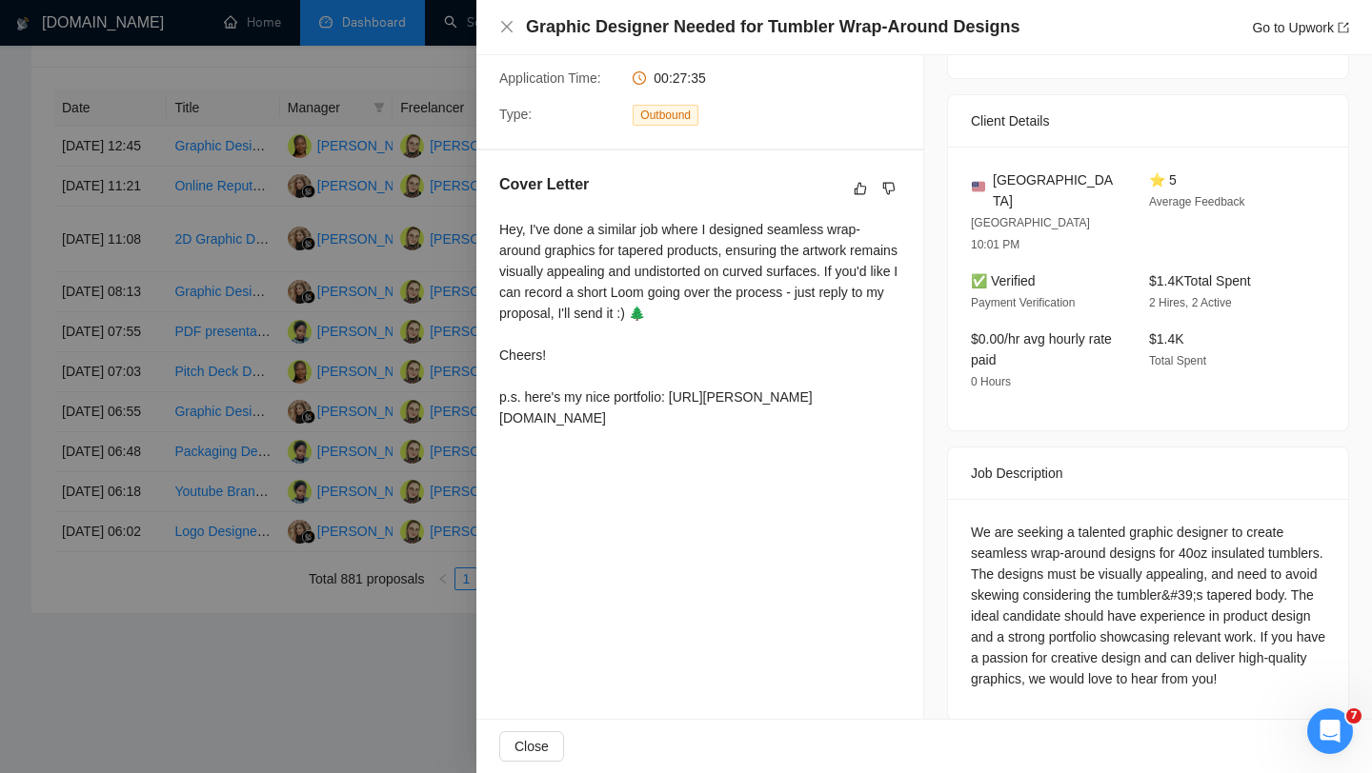
click at [449, 354] on div at bounding box center [686, 386] width 1372 height 773
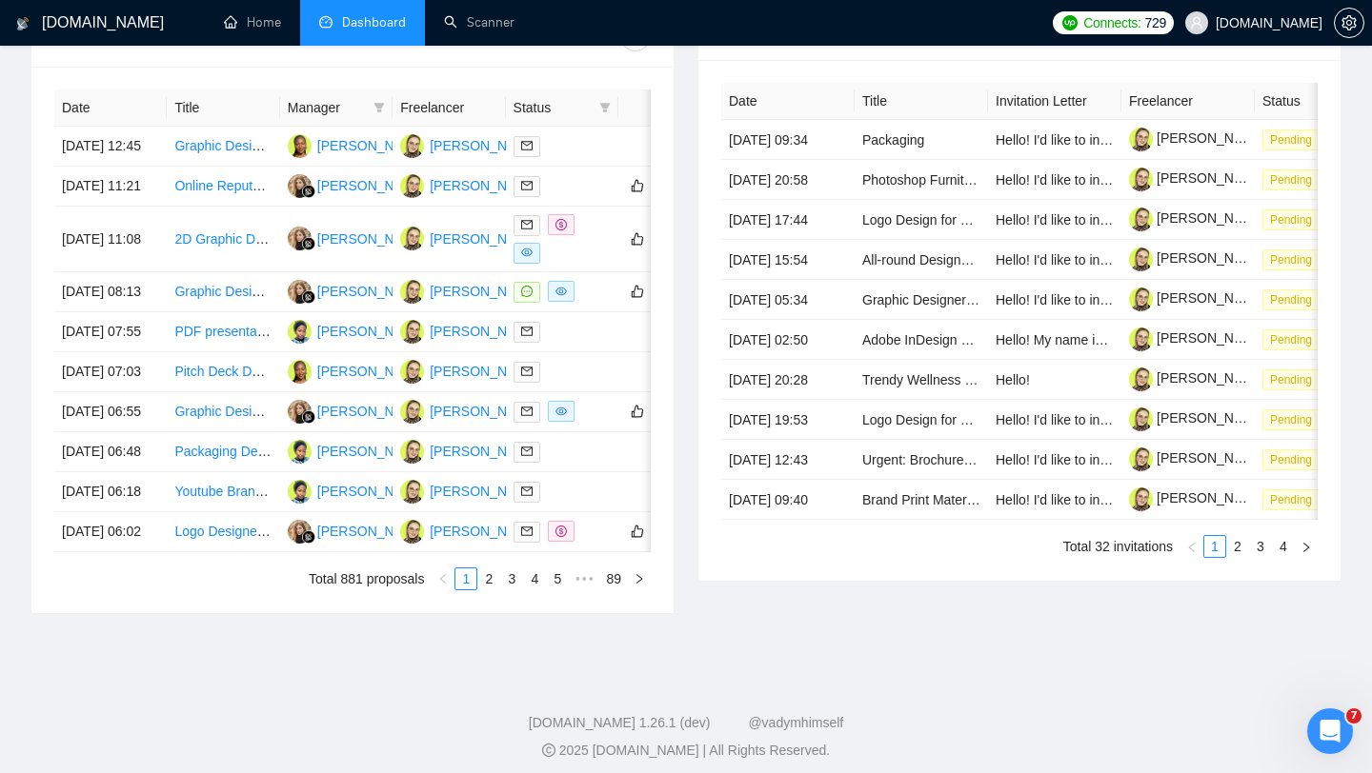
scroll to position [0, 0]
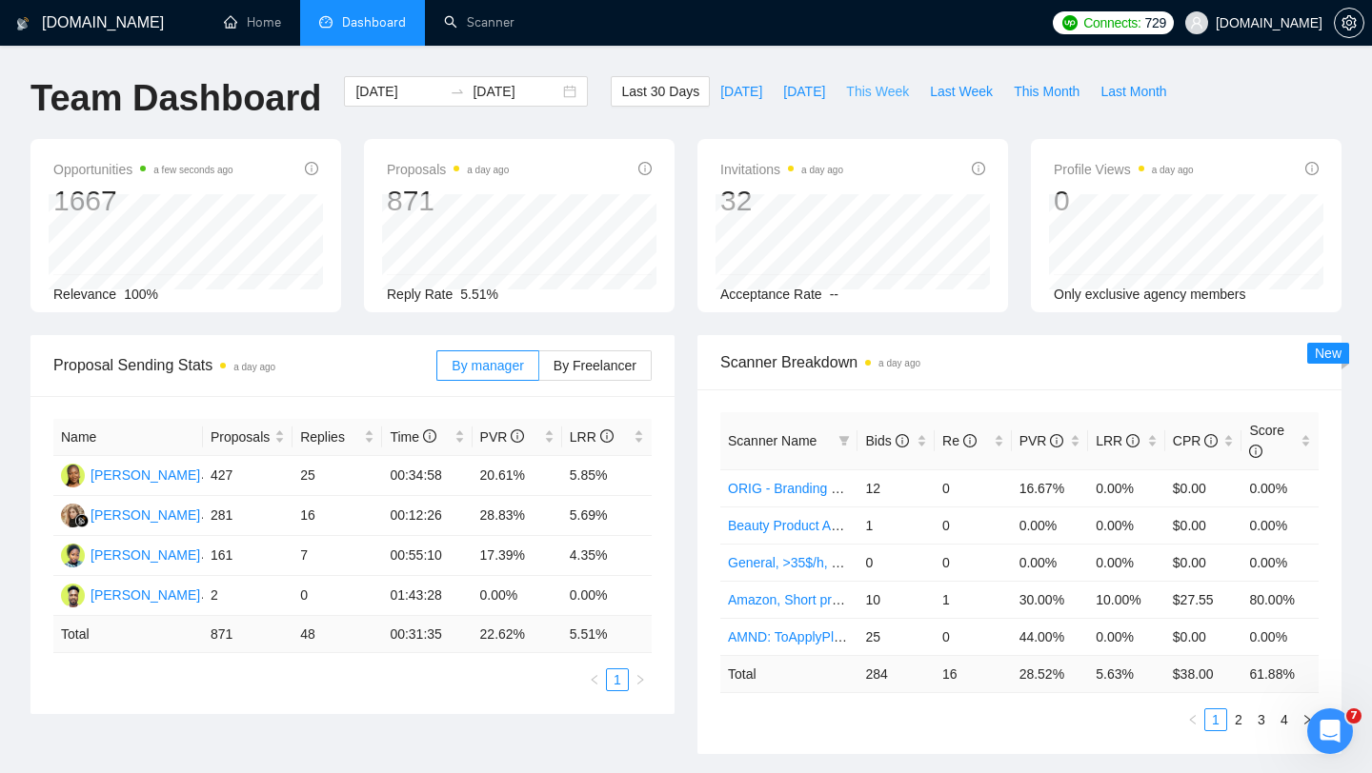
click at [856, 98] on span "This Week" at bounding box center [877, 91] width 63 height 21
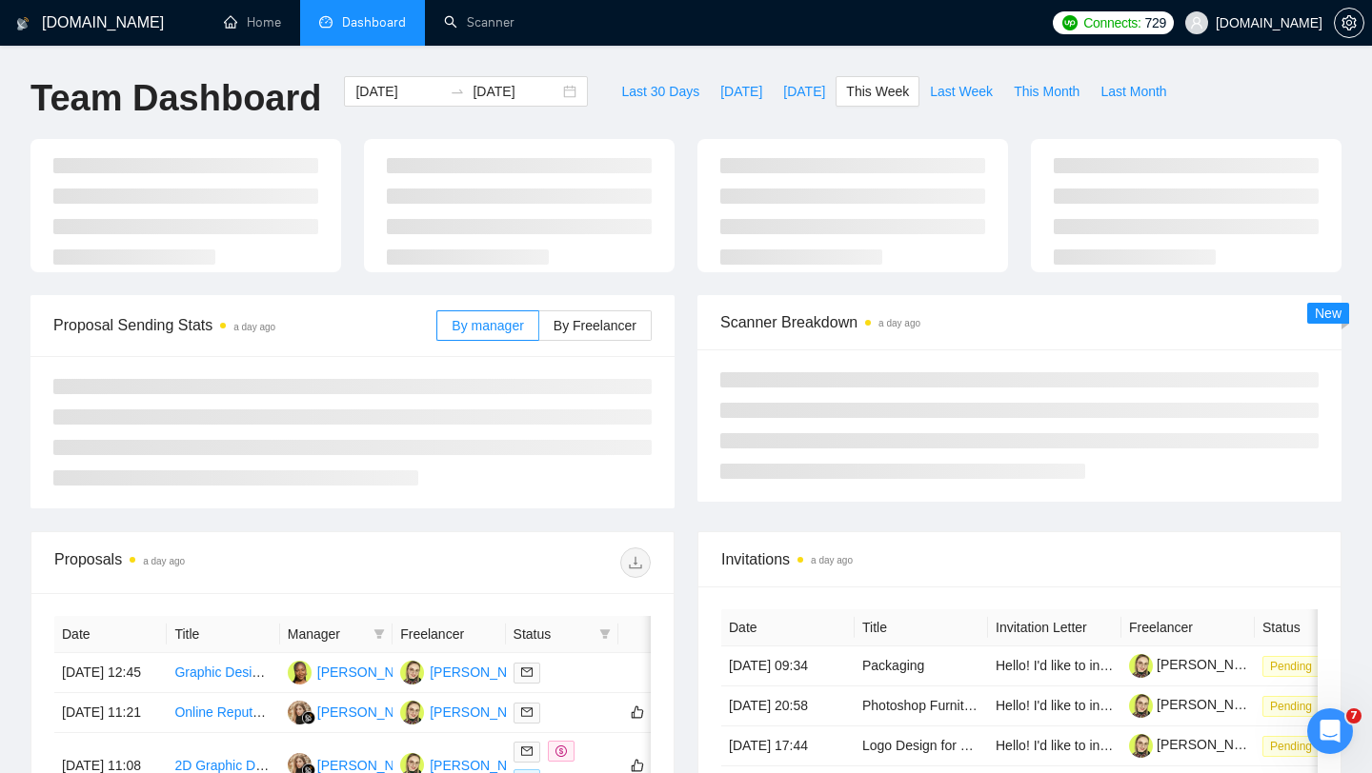
type input "[DATE]"
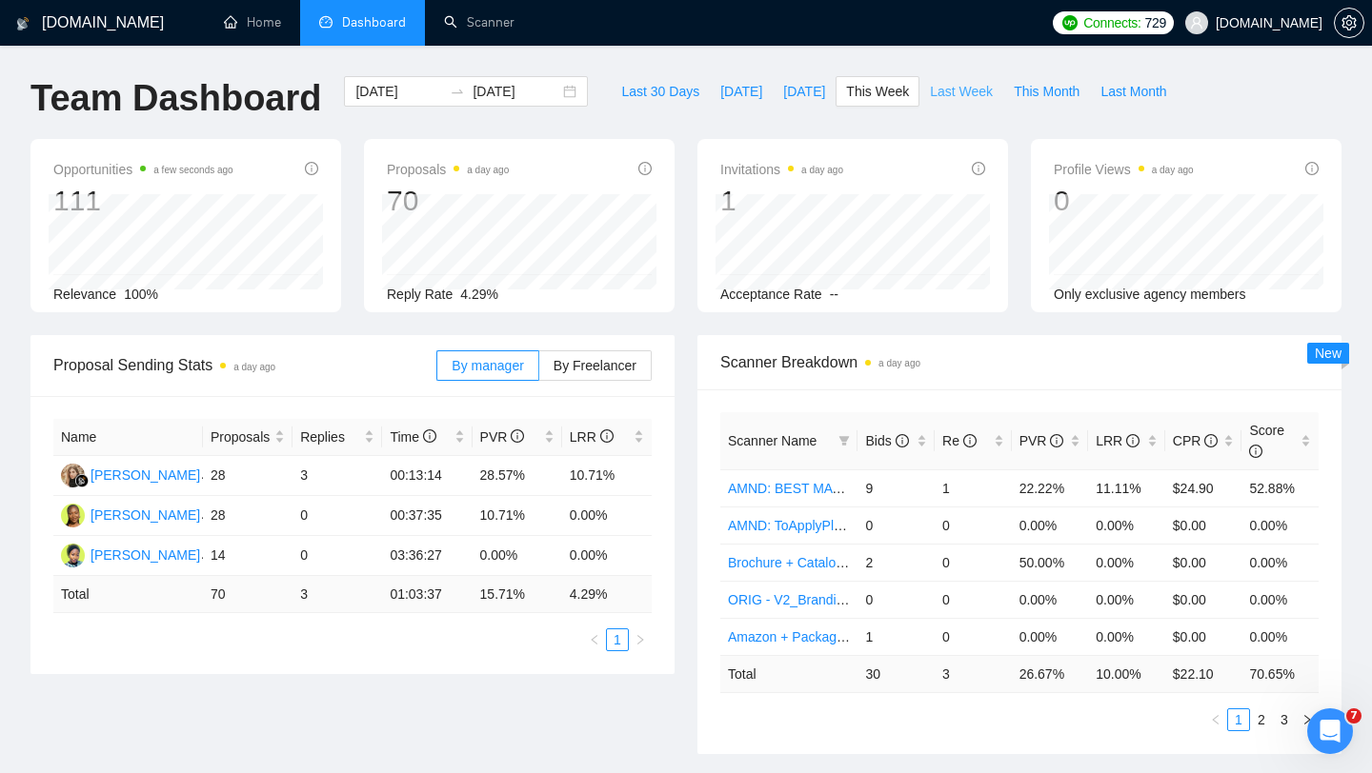
click at [960, 87] on span "Last Week" at bounding box center [961, 91] width 63 height 21
type input "[DATE]"
click at [879, 109] on div "Last 30 Days [DATE] [DATE] This Week Last Week This Month Last Month" at bounding box center [893, 107] width 589 height 63
click at [886, 92] on span "This Week" at bounding box center [877, 91] width 63 height 21
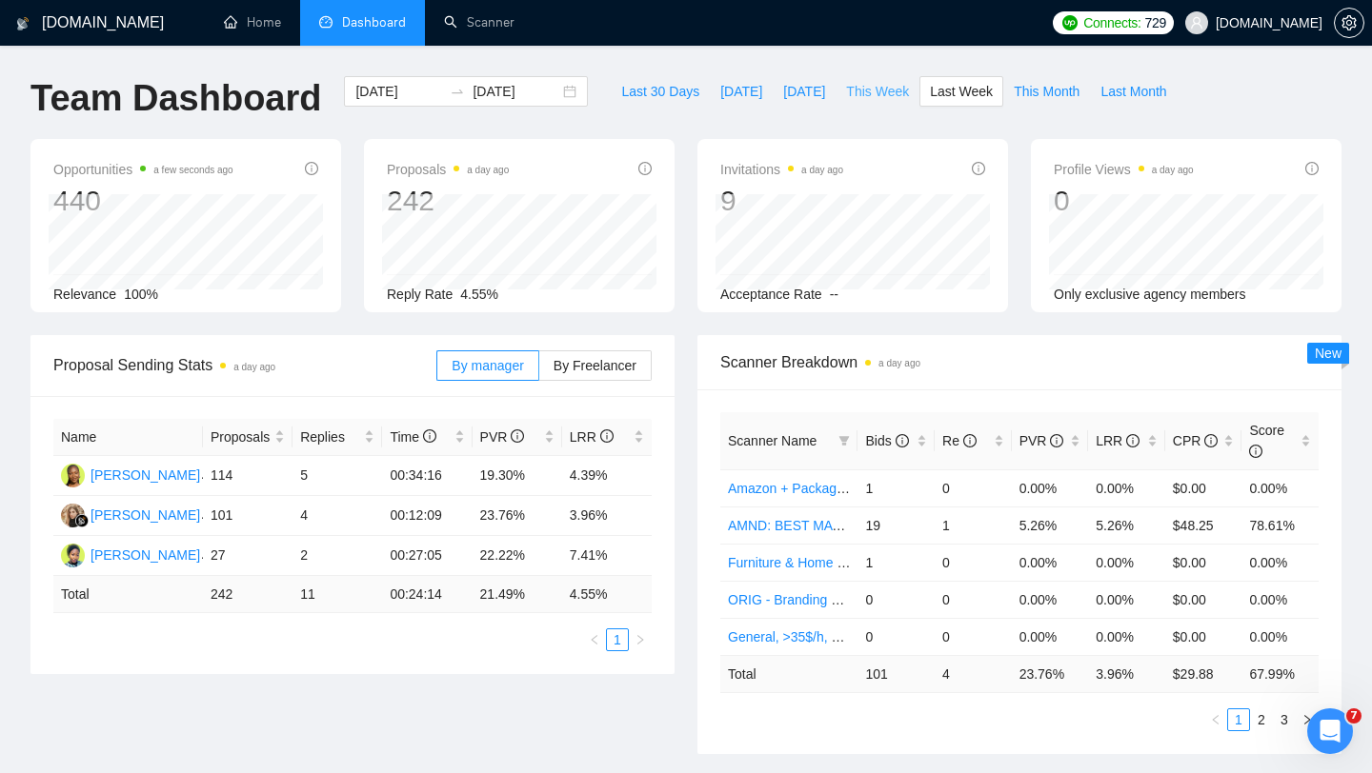
type input "[DATE]"
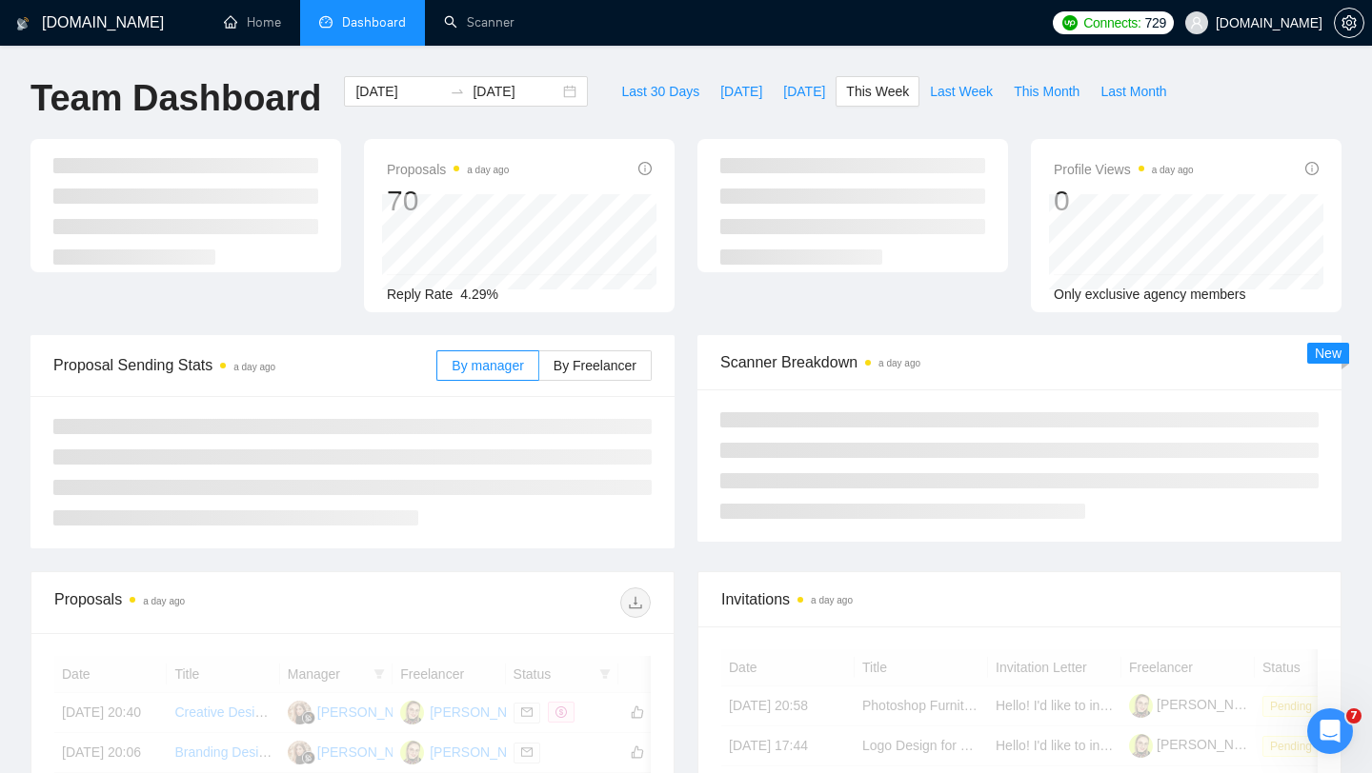
scroll to position [44, 0]
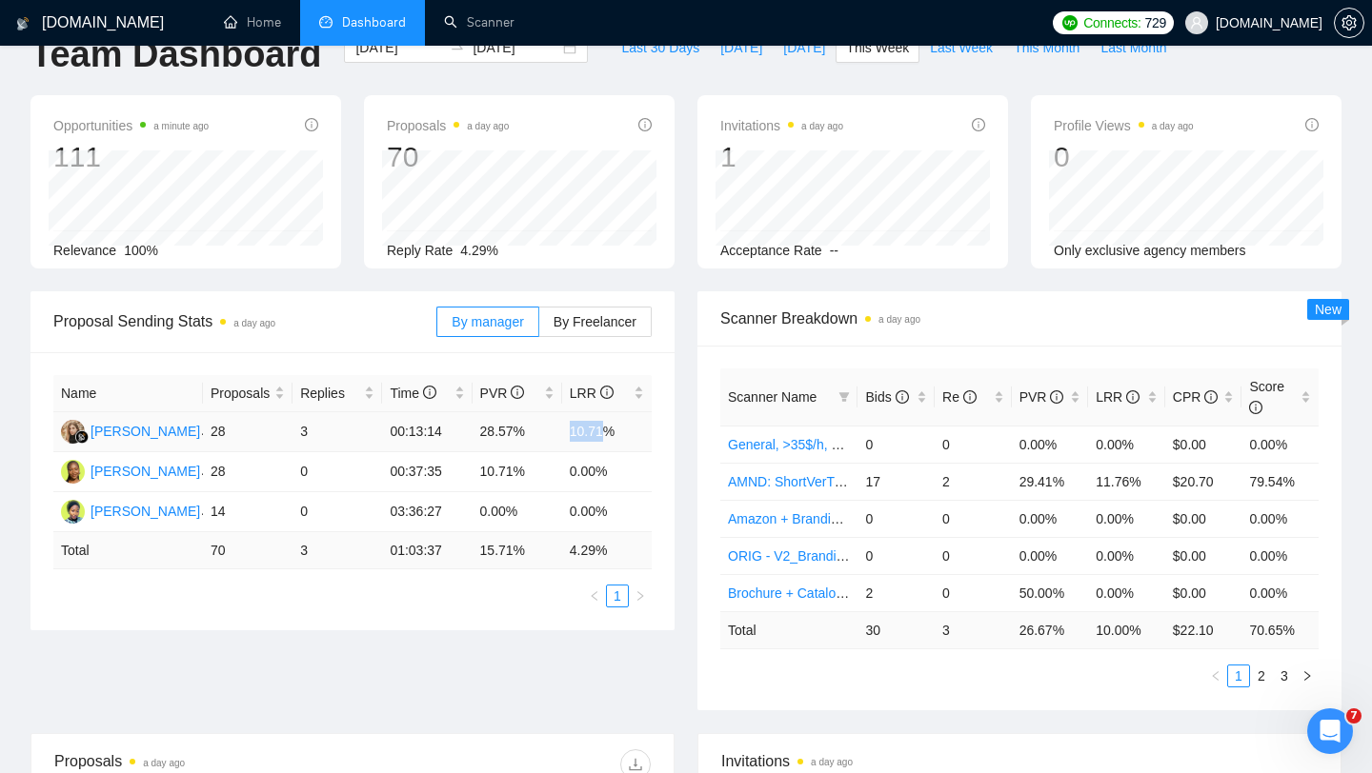
drag, startPoint x: 567, startPoint y: 429, endPoint x: 624, endPoint y: 429, distance: 57.2
click at [624, 430] on td "10.71%" at bounding box center [607, 432] width 90 height 40
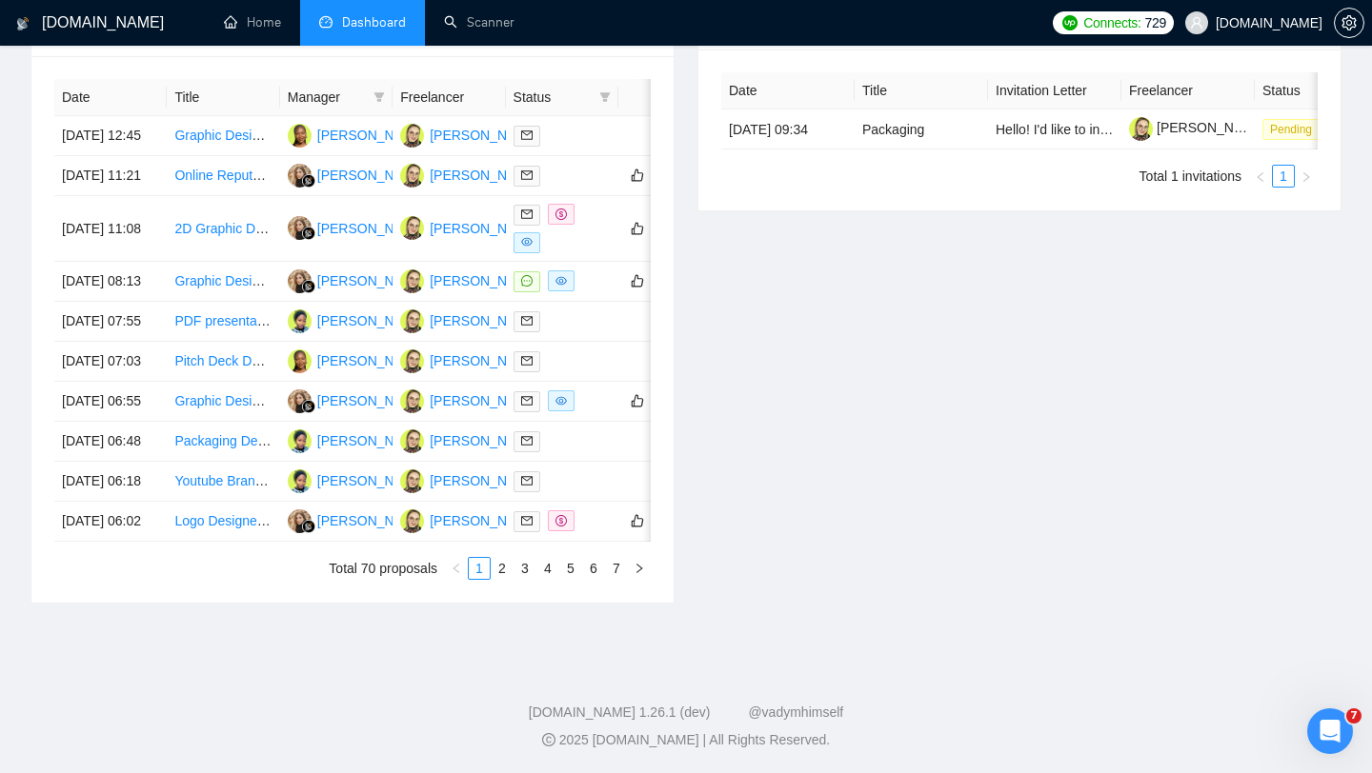
scroll to position [0, 0]
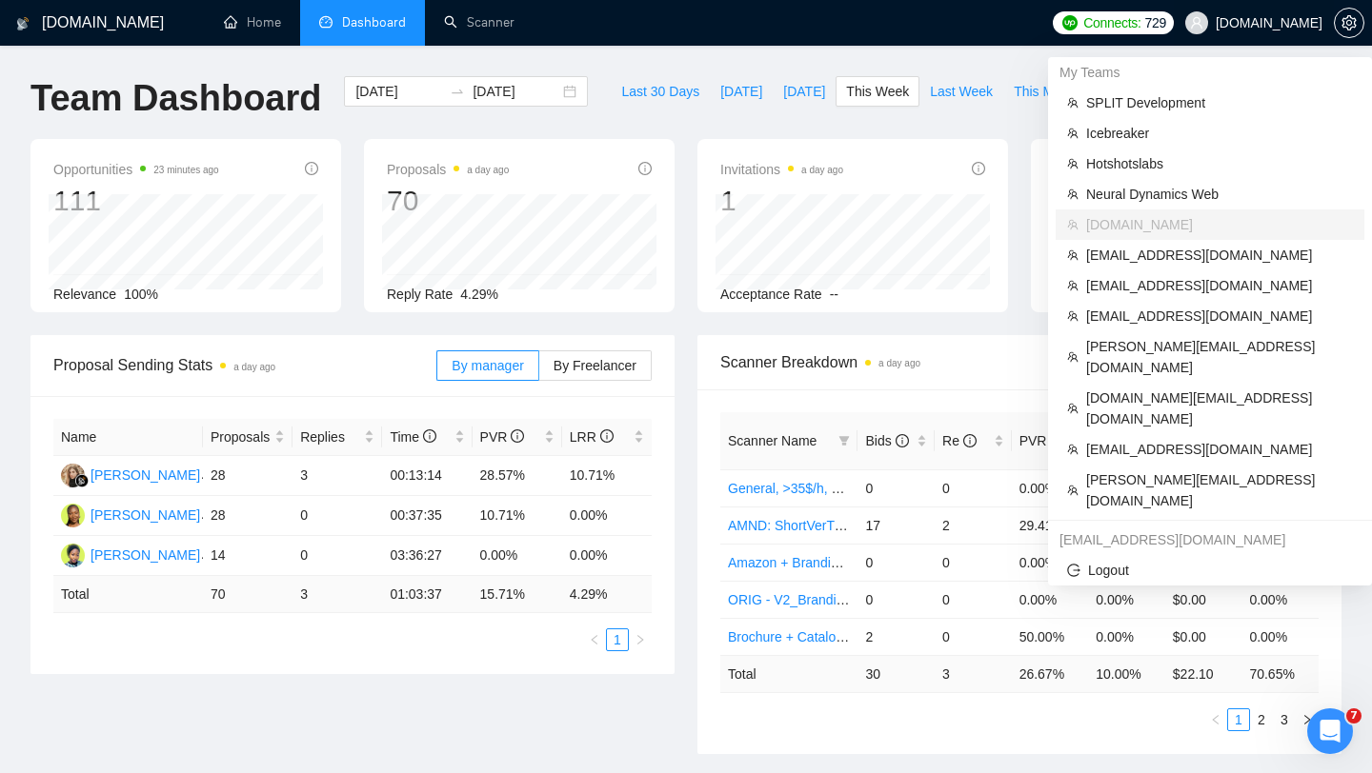
click at [1223, 23] on span "[DOMAIN_NAME]" at bounding box center [1268, 23] width 107 height 0
drag, startPoint x: 1100, startPoint y: 106, endPoint x: 759, endPoint y: 160, distance: 345.3
click at [1100, 105] on span "SPLIT Development" at bounding box center [1219, 102] width 267 height 21
